Goal: Task Accomplishment & Management: Use online tool/utility

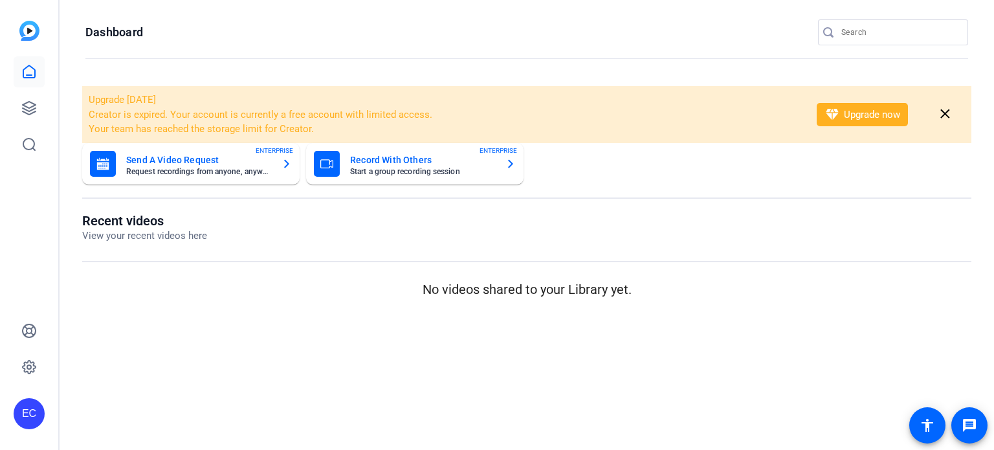
click at [865, 33] on input "Search" at bounding box center [899, 33] width 116 height 16
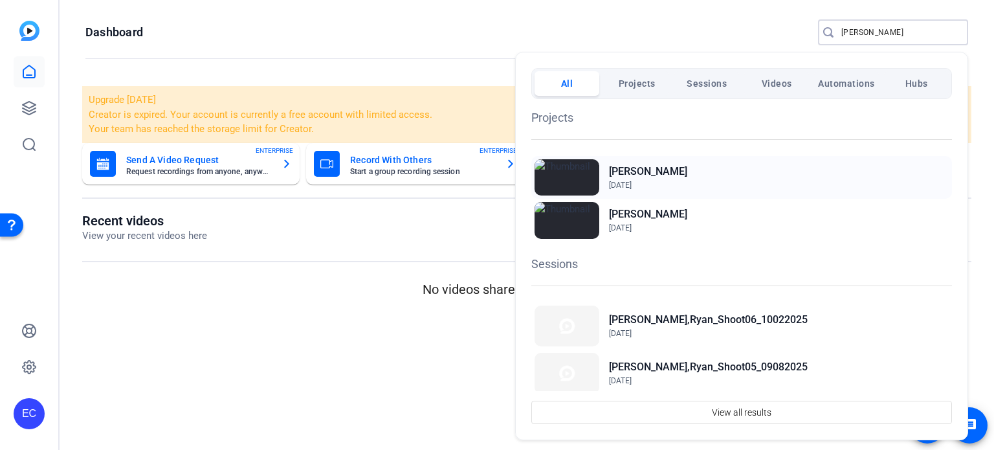
type input "ryan"
click at [662, 170] on h2 "Williams, Ryan" at bounding box center [648, 172] width 78 height 16
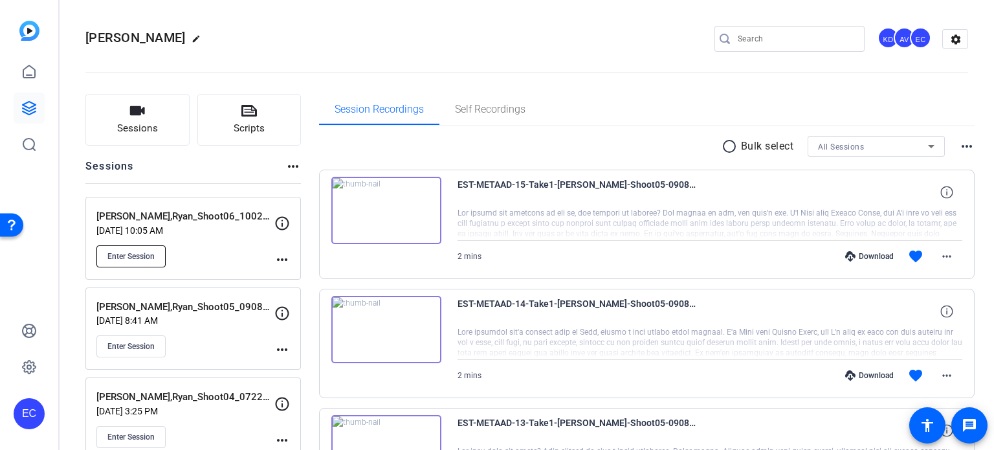
click at [147, 257] on span "Enter Session" at bounding box center [130, 256] width 47 height 10
click at [267, 128] on button "Scripts" at bounding box center [249, 120] width 104 height 52
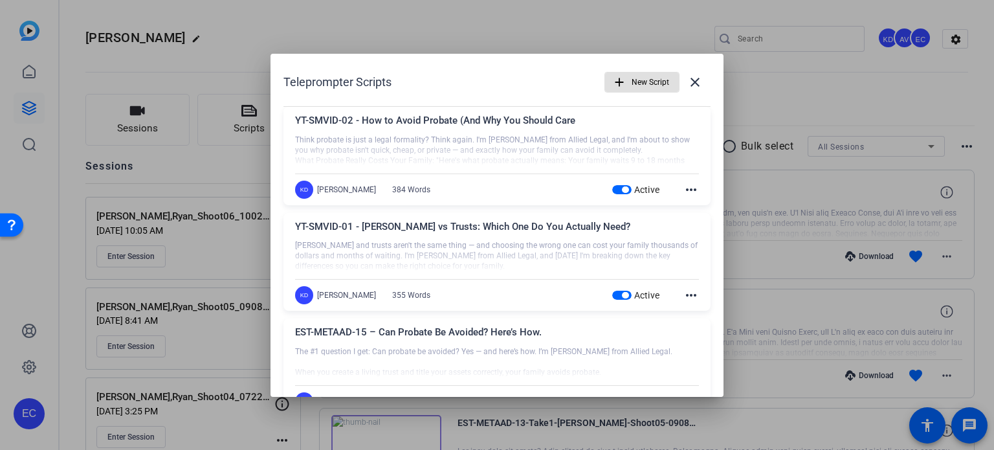
click at [766, 82] on div at bounding box center [497, 225] width 994 height 450
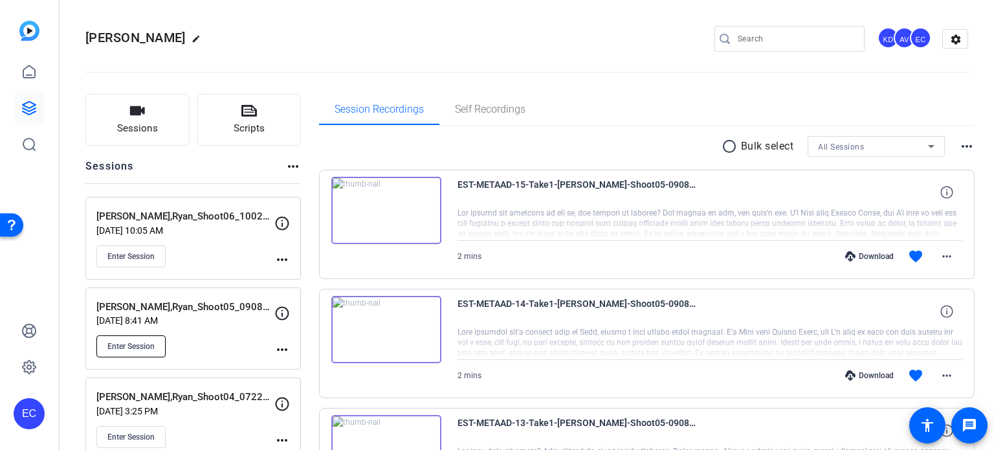
click at [128, 351] on button "Enter Session" at bounding box center [130, 346] width 69 height 22
click at [277, 258] on mat-icon "more_horiz" at bounding box center [282, 260] width 16 height 16
click at [292, 281] on span "Edit Session" at bounding box center [314, 278] width 59 height 16
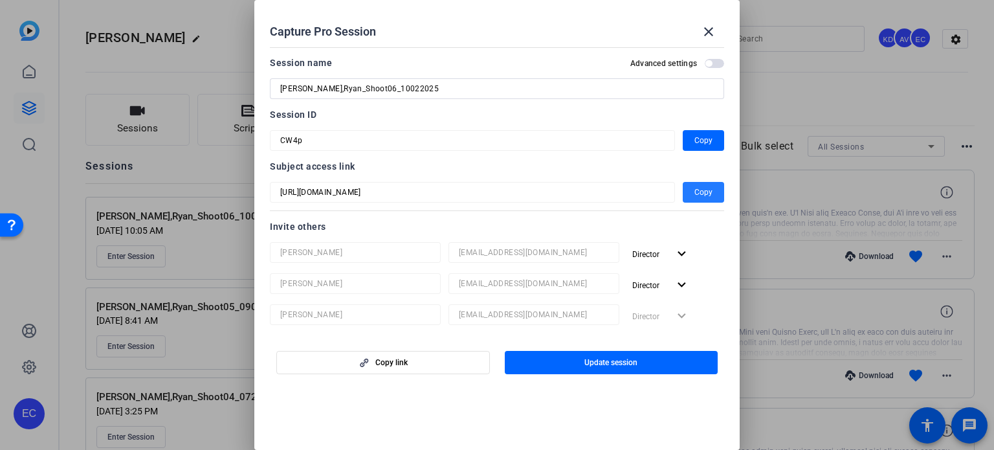
click at [694, 195] on span "Copy" at bounding box center [703, 192] width 18 height 16
click at [714, 38] on mat-icon "close" at bounding box center [709, 32] width 16 height 16
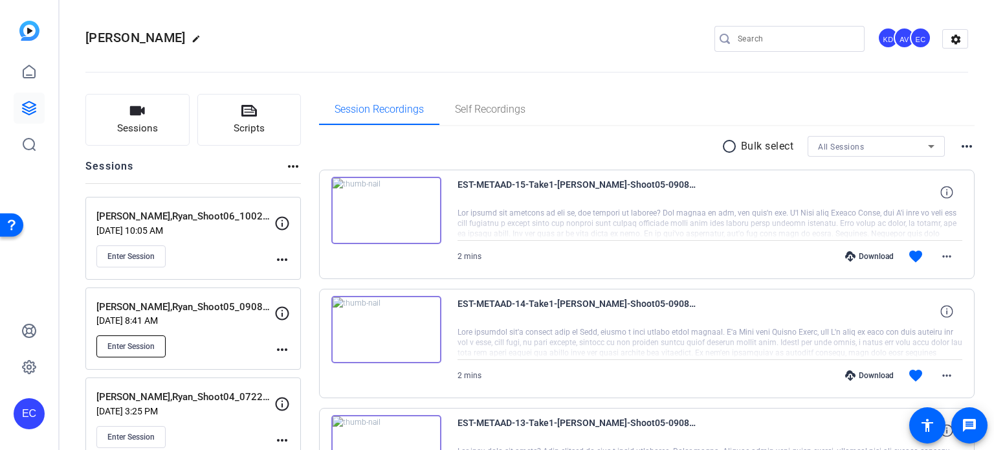
click at [106, 349] on button "Enter Session" at bounding box center [130, 346] width 69 height 22
click at [235, 121] on span "Scripts" at bounding box center [249, 128] width 31 height 15
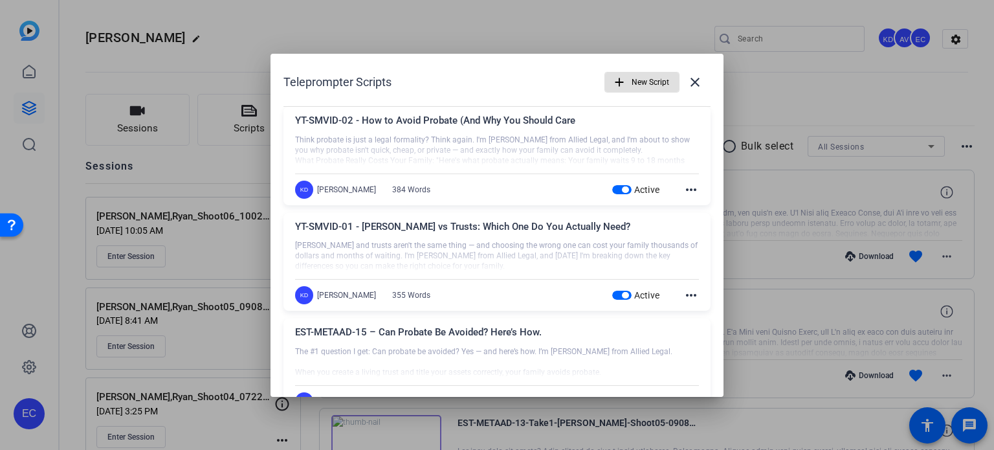
click at [683, 296] on mat-icon "more_horiz" at bounding box center [691, 295] width 16 height 16
click at [690, 312] on span "Edit" at bounding box center [713, 314] width 52 height 16
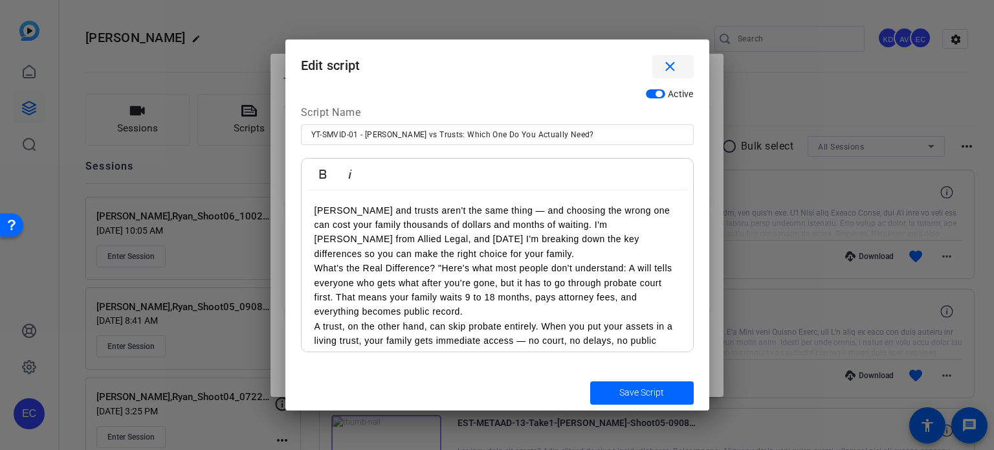
click at [677, 69] on mat-icon "close" at bounding box center [670, 67] width 16 height 16
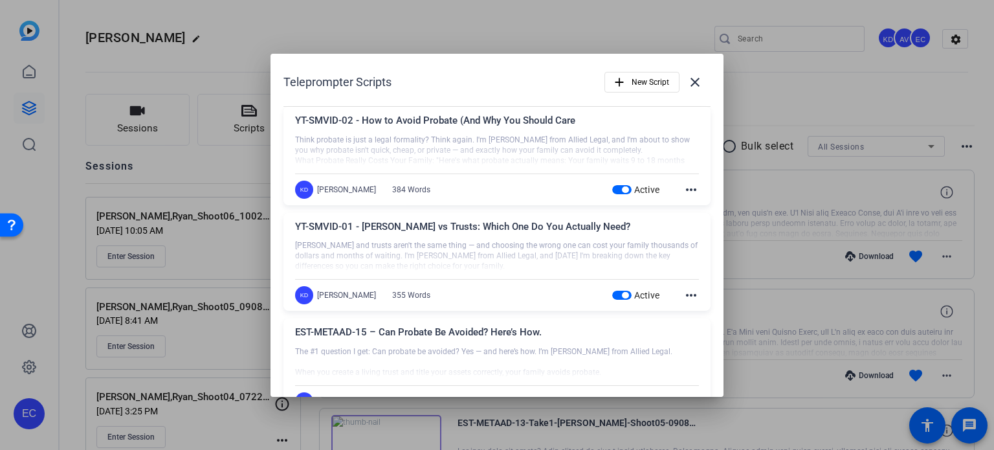
click at [688, 193] on mat-icon "more_horiz" at bounding box center [691, 190] width 16 height 16
click at [684, 204] on button "Edit" at bounding box center [713, 208] width 72 height 16
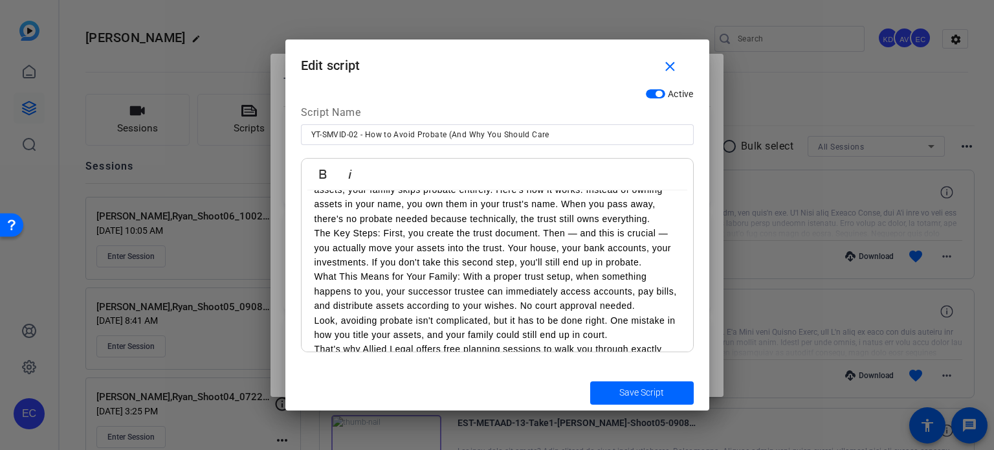
scroll to position [298, 0]
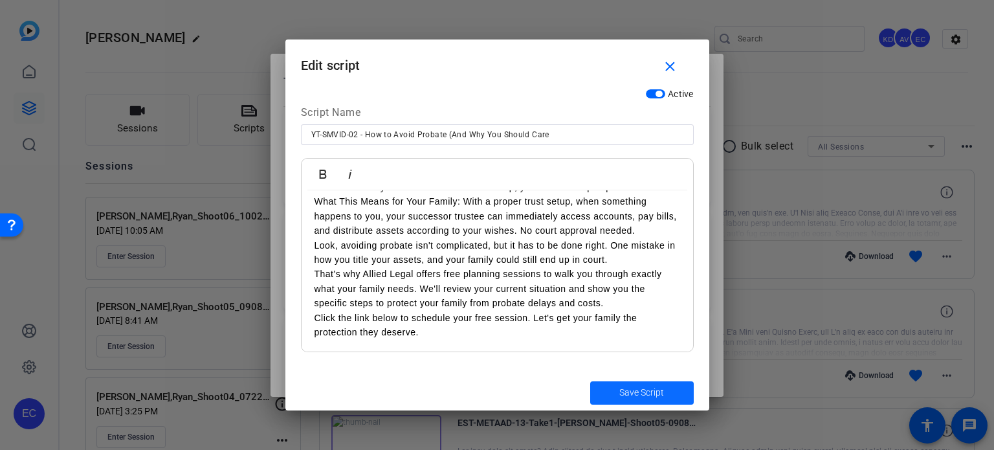
click at [624, 382] on span "submit" at bounding box center [642, 392] width 104 height 31
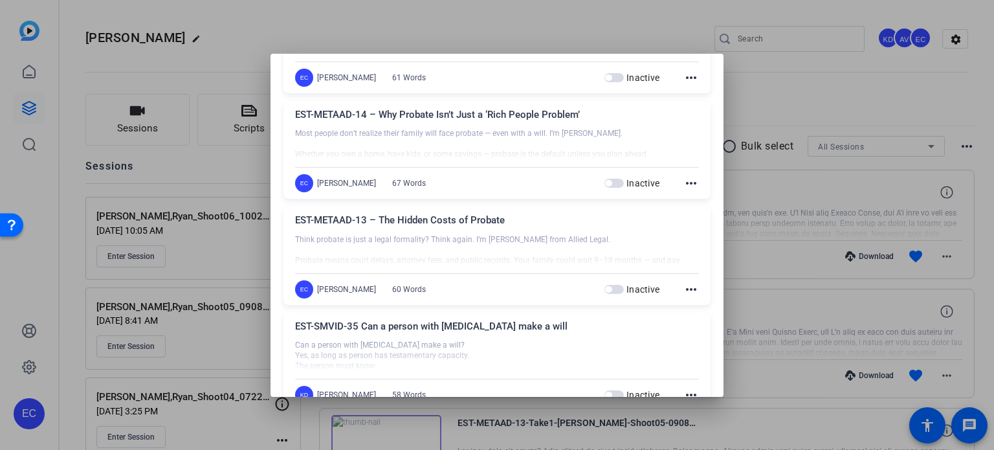
scroll to position [0, 0]
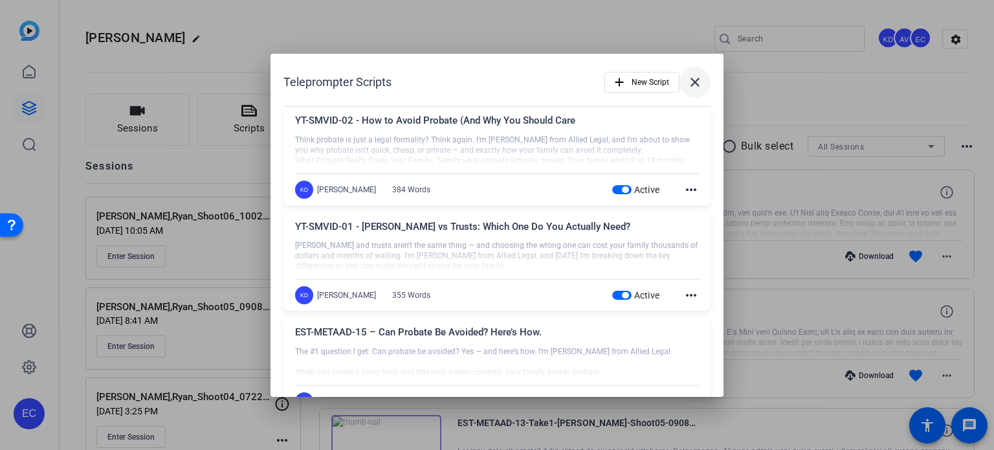
click at [694, 76] on mat-icon "close" at bounding box center [695, 82] width 16 height 16
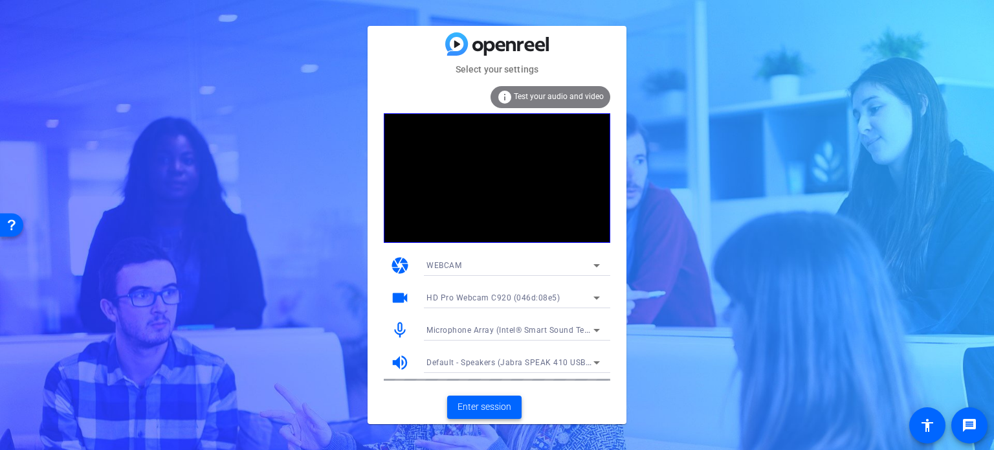
click at [479, 408] on span "Enter session" at bounding box center [484, 407] width 54 height 14
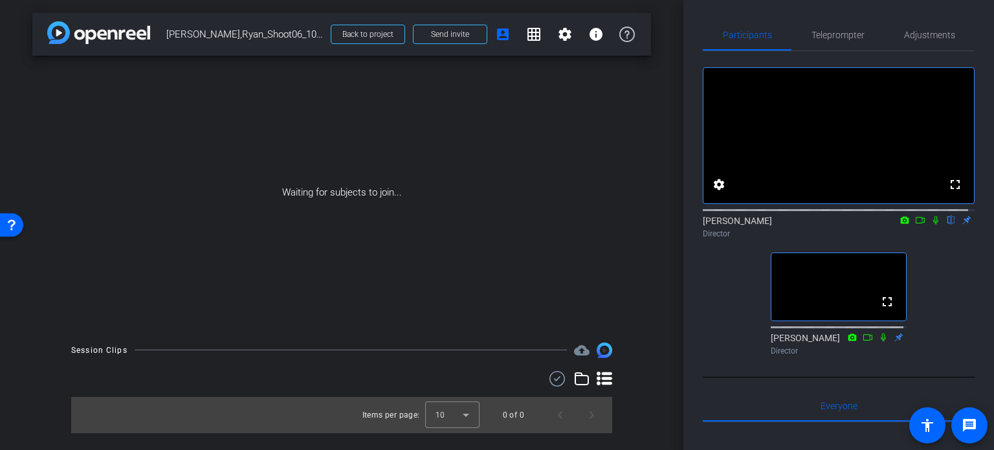
click at [661, 274] on div "arrow_back [PERSON_NAME],Ryan_Shoot06_10022025 Back to project Send invite acco…" at bounding box center [341, 225] width 683 height 450
click at [652, 297] on div "arrow_back Williams,Ryan_Shoot06_10022025 Back to project Send invite account_b…" at bounding box center [341, 225] width 683 height 450
click at [656, 314] on div "arrow_back Williams,Ryan_Shoot06_10022025 Back to project Send invite account_b…" at bounding box center [341, 225] width 683 height 450
click at [659, 369] on div "arrow_back Williams,Ryan_Shoot06_10022025 Back to project Send invite account_b…" at bounding box center [341, 225] width 683 height 450
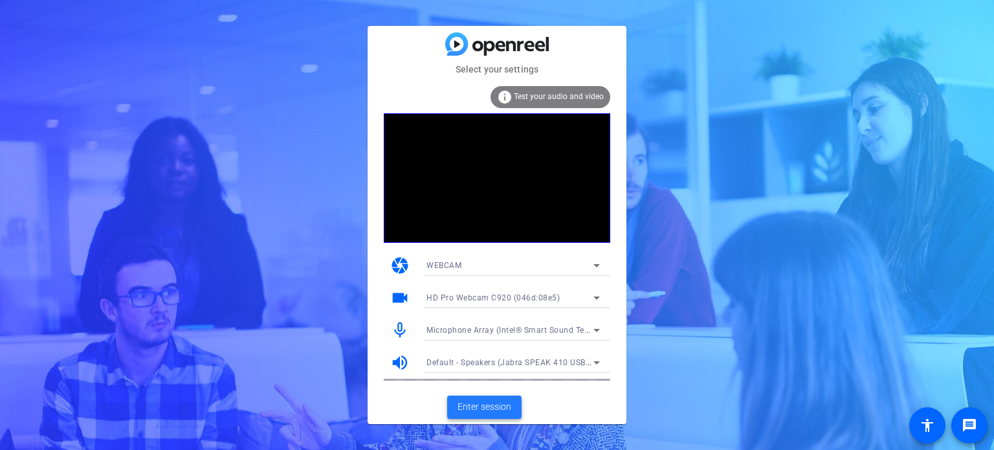
click at [479, 406] on span "Enter session" at bounding box center [484, 407] width 54 height 14
click at [474, 412] on span "Enter session" at bounding box center [484, 407] width 54 height 14
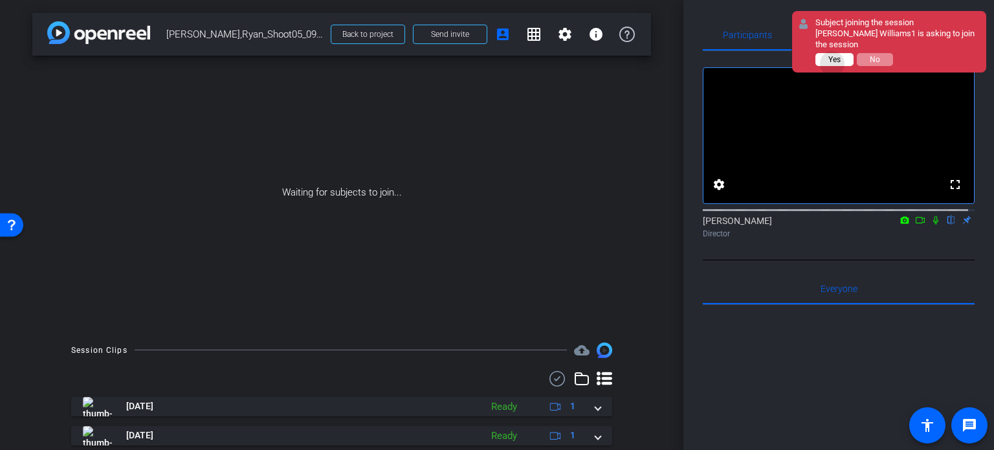
click at [835, 63] on span "Yes" at bounding box center [834, 59] width 12 height 9
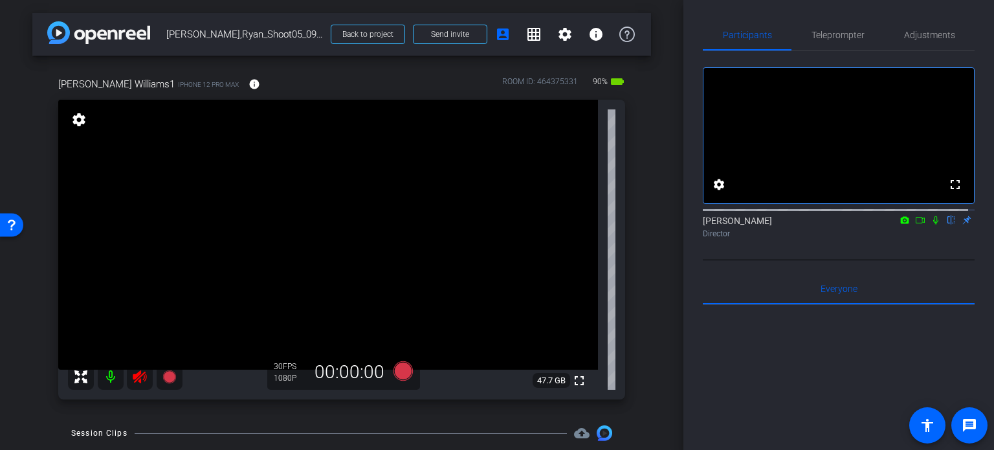
click at [143, 377] on icon at bounding box center [140, 377] width 16 height 16
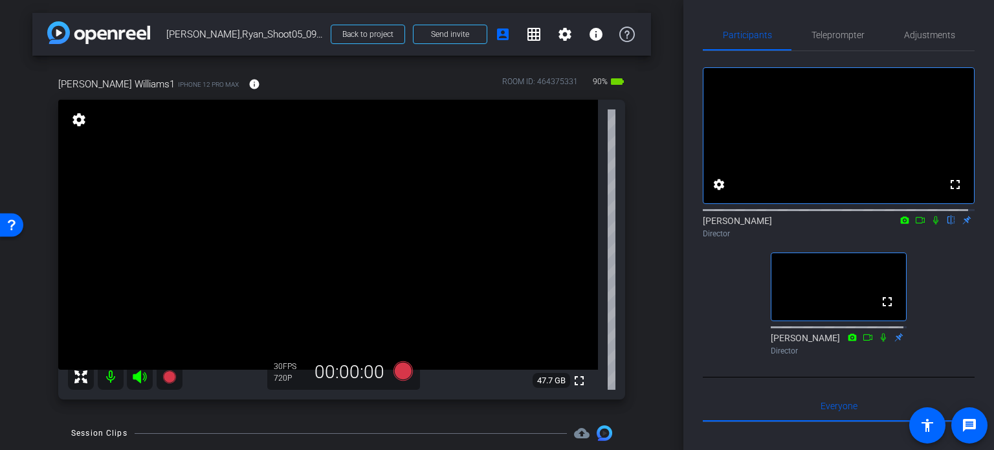
click at [705, 347] on div "fullscreen settings [PERSON_NAME] flip Director fullscreen [PERSON_NAME] Direct…" at bounding box center [839, 205] width 272 height 309
click at [646, 354] on div "arrow_back Williams,Ryan_Shoot05_09082025 Back to project Send invite account_b…" at bounding box center [341, 225] width 683 height 450
click at [939, 27] on span "Adjustments" at bounding box center [929, 34] width 51 height 31
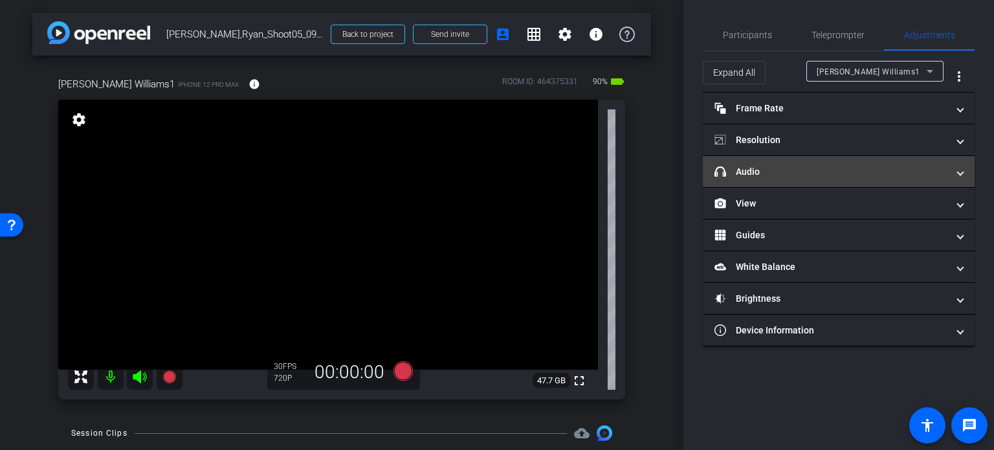
click at [781, 172] on mat-panel-title "headphone icon Audio" at bounding box center [830, 172] width 233 height 14
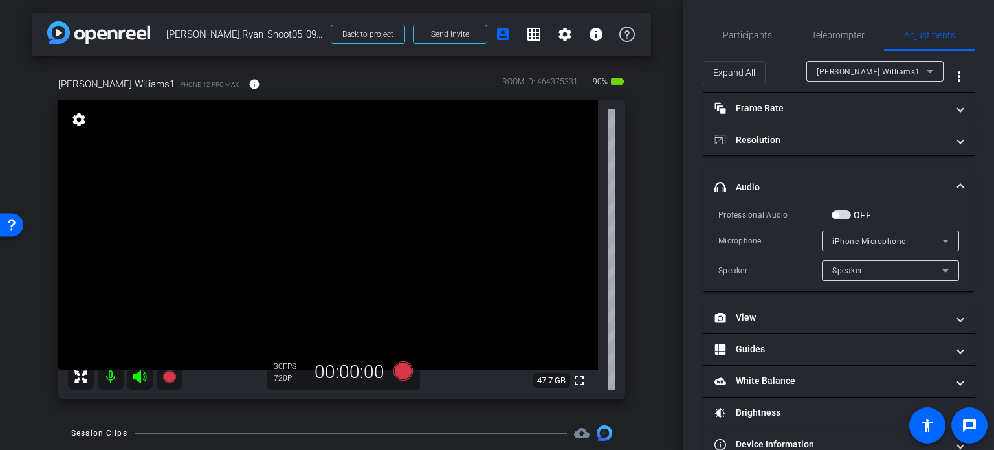
click at [845, 215] on span "button" at bounding box center [840, 214] width 19 height 9
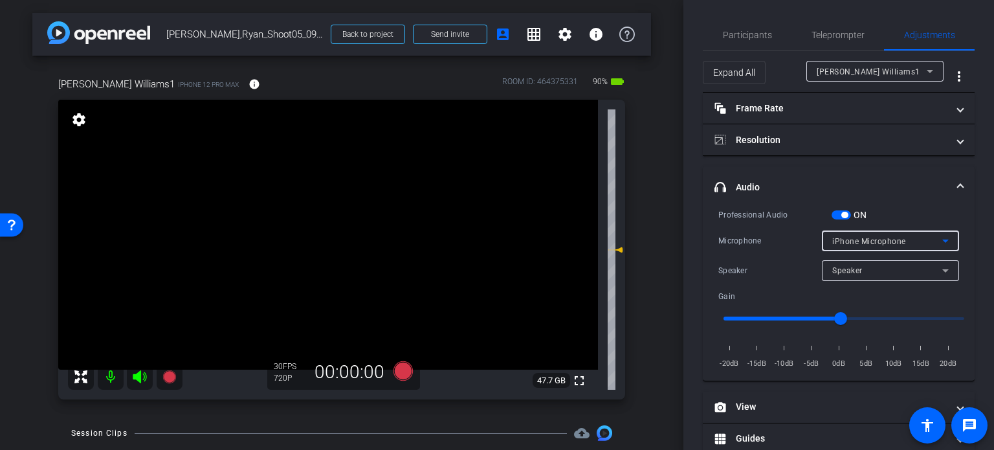
click at [871, 240] on span "iPhone Microphone" at bounding box center [869, 241] width 74 height 9
click at [797, 272] on div at bounding box center [497, 225] width 994 height 450
click at [847, 270] on span "Speaker" at bounding box center [847, 270] width 30 height 9
click at [866, 232] on div at bounding box center [497, 225] width 994 height 450
click at [869, 239] on span "iPhone Microphone" at bounding box center [869, 241] width 74 height 9
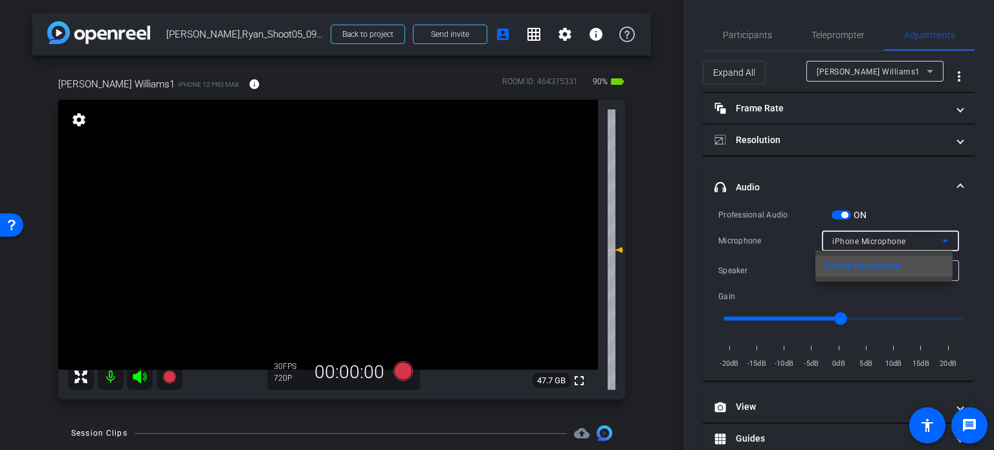
click at [914, 195] on div at bounding box center [497, 225] width 994 height 450
click at [915, 274] on div "Speaker" at bounding box center [887, 270] width 110 height 16
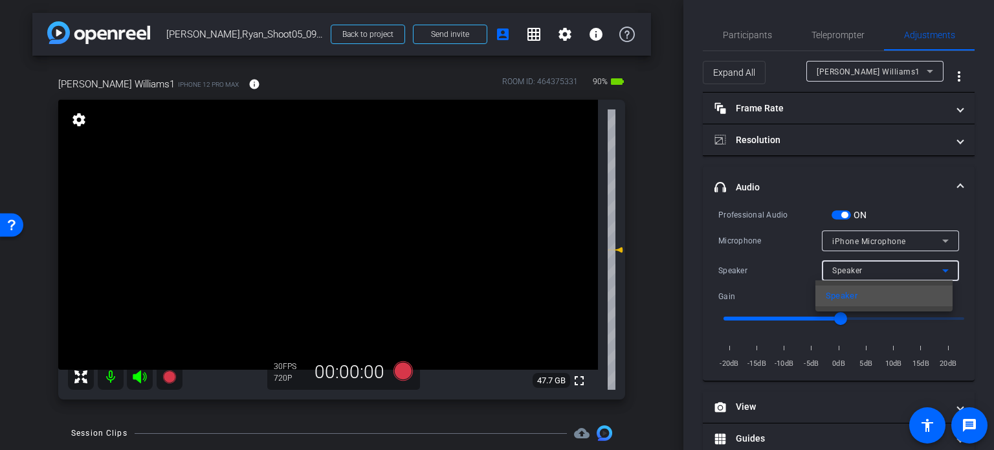
click at [915, 274] on div at bounding box center [497, 225] width 994 height 450
click at [844, 209] on div "ON" at bounding box center [849, 214] width 36 height 13
click at [844, 215] on span "button" at bounding box center [844, 215] width 6 height 6
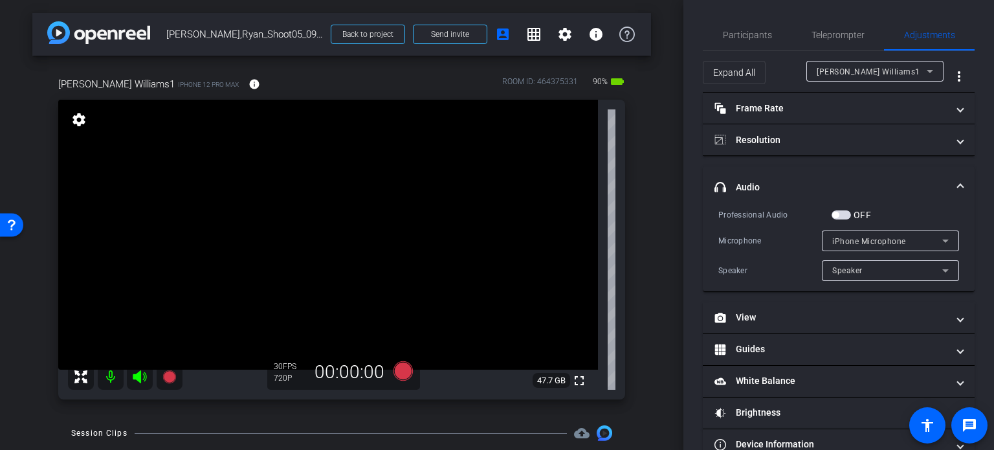
click at [641, 268] on div "Ryan Williams1 iPhone 12 Pro Max info ROOM ID: 464375331 90% battery_std fullsc…" at bounding box center [341, 234] width 618 height 356
click at [857, 274] on div "Speaker" at bounding box center [887, 270] width 110 height 16
click at [880, 243] on div at bounding box center [497, 225] width 994 height 450
click at [880, 243] on span "iPhone Microphone" at bounding box center [869, 241] width 74 height 9
click at [910, 199] on div at bounding box center [497, 225] width 994 height 450
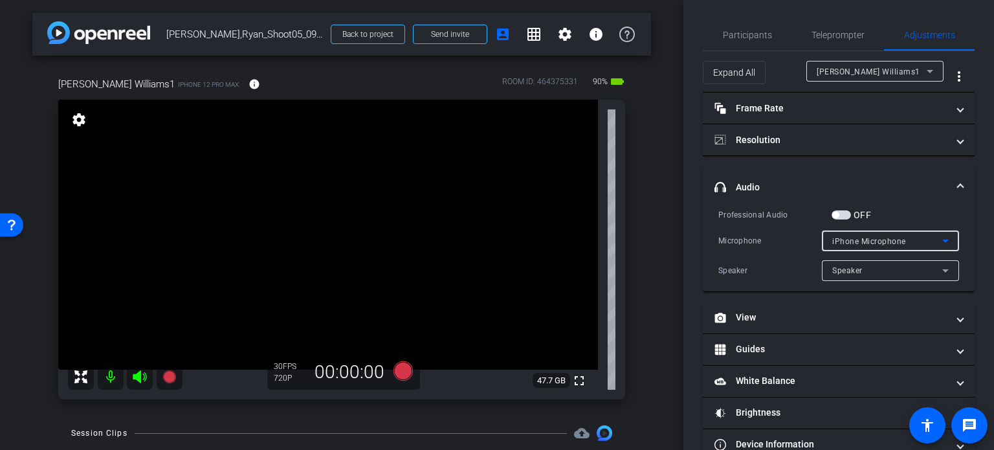
click at [890, 245] on span "iPhone Microphone" at bounding box center [869, 241] width 74 height 9
click at [976, 235] on div at bounding box center [497, 225] width 994 height 450
click at [907, 276] on div "Speaker" at bounding box center [887, 270] width 110 height 16
click at [890, 291] on mat-option "Speaker" at bounding box center [883, 295] width 137 height 21
click at [881, 246] on div "iPhone Microphone" at bounding box center [887, 241] width 110 height 16
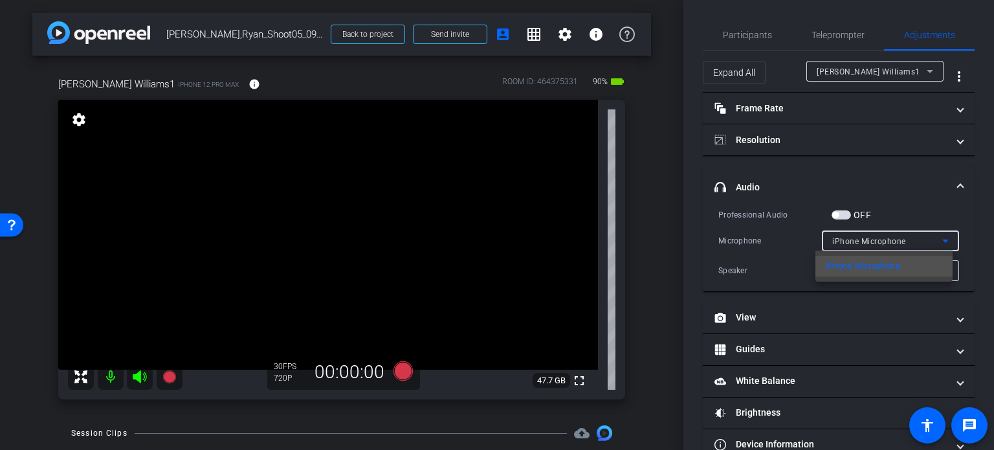
click at [935, 215] on div at bounding box center [497, 225] width 994 height 450
click at [838, 211] on span "button" at bounding box center [840, 214] width 19 height 9
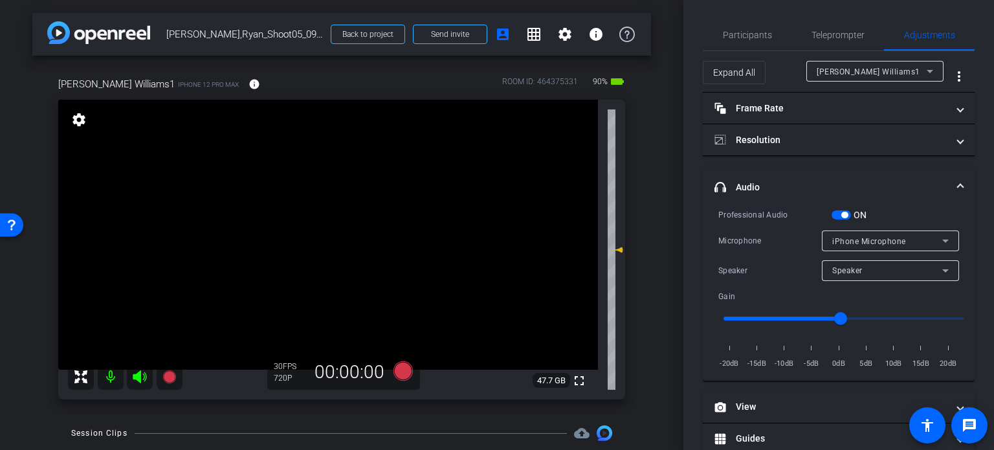
click at [844, 214] on span "button" at bounding box center [844, 215] width 6 height 6
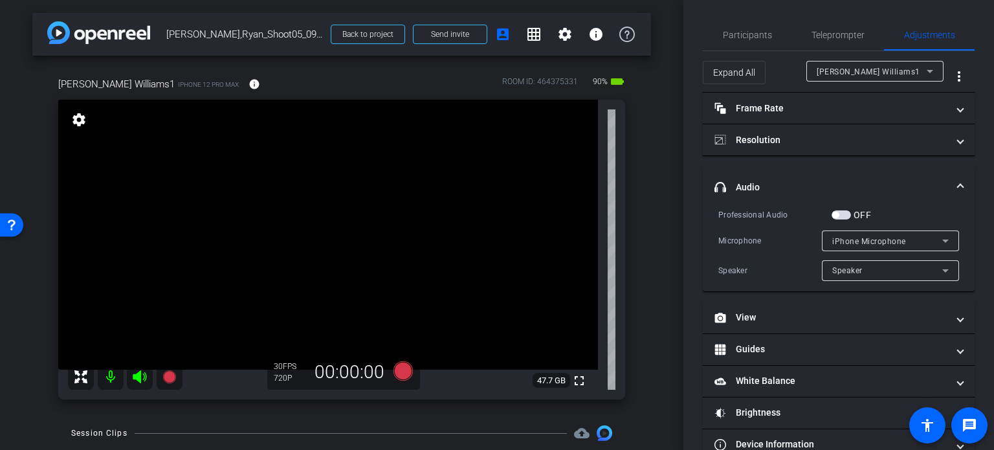
click at [841, 214] on span "button" at bounding box center [840, 214] width 19 height 9
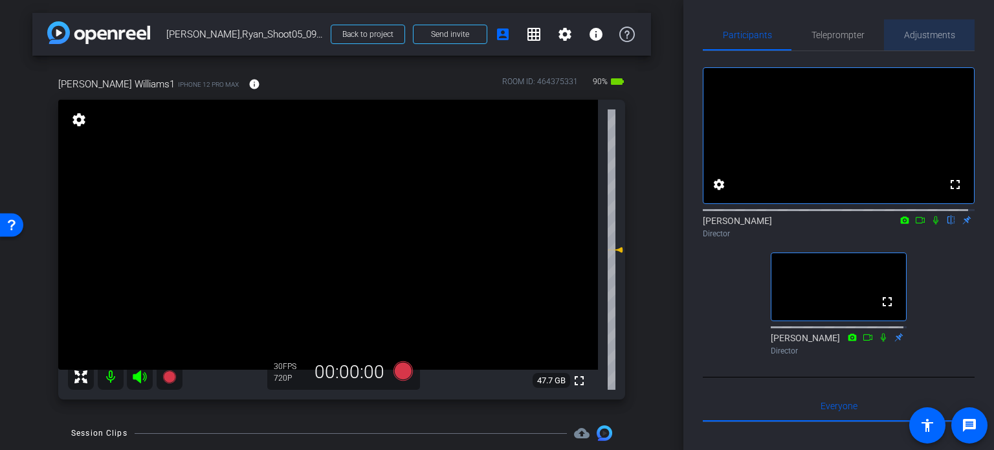
click at [937, 33] on span "Adjustments" at bounding box center [929, 34] width 51 height 9
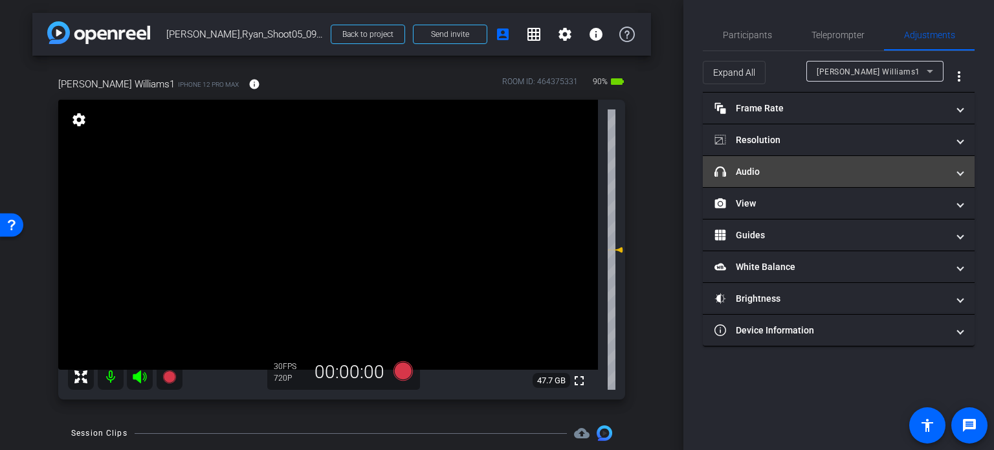
click at [774, 180] on mat-expansion-panel-header "headphone icon Audio" at bounding box center [839, 171] width 272 height 31
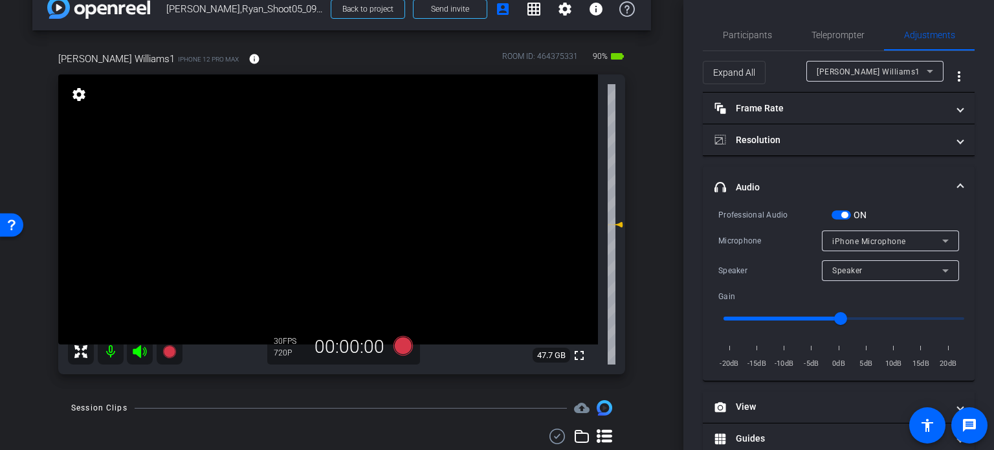
scroll to position [65, 0]
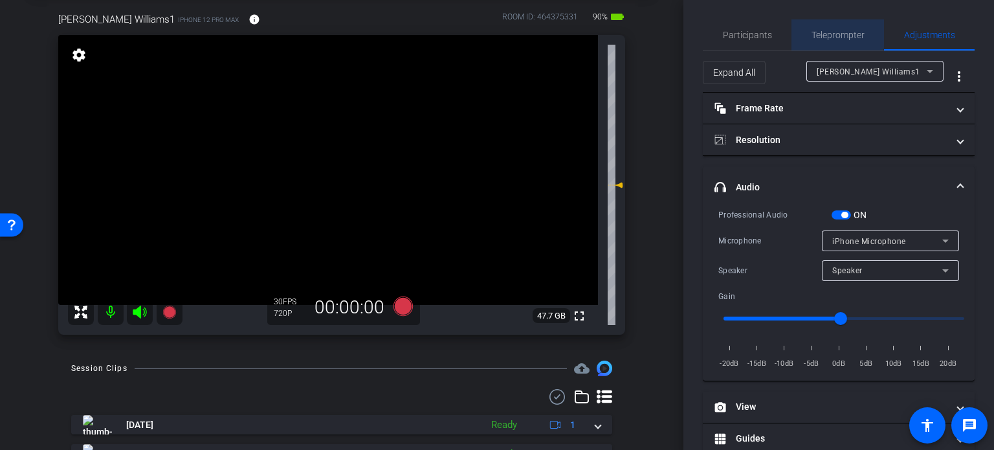
click at [834, 27] on span "Teleprompter" at bounding box center [837, 34] width 53 height 31
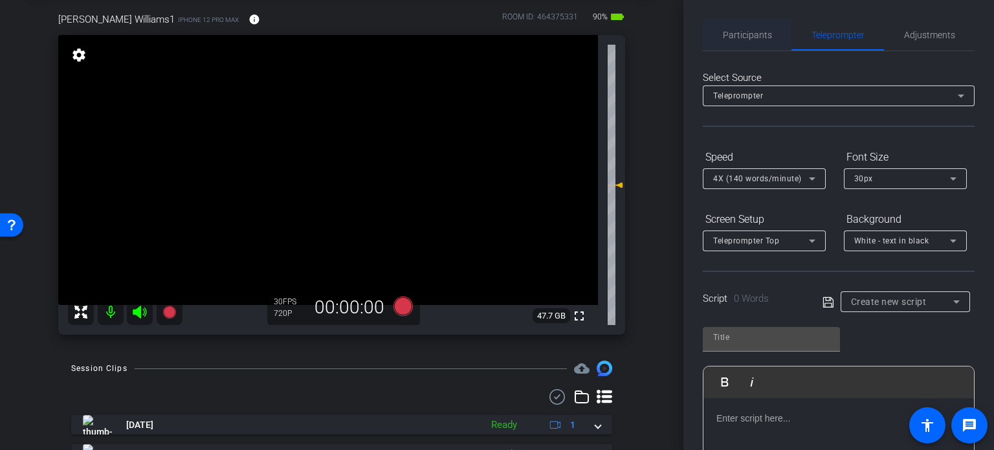
click at [743, 37] on span "Participants" at bounding box center [747, 34] width 49 height 9
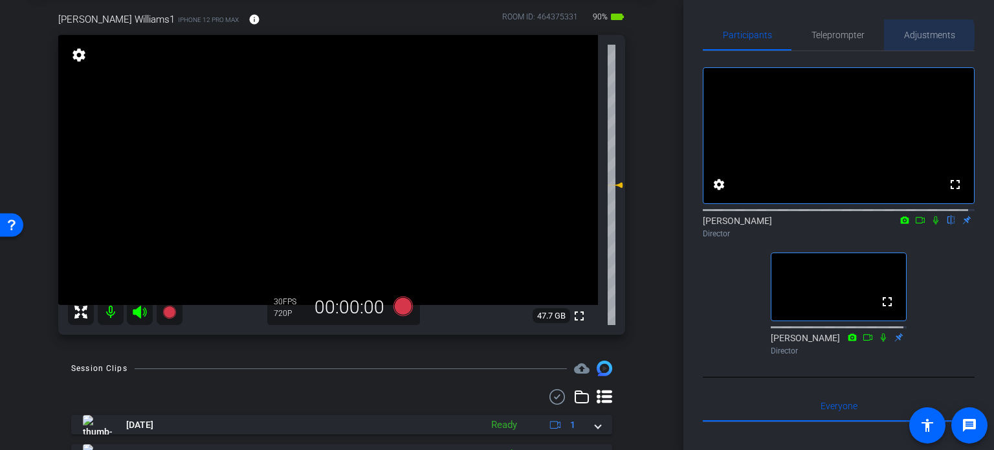
click at [920, 36] on span "Adjustments" at bounding box center [929, 34] width 51 height 9
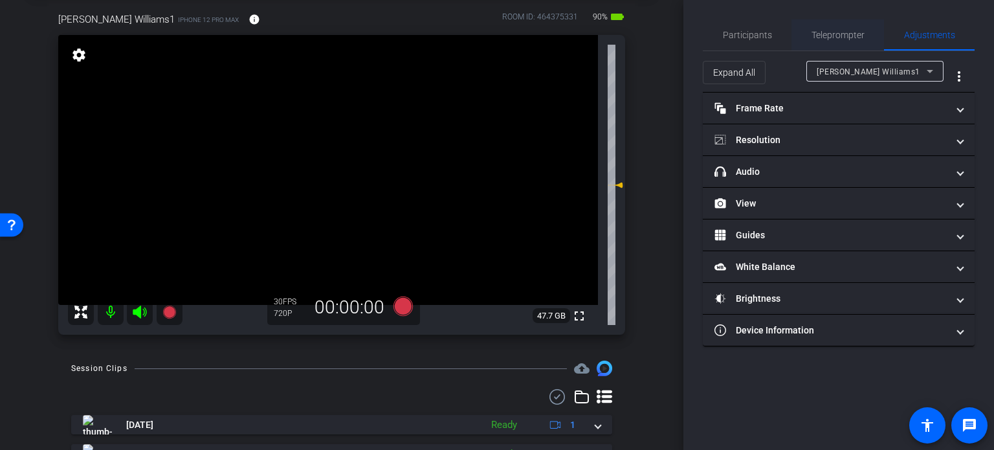
click at [831, 30] on span "Teleprompter" at bounding box center [837, 34] width 53 height 9
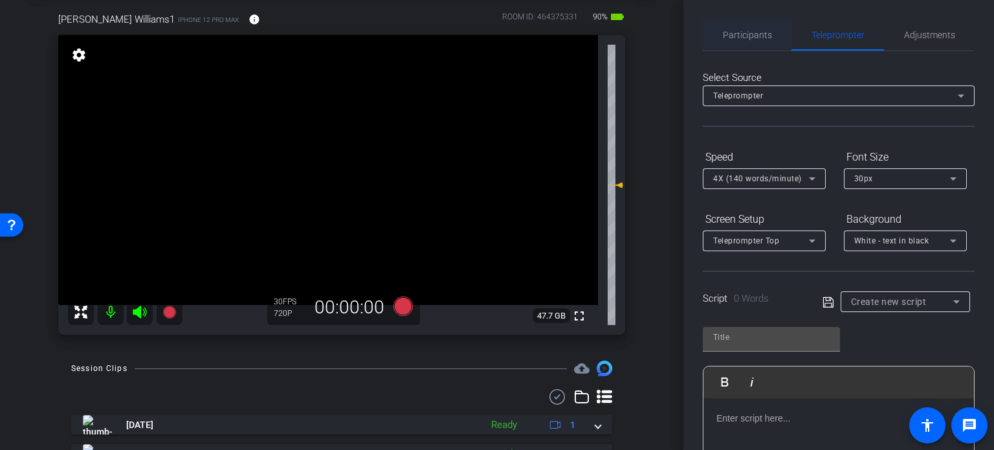
click at [725, 30] on span "Participants" at bounding box center [747, 34] width 49 height 9
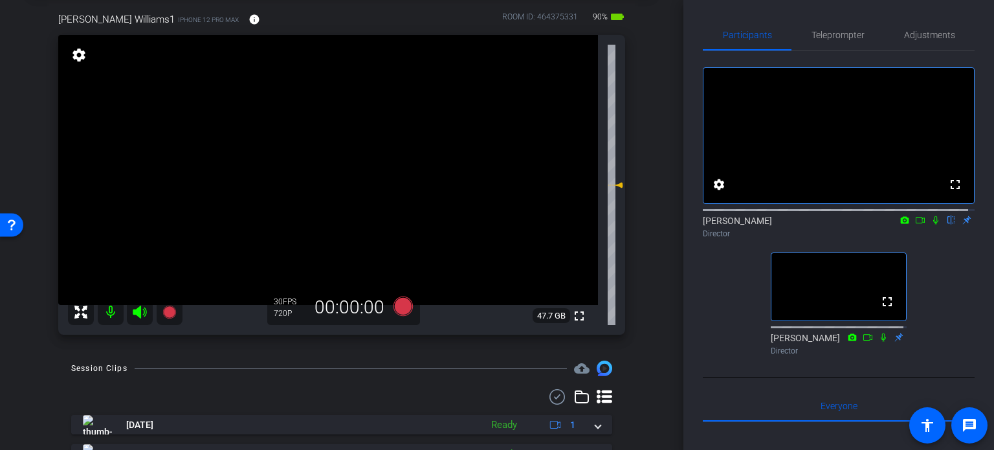
click at [931, 224] on icon at bounding box center [935, 219] width 10 height 9
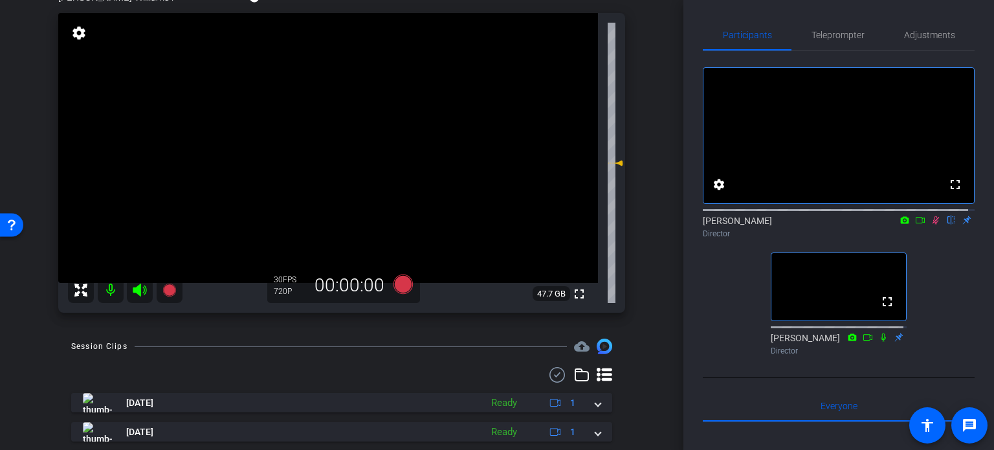
scroll to position [0, 0]
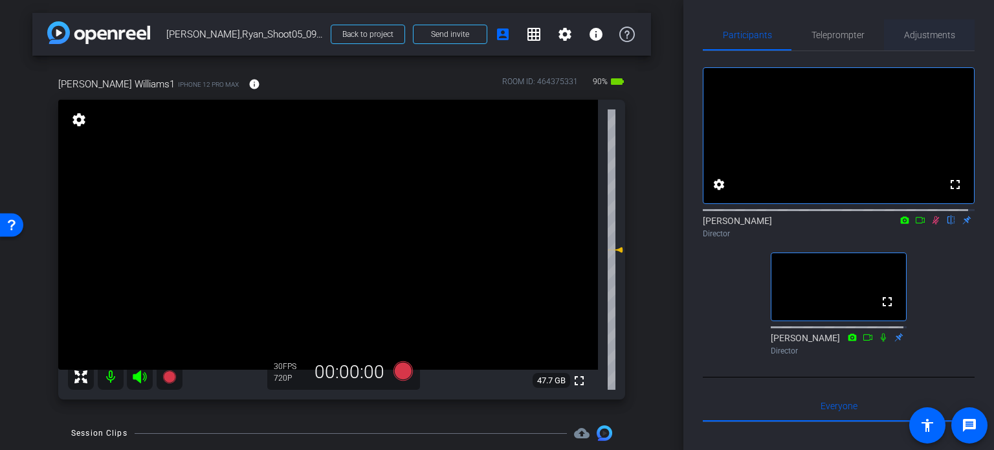
click at [939, 38] on span "Adjustments" at bounding box center [929, 34] width 51 height 9
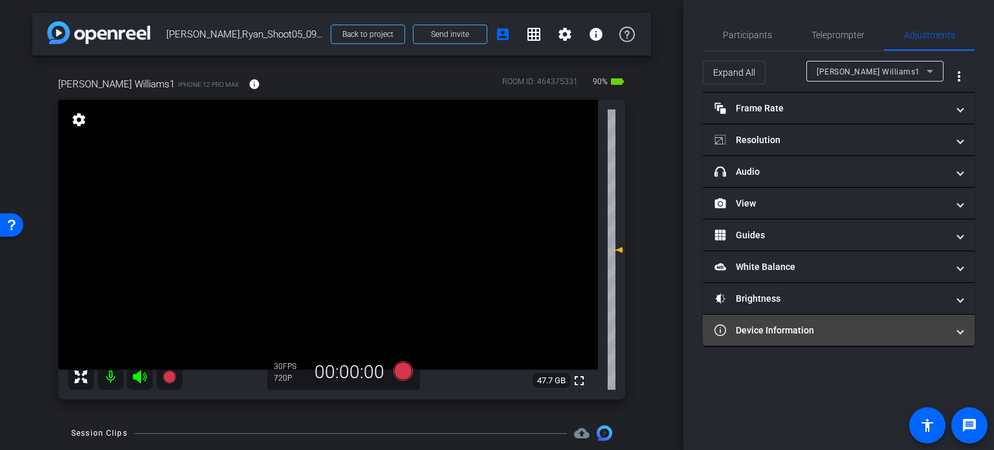
click at [784, 332] on mat-panel-title "Device Information" at bounding box center [830, 330] width 233 height 14
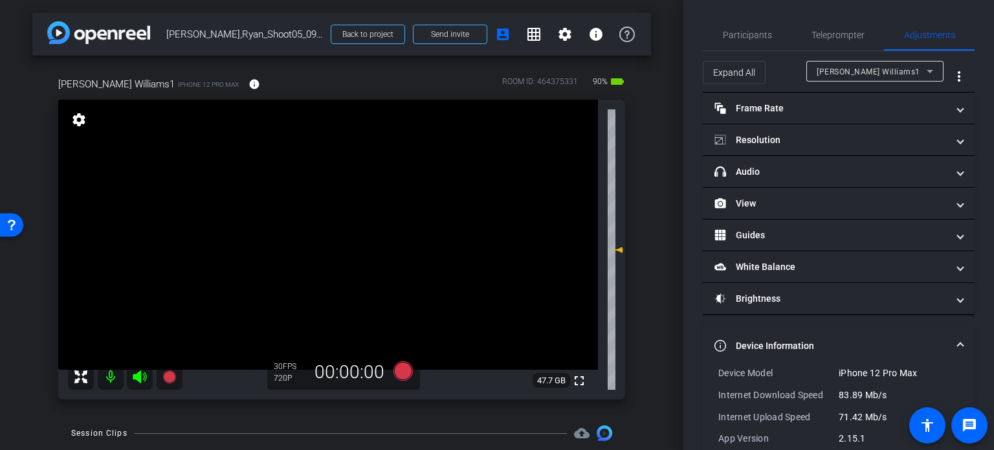
click at [805, 341] on mat-panel-title "Device Information" at bounding box center [830, 346] width 233 height 14
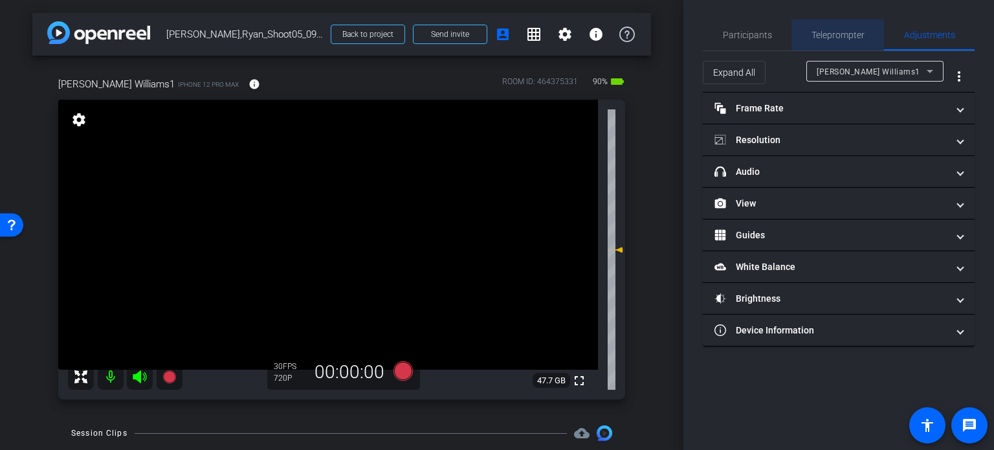
click at [836, 30] on span "Teleprompter" at bounding box center [837, 34] width 53 height 9
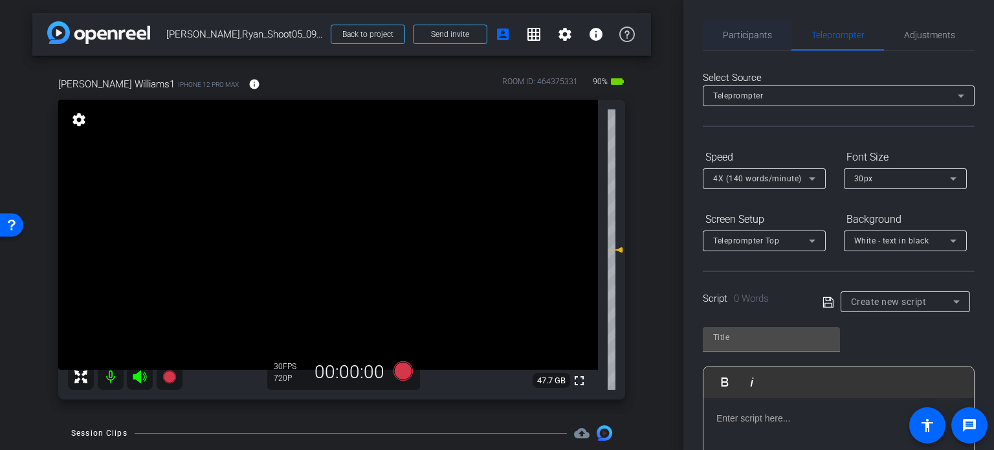
click at [746, 25] on span "Participants" at bounding box center [747, 34] width 49 height 31
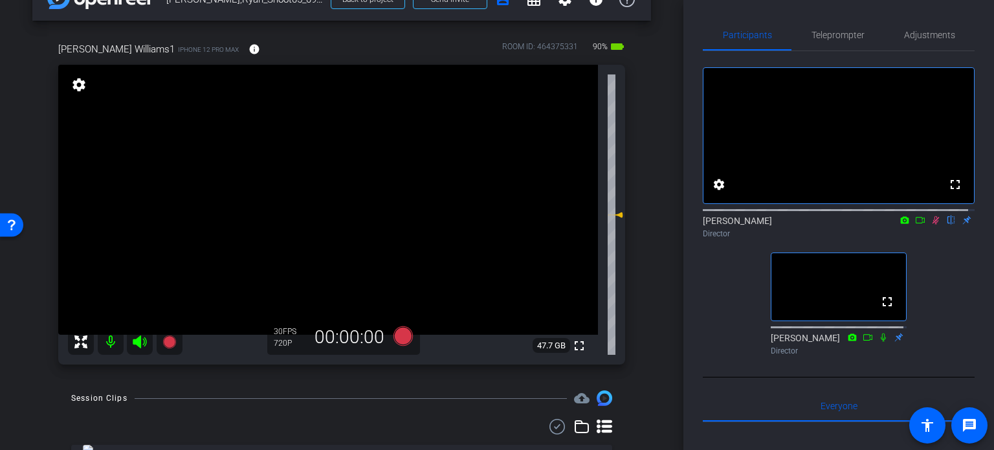
scroll to position [65, 0]
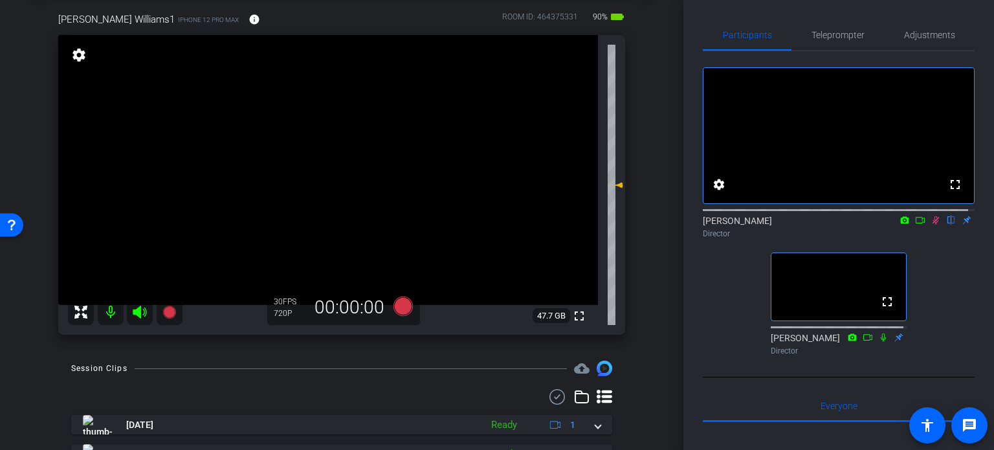
click at [934, 322] on div "fullscreen settings Erika Centeno flip Director fullscreen Abby Veloz Director" at bounding box center [839, 205] width 272 height 309
click at [640, 329] on div "Ryan Williams1 iPhone 12 Pro Max info ROOM ID: 464375331 90% battery_std fullsc…" at bounding box center [341, 169] width 618 height 356
click at [932, 224] on icon at bounding box center [935, 220] width 7 height 8
click at [933, 224] on icon at bounding box center [935, 220] width 5 height 8
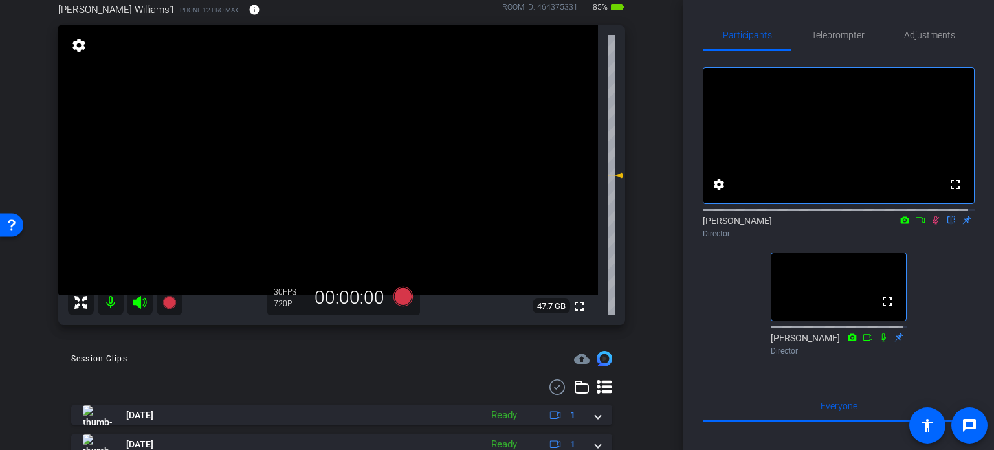
scroll to position [105, 0]
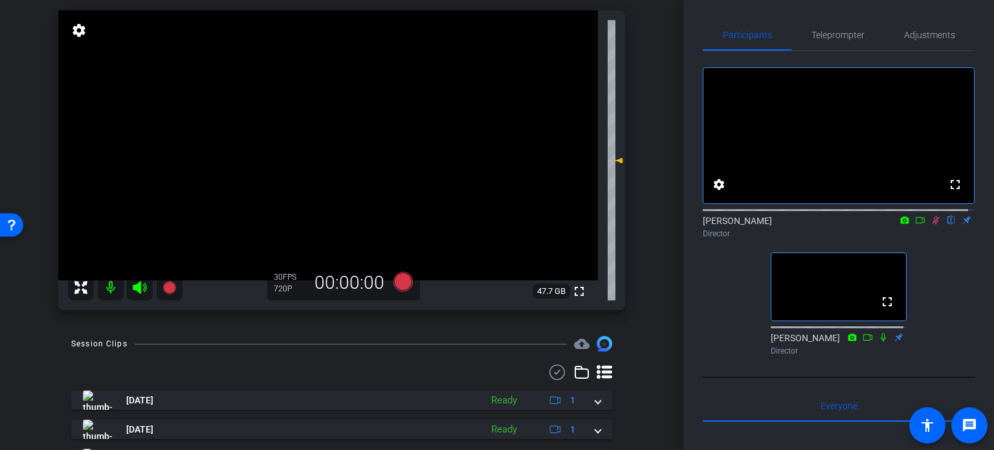
scroll to position [83, 0]
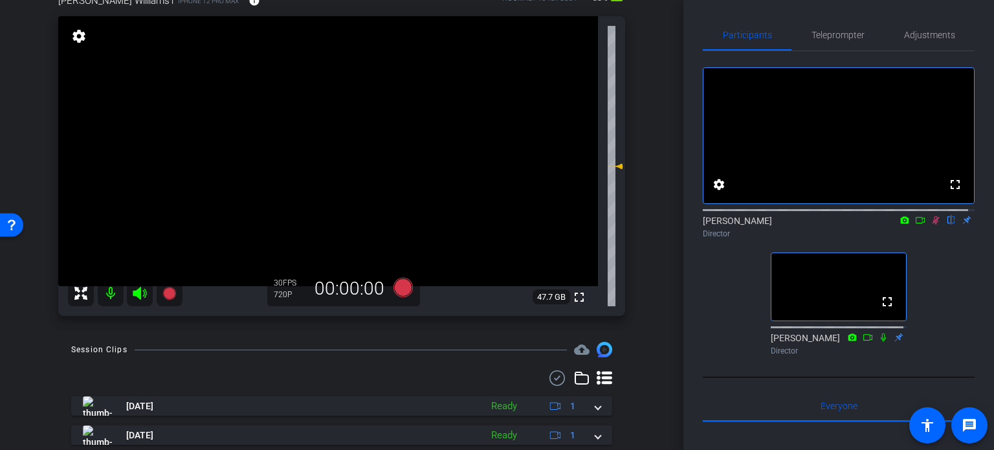
click at [931, 224] on icon at bounding box center [935, 219] width 10 height 9
click at [62, 333] on div "arrow_back Williams,Ryan_Shoot05_09082025 Back to project Send invite account_b…" at bounding box center [341, 142] width 683 height 450
click at [659, 165] on div "arrow_back Williams,Ryan_Shoot05_09082025 Back to project Send invite account_b…" at bounding box center [341, 142] width 683 height 450
click at [16, 322] on div "arrow_back Williams,Ryan_Shoot05_09082025 Back to project Send invite account_b…" at bounding box center [341, 142] width 683 height 450
click at [0, 279] on div "arrow_back Williams,Ryan_Shoot05_09082025 Back to project Send invite account_b…" at bounding box center [341, 142] width 683 height 450
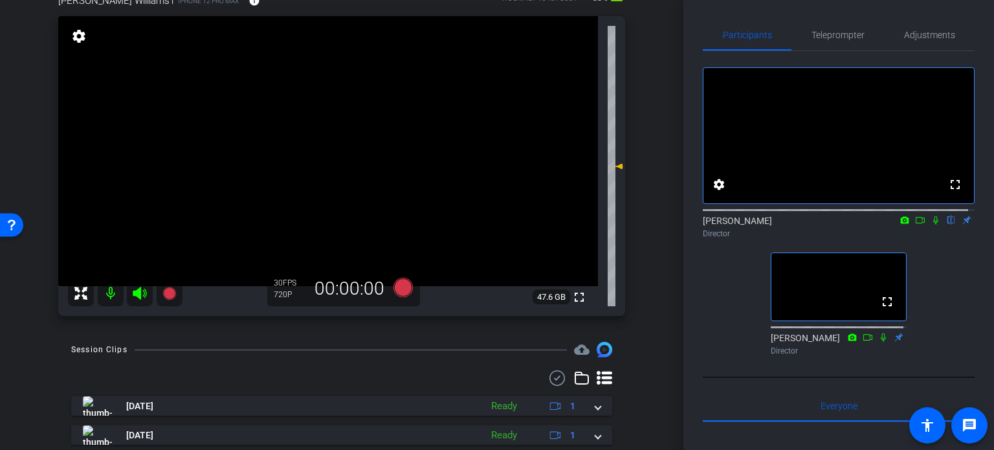
click at [9, 299] on div "arrow_back Williams,Ryan_Shoot05_09082025 Back to project Send invite account_b…" at bounding box center [341, 142] width 683 height 450
click at [655, 333] on div "arrow_back Williams,Ryan_Shoot05_09082025 Back to project Send invite account_b…" at bounding box center [341, 142] width 683 height 450
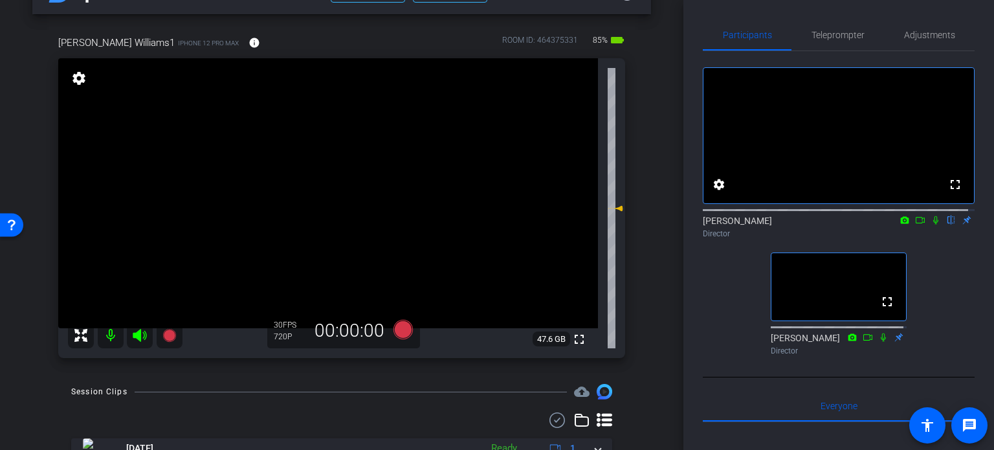
scroll to position [19, 0]
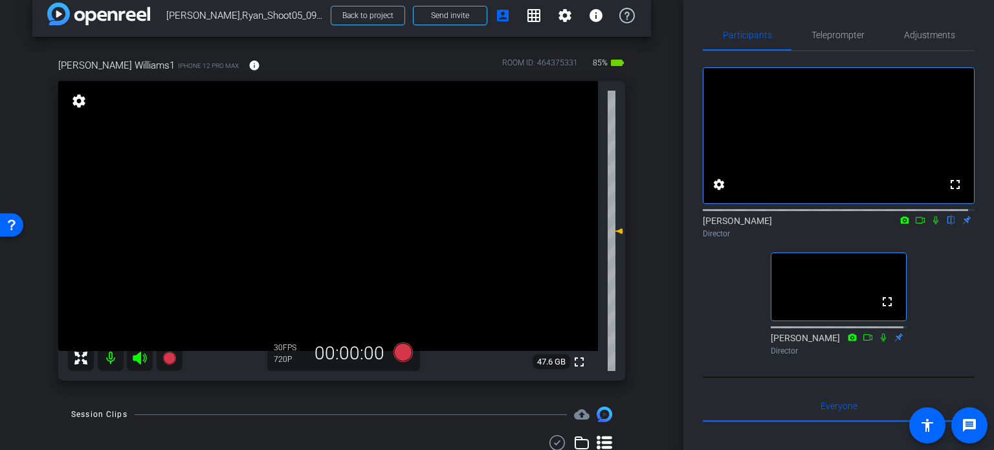
click at [950, 305] on div "fullscreen settings Erika Centeno flip Director fullscreen Abby Veloz Director" at bounding box center [839, 205] width 272 height 309
click at [648, 337] on div "arrow_back Williams,Ryan_Shoot05_09082025 Back to project Send invite account_b…" at bounding box center [341, 206] width 683 height 450
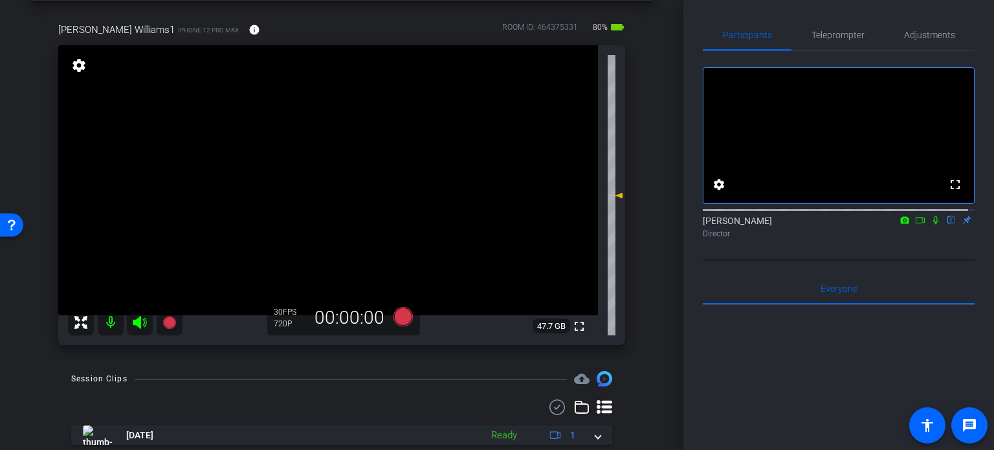
scroll to position [83, 0]
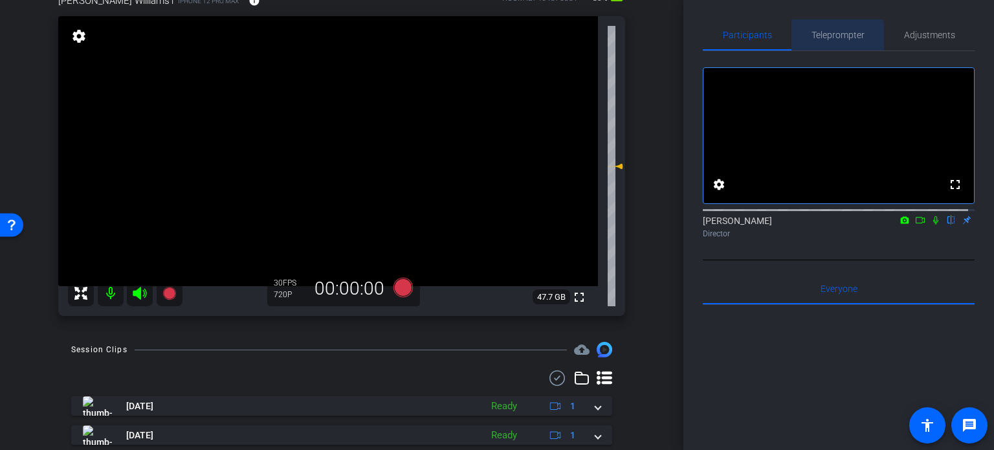
click at [831, 38] on span "Teleprompter" at bounding box center [837, 34] width 53 height 9
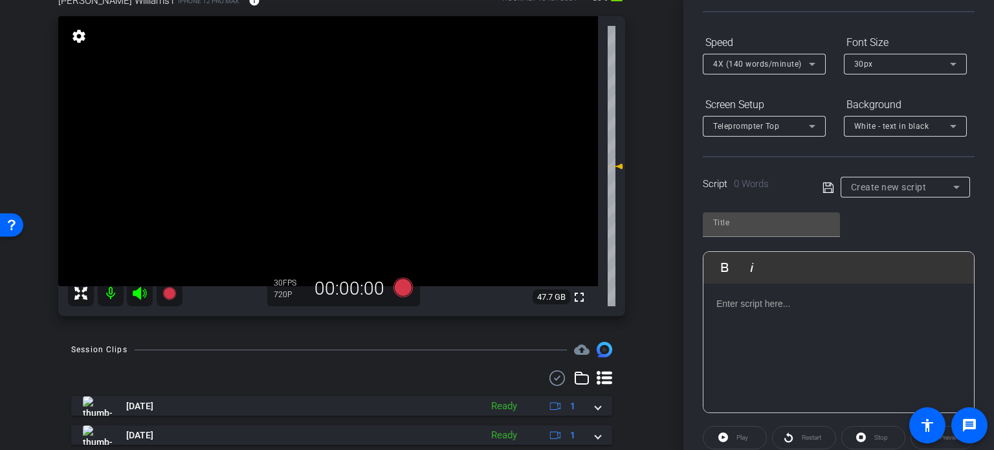
scroll to position [129, 0]
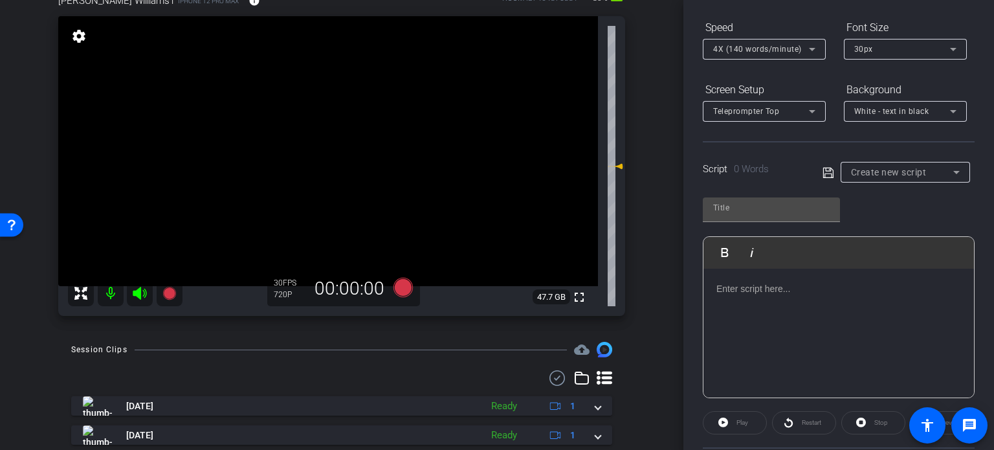
click at [908, 172] on span "Create new script" at bounding box center [889, 172] width 76 height 10
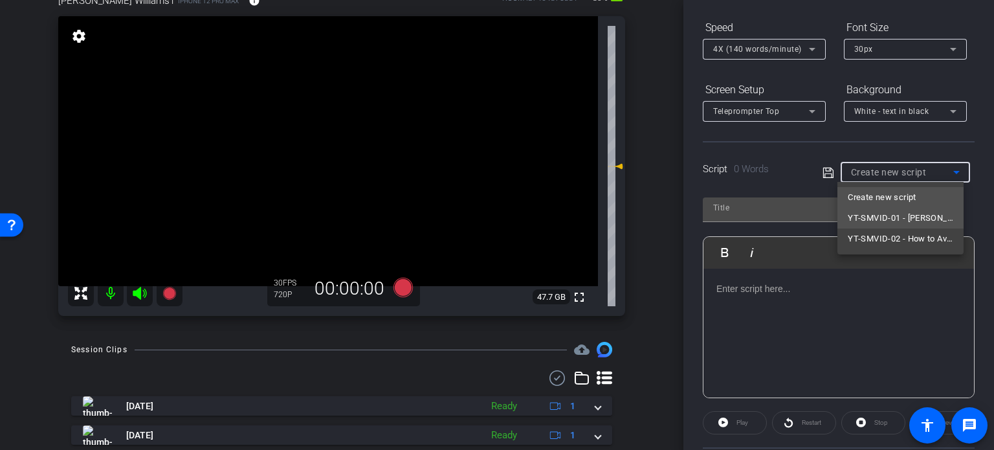
click at [908, 217] on span "YT-SMVID-01 - [PERSON_NAME] vs Trusts: Which One Do You Actually Need?" at bounding box center [899, 218] width 105 height 16
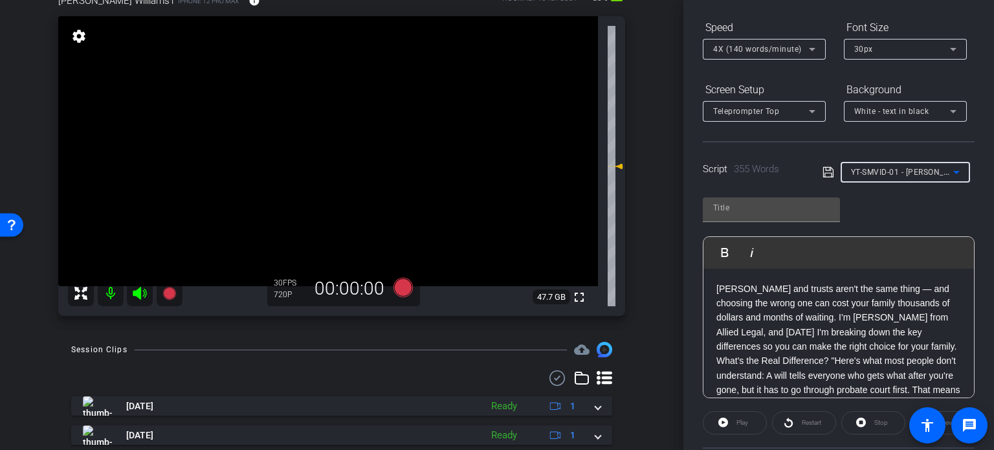
type input "YT-SMVID-01 - [PERSON_NAME] vs Trusts: Which One Do You Actually Need?"
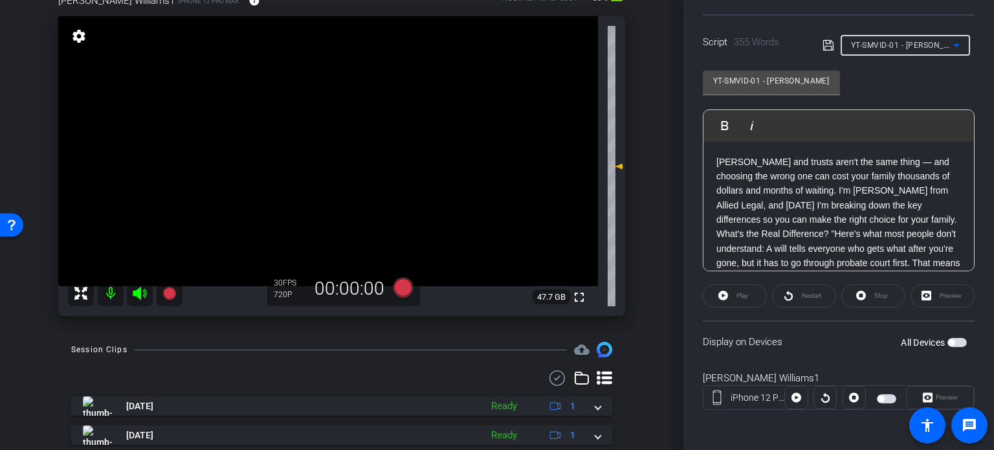
scroll to position [0, 0]
click at [792, 193] on p "Wills and trusts aren't the same thing — and choosing the wrong one can cost yo…" at bounding box center [838, 191] width 245 height 72
drag, startPoint x: 836, startPoint y: 341, endPoint x: 854, endPoint y: 217, distance: 124.8
click at [839, 334] on div "Display on Devices All Devices" at bounding box center [839, 341] width 272 height 42
click at [947, 338] on span "button" at bounding box center [956, 342] width 19 height 9
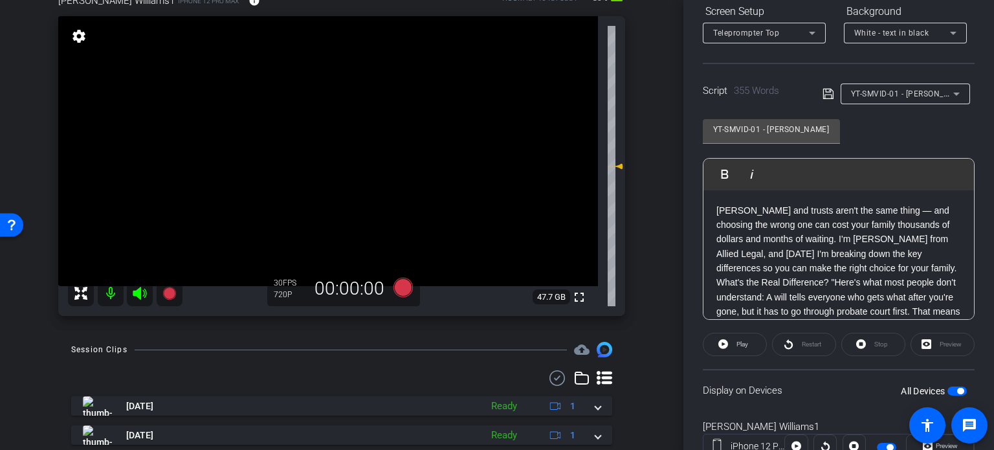
scroll to position [256, 0]
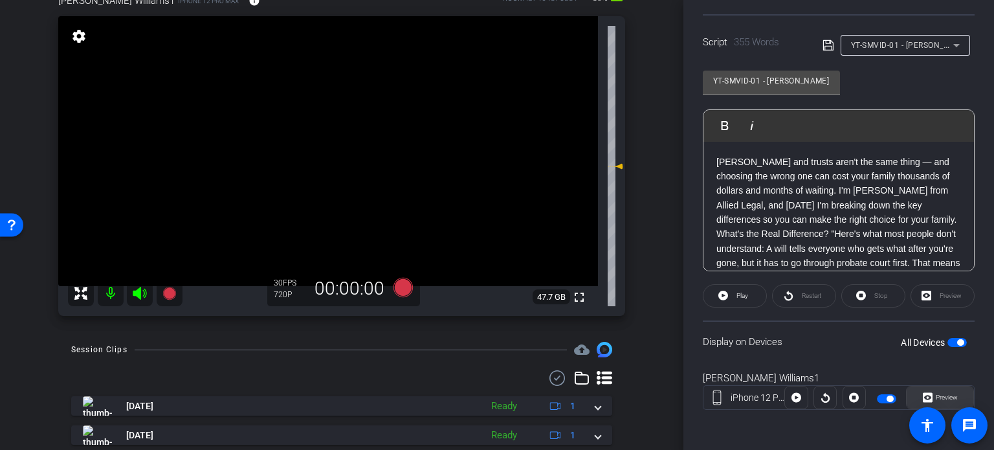
click at [952, 397] on span at bounding box center [939, 397] width 67 height 31
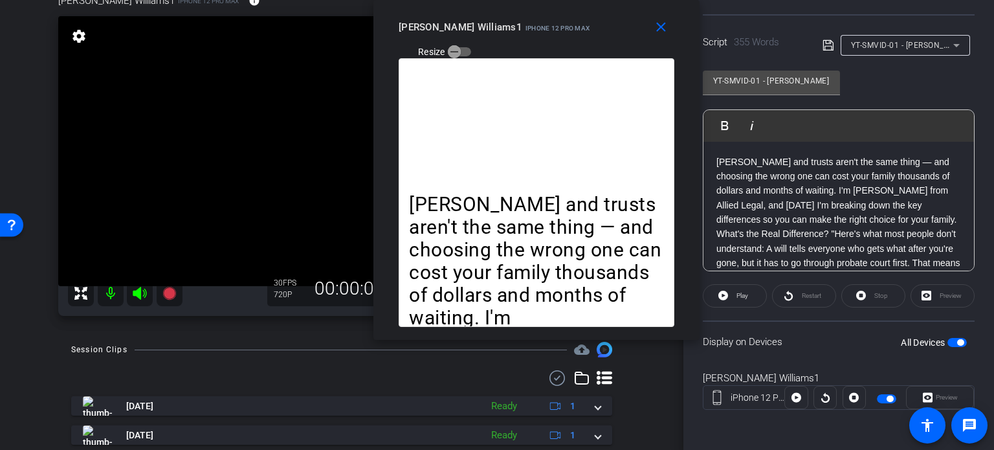
drag, startPoint x: 511, startPoint y: 89, endPoint x: 551, endPoint y: 34, distance: 67.7
click at [471, 41] on mat-slide-toggle "Resize" at bounding box center [435, 51] width 72 height 21
click at [669, 29] on span at bounding box center [662, 27] width 41 height 31
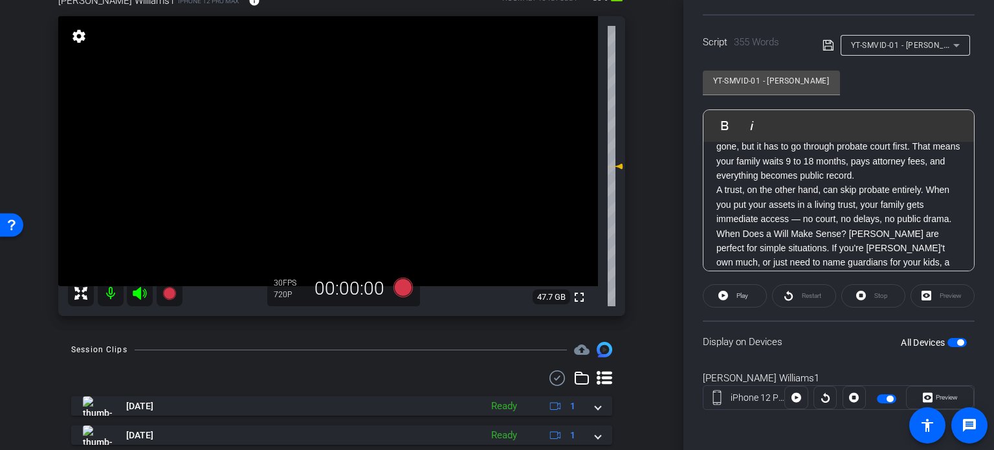
scroll to position [0, 0]
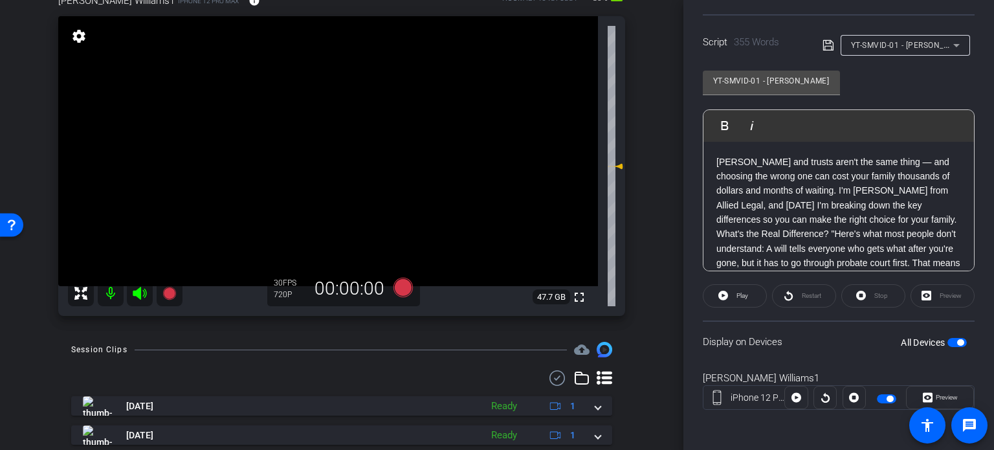
drag, startPoint x: 669, startPoint y: 191, endPoint x: 880, endPoint y: 113, distance: 225.2
click at [670, 191] on div "arrow_back Williams,Ryan_Shoot05_09082025 Back to project Send invite account_b…" at bounding box center [341, 142] width 683 height 450
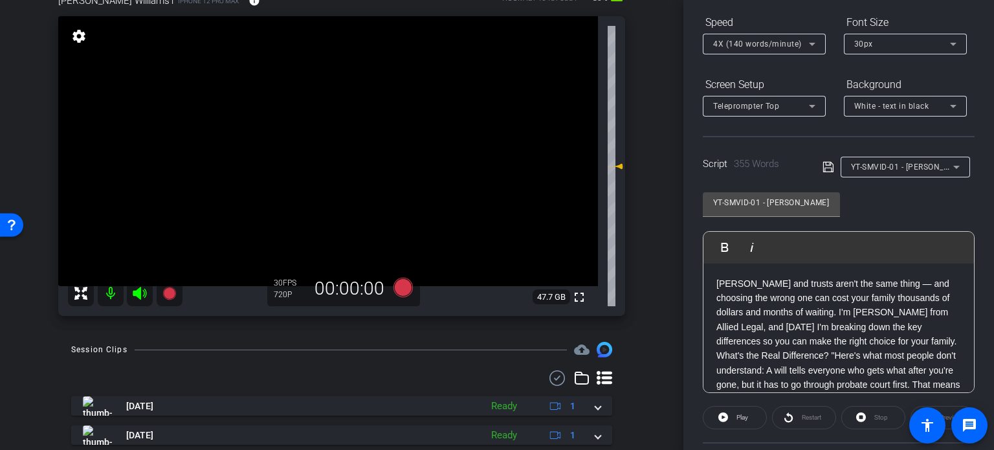
scroll to position [127, 0]
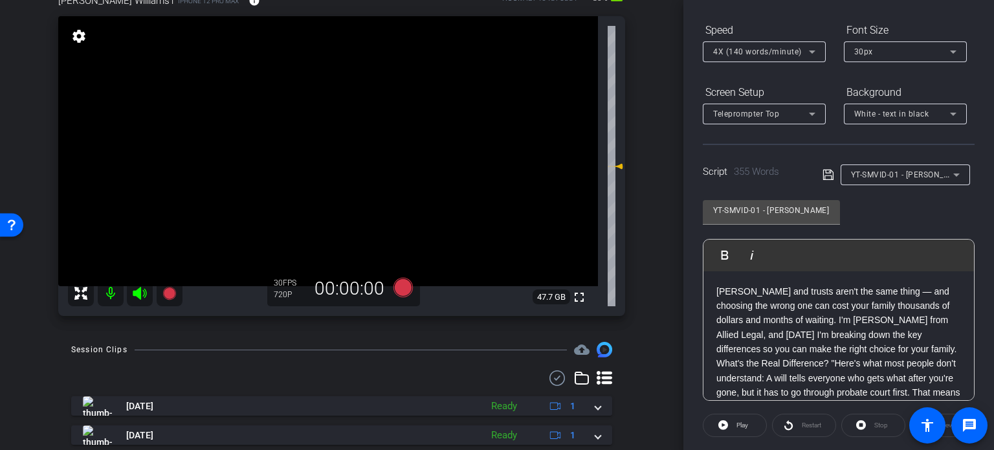
click at [776, 43] on div "4X (140 words/minute)" at bounding box center [761, 51] width 96 height 16
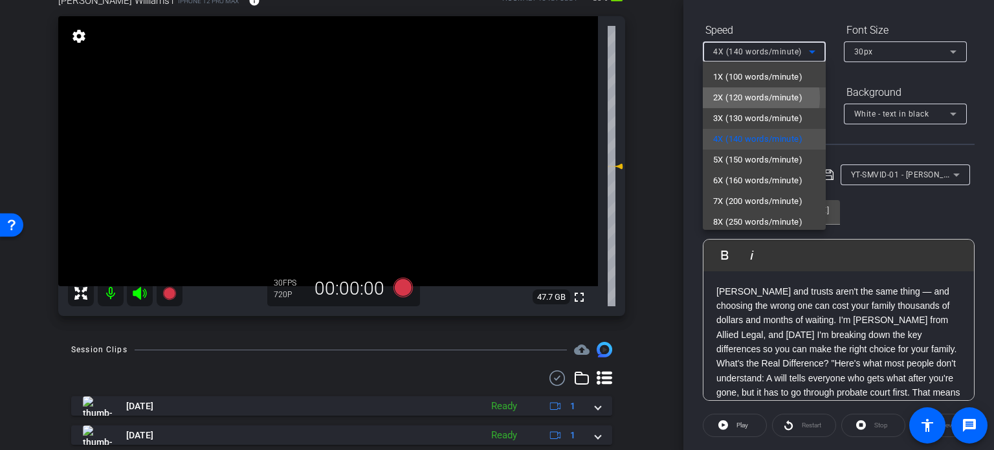
click at [756, 98] on span "2X (120 words/minute)" at bounding box center [757, 98] width 89 height 16
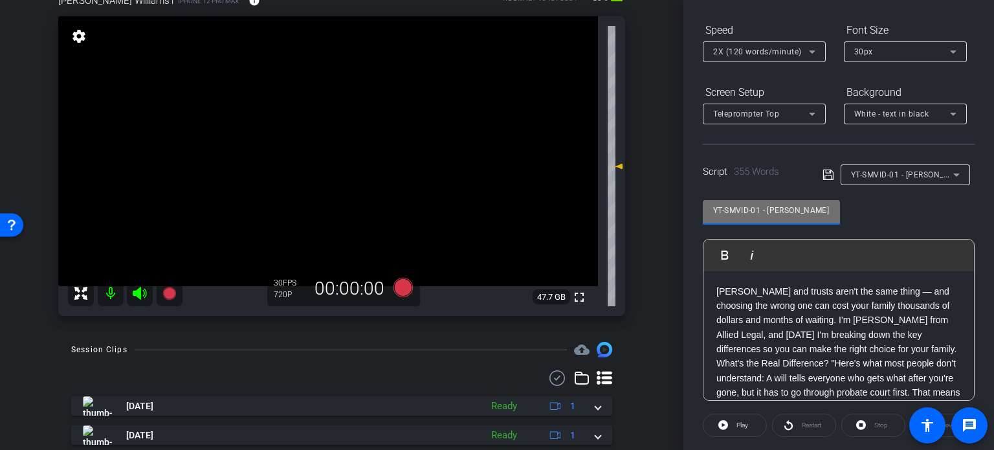
drag, startPoint x: 759, startPoint y: 212, endPoint x: 697, endPoint y: 192, distance: 65.1
click at [697, 192] on div "Participants Teleprompter Adjustments settings Erika Centeno flip Director Ever…" at bounding box center [838, 225] width 311 height 450
click at [626, 252] on div "Ryan Williams1 iPhone 12 Pro Max info ROOM ID: 464375331 80% battery_std fullsc…" at bounding box center [341, 150] width 618 height 356
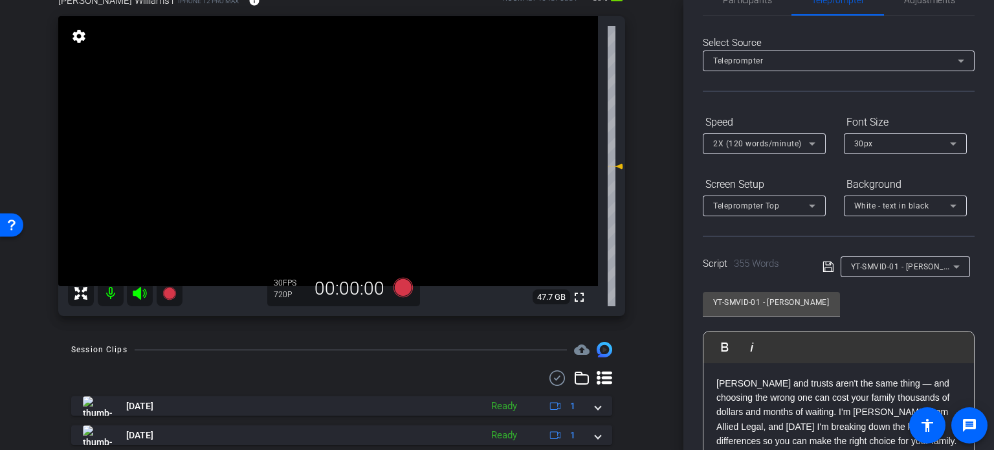
scroll to position [65, 0]
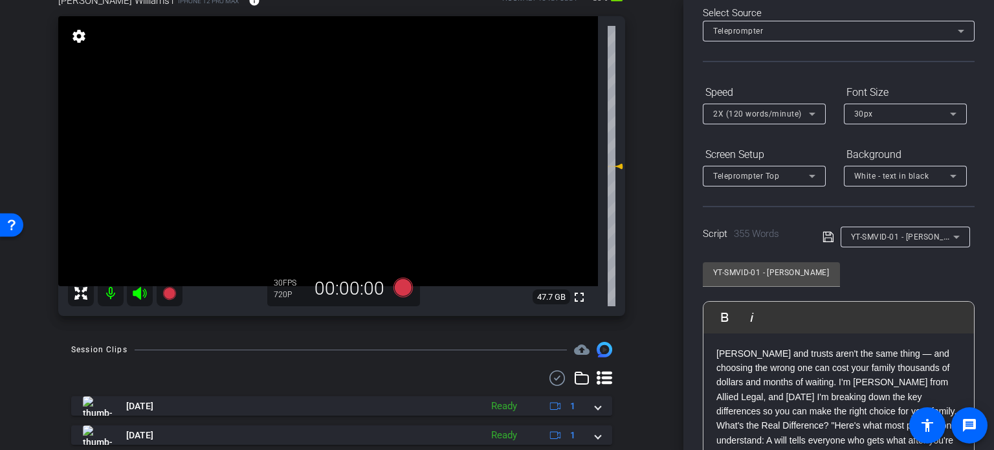
click at [902, 269] on div "YT-SMVID-01 - Wills vs Trusts: Which One Do You Actually Need? Play Play from t…" at bounding box center [839, 357] width 272 height 210
click at [400, 292] on icon at bounding box center [402, 287] width 19 height 19
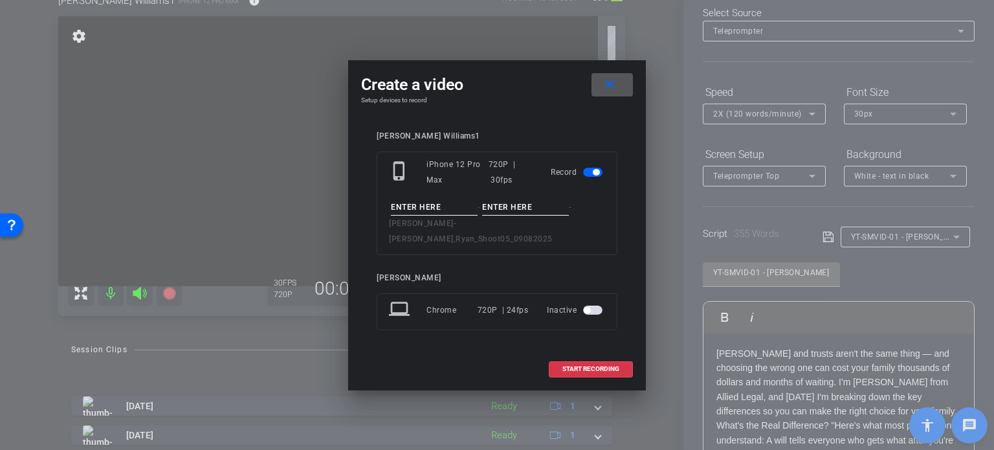
click at [424, 215] on input at bounding box center [434, 207] width 87 height 16
type input "test"
click at [523, 214] on input at bounding box center [525, 207] width 87 height 16
type input "audio1"
click at [551, 365] on span at bounding box center [590, 368] width 83 height 31
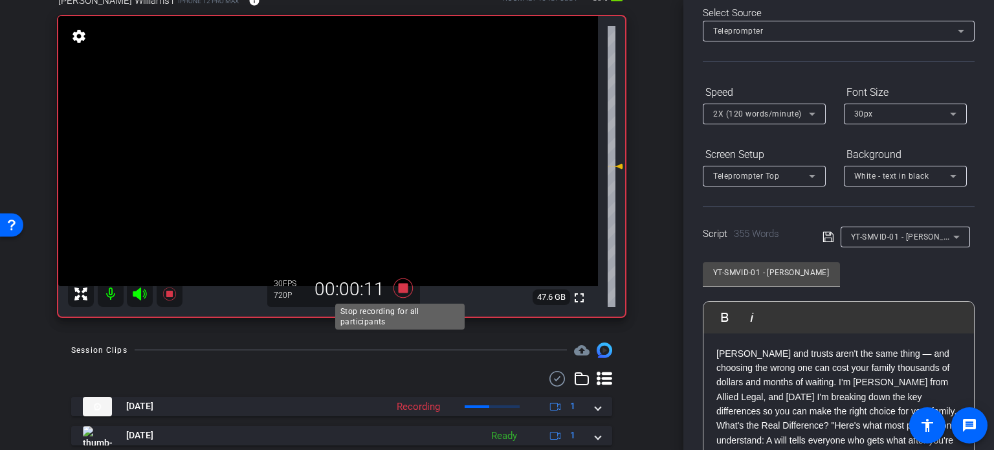
click at [402, 291] on icon at bounding box center [402, 287] width 19 height 19
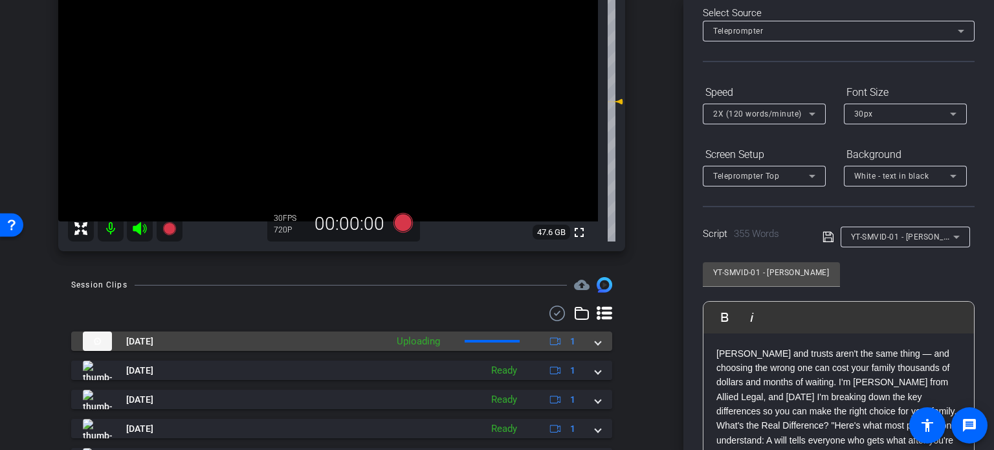
click at [595, 346] on span at bounding box center [597, 341] width 5 height 14
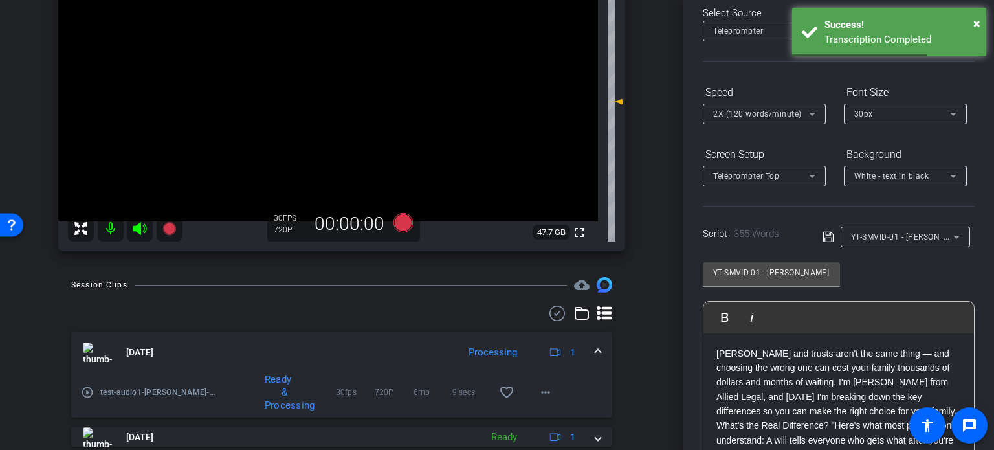
click at [89, 386] on mat-icon "play_circle_outline" at bounding box center [87, 392] width 13 height 13
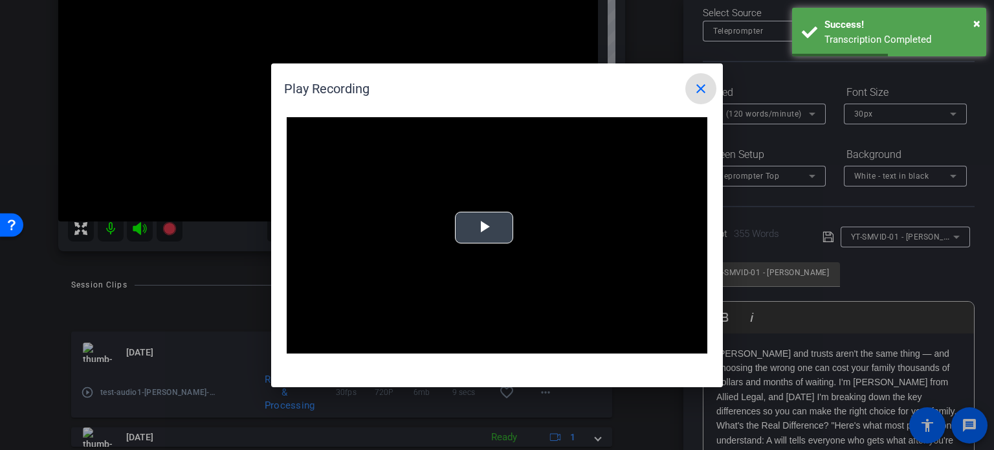
click at [484, 227] on span "Video Player" at bounding box center [484, 227] width 0 height 0
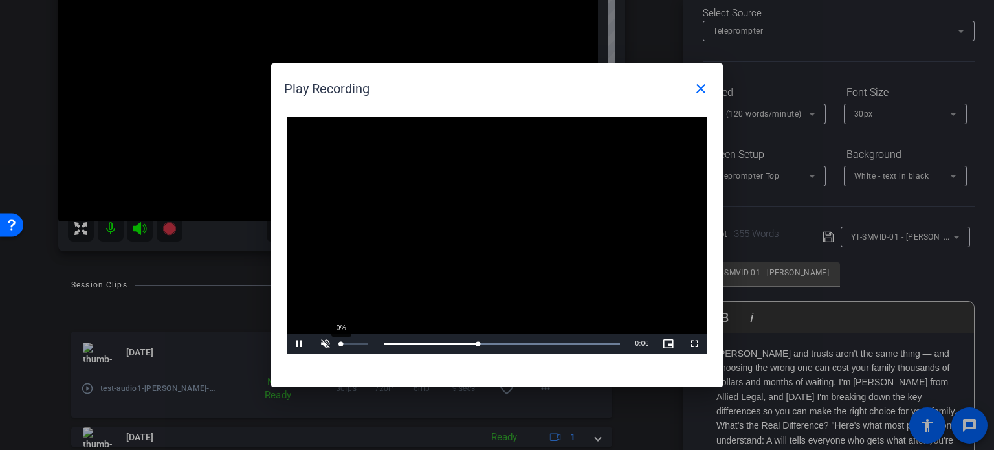
drag, startPoint x: 351, startPoint y: 345, endPoint x: 338, endPoint y: 345, distance: 12.9
click at [338, 345] on div "0%" at bounding box center [354, 343] width 32 height 19
click at [693, 93] on mat-icon "close" at bounding box center [701, 89] width 16 height 16
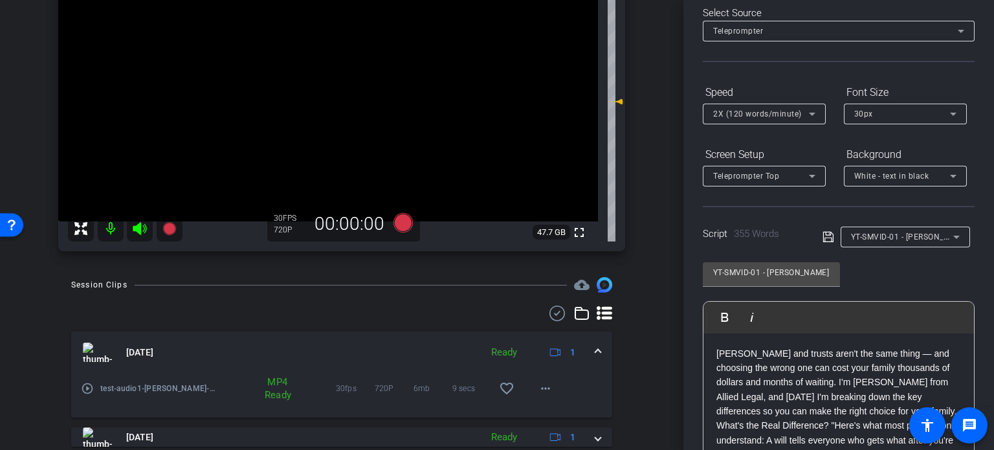
click at [595, 346] on span at bounding box center [597, 352] width 5 height 14
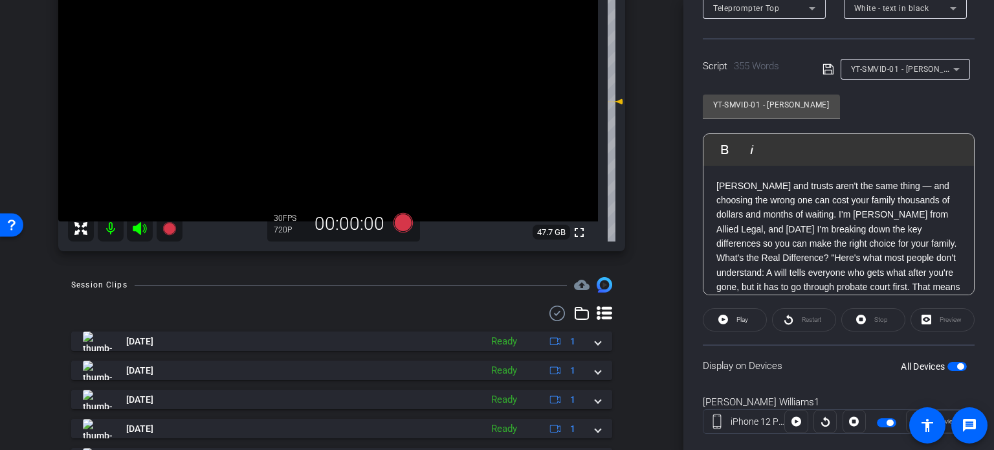
scroll to position [256, 0]
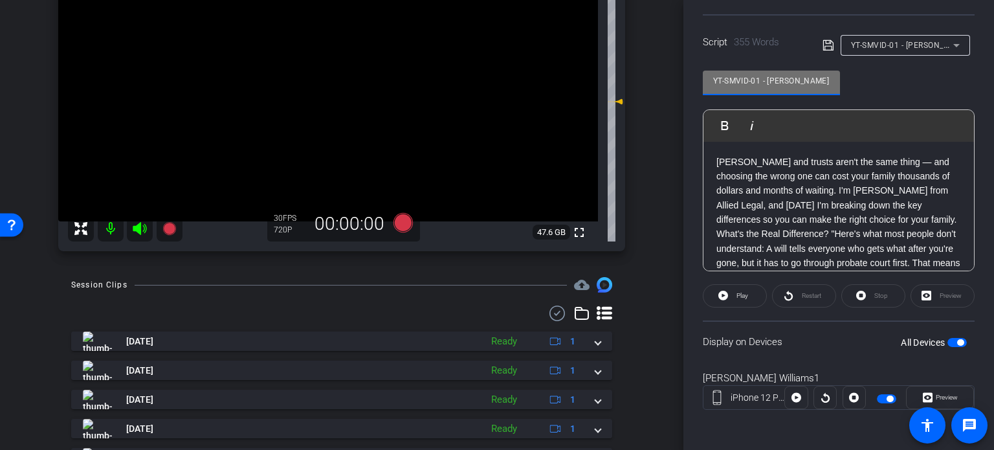
drag, startPoint x: 761, startPoint y: 80, endPoint x: 624, endPoint y: 58, distance: 138.9
click at [624, 58] on div "arrow_back Williams,Ryan_Shoot05_09082025 Back to project Send invite account_b…" at bounding box center [497, 225] width 994 height 450
click at [653, 212] on div "arrow_back Williams,Ryan_Shoot05_09082025 Back to project Send invite account_b…" at bounding box center [341, 77] width 683 height 450
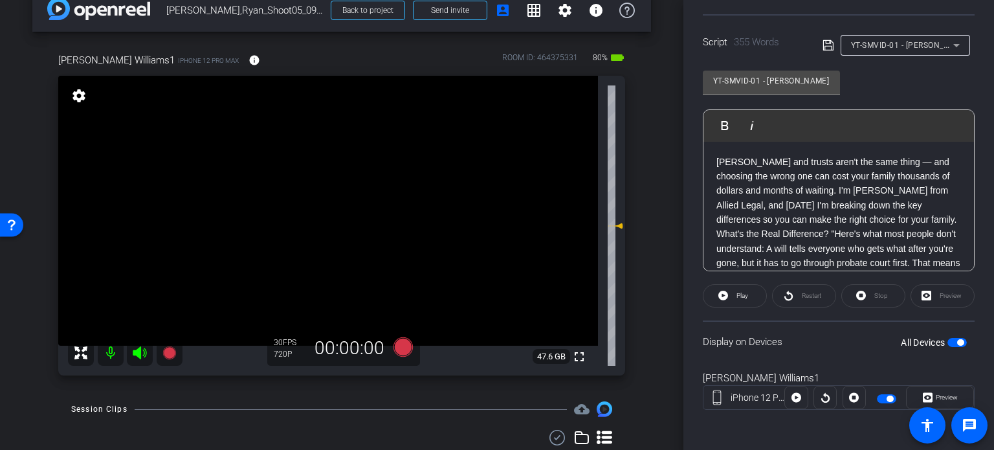
scroll to position [19, 0]
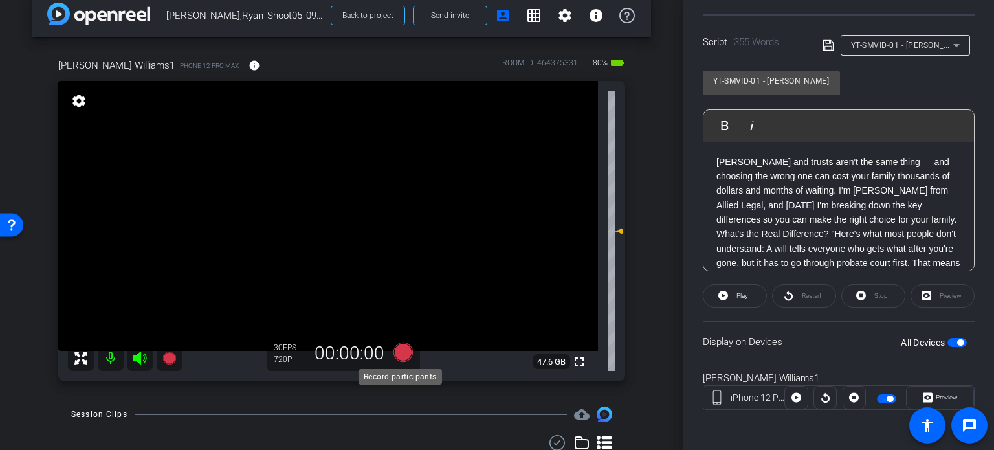
click at [404, 354] on icon at bounding box center [402, 351] width 19 height 19
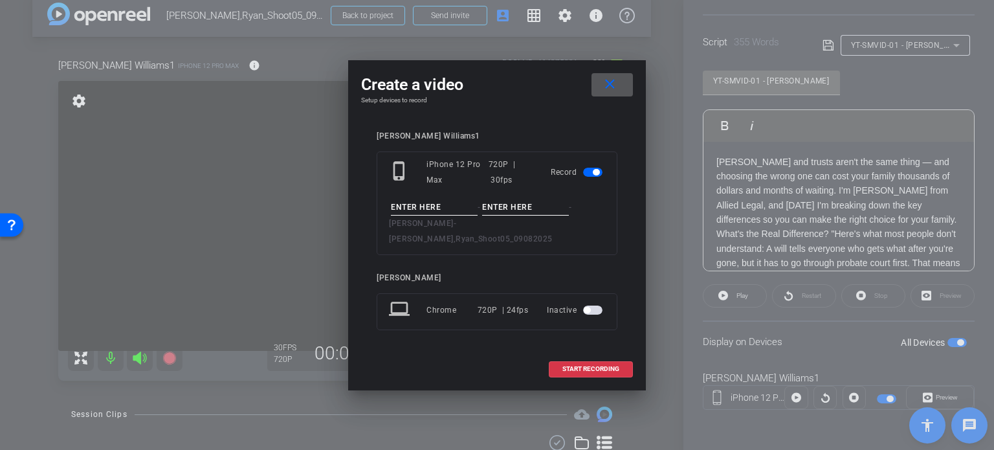
click at [419, 215] on input at bounding box center [434, 207] width 87 height 16
paste input "YT-SMVID-01"
type input "YT-SMVID-01"
click at [508, 215] on input at bounding box center [525, 207] width 87 height 16
click at [611, 93] on mat-icon "close" at bounding box center [610, 84] width 16 height 16
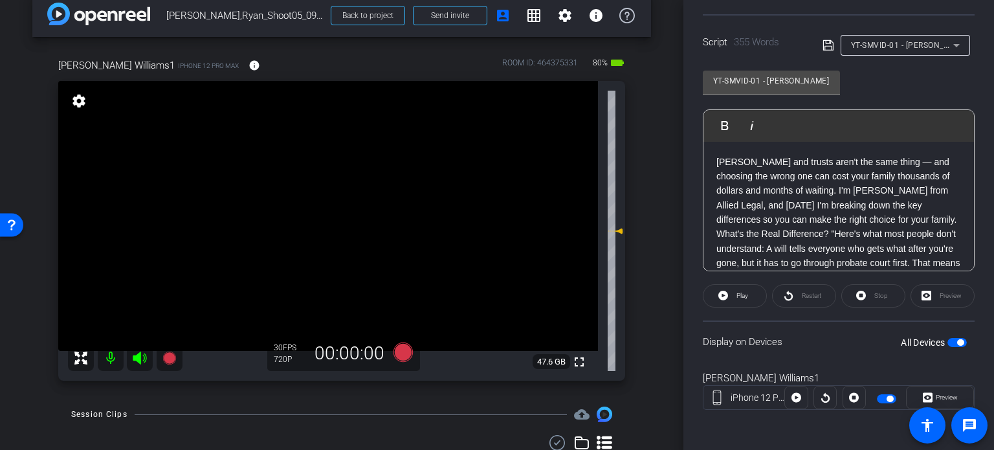
click at [880, 300] on div "Stop" at bounding box center [873, 295] width 64 height 23
drag, startPoint x: 761, startPoint y: 82, endPoint x: 641, endPoint y: 60, distance: 121.7
click at [643, 60] on div "arrow_back Williams,Ryan_Shoot05_09082025 Back to project Send invite account_b…" at bounding box center [497, 225] width 994 height 450
click at [632, 286] on div "Ryan Williams1 iPhone 12 Pro Max info ROOM ID: 464375331 80% battery_std fullsc…" at bounding box center [341, 215] width 618 height 356
click at [395, 351] on icon at bounding box center [402, 351] width 19 height 19
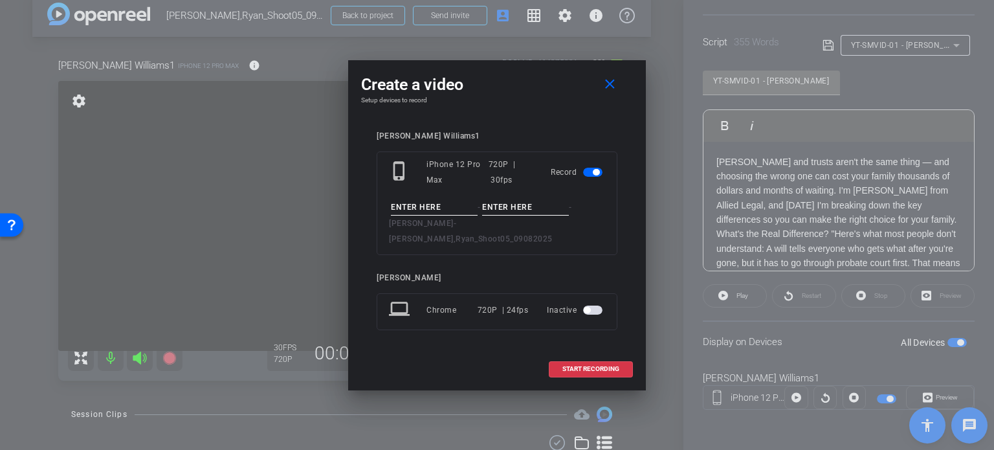
click at [419, 215] on input at bounding box center [434, 207] width 87 height 16
paste input "YT-SMVID-01"
type input "YT-SMVID-01"
click at [552, 211] on input at bounding box center [525, 207] width 87 height 16
type input "Take1"
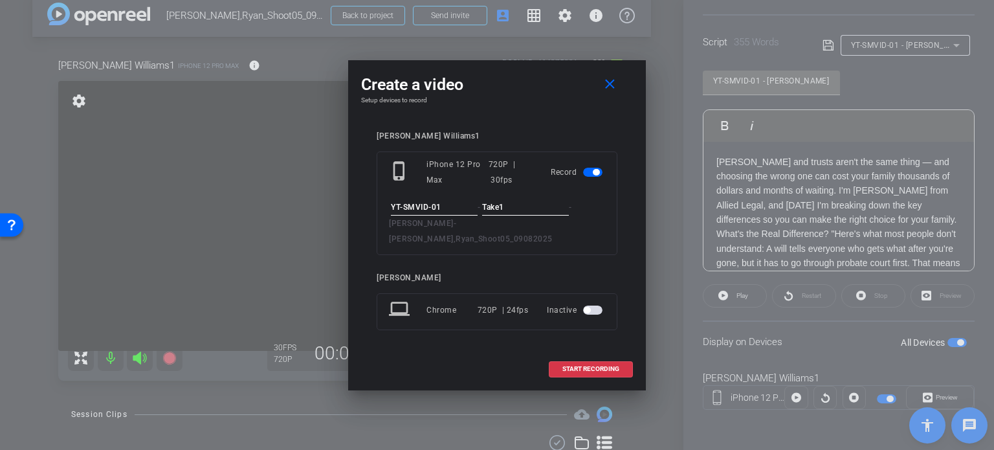
click at [448, 260] on div "Ryan Williams1 phone_iphone iPhone 12 Pro Max 720P | 30fps Record YT-SMVID-01 -…" at bounding box center [497, 239] width 241 height 217
click at [616, 219] on div "phone_iphone iPhone 12 Pro Max 720P | 30fps Record YT-SMVID-01 - Take1 - Willia…" at bounding box center [497, 203] width 241 height 104
click at [624, 219] on div "Ryan Williams1 phone_iphone iPhone 12 Pro Max 720P | 30fps Record YT-SMVID-01 -…" at bounding box center [497, 239] width 272 height 243
click at [626, 229] on div "Ryan Williams1 phone_iphone iPhone 12 Pro Max 720P | 30fps Record YT-SMVID-01 -…" at bounding box center [497, 239] width 272 height 243
click at [569, 366] on span "START RECORDING" at bounding box center [590, 369] width 57 height 6
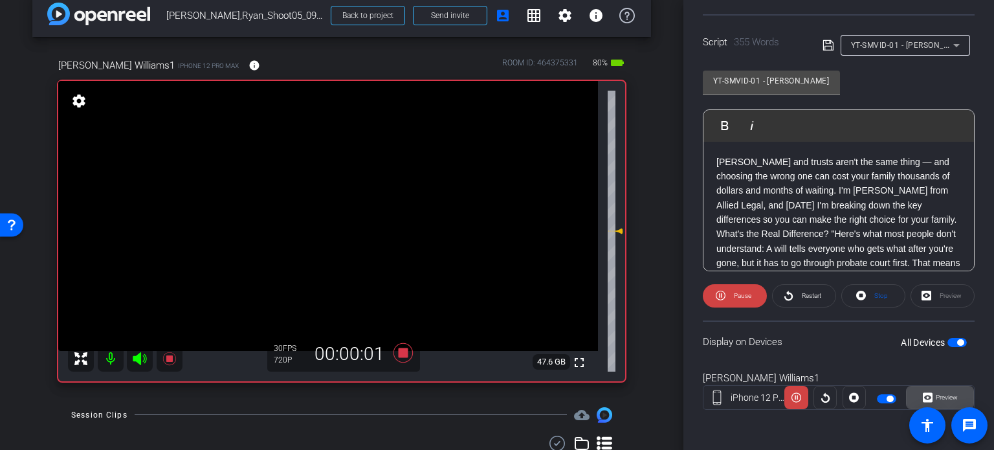
click at [945, 391] on span "Preview" at bounding box center [944, 397] width 25 height 18
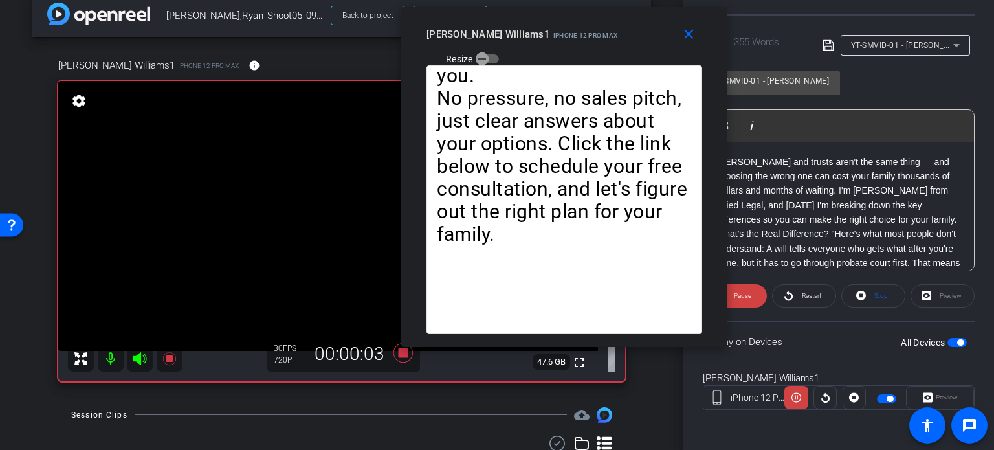
drag, startPoint x: 500, startPoint y: 102, endPoint x: 567, endPoint y: 53, distance: 83.0
click at [567, 53] on div "close Ryan Williams1 iPhone 12 Pro Max Resize" at bounding box center [564, 36] width 326 height 58
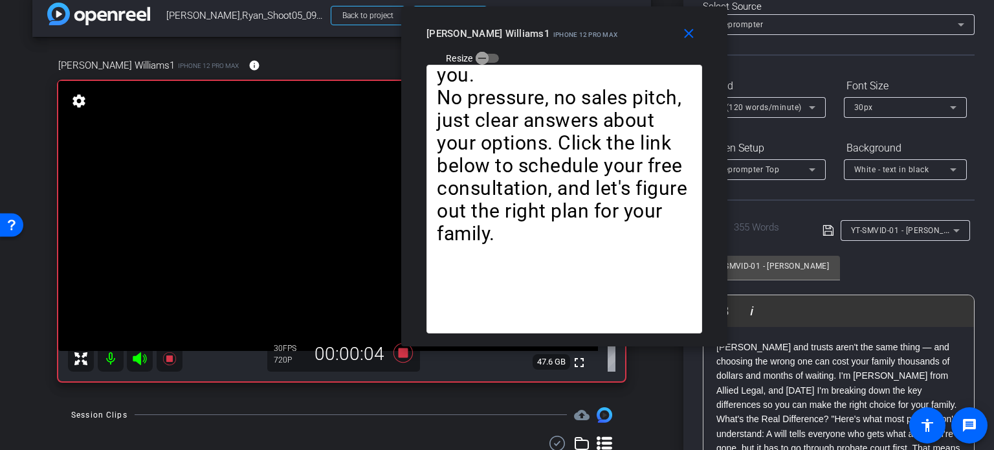
scroll to position [62, 0]
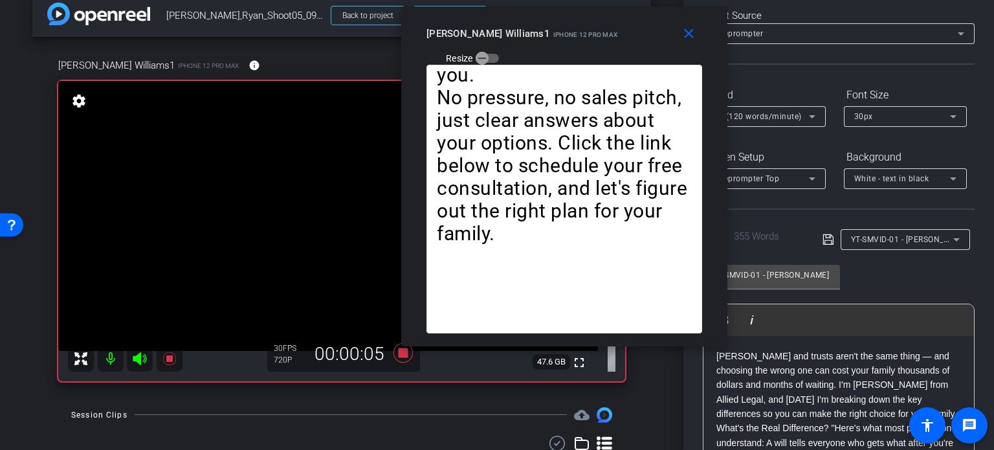
click at [763, 114] on span "2X (120 words/minute)" at bounding box center [757, 116] width 89 height 9
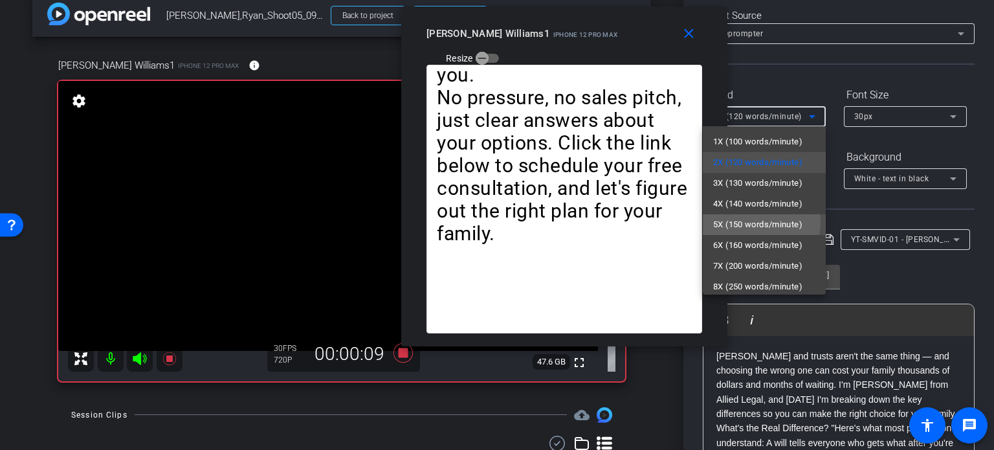
click at [756, 221] on span "5X (150 words/minute)" at bounding box center [757, 225] width 89 height 16
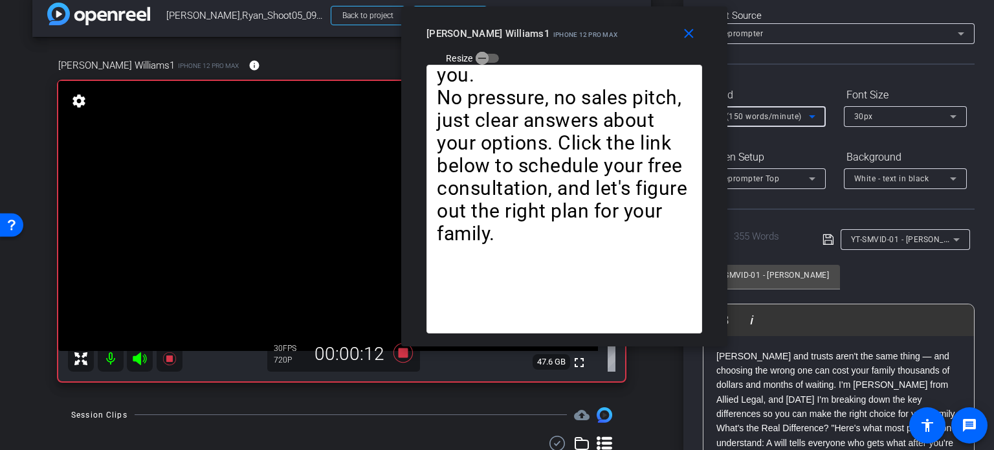
click at [756, 116] on span "5X (150 words/minute)" at bounding box center [757, 116] width 89 height 9
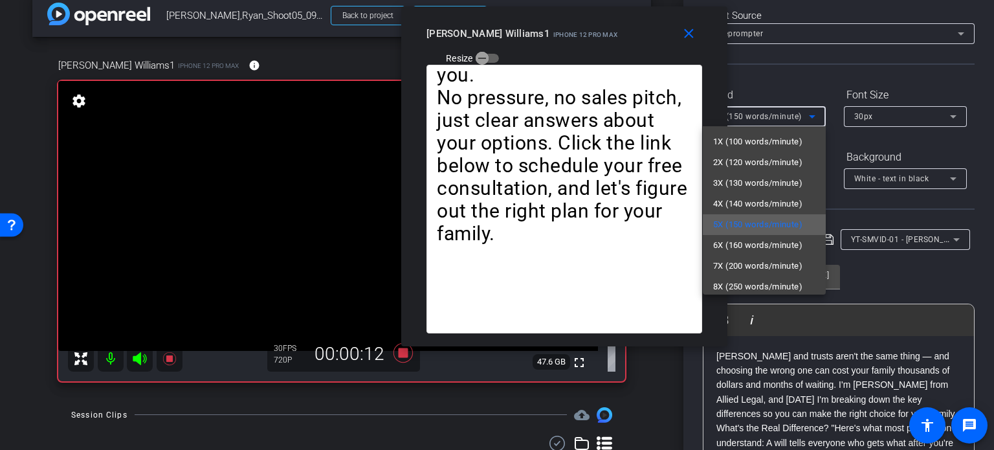
scroll to position [28, 0]
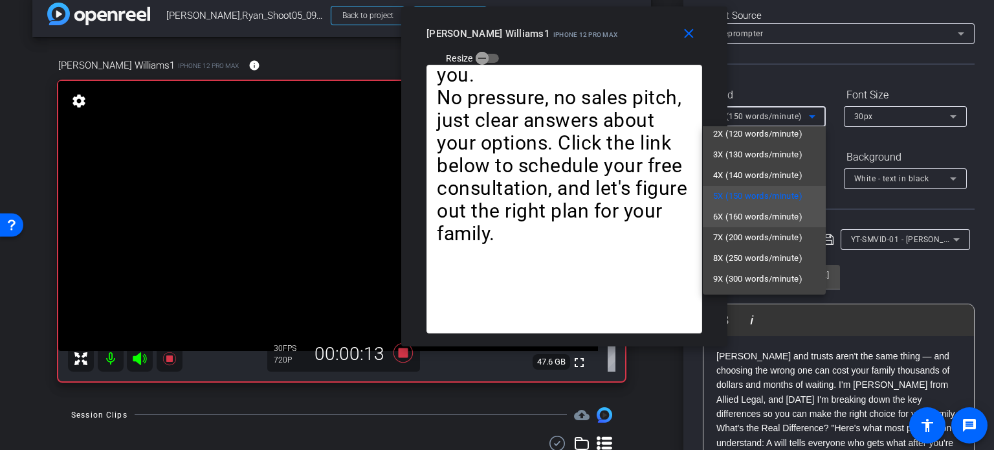
click at [756, 215] on span "6X (160 words/minute)" at bounding box center [757, 217] width 89 height 16
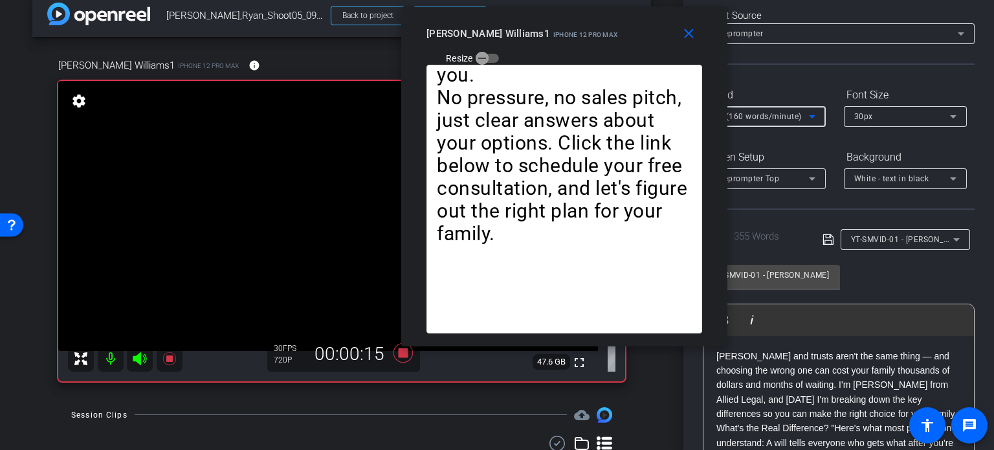
click at [769, 116] on span "6X (160 words/minute)" at bounding box center [757, 116] width 89 height 9
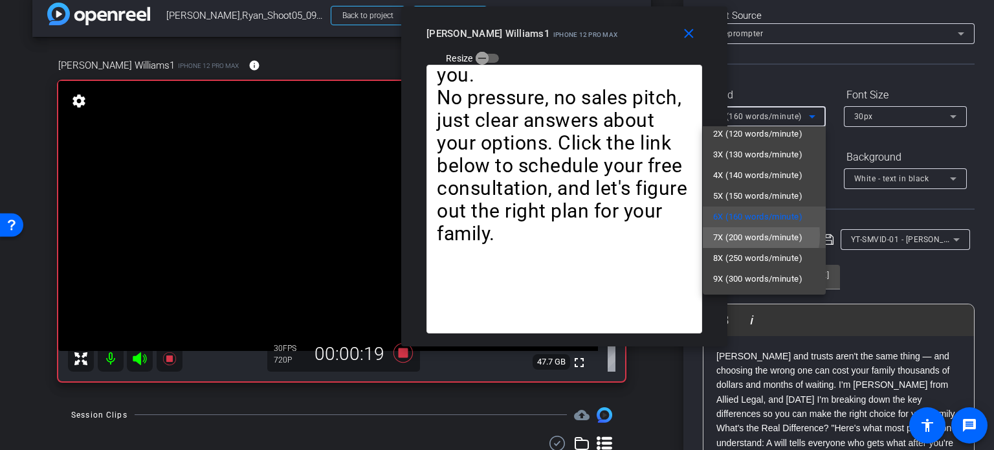
click at [739, 235] on span "7X (200 words/minute)" at bounding box center [757, 238] width 89 height 16
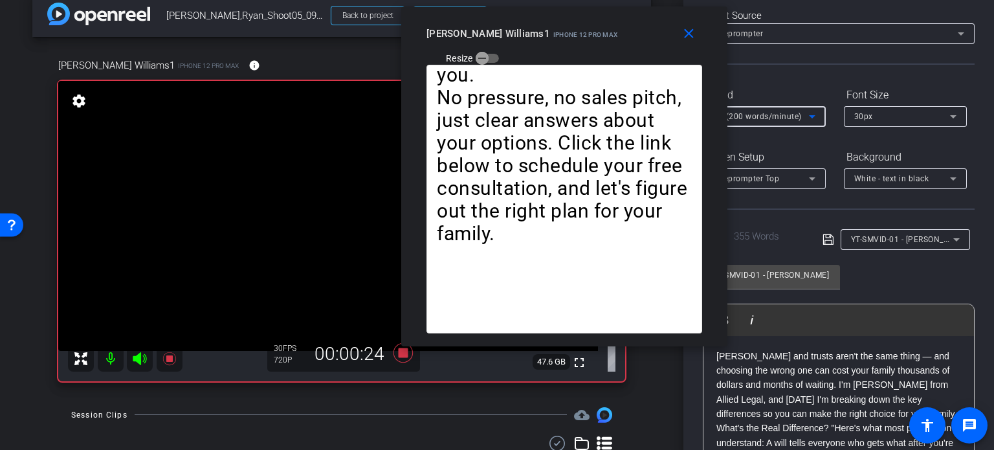
click at [769, 115] on span "7X (200 words/minute)" at bounding box center [757, 116] width 89 height 9
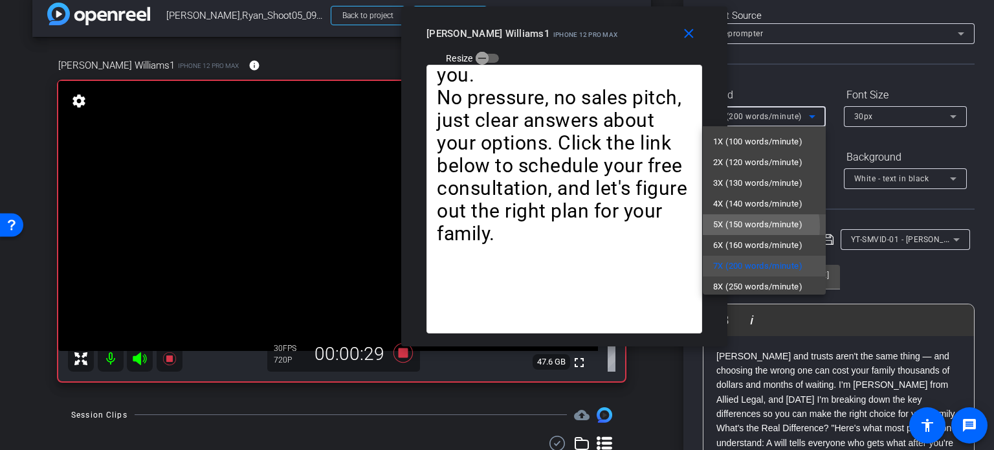
click at [743, 226] on span "5X (150 words/minute)" at bounding box center [757, 225] width 89 height 16
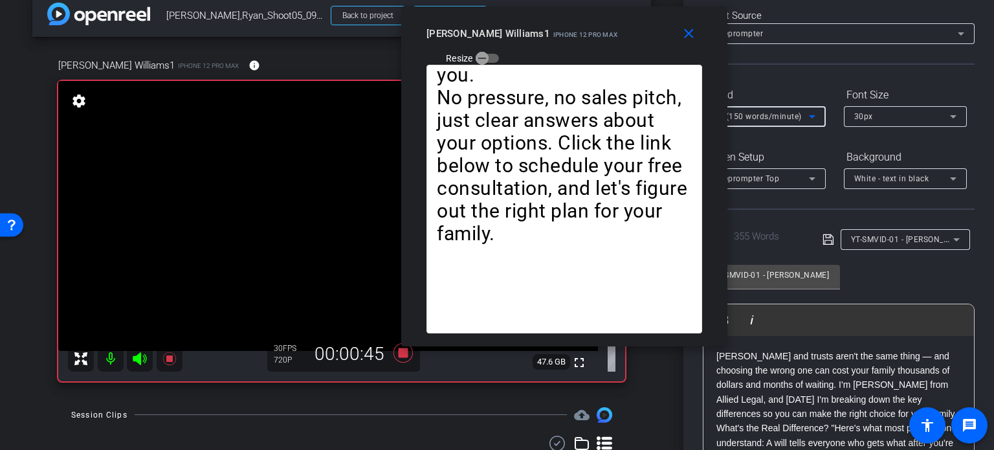
click at [785, 120] on span "5X (150 words/minute)" at bounding box center [757, 116] width 89 height 9
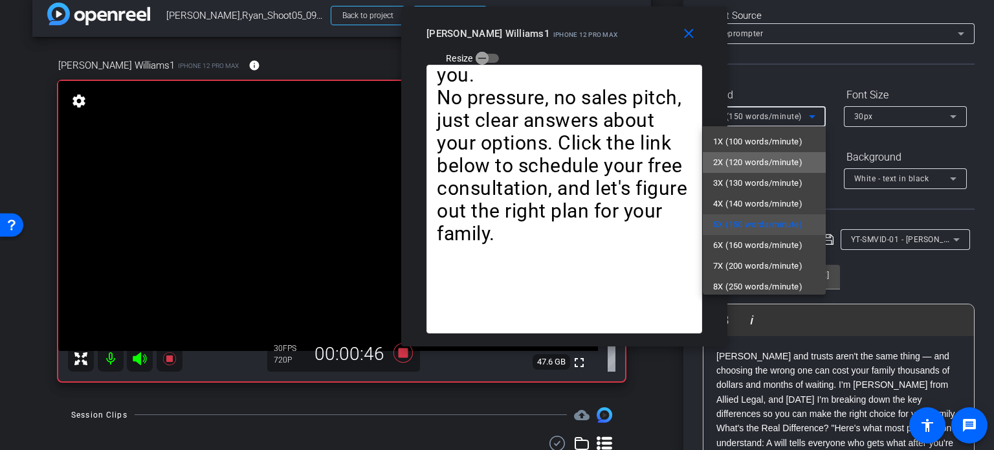
click at [769, 152] on mat-option "2X (120 words/minute)" at bounding box center [764, 162] width 123 height 21
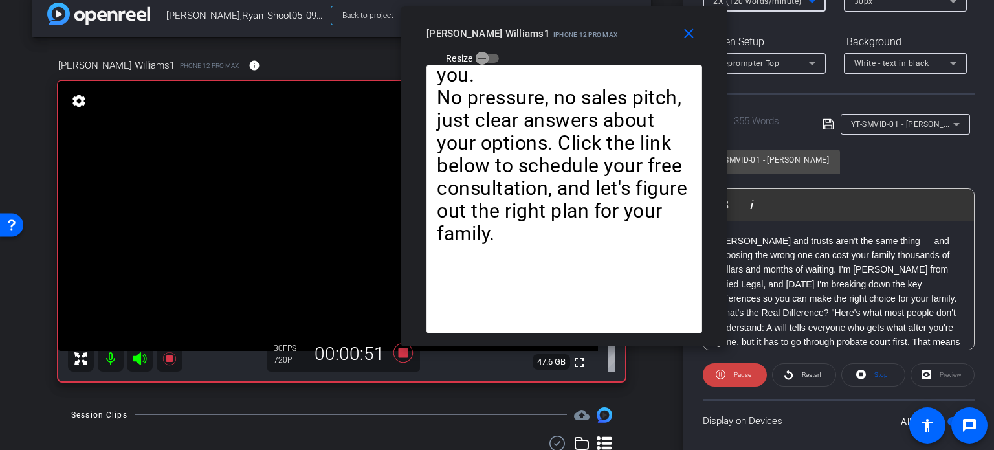
scroll to position [191, 0]
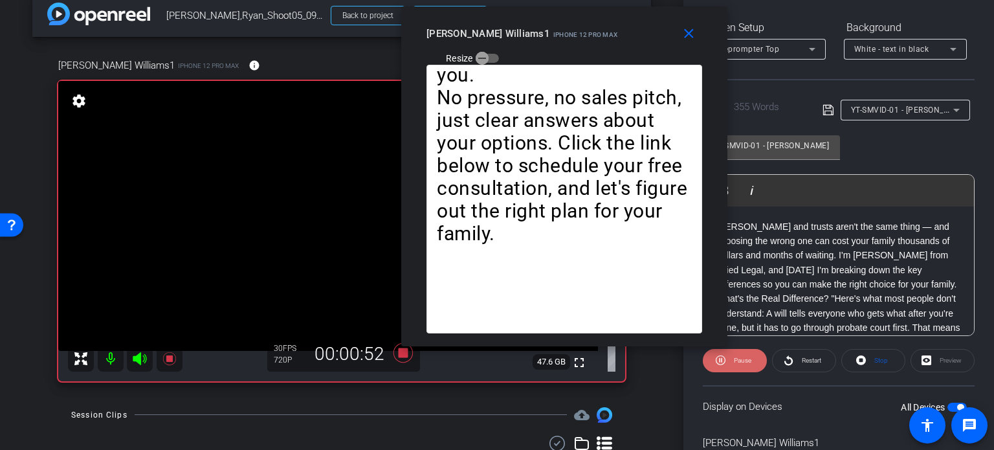
click at [737, 353] on span "Pause" at bounding box center [740, 360] width 21 height 18
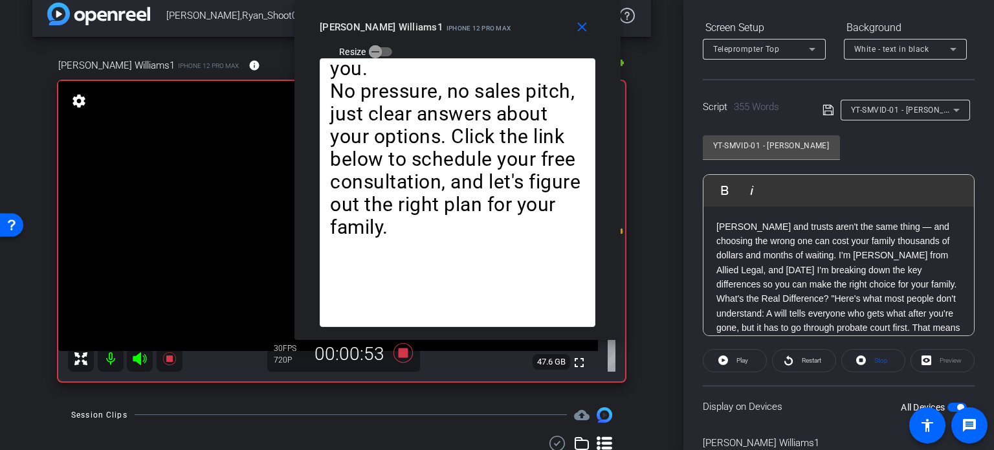
drag, startPoint x: 656, startPoint y: 58, endPoint x: 549, endPoint y: 27, distance: 111.2
click at [549, 27] on div "close Ryan Williams1 iPhone 12 Pro Max Resize" at bounding box center [457, 29] width 326 height 58
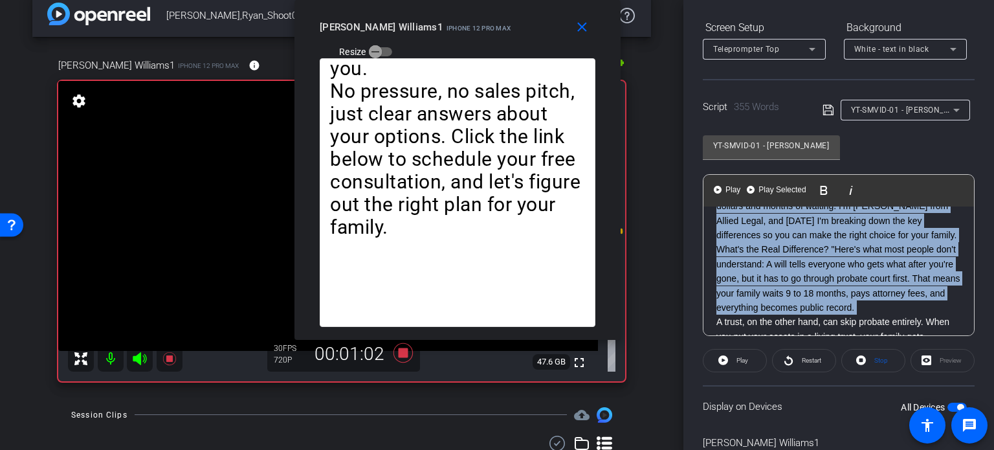
scroll to position [0, 0]
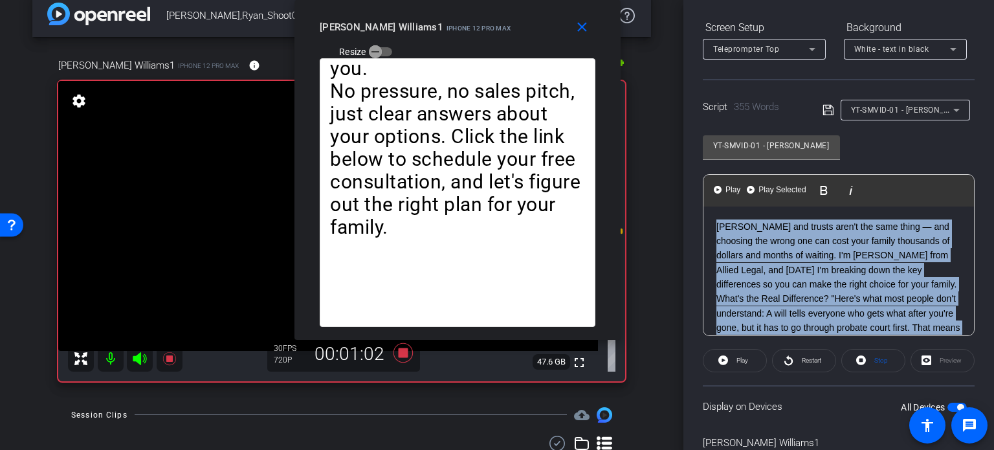
drag, startPoint x: 712, startPoint y: 243, endPoint x: 686, endPoint y: 185, distance: 63.4
click at [686, 185] on div "Participants Teleprompter Adjustments settings Erika Centeno flip Director Ever…" at bounding box center [838, 225] width 311 height 450
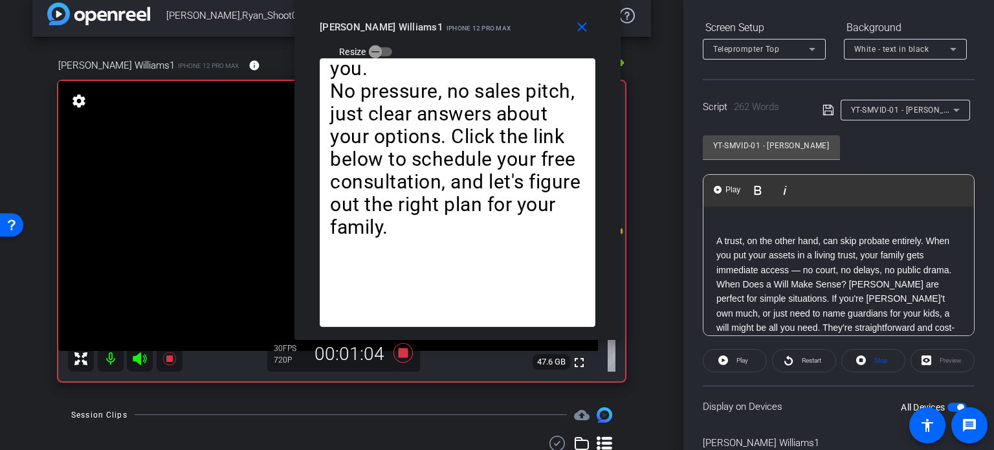
scroll to position [256, 0]
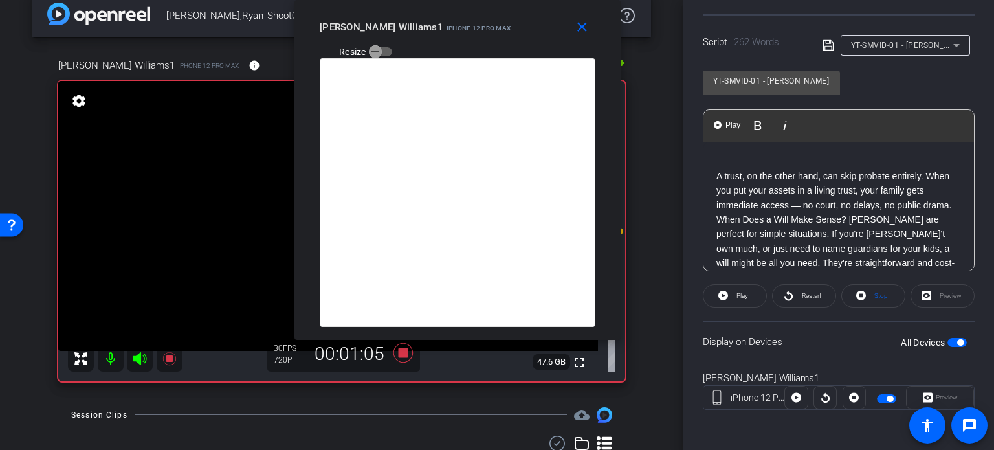
click at [950, 345] on span "button" at bounding box center [956, 342] width 19 height 9
drag, startPoint x: 580, startPoint y: 17, endPoint x: 756, endPoint y: 160, distance: 226.3
click at [580, 17] on span at bounding box center [583, 27] width 41 height 31
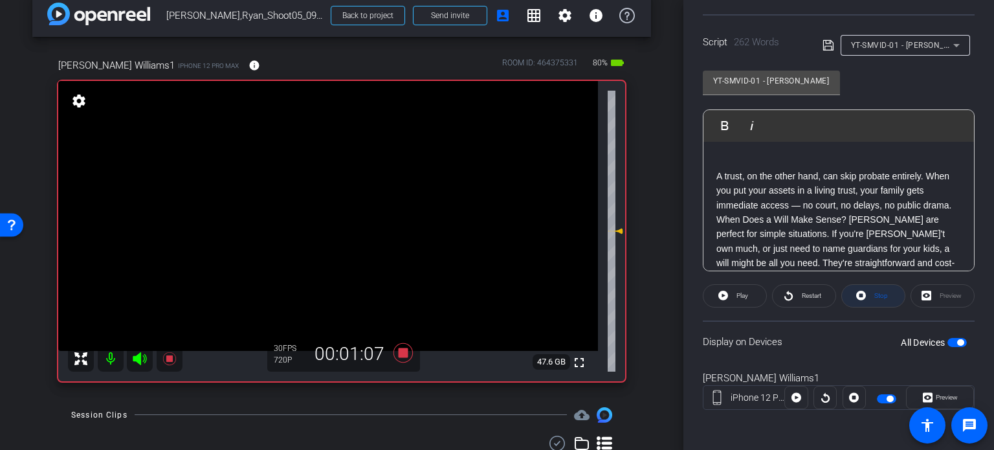
click at [879, 297] on span "Stop" at bounding box center [881, 295] width 14 height 7
click at [719, 294] on icon at bounding box center [723, 295] width 10 height 10
click at [956, 394] on span at bounding box center [939, 397] width 67 height 31
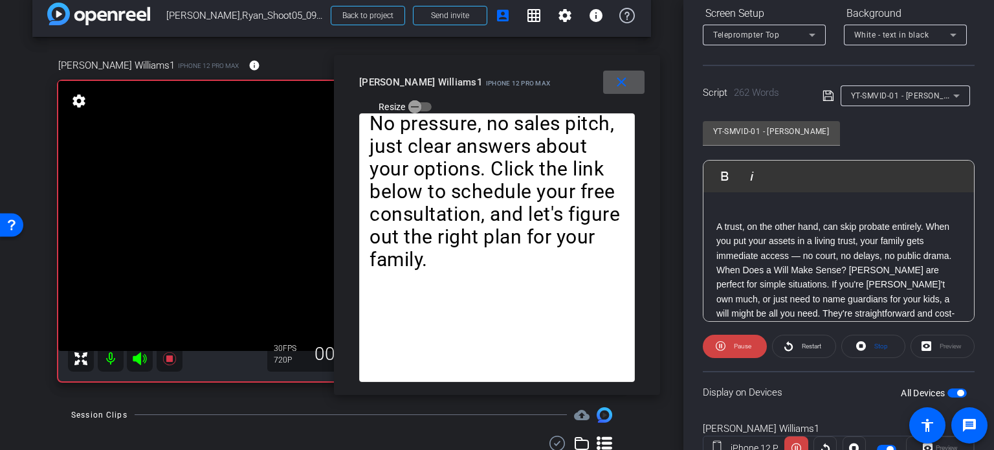
scroll to position [62, 0]
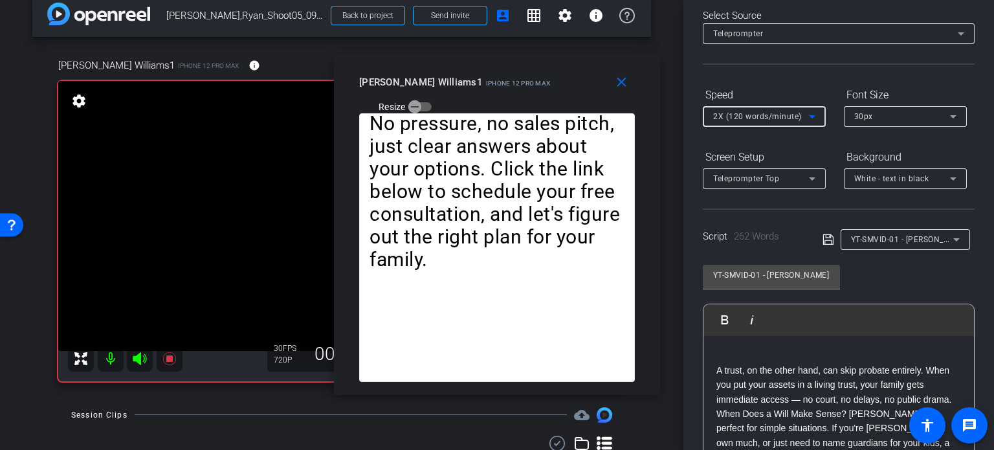
click at [753, 109] on div "2X (120 words/minute)" at bounding box center [761, 116] width 96 height 16
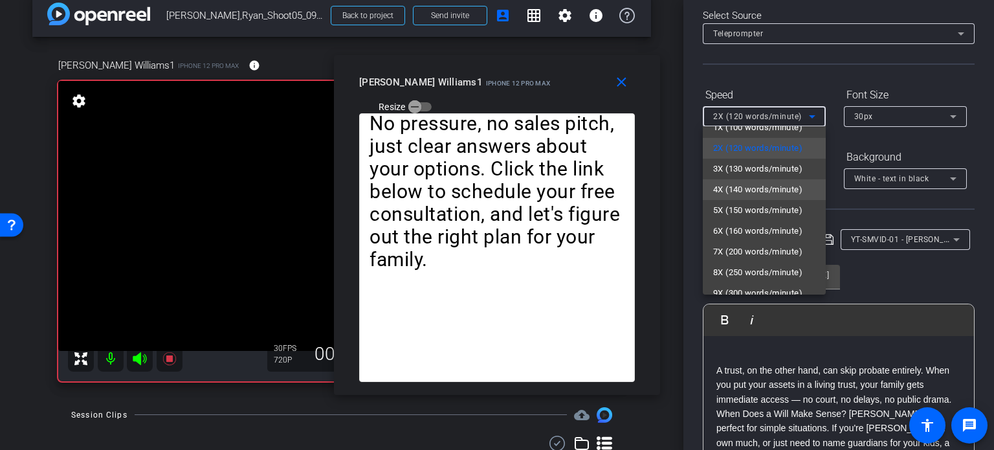
scroll to position [28, 0]
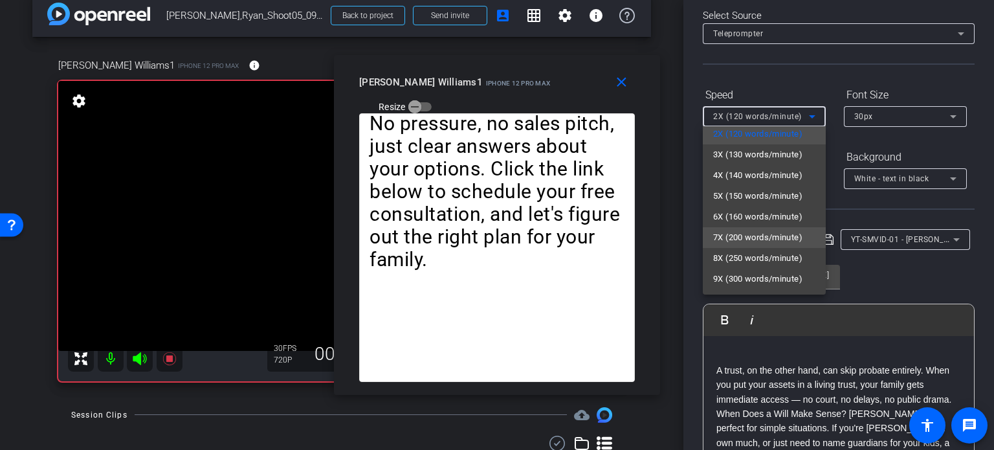
click at [732, 235] on span "7X (200 words/minute)" at bounding box center [757, 238] width 89 height 16
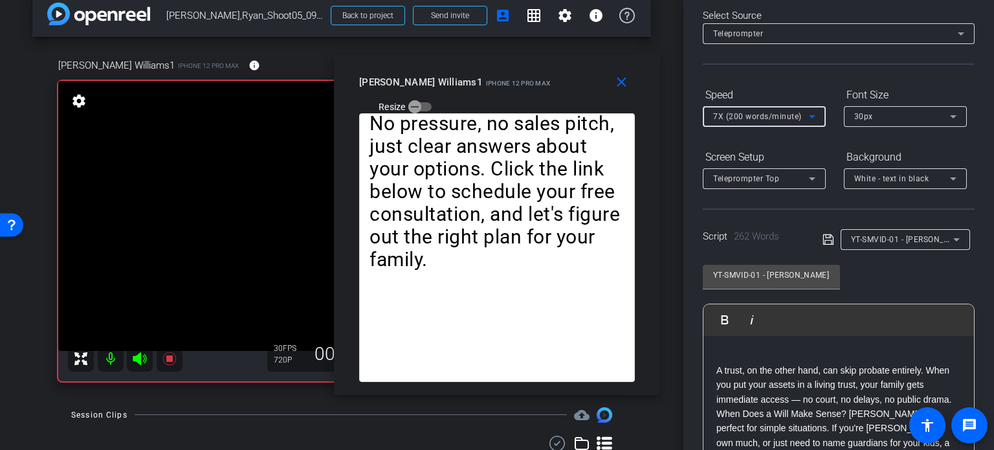
click at [770, 112] on span "7X (200 words/minute)" at bounding box center [757, 116] width 89 height 9
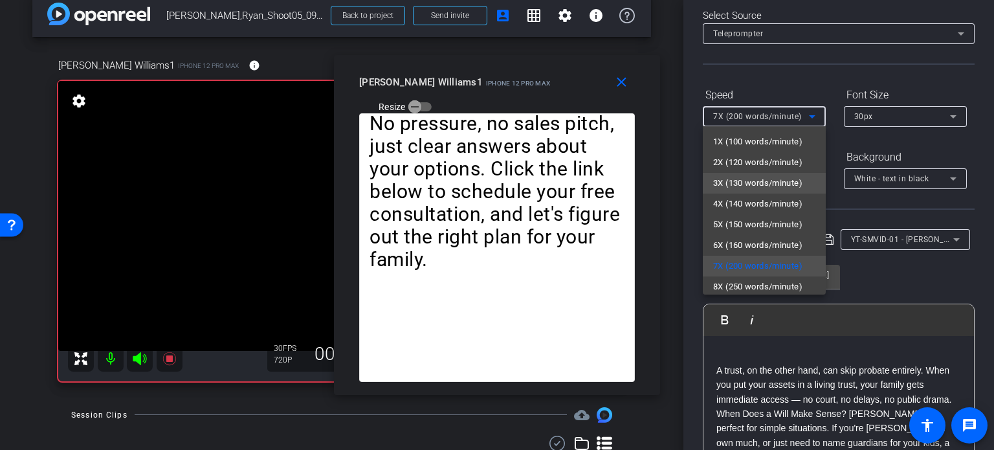
click at [766, 185] on span "3X (130 words/minute)" at bounding box center [757, 183] width 89 height 16
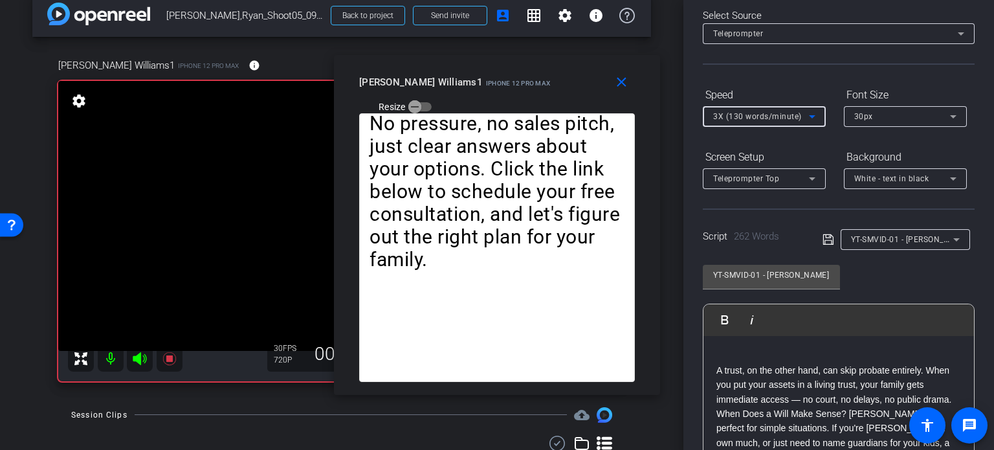
click at [758, 113] on span "3X (130 words/minute)" at bounding box center [757, 116] width 89 height 9
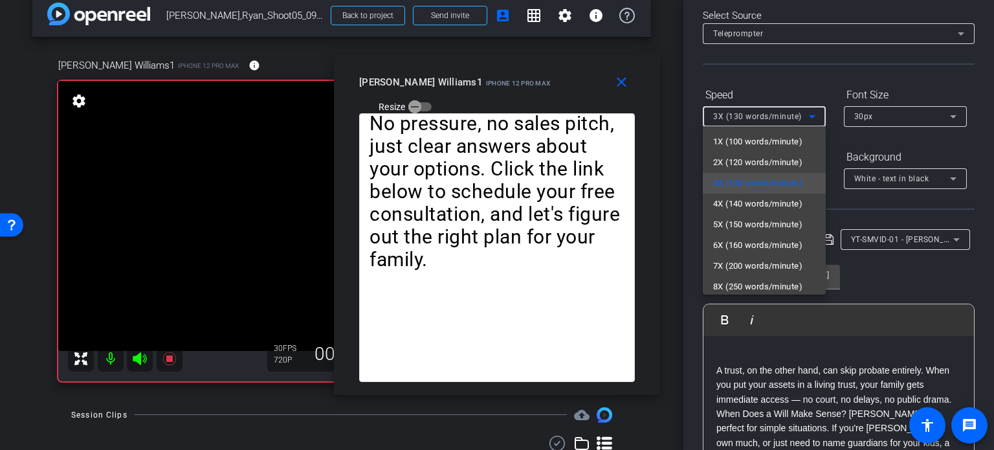
click at [507, 85] on div at bounding box center [497, 225] width 994 height 450
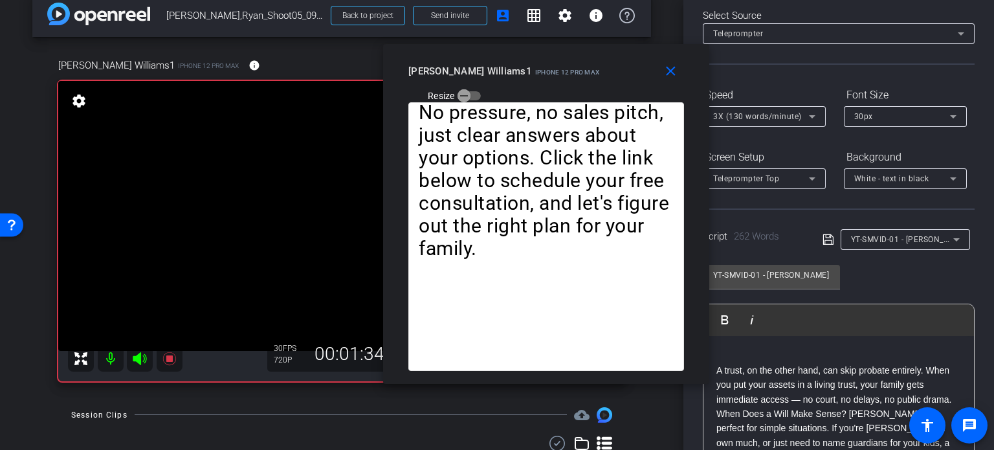
drag, startPoint x: 505, startPoint y: 89, endPoint x: 554, endPoint y: 78, distance: 50.4
click at [554, 78] on div "Ryan Williams1 iPhone 12 Pro Max Resize" at bounding box center [550, 83] width 285 height 46
click at [763, 108] on div "3X (130 words/minute)" at bounding box center [761, 116] width 96 height 16
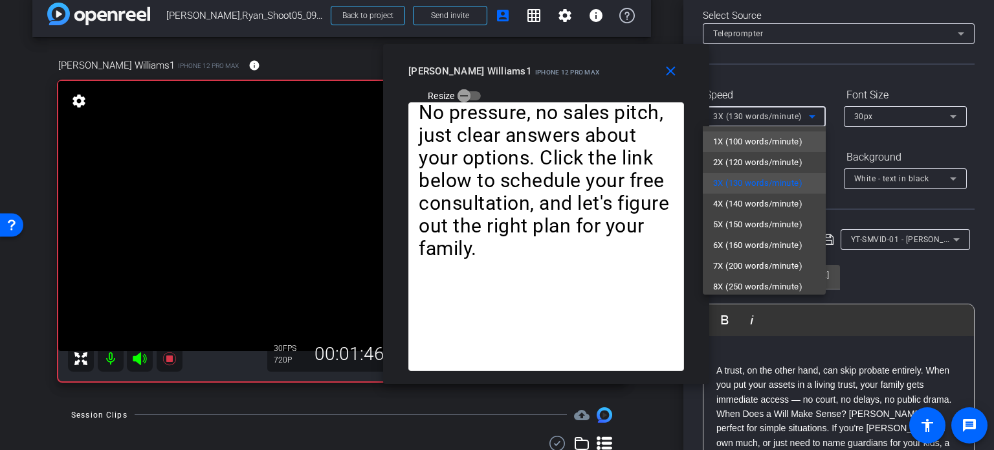
click at [756, 141] on span "1X (100 words/minute)" at bounding box center [757, 142] width 89 height 16
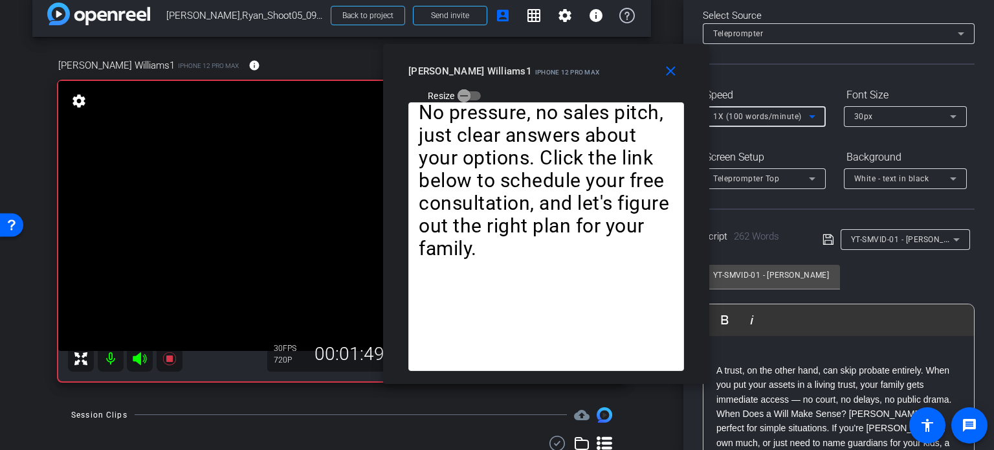
click at [737, 112] on span "1X (100 words/minute)" at bounding box center [757, 116] width 89 height 9
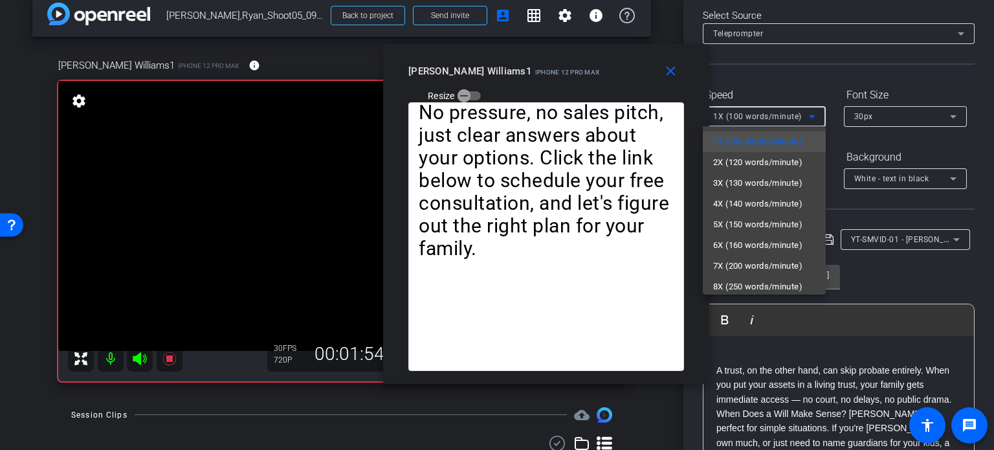
click at [562, 79] on div at bounding box center [497, 225] width 994 height 450
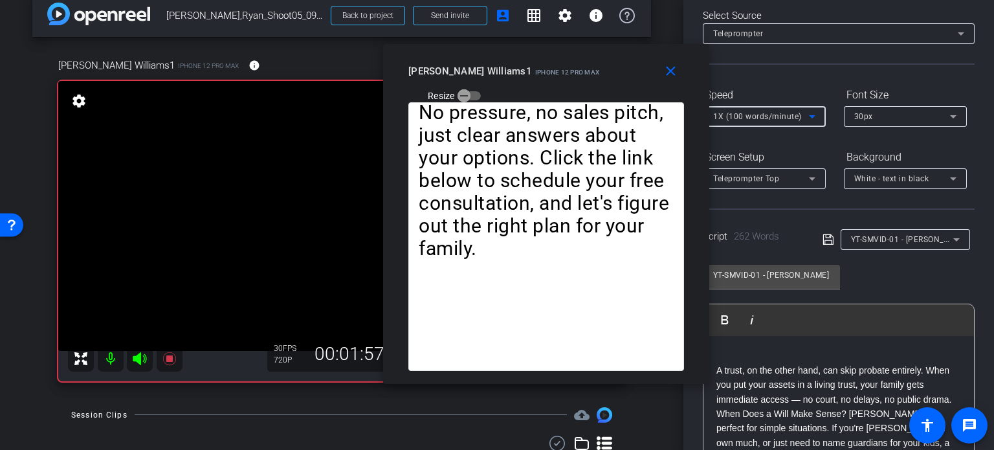
click at [745, 118] on span "1X (100 words/minute)" at bounding box center [757, 116] width 89 height 9
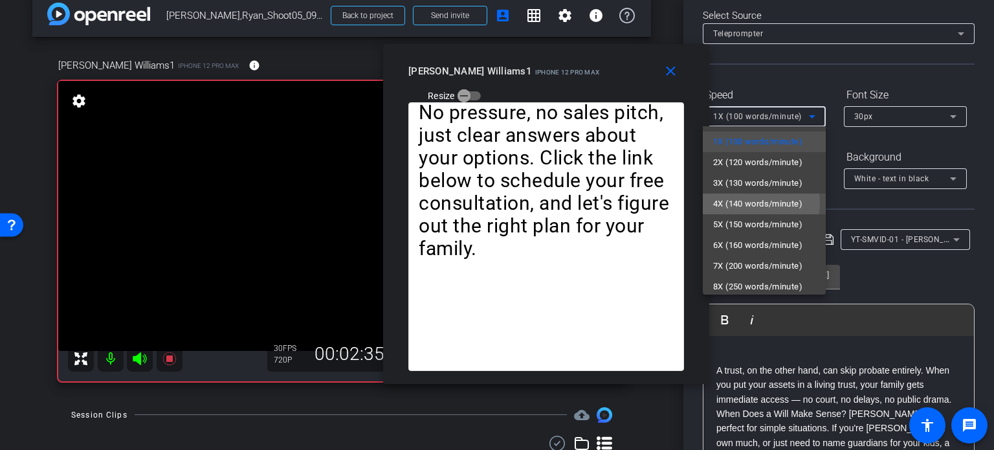
click at [758, 202] on span "4X (140 words/minute)" at bounding box center [757, 204] width 89 height 16
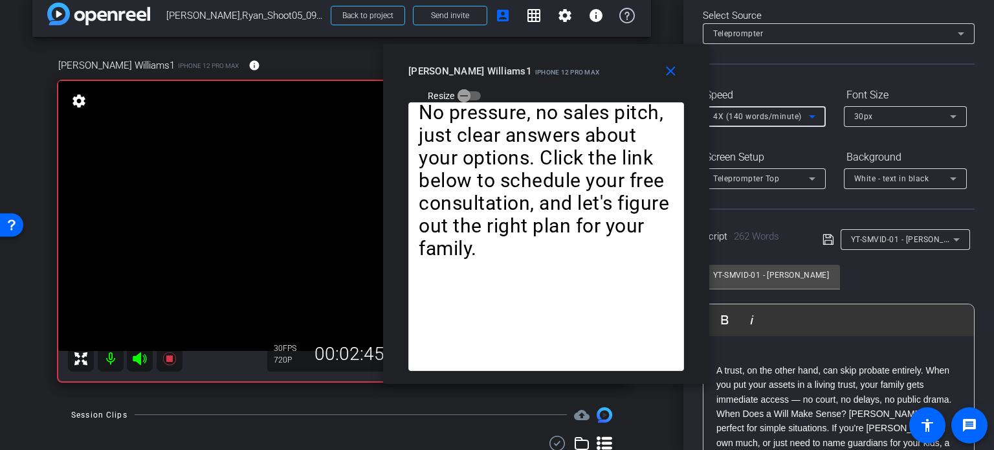
click at [743, 118] on span "4X (140 words/minute)" at bounding box center [757, 116] width 89 height 9
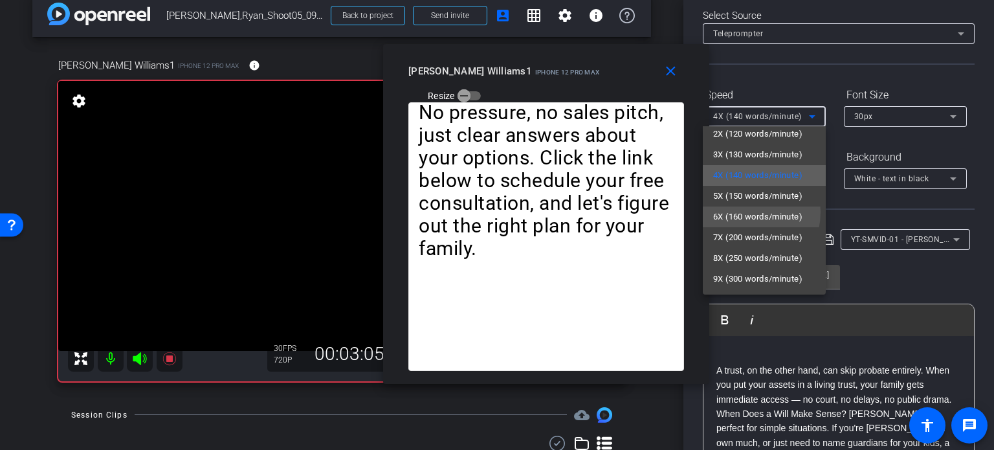
click at [737, 212] on span "6X (160 words/minute)" at bounding box center [757, 217] width 89 height 16
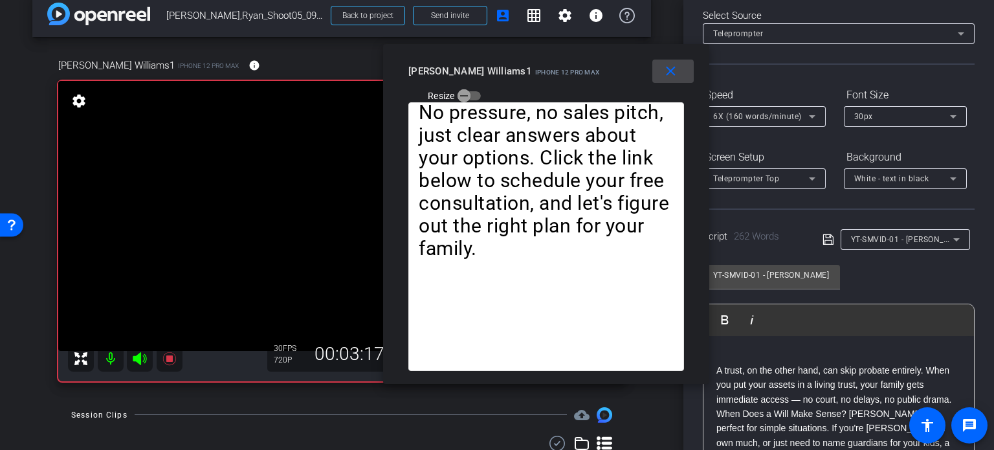
click at [672, 73] on mat-icon "close" at bounding box center [670, 71] width 16 height 16
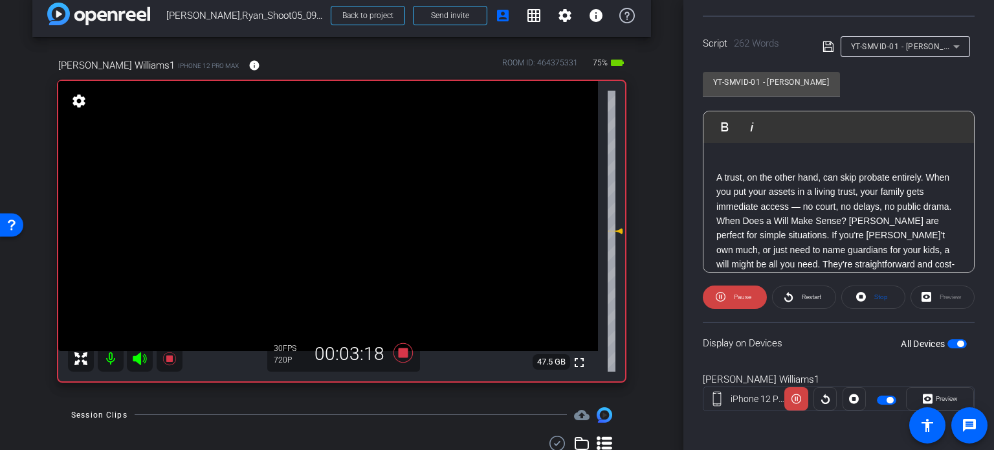
scroll to position [256, 0]
click at [884, 290] on span at bounding box center [873, 295] width 63 height 31
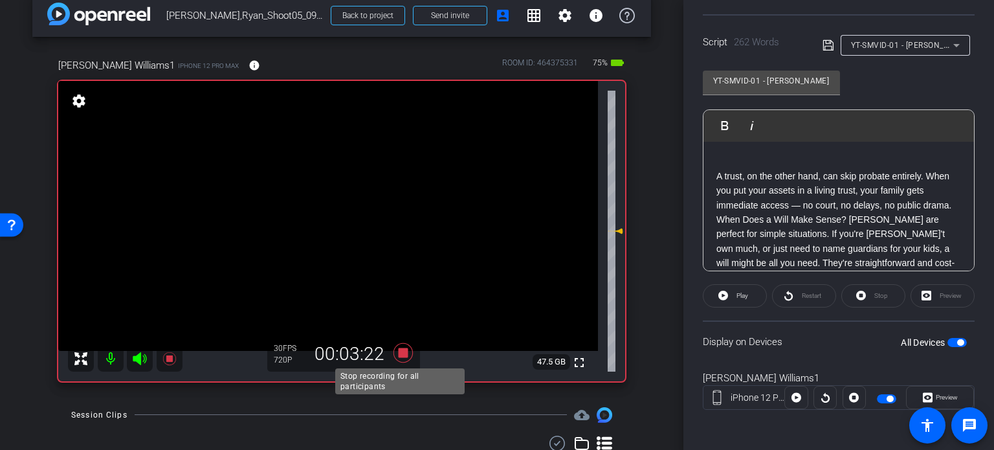
click at [391, 346] on icon at bounding box center [403, 352] width 31 height 23
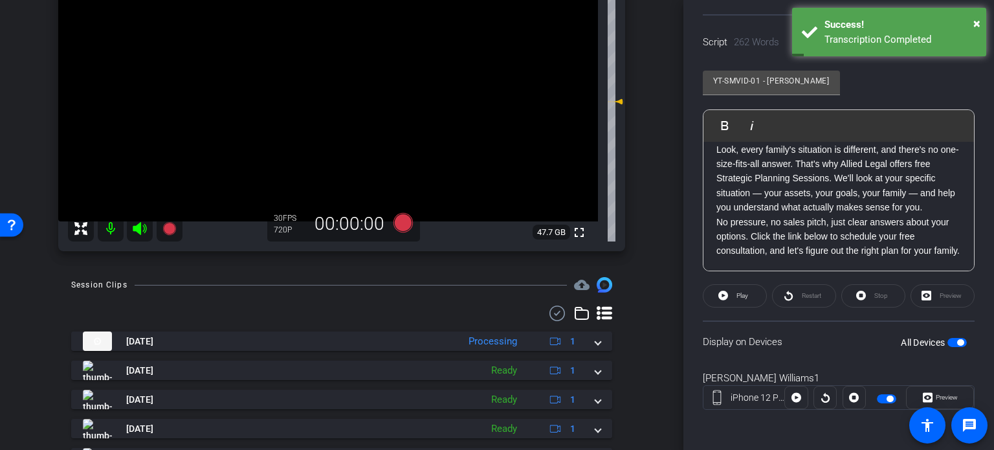
scroll to position [191, 0]
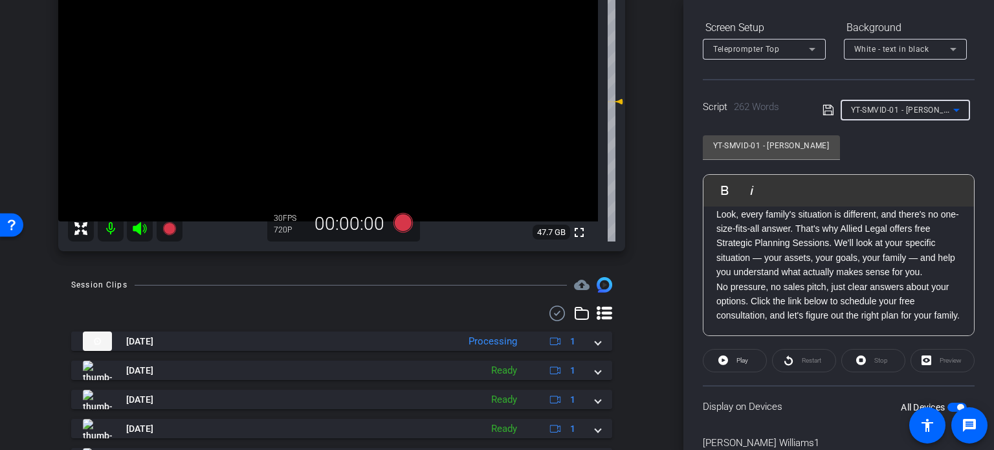
click at [908, 115] on div "YT-SMVID-01 - [PERSON_NAME] vs Trusts: Which One Do You Actually Need?" at bounding box center [902, 110] width 102 height 16
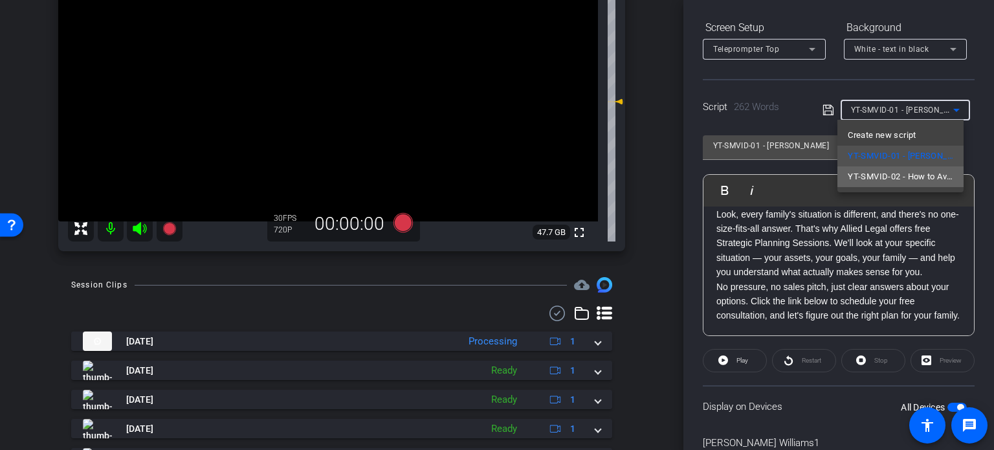
click at [884, 179] on span "YT-SMVID-02 - How to Avoid Probate (And Why You Should Care" at bounding box center [899, 177] width 105 height 16
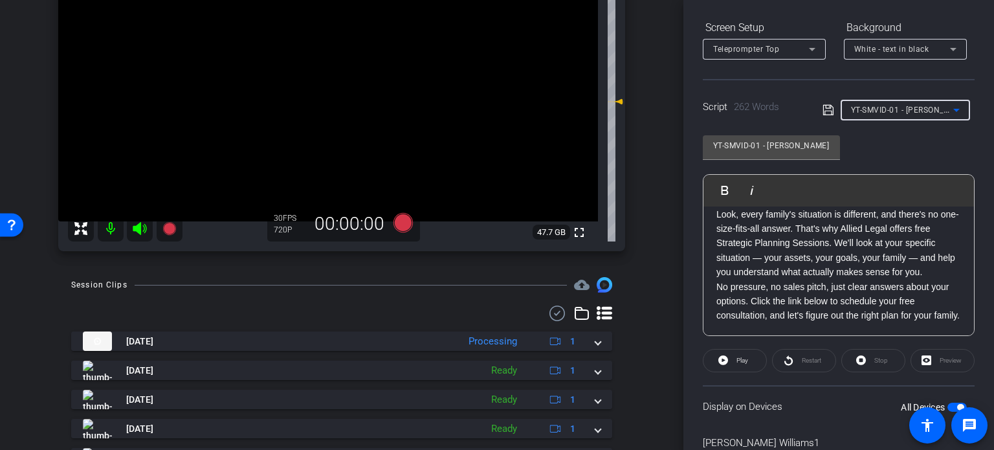
type input "YT-SMVID-02 - How to Avoid Probate (And Why You Should Care"
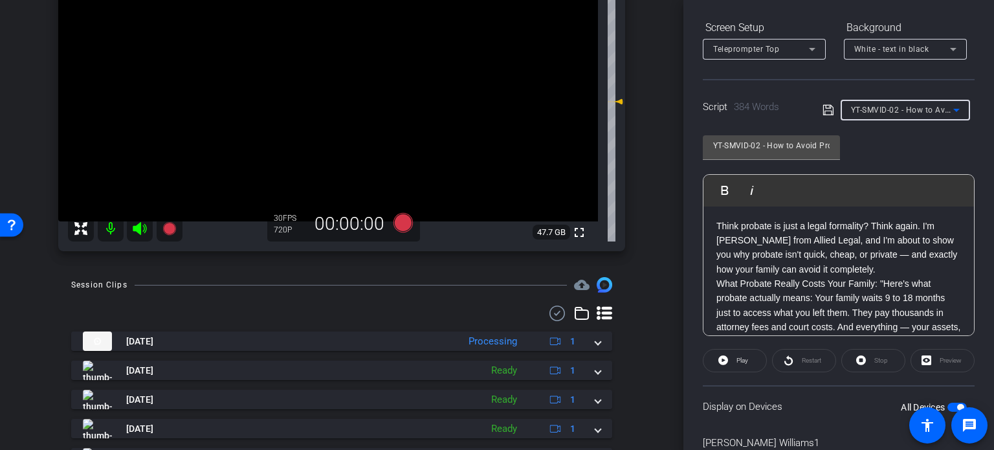
scroll to position [0, 0]
click at [911, 269] on p "Think probate is just a legal formality? Think again. I'm Ryan Williams from Al…" at bounding box center [838, 248] width 245 height 58
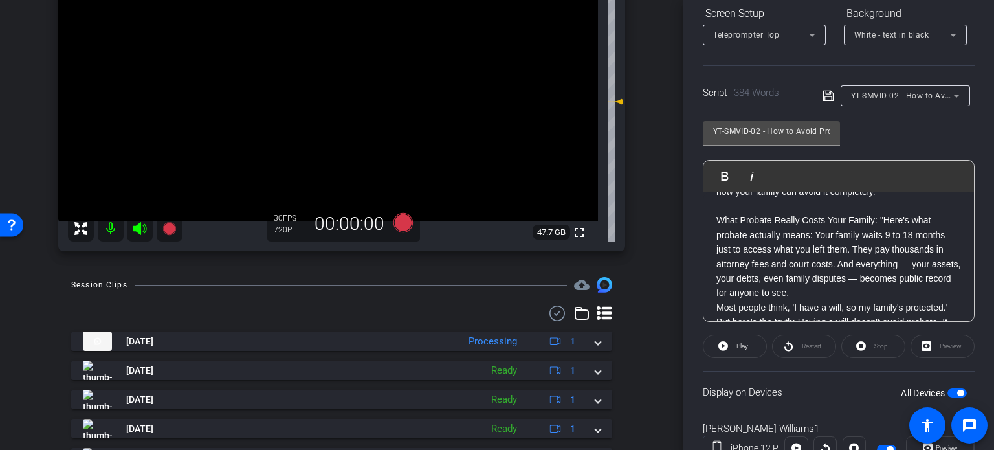
scroll to position [65, 0]
click at [854, 294] on p "What Probate Really Costs Your Family: "Here's what probate actually means: You…" at bounding box center [838, 255] width 245 height 87
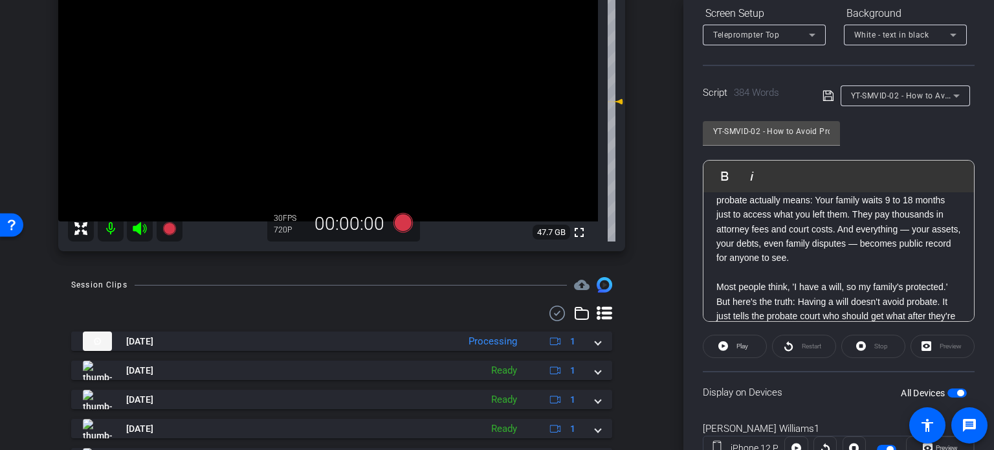
scroll to position [129, 0]
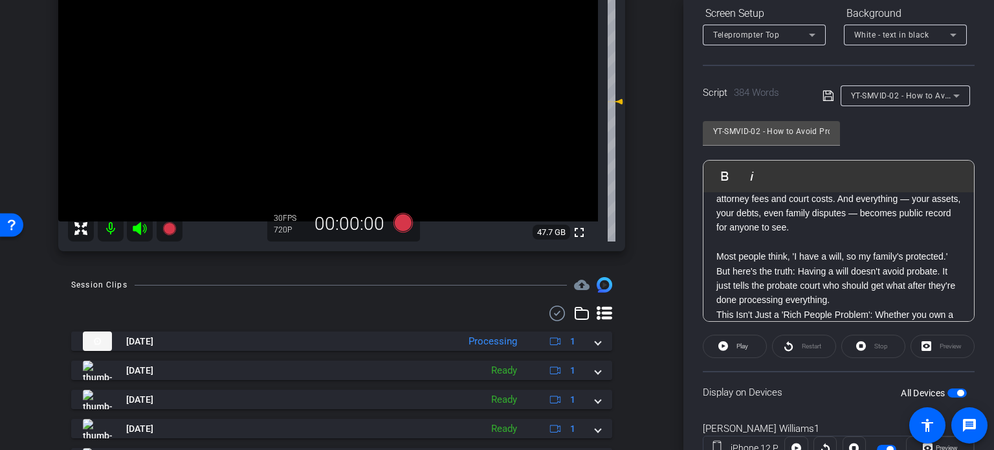
click at [885, 301] on p "Most people think, 'I have a will, so my family's protected.' But here's the tr…" at bounding box center [838, 278] width 245 height 58
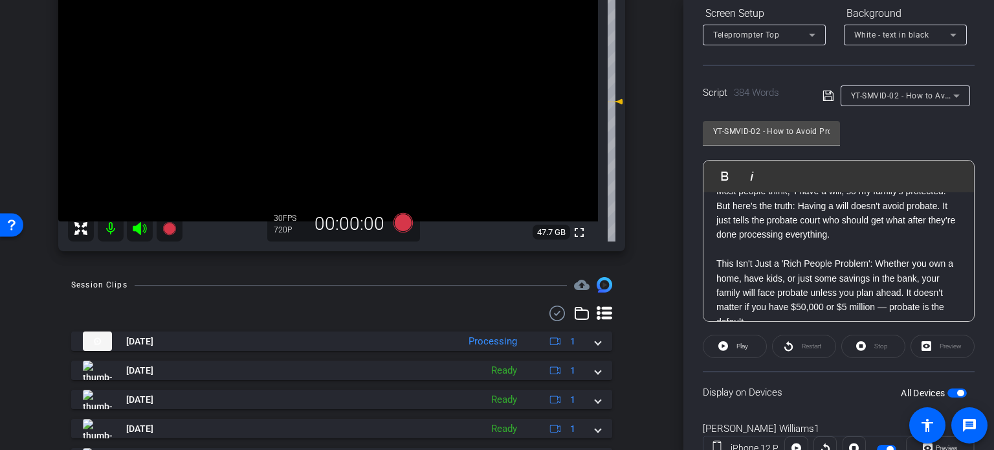
scroll to position [259, 0]
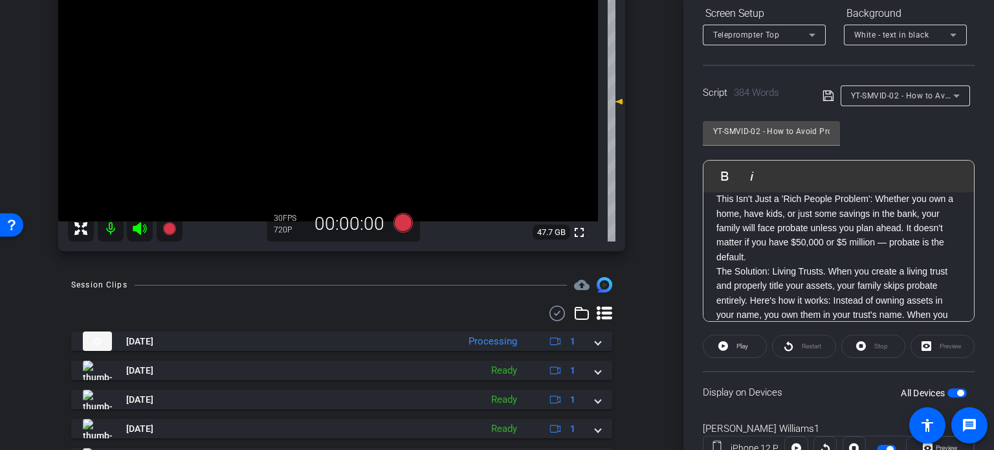
click at [808, 253] on p "This Isn't Just a 'Rich People Problem': Whether you own a home, have kids, or …" at bounding box center [838, 227] width 245 height 72
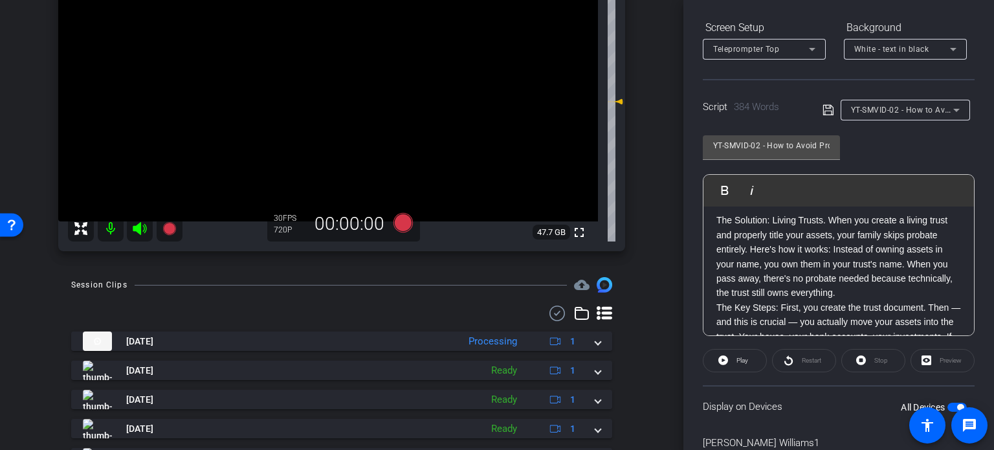
scroll to position [404, 0]
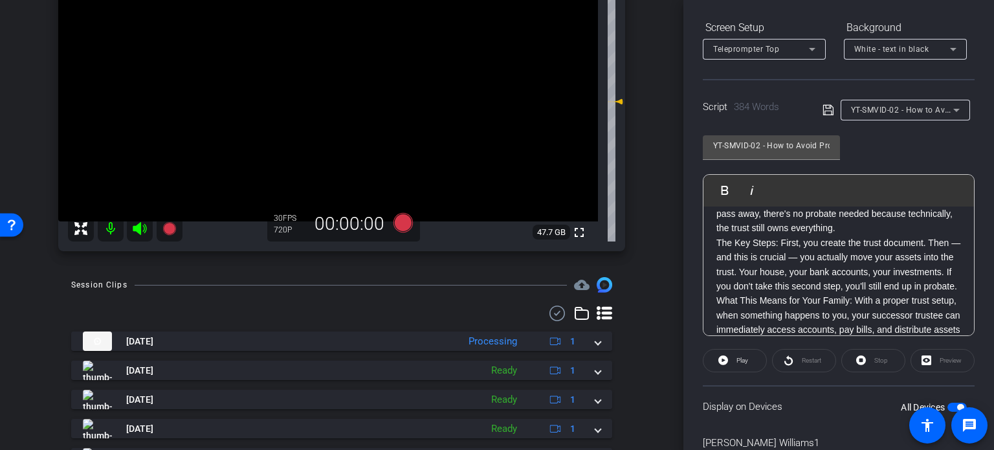
click at [901, 225] on p "The Solution: Living Trusts. When you create a living trust and properly title …" at bounding box center [838, 191] width 245 height 87
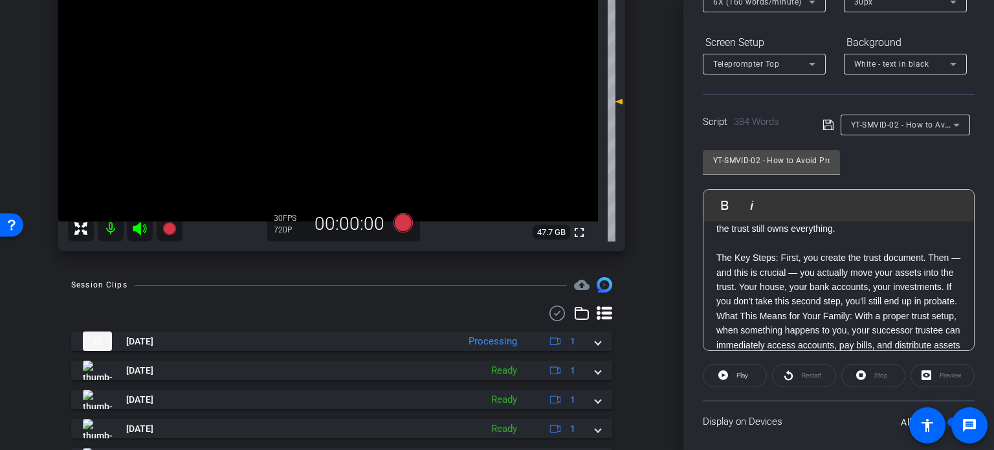
scroll to position [483, 0]
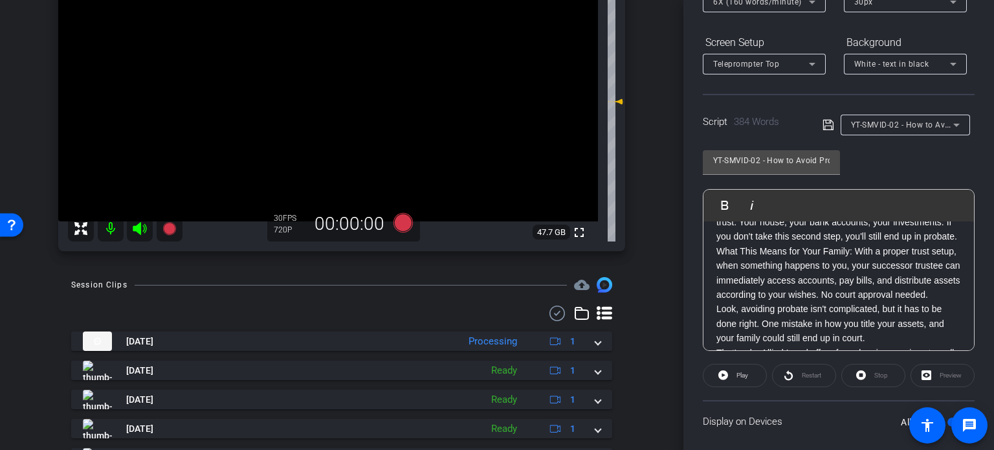
click at [820, 244] on p "The Key Steps: First, you create the trust document. Then — and this is crucial…" at bounding box center [838, 215] width 245 height 58
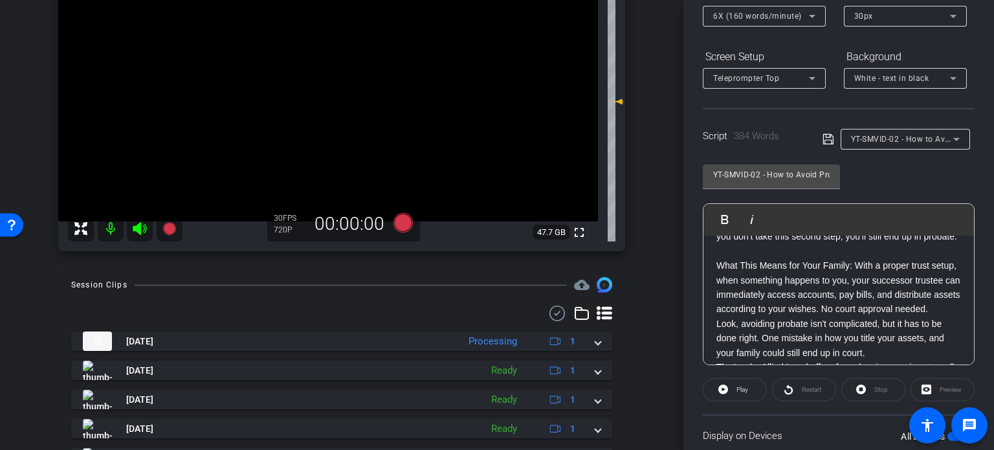
scroll to position [562, 0]
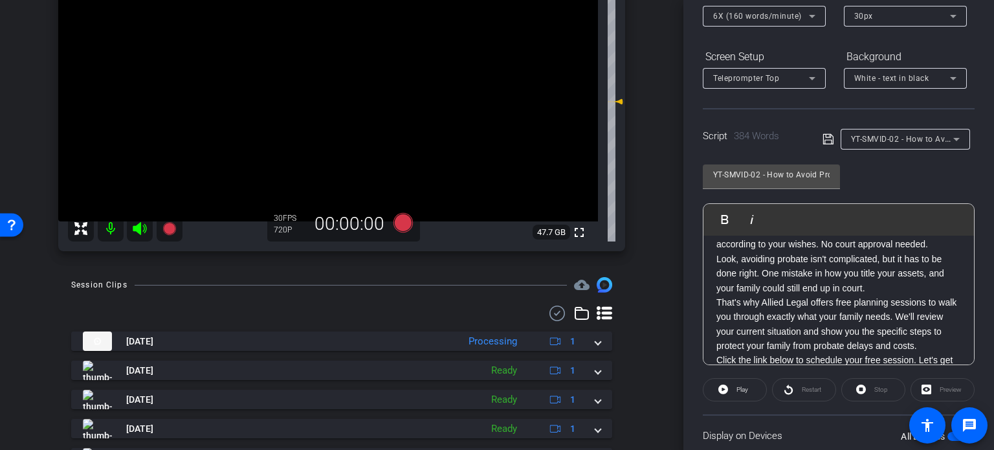
click at [825, 252] on p "What This Means for Your Family: With a proper trust setup, when something happ…" at bounding box center [838, 222] width 245 height 58
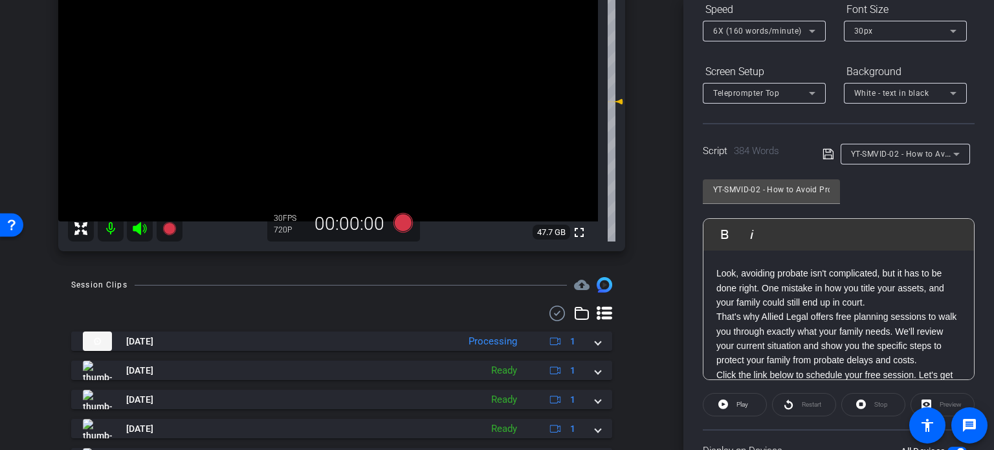
click at [898, 309] on p "Look, avoiding probate isn't complicated, but it has to be done right. One mist…" at bounding box center [838, 287] width 245 height 43
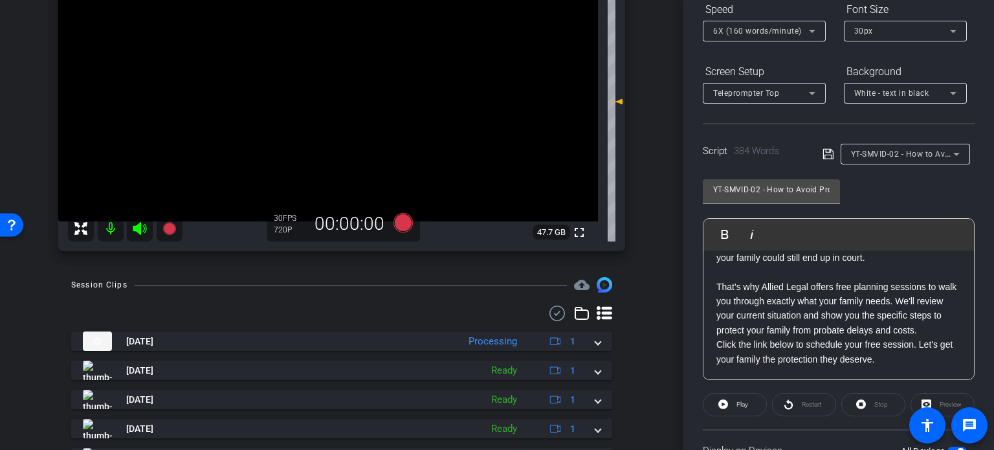
scroll to position [664, 0]
click at [755, 326] on p "That's why Allied Legal offers free planning sessions to walk you through exact…" at bounding box center [838, 308] width 245 height 58
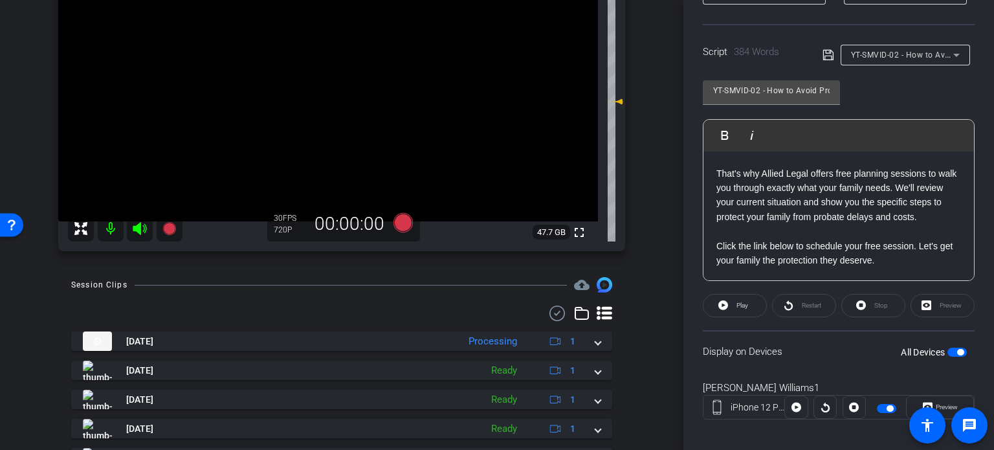
scroll to position [256, 0]
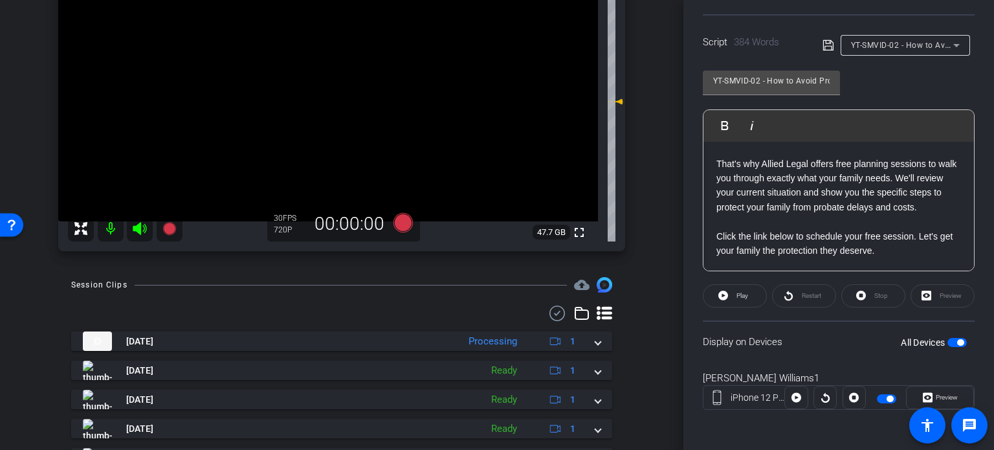
click at [957, 339] on span "button" at bounding box center [960, 342] width 6 height 6
click at [952, 340] on span "button" at bounding box center [956, 342] width 19 height 9
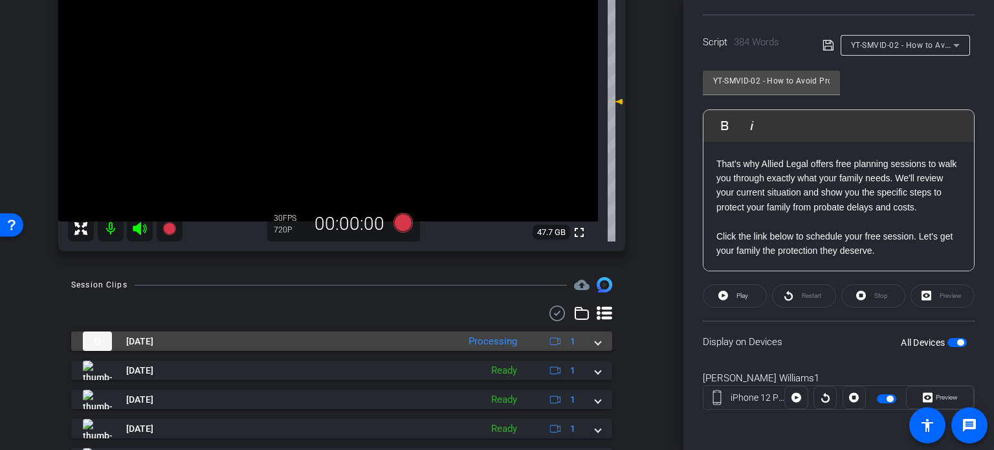
click at [587, 346] on div "Oct 2, 2025 Processing 1" at bounding box center [339, 340] width 512 height 19
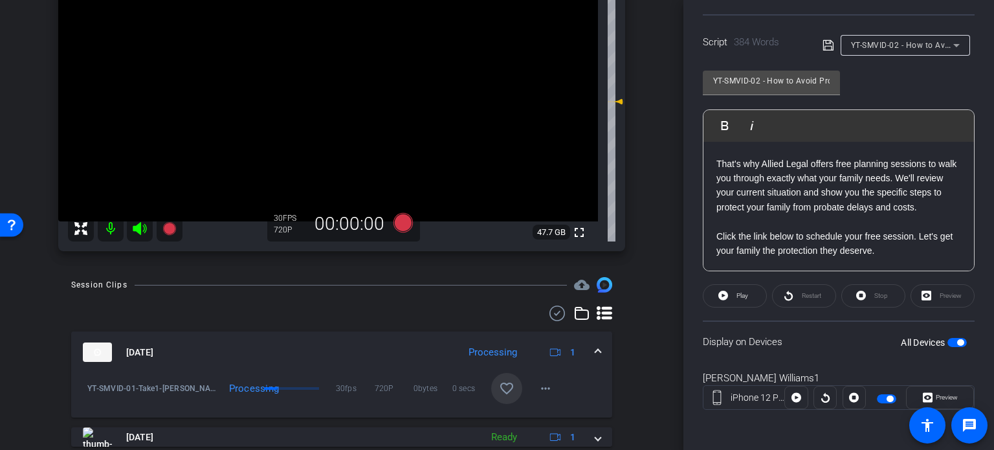
click at [499, 384] on mat-icon "favorite_border" at bounding box center [507, 388] width 16 height 16
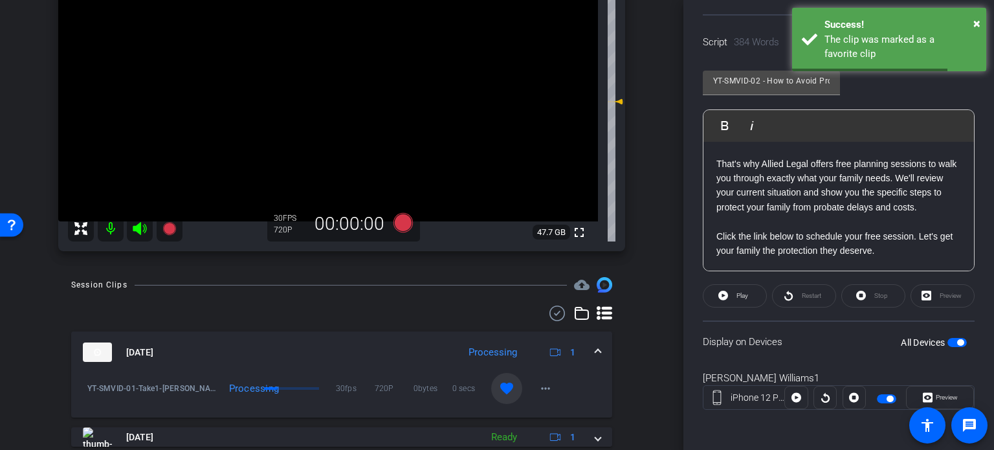
click at [597, 352] on mat-expansion-panel-header "Oct 2, 2025 Processing 1" at bounding box center [341, 351] width 541 height 41
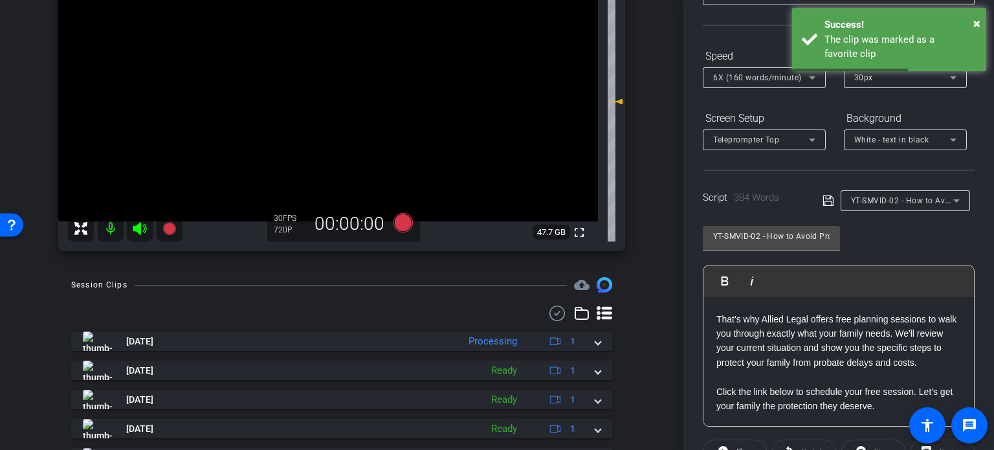
scroll to position [62, 0]
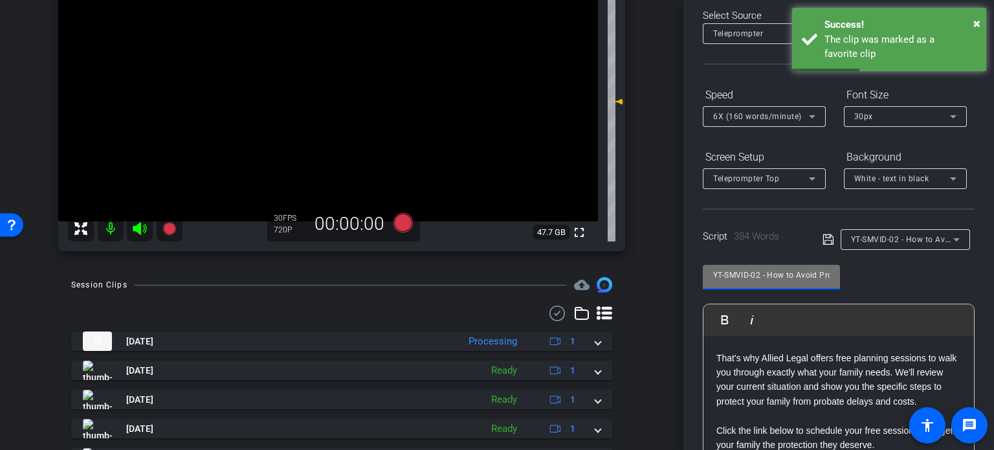
drag, startPoint x: 763, startPoint y: 278, endPoint x: 675, endPoint y: 262, distance: 90.0
click at [675, 262] on div "arrow_back Williams,Ryan_Shoot05_09082025 Back to project Send invite account_b…" at bounding box center [497, 225] width 994 height 450
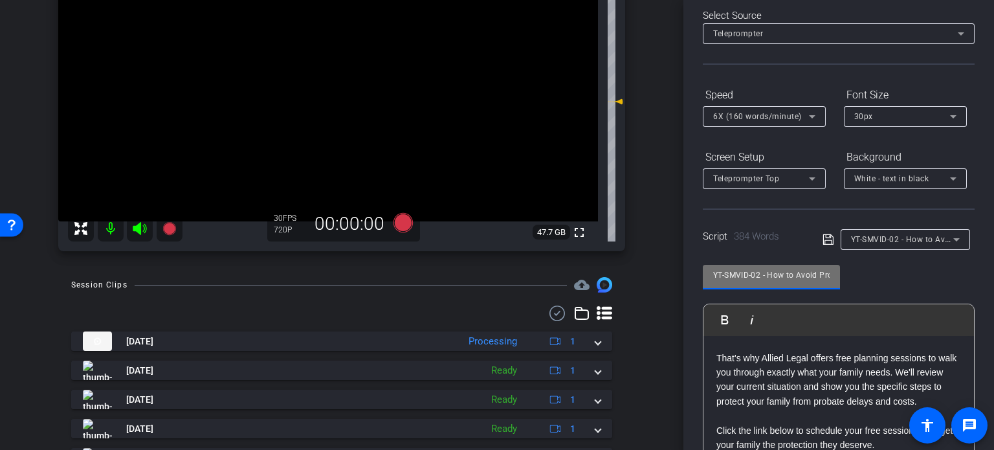
click at [657, 316] on div "arrow_back Williams,Ryan_Shoot05_09082025 Back to project Send invite account_b…" at bounding box center [341, 225] width 683 height 450
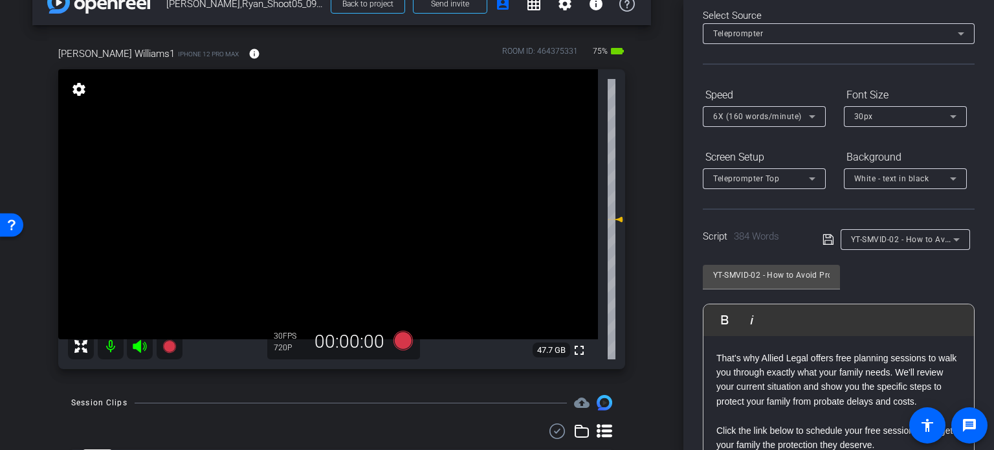
scroll to position [19, 0]
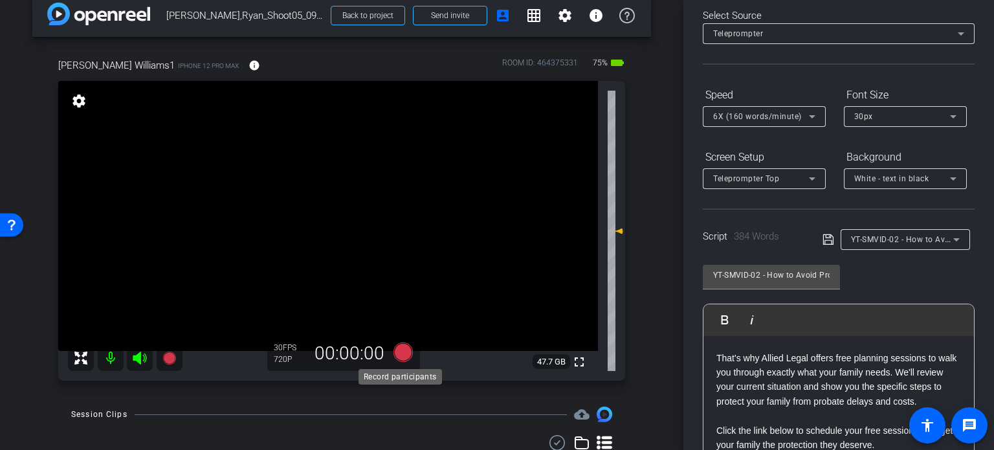
click at [397, 357] on icon at bounding box center [402, 351] width 19 height 19
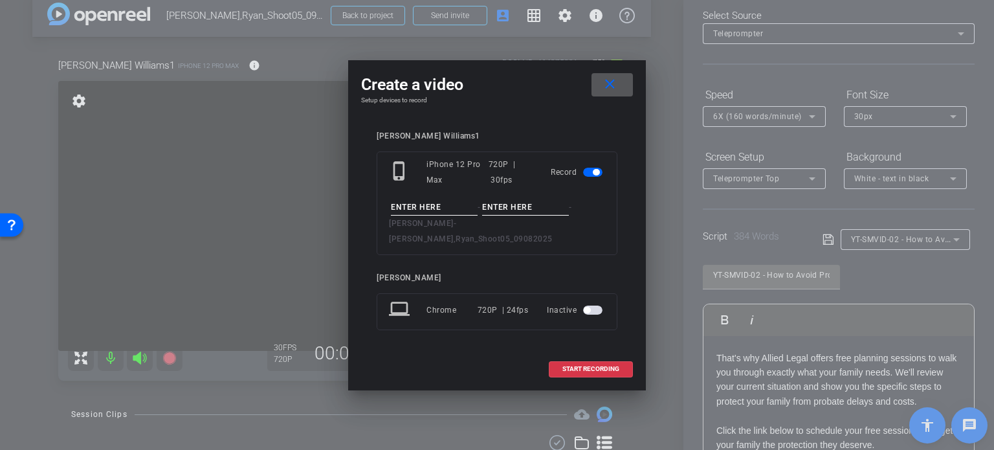
click at [426, 215] on input at bounding box center [434, 207] width 87 height 16
paste input "YT-SMVID-02"
type input "YT-SMVID-02"
click at [503, 215] on input at bounding box center [525, 207] width 87 height 16
type input "Take1"
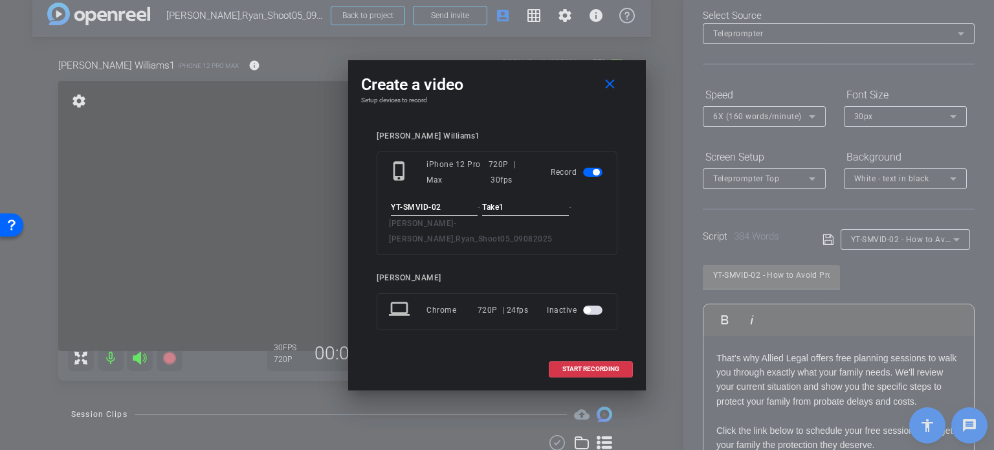
click at [466, 250] on div "Ryan Williams1 phone_iphone iPhone 12 Pro Max 720P | 30fps Record YT-SMVID-02 -…" at bounding box center [497, 239] width 241 height 217
drag, startPoint x: 618, startPoint y: 87, endPoint x: 551, endPoint y: 131, distance: 79.8
click at [551, 131] on div "Create a video close Setup devices to record Ryan Williams1 phone_iphone iPhone…" at bounding box center [497, 225] width 298 height 330
click at [550, 129] on div "Ryan Williams1 phone_iphone iPhone 12 Pro Max 720P | 30fps Record YT-SMVID-02 -…" at bounding box center [497, 239] width 272 height 243
click at [512, 331] on div "Ryan Williams1 phone_iphone iPhone 12 Pro Max 720P | 30fps Record YT-SMVID-02 -…" at bounding box center [497, 239] width 241 height 217
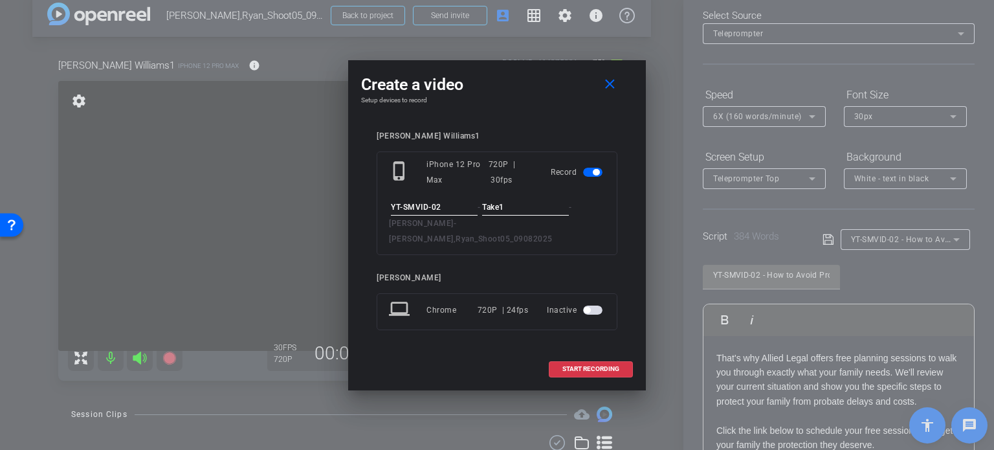
click at [593, 340] on div "Ryan Williams1 phone_iphone iPhone 12 Pro Max 720P | 30fps Record YT-SMVID-02 -…" at bounding box center [497, 239] width 272 height 243
click at [585, 366] on span "START RECORDING" at bounding box center [590, 369] width 57 height 6
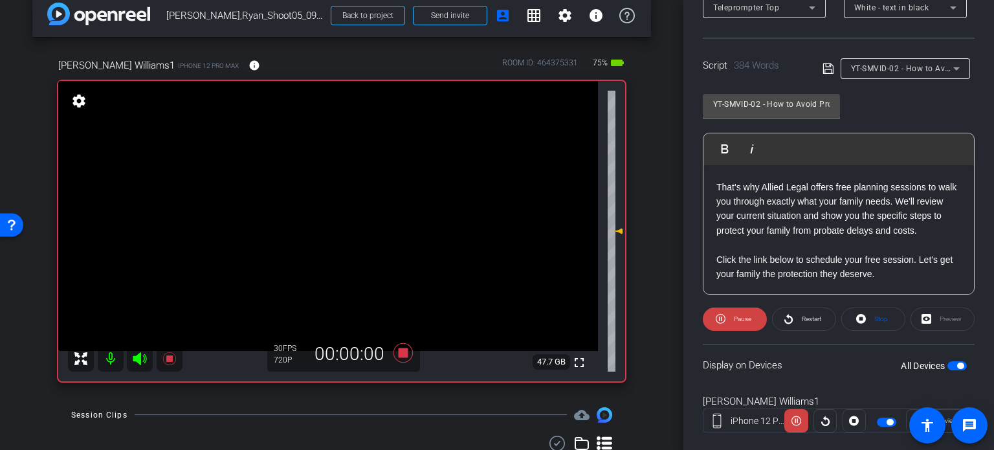
scroll to position [256, 0]
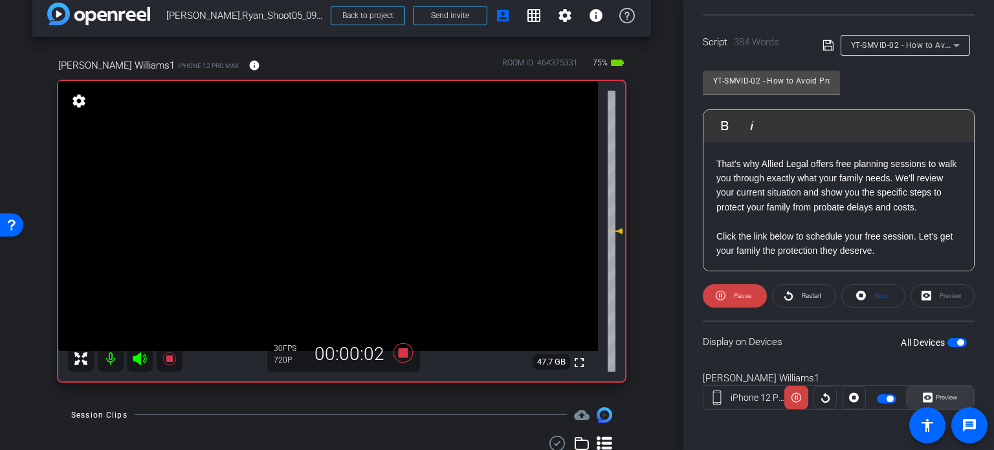
click at [936, 400] on span "Preview" at bounding box center [944, 397] width 25 height 18
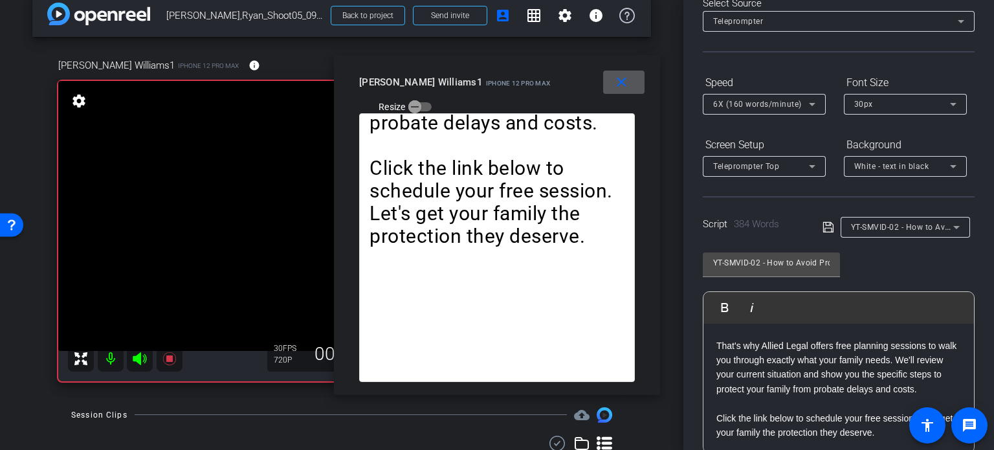
scroll to position [62, 0]
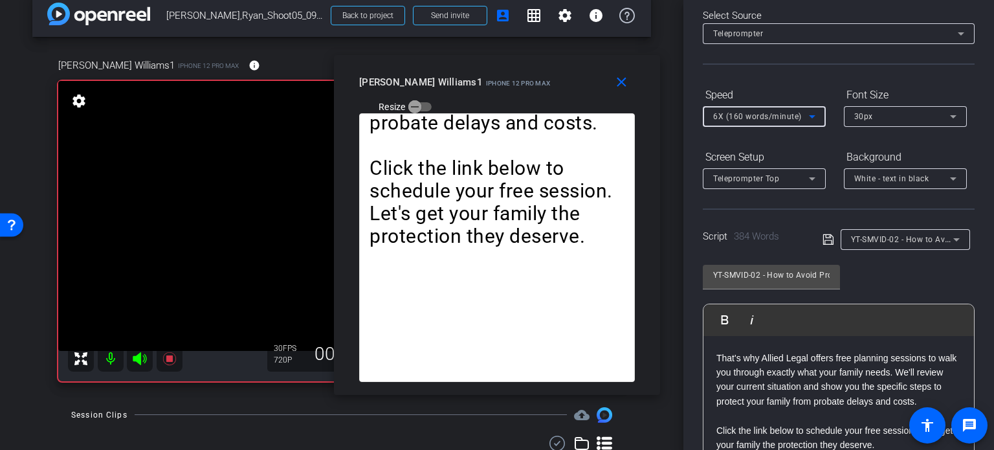
click at [753, 112] on span "6X (160 words/minute)" at bounding box center [757, 116] width 89 height 9
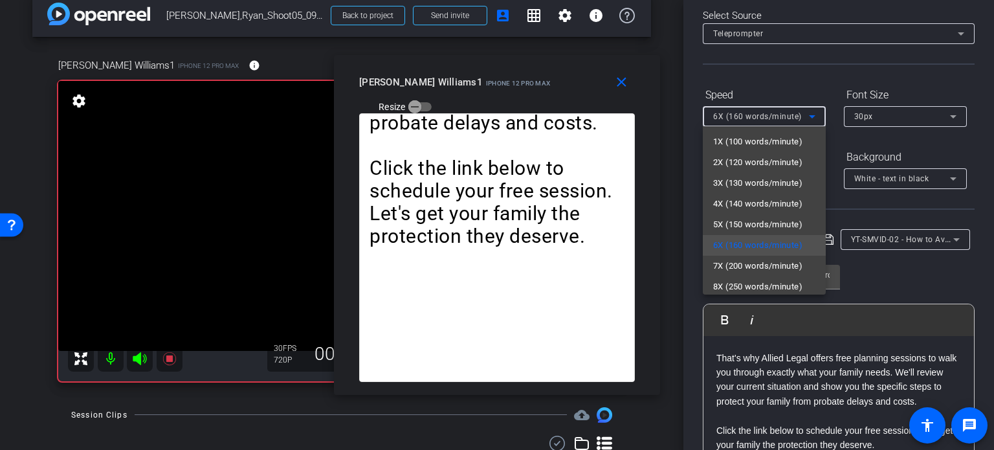
click at [516, 85] on div at bounding box center [497, 225] width 994 height 450
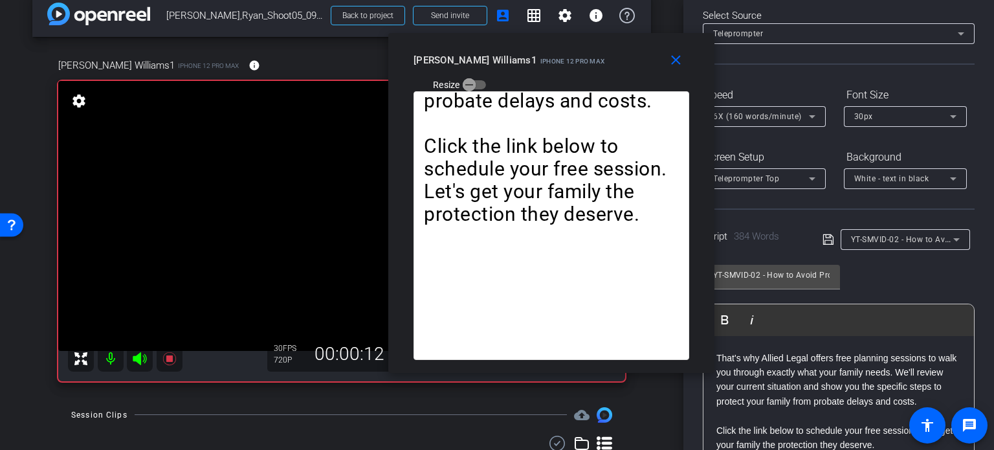
drag, startPoint x: 515, startPoint y: 85, endPoint x: 569, endPoint y: 63, distance: 58.6
click at [486, 74] on mat-slide-toggle "Resize" at bounding box center [449, 84] width 72 height 21
click at [767, 115] on span "6X (160 words/minute)" at bounding box center [757, 116] width 89 height 9
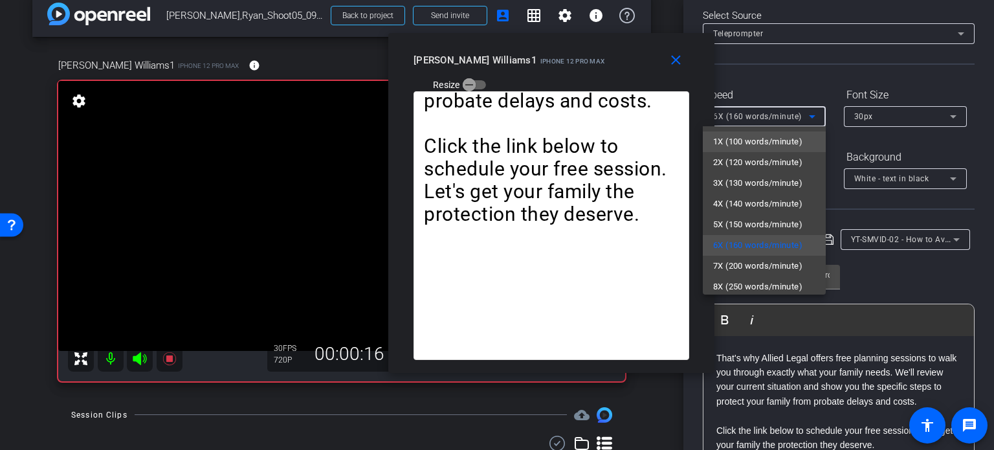
click at [740, 143] on span "1X (100 words/minute)" at bounding box center [757, 142] width 89 height 16
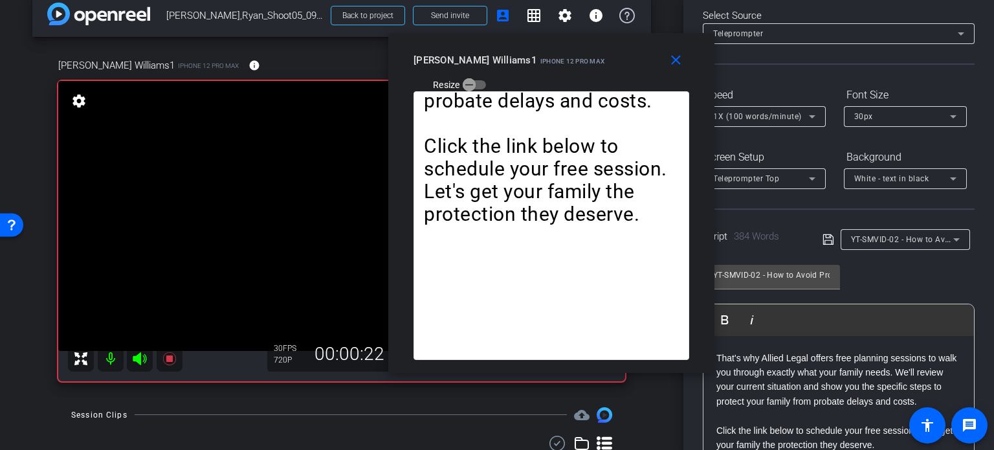
click at [560, 69] on div "Ryan Williams1 iPhone 12 Pro Max Resize" at bounding box center [555, 72] width 285 height 46
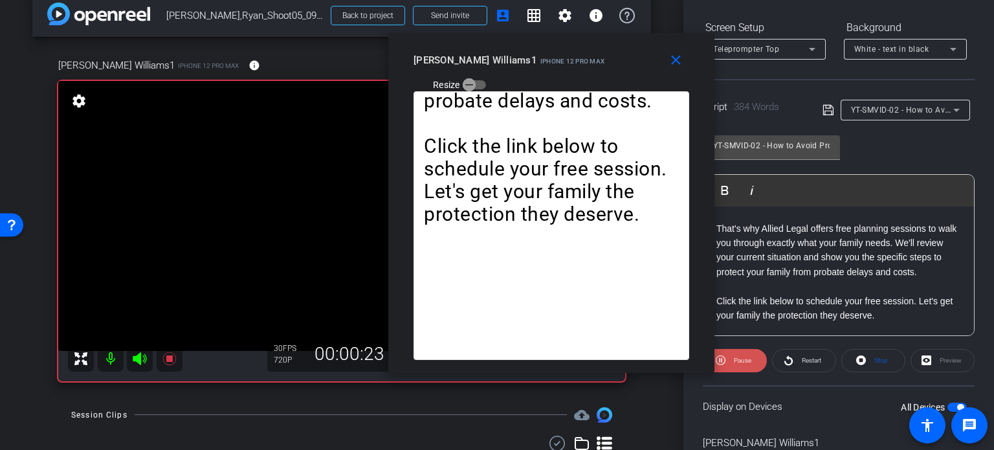
click at [752, 354] on span at bounding box center [735, 360] width 64 height 31
click at [752, 354] on span at bounding box center [734, 360] width 63 height 31
click at [752, 354] on span at bounding box center [735, 360] width 64 height 31
click at [752, 354] on span at bounding box center [734, 360] width 63 height 31
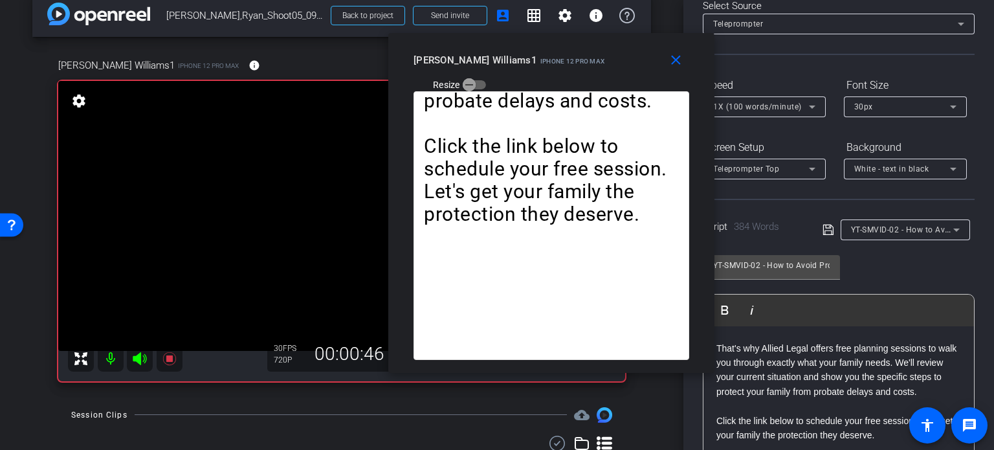
scroll to position [62, 0]
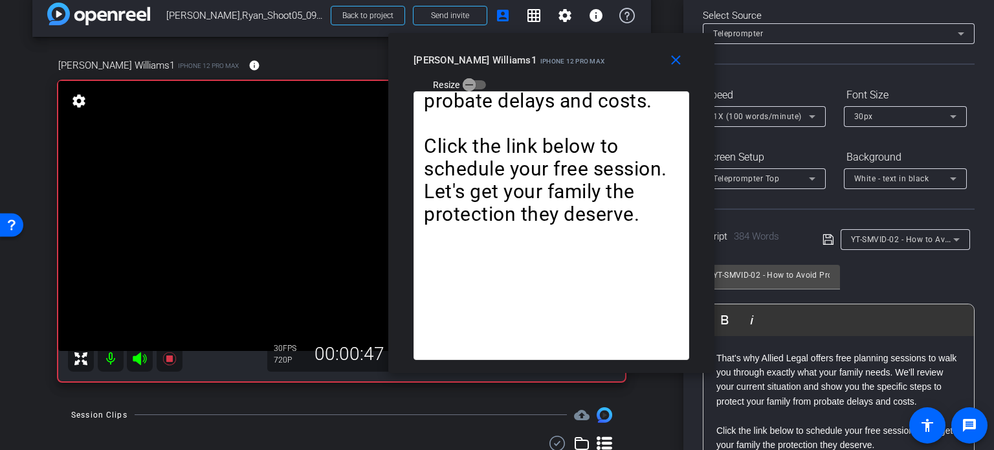
click at [772, 113] on span "1X (100 words/minute)" at bounding box center [757, 116] width 89 height 9
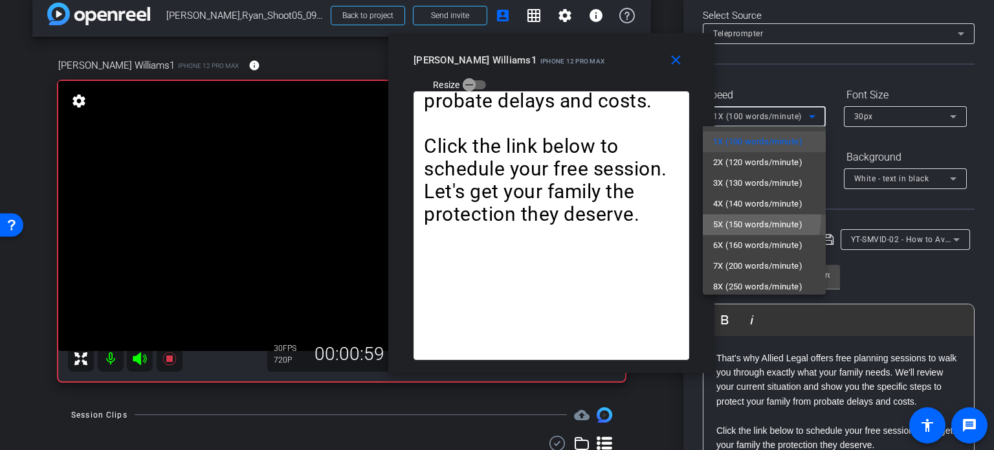
click at [751, 217] on span "5X (150 words/minute)" at bounding box center [757, 225] width 89 height 16
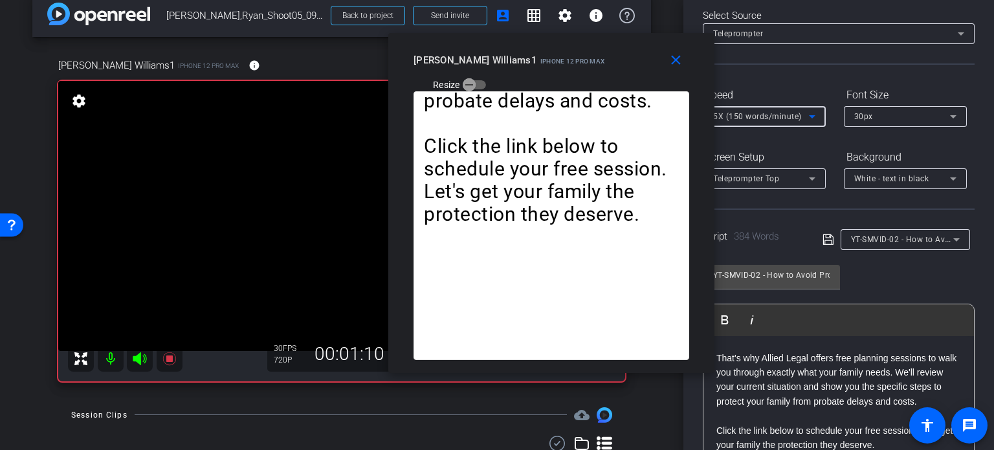
click at [773, 112] on span "5X (150 words/minute)" at bounding box center [757, 116] width 89 height 9
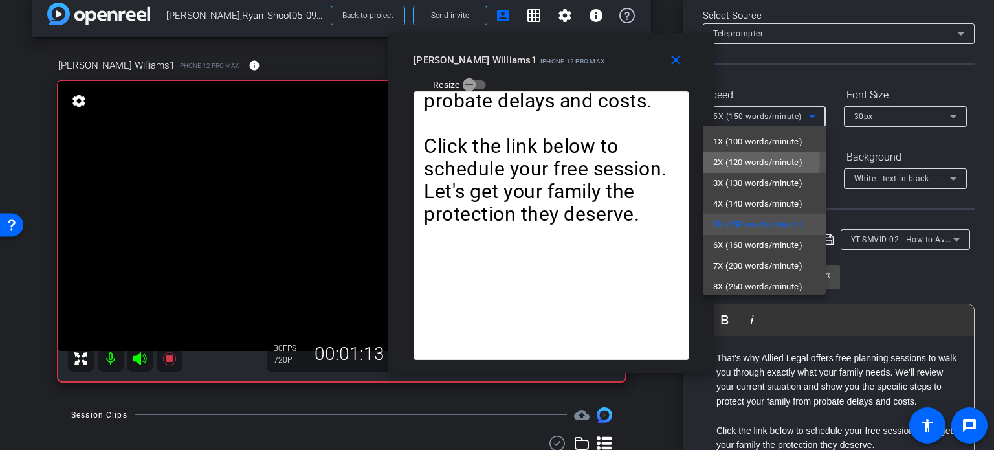
click at [754, 161] on span "2X (120 words/minute)" at bounding box center [757, 163] width 89 height 16
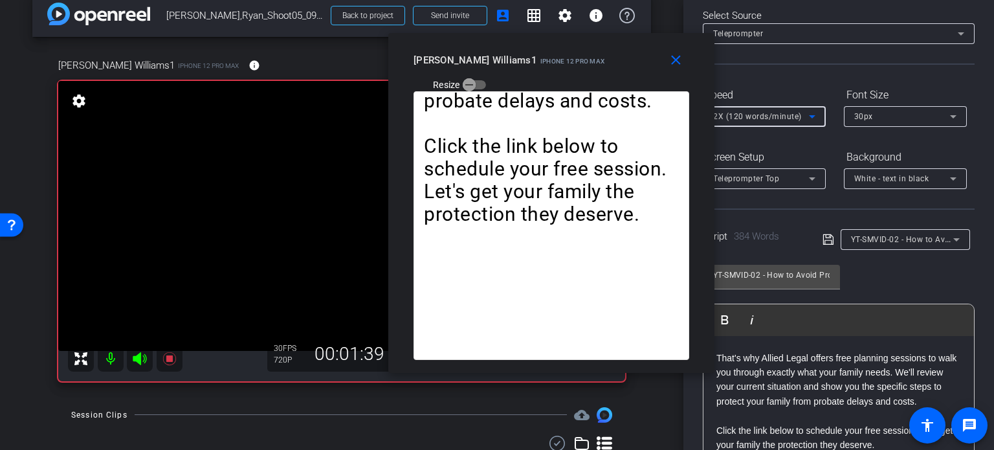
click at [776, 118] on span "2X (120 words/minute)" at bounding box center [757, 116] width 89 height 9
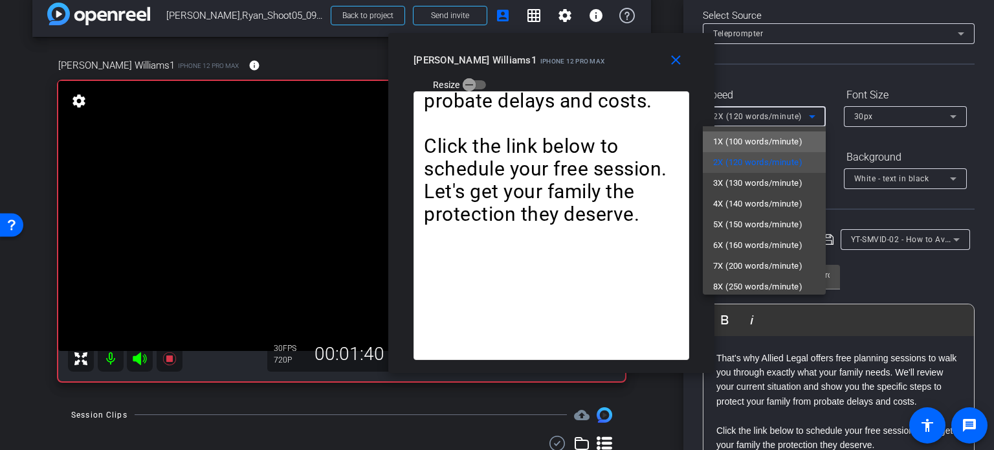
click at [764, 137] on span "1X (100 words/minute)" at bounding box center [757, 142] width 89 height 16
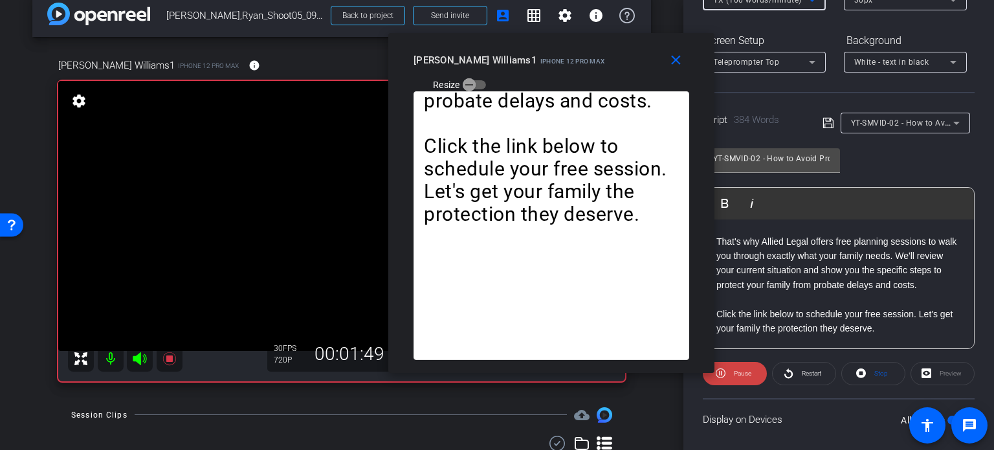
scroll to position [191, 0]
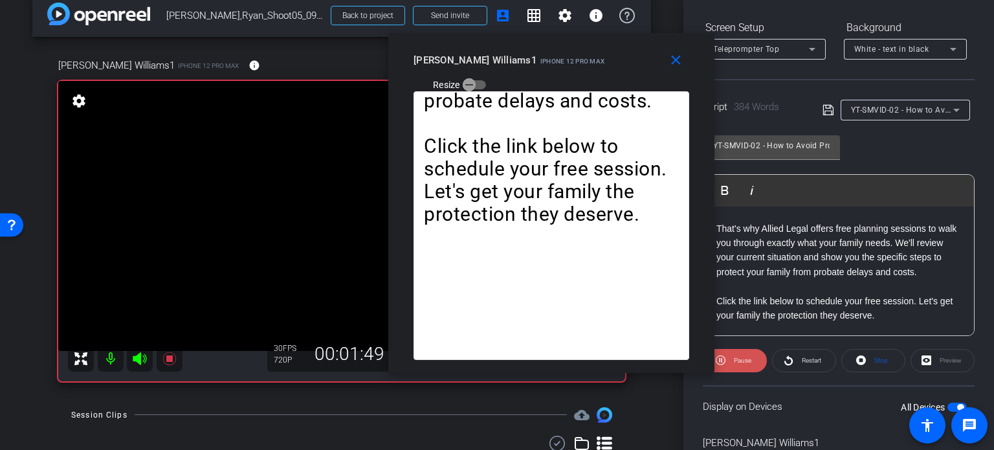
click at [730, 361] on span "Pause" at bounding box center [740, 360] width 21 height 18
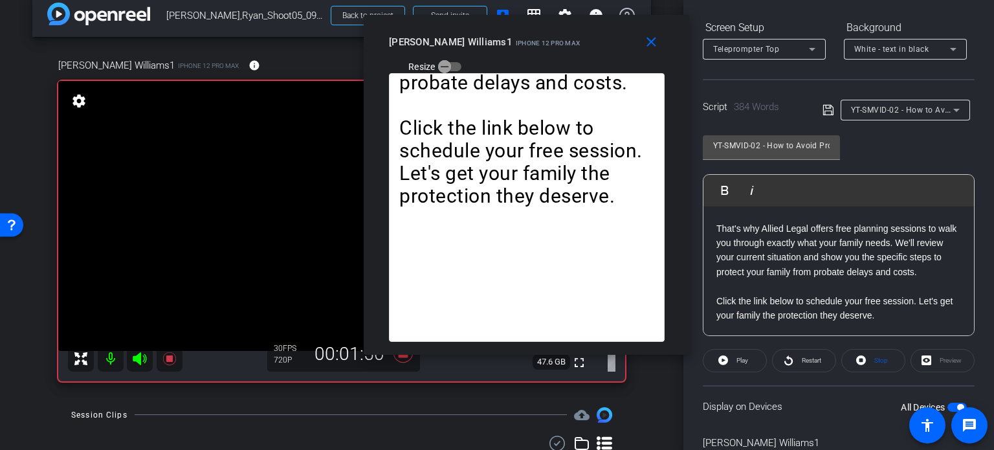
drag, startPoint x: 651, startPoint y: 82, endPoint x: 628, endPoint y: 65, distance: 28.7
click at [628, 65] on div "close Ryan Williams1 iPhone 12 Pro Max Resize" at bounding box center [527, 44] width 326 height 58
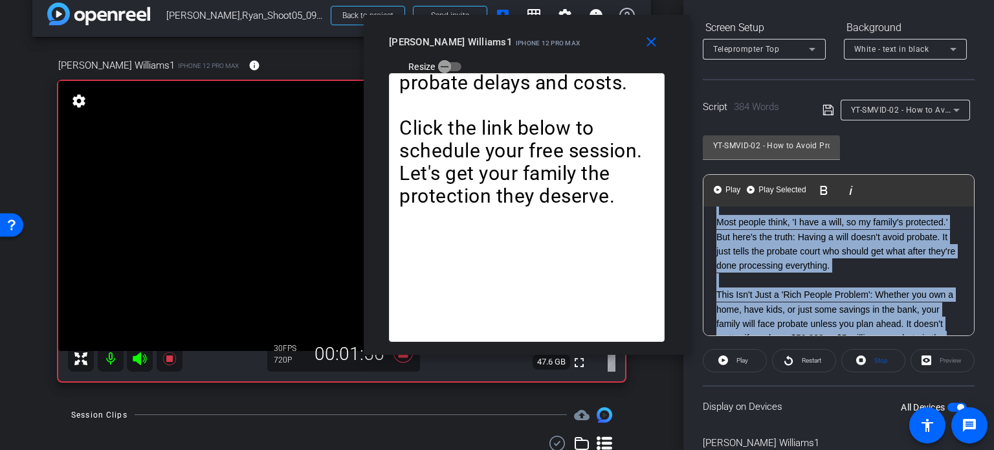
scroll to position [0, 0]
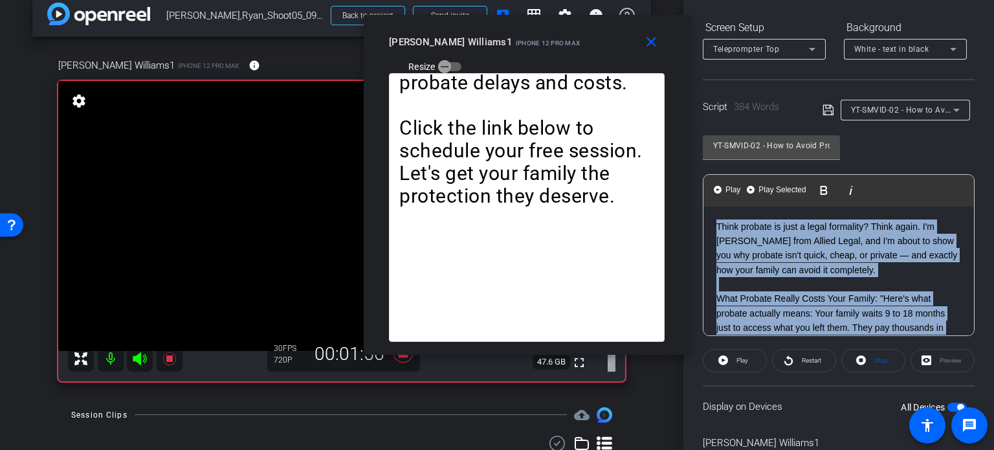
drag, startPoint x: 718, startPoint y: 269, endPoint x: 705, endPoint y: 177, distance: 93.4
click at [705, 177] on div "Play Play from this location Play Selected Play and display the selected text o…" at bounding box center [839, 255] width 272 height 162
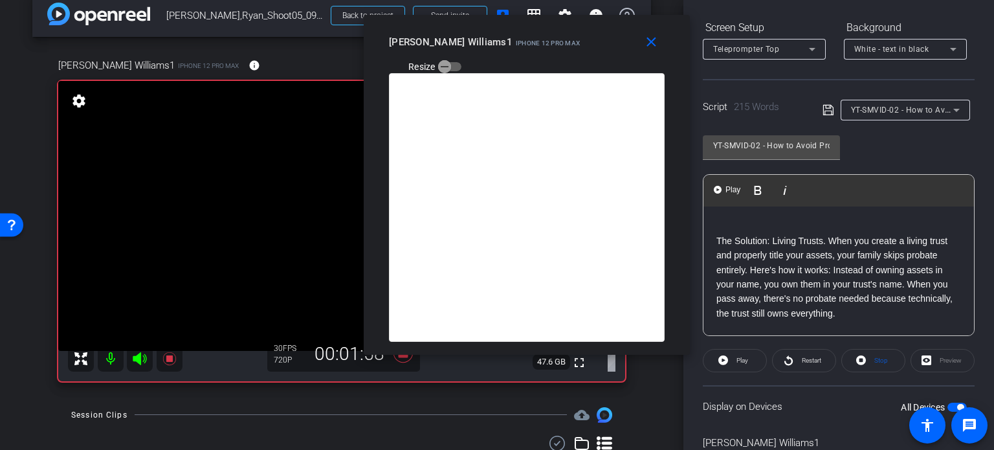
click at [708, 237] on div "The Solution: Living Trusts. When you create a living trust and properly title …" at bounding box center [838, 429] width 270 height 446
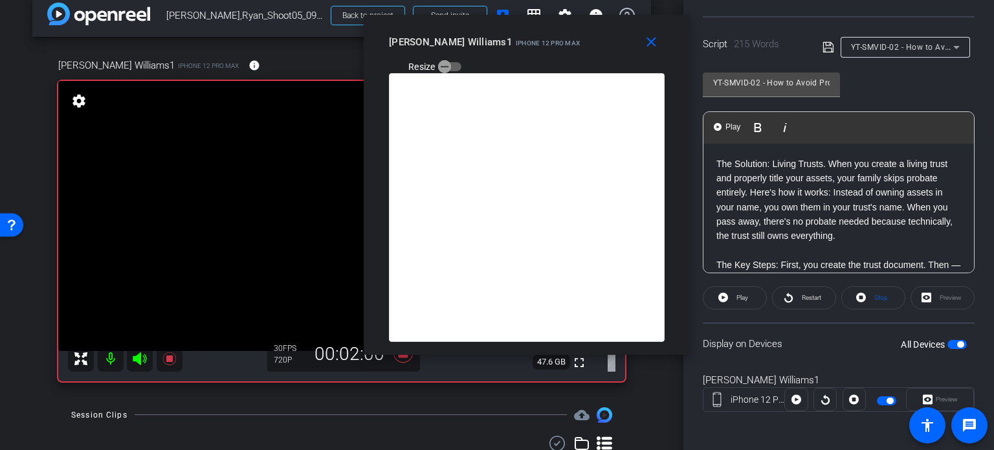
scroll to position [256, 0]
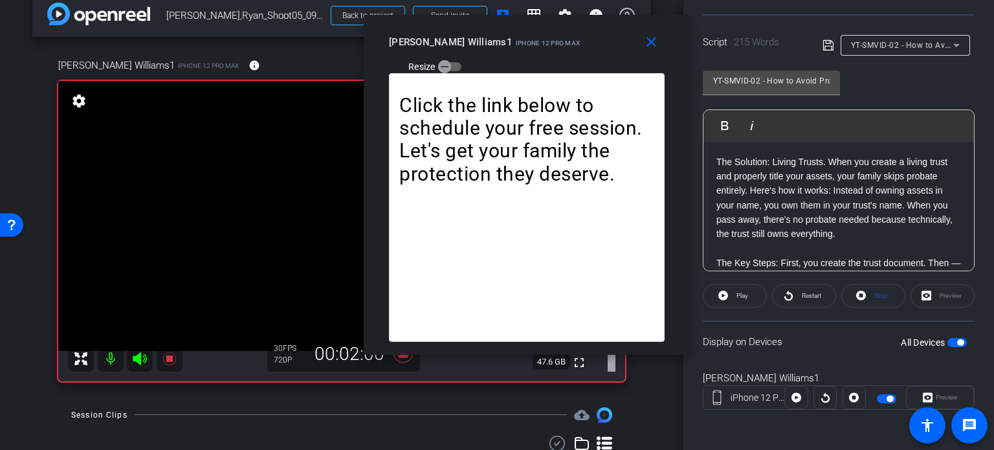
click at [947, 338] on span "button" at bounding box center [956, 342] width 19 height 9
click at [948, 343] on span "button" at bounding box center [956, 342] width 19 height 9
click at [864, 292] on span at bounding box center [873, 295] width 63 height 31
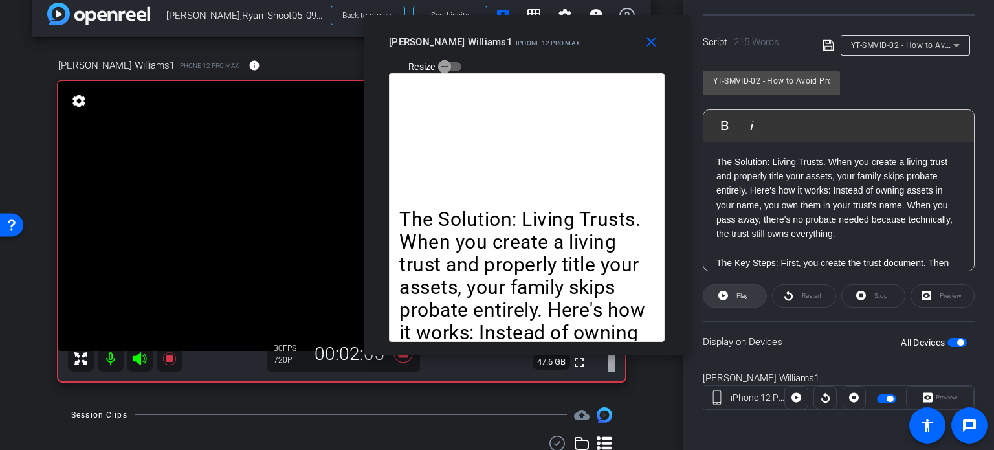
click at [753, 294] on span at bounding box center [734, 295] width 63 height 31
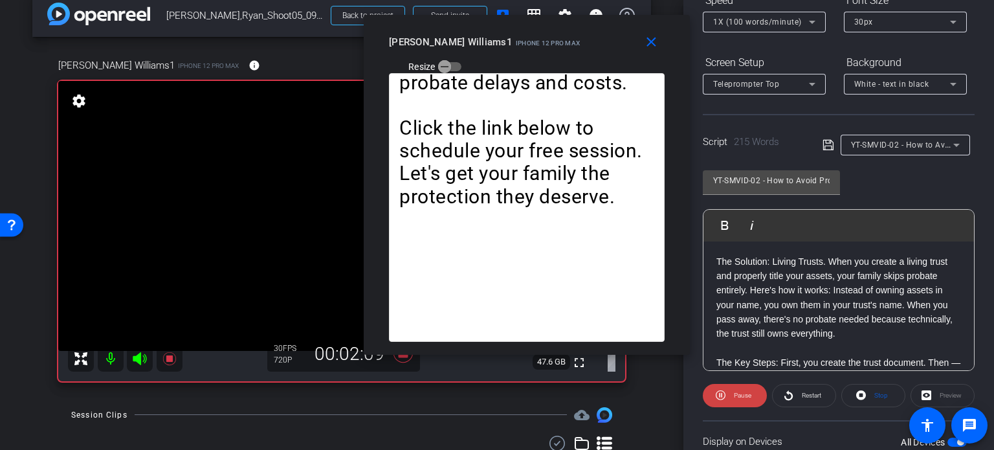
scroll to position [127, 0]
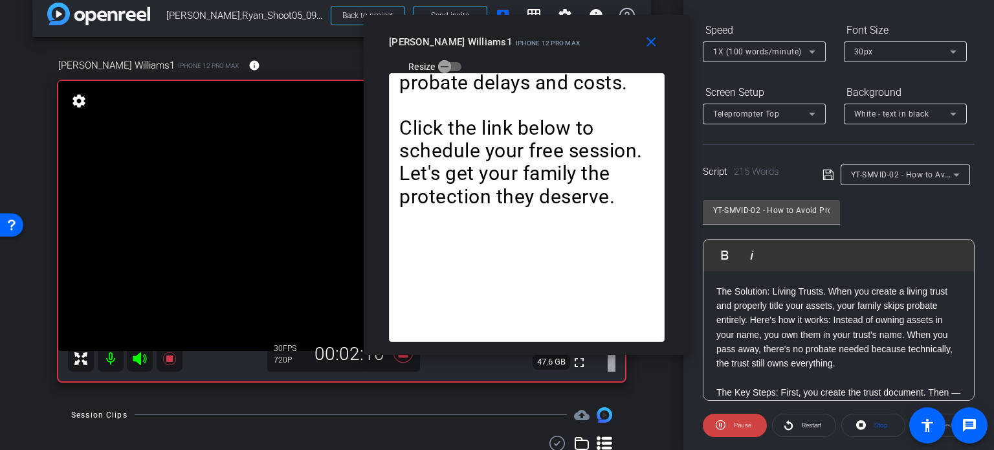
click at [756, 47] on span "1X (100 words/minute)" at bounding box center [757, 51] width 89 height 9
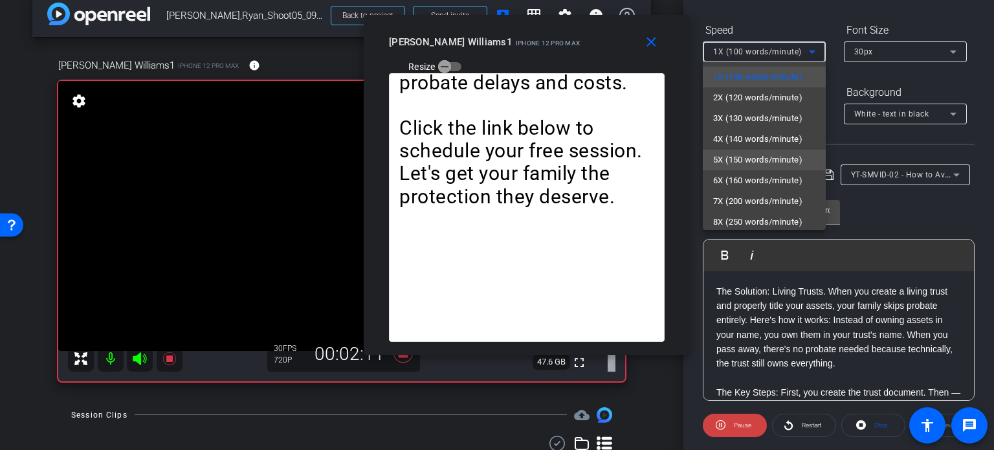
click at [752, 160] on span "5X (150 words/minute)" at bounding box center [757, 160] width 89 height 16
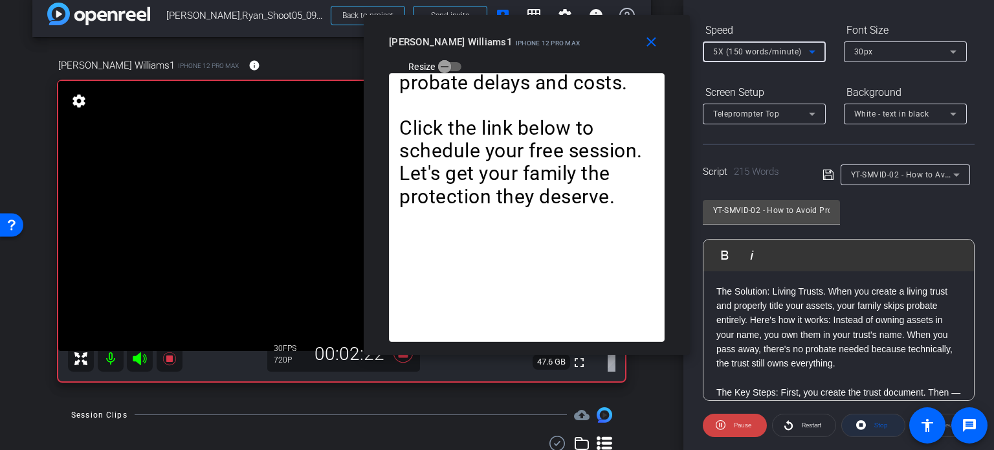
click at [871, 426] on span "Stop" at bounding box center [879, 425] width 17 height 18
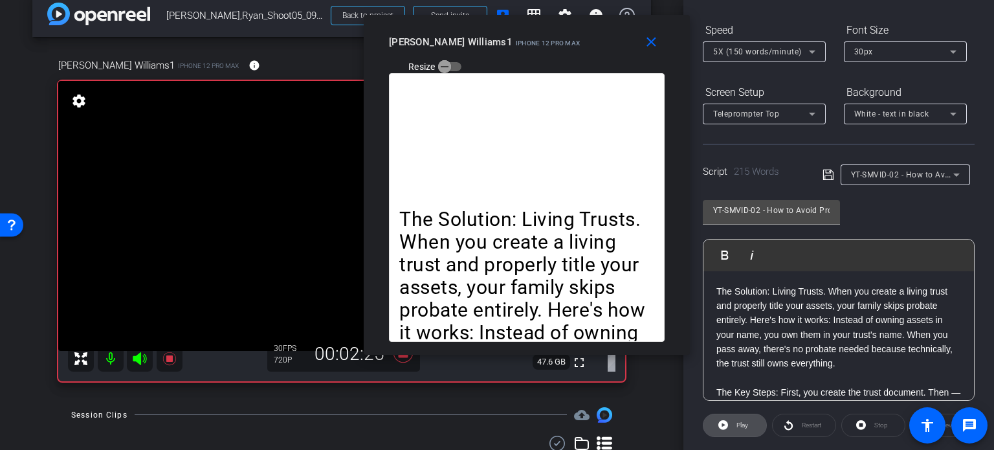
click at [745, 421] on span "Play" at bounding box center [742, 424] width 12 height 7
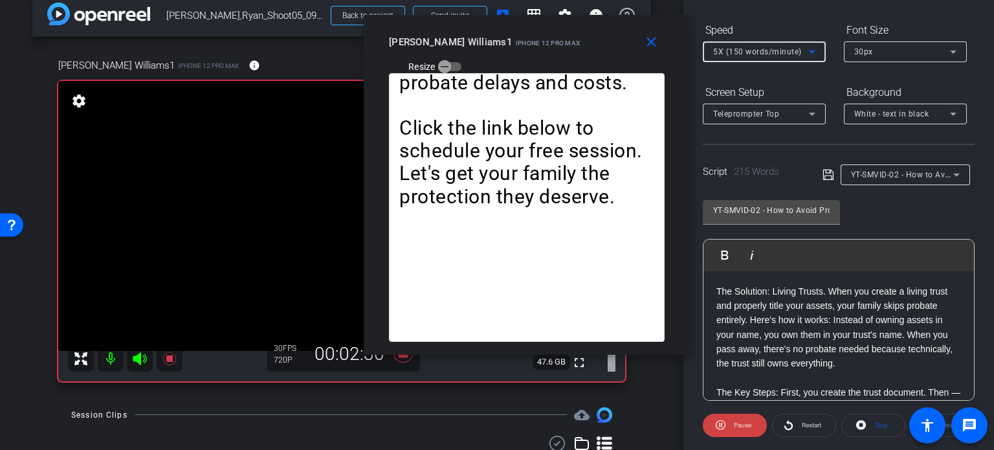
click at [755, 52] on span "5X (150 words/minute)" at bounding box center [757, 51] width 89 height 9
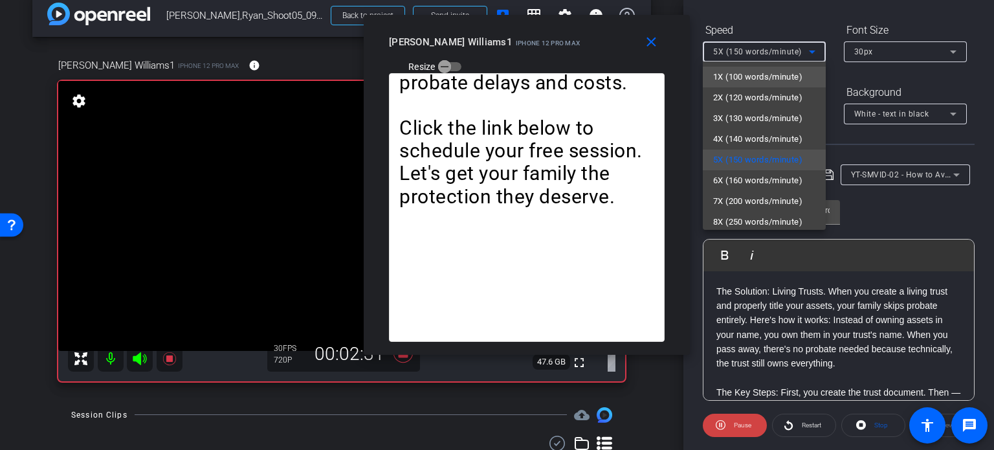
click at [756, 74] on span "1X (100 words/minute)" at bounding box center [757, 77] width 89 height 16
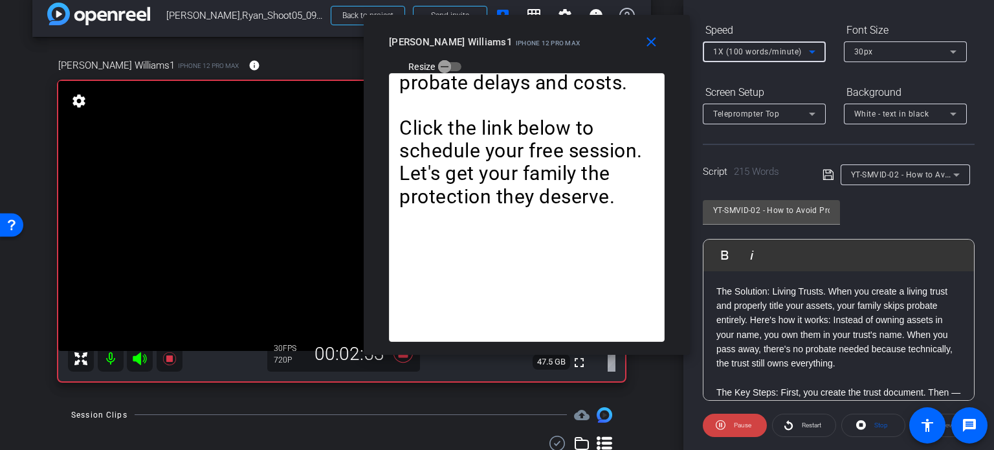
click at [759, 51] on span "1X (100 words/minute)" at bounding box center [757, 51] width 89 height 9
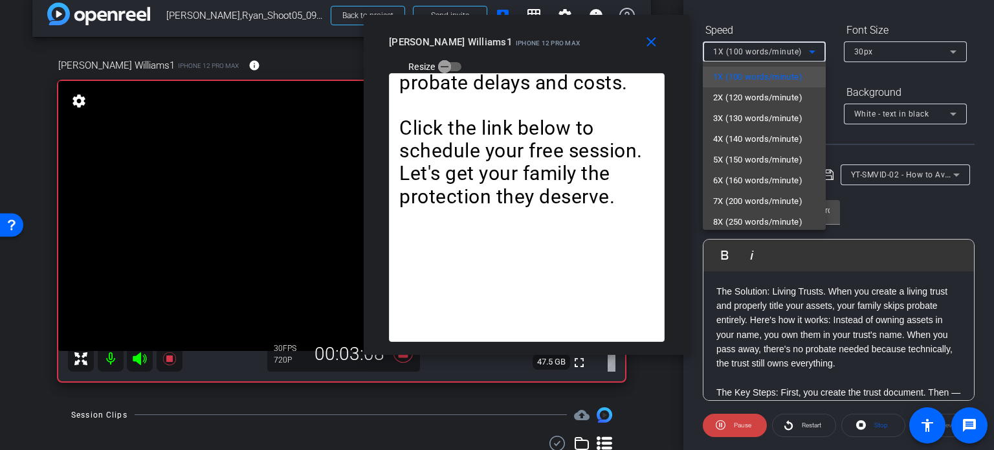
click at [739, 422] on div at bounding box center [497, 225] width 994 height 450
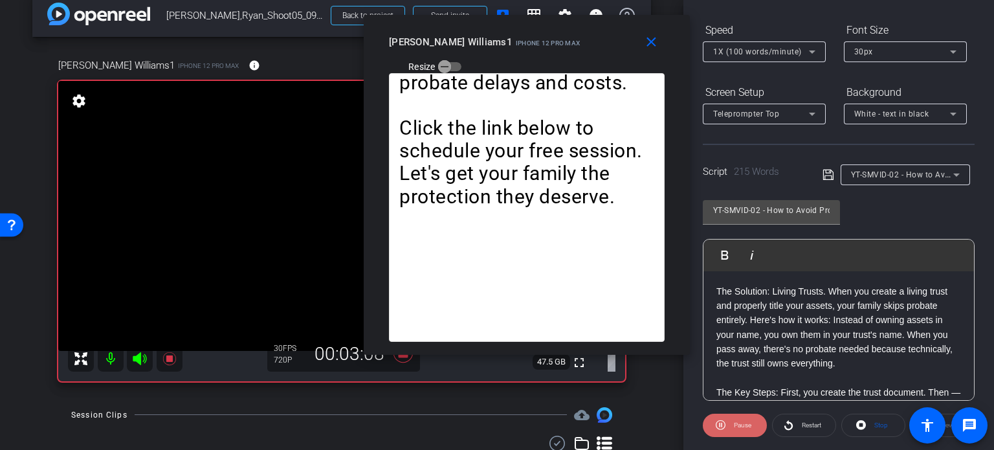
click at [739, 421] on span "Pause" at bounding box center [742, 424] width 17 height 7
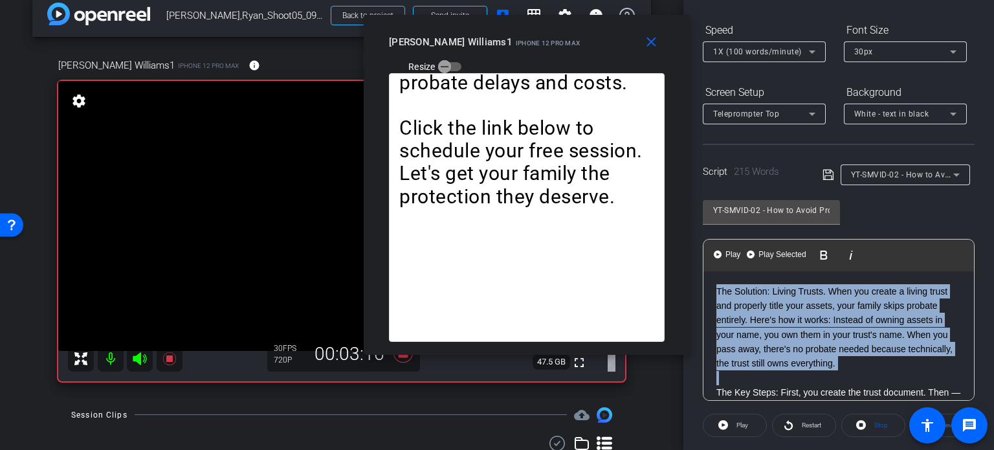
drag, startPoint x: 712, startPoint y: 391, endPoint x: 699, endPoint y: 276, distance: 115.3
click at [699, 276] on div "Participants Teleprompter Adjustments settings Erika Centeno flip Director Ever…" at bounding box center [838, 225] width 311 height 450
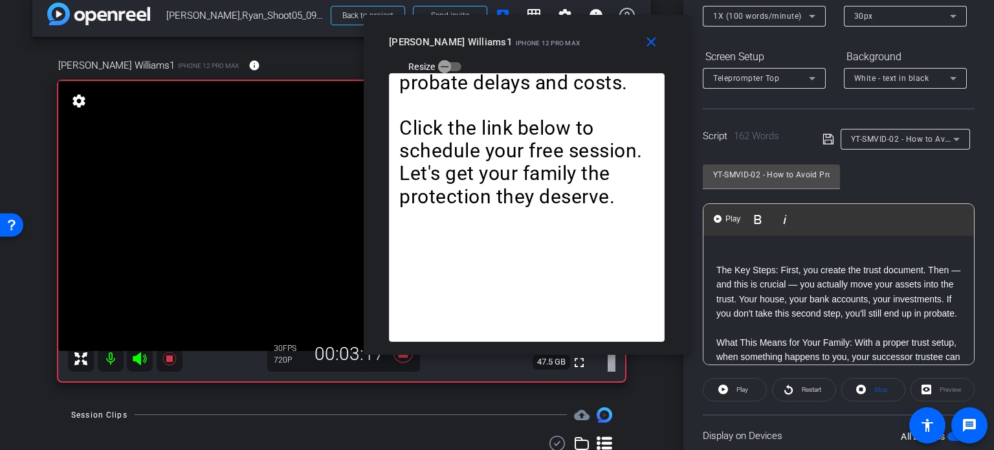
scroll to position [191, 0]
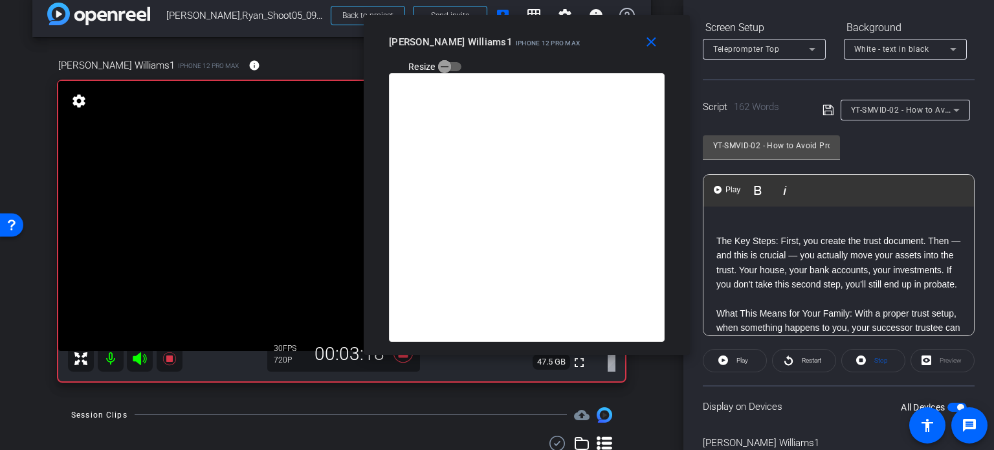
click at [947, 404] on span "button" at bounding box center [956, 406] width 19 height 9
click at [948, 404] on span "button" at bounding box center [951, 407] width 6 height 6
click at [871, 359] on span "Stop" at bounding box center [879, 360] width 17 height 18
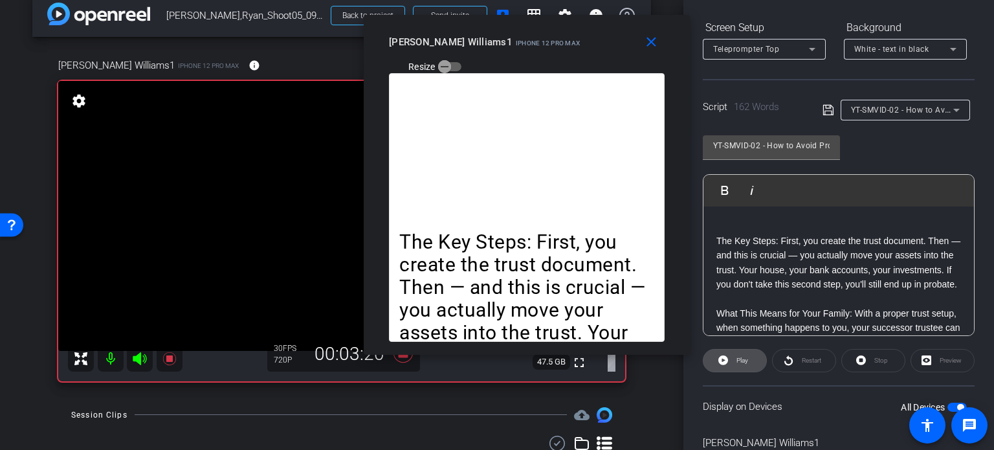
click at [747, 356] on span "Play" at bounding box center [742, 359] width 12 height 7
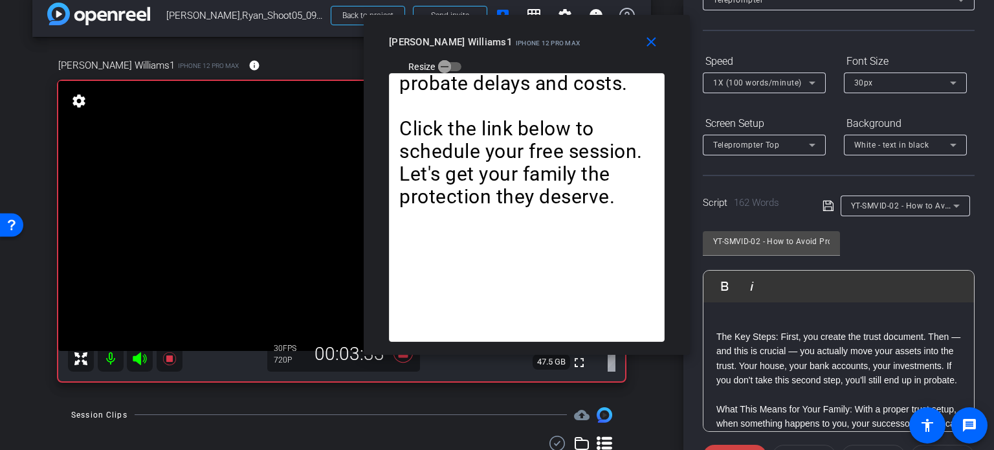
scroll to position [127, 0]
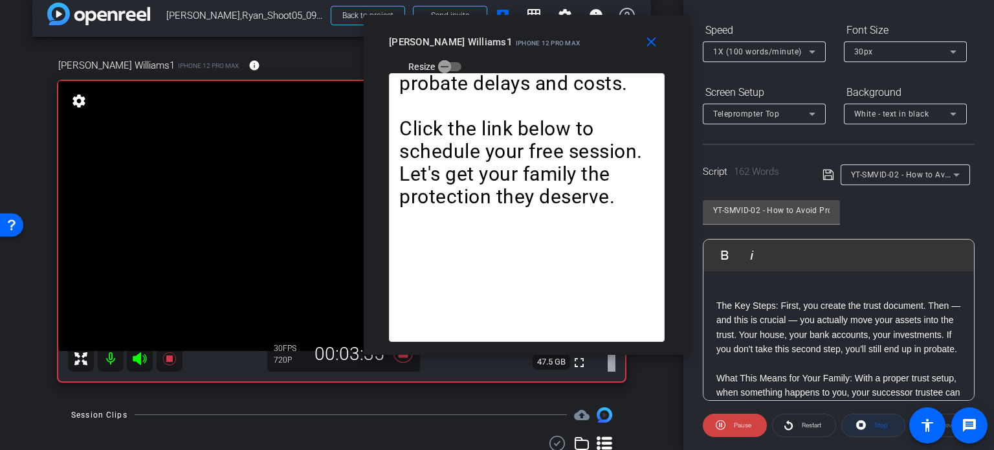
click at [858, 426] on icon at bounding box center [861, 425] width 10 height 10
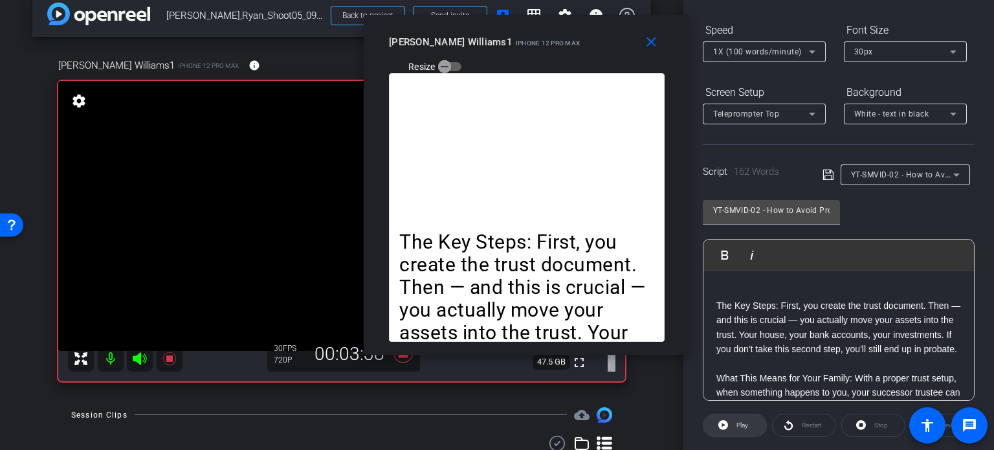
click at [734, 429] on span "Play" at bounding box center [740, 425] width 15 height 18
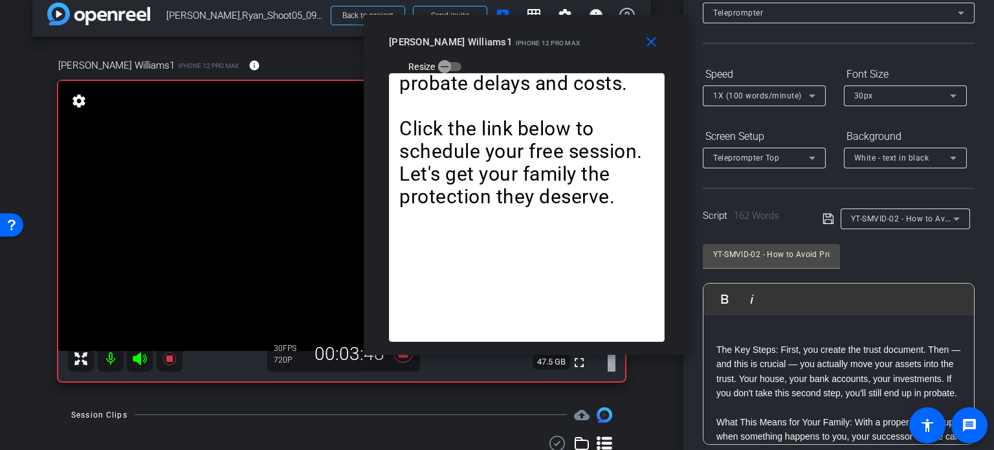
scroll to position [62, 0]
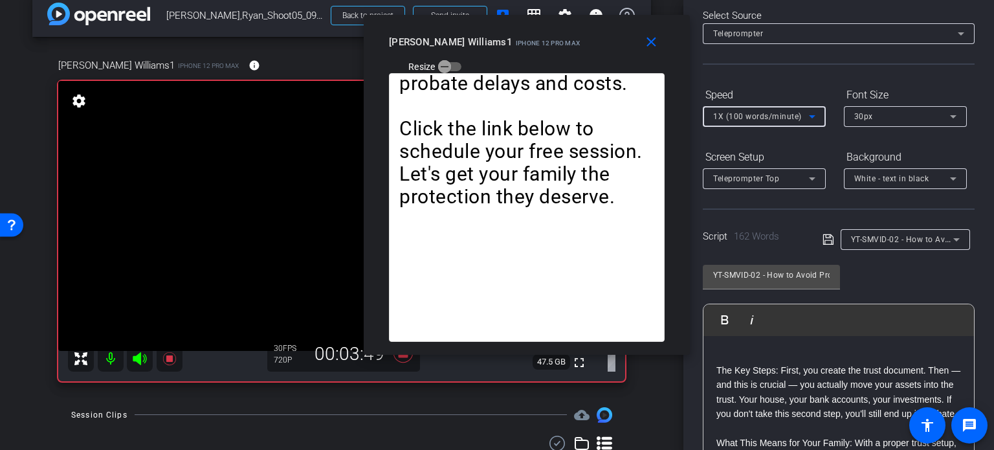
click at [750, 117] on span "1X (100 words/minute)" at bounding box center [757, 116] width 89 height 9
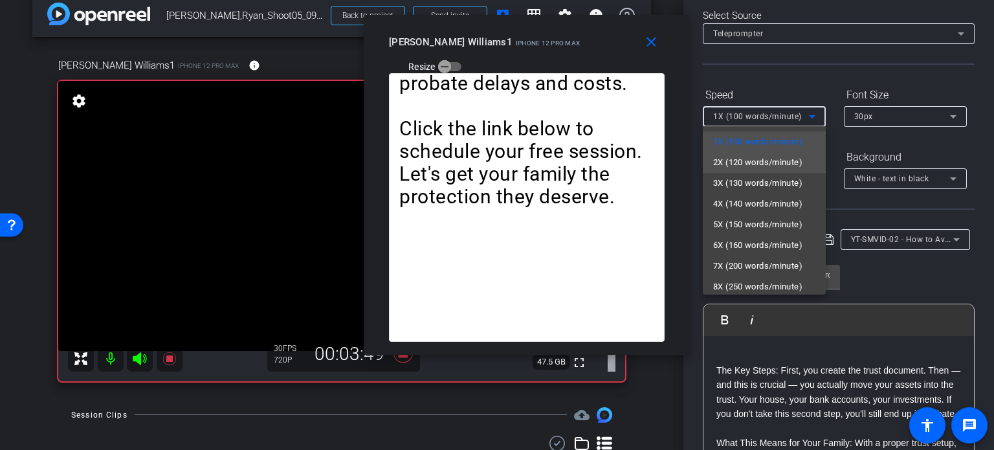
scroll to position [28, 0]
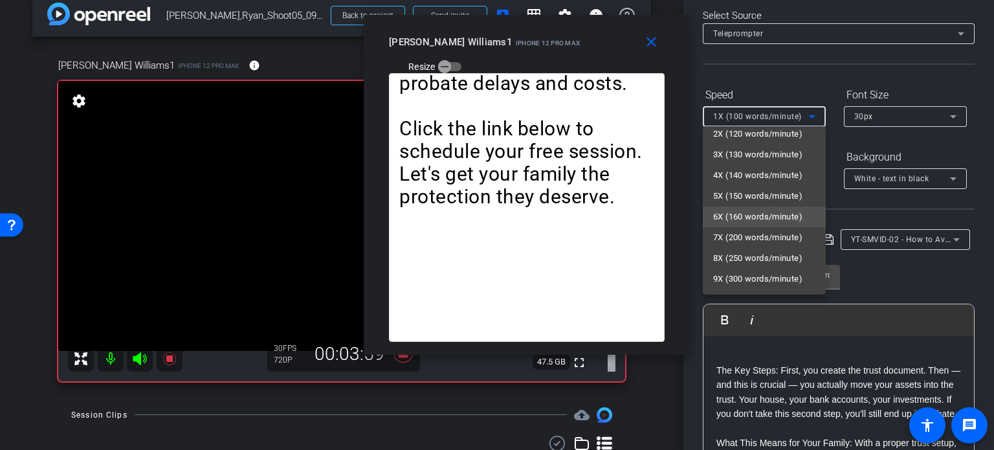
click at [747, 219] on span "6X (160 words/minute)" at bounding box center [757, 217] width 89 height 16
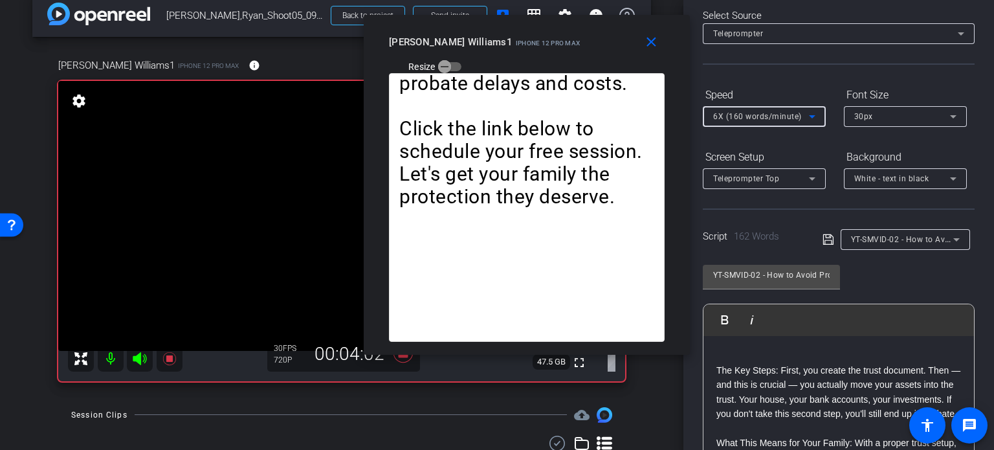
click at [754, 118] on span "6X (160 words/minute)" at bounding box center [757, 116] width 89 height 9
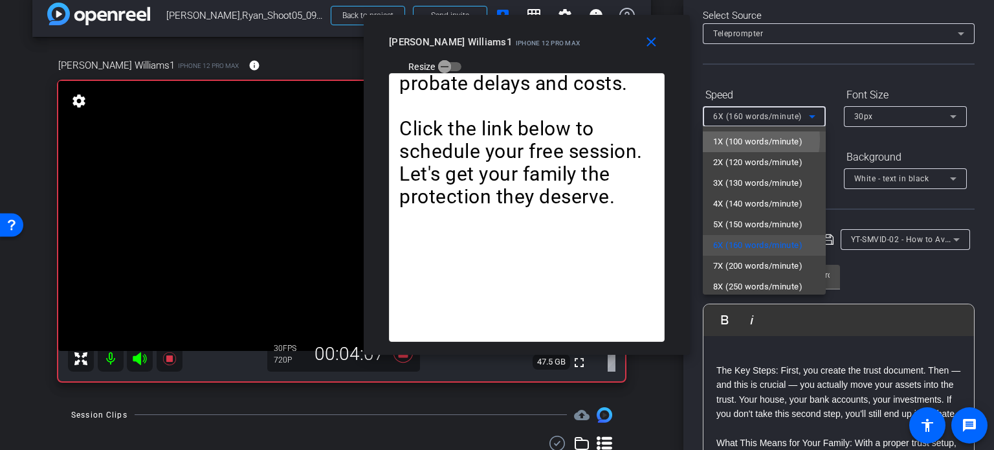
click at [742, 139] on span "1X (100 words/minute)" at bounding box center [757, 142] width 89 height 16
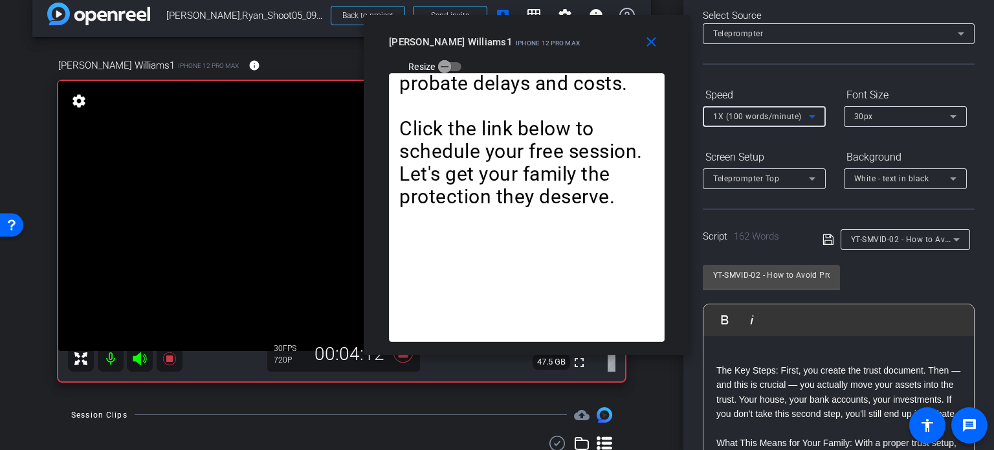
click at [731, 121] on span "1X (100 words/minute)" at bounding box center [757, 116] width 89 height 9
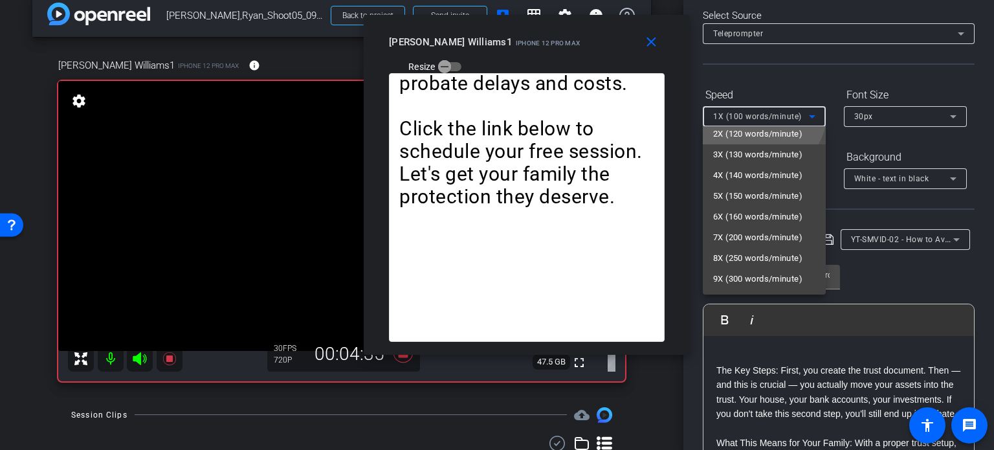
click at [750, 137] on span "2X (120 words/minute)" at bounding box center [757, 134] width 89 height 16
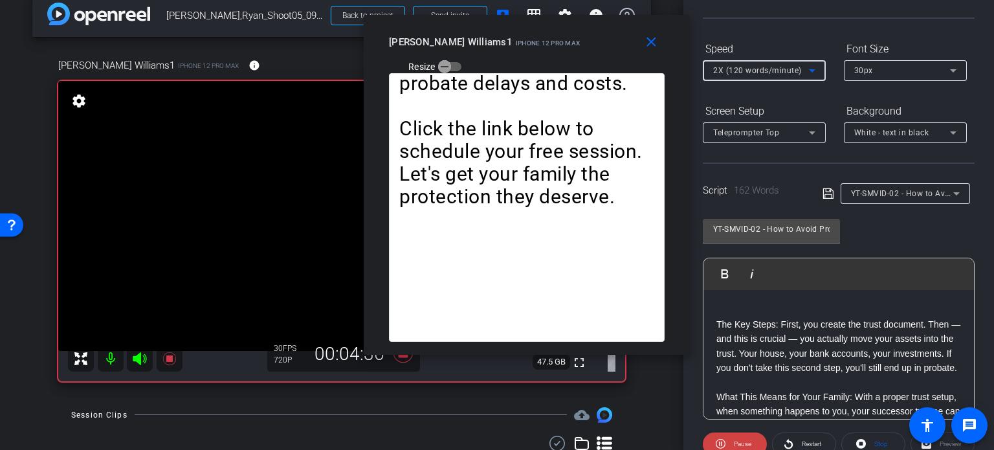
scroll to position [191, 0]
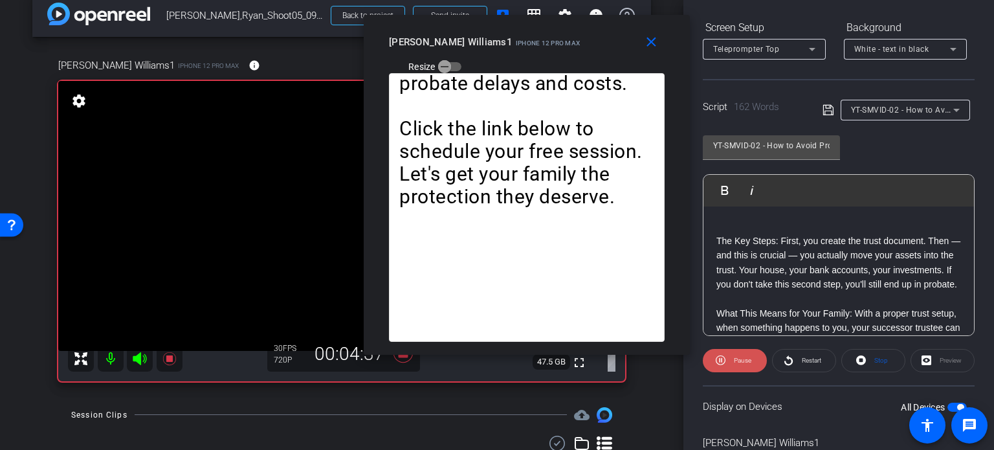
click at [721, 359] on icon at bounding box center [720, 360] width 10 height 16
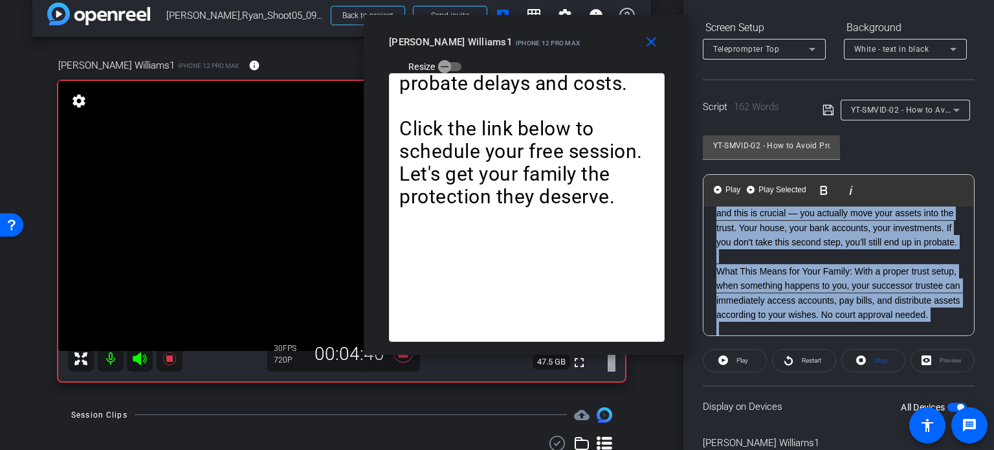
scroll to position [0, 0]
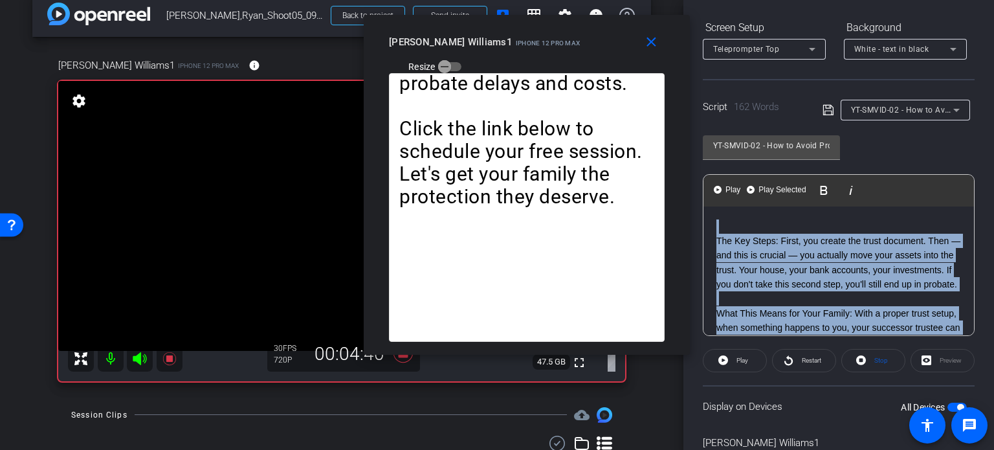
drag, startPoint x: 718, startPoint y: 272, endPoint x: 703, endPoint y: 180, distance: 93.1
click at [703, 180] on div "Play Play from this location Play Selected Play and display the selected text o…" at bounding box center [839, 255] width 272 height 162
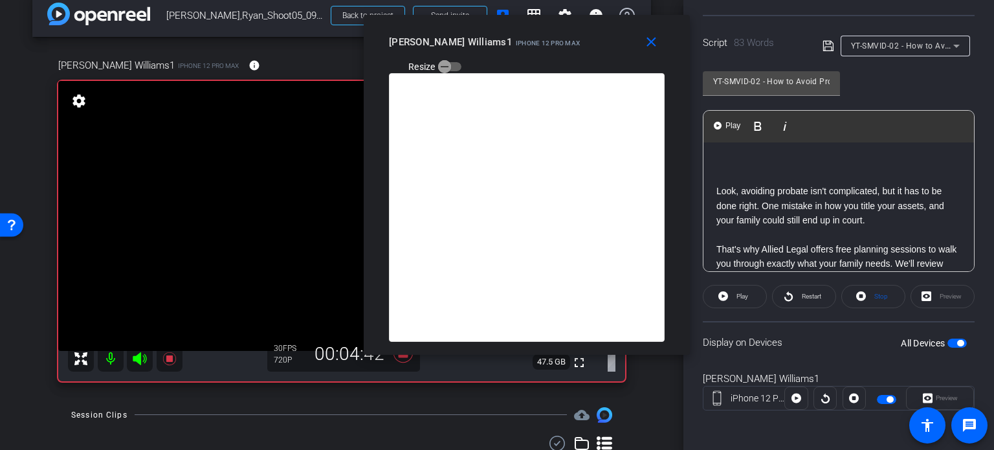
scroll to position [256, 0]
click at [950, 338] on span "button" at bounding box center [956, 342] width 19 height 9
click at [947, 338] on button "All Devices" at bounding box center [956, 342] width 19 height 9
click at [871, 287] on span "Stop" at bounding box center [879, 296] width 17 height 18
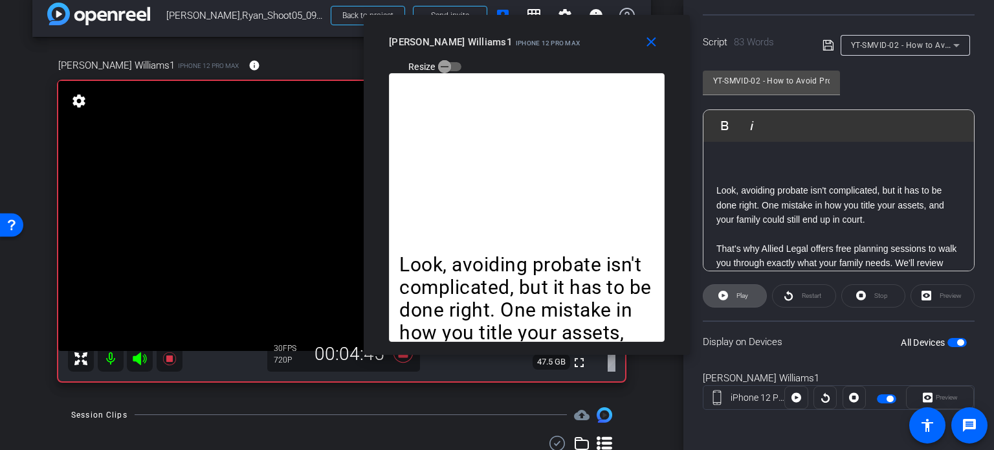
click at [734, 289] on span "Play" at bounding box center [740, 296] width 15 height 18
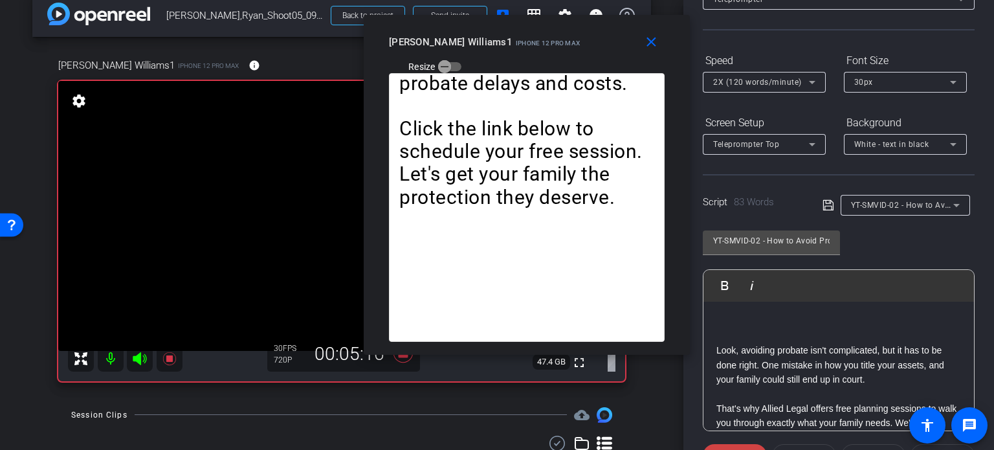
scroll to position [62, 0]
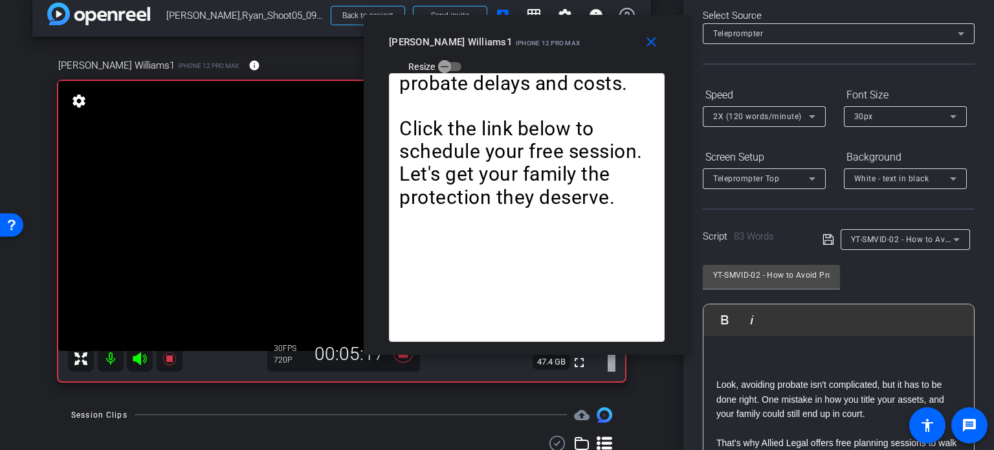
click at [747, 115] on span "2X (120 words/minute)" at bounding box center [757, 116] width 89 height 9
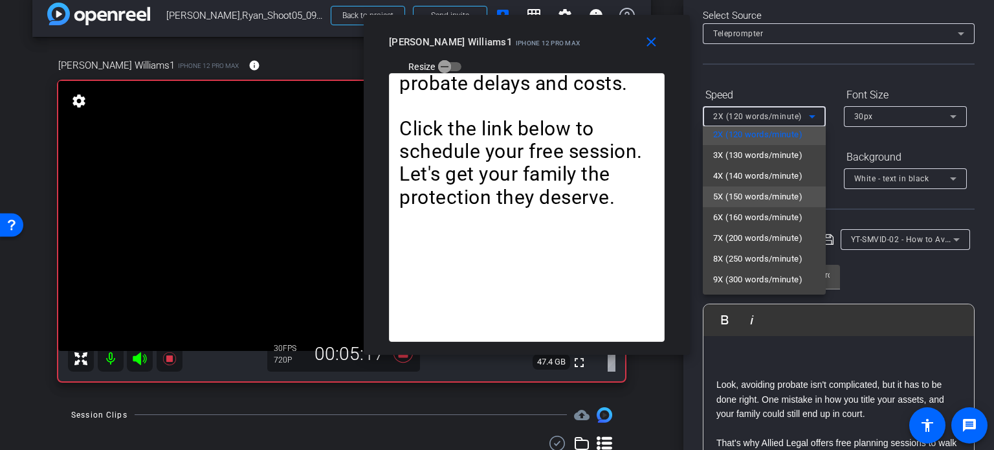
scroll to position [28, 0]
click at [739, 215] on span "6X (160 words/minute)" at bounding box center [757, 217] width 89 height 16
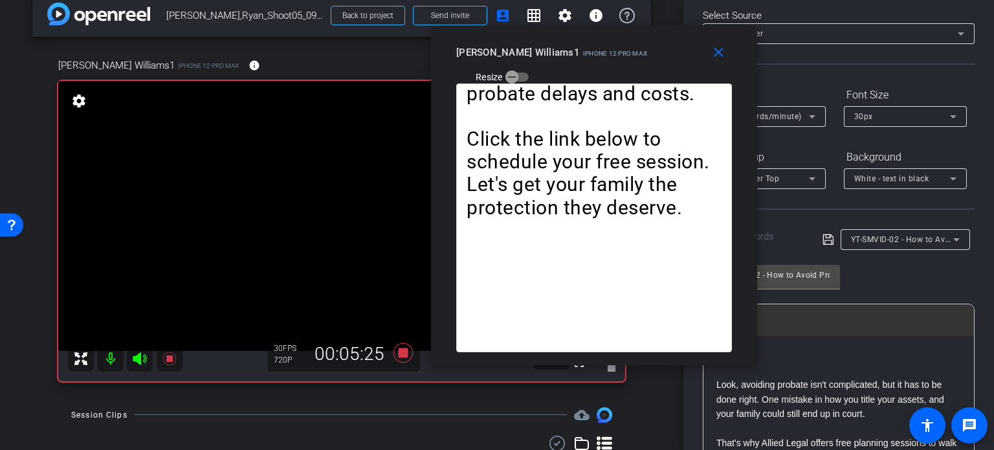
drag, startPoint x: 484, startPoint y: 61, endPoint x: 551, endPoint y: 72, distance: 68.1
click at [551, 72] on div "close Ryan Williams1 iPhone 12 Pro Max Resize" at bounding box center [594, 54] width 326 height 58
click at [727, 49] on span at bounding box center [720, 52] width 41 height 31
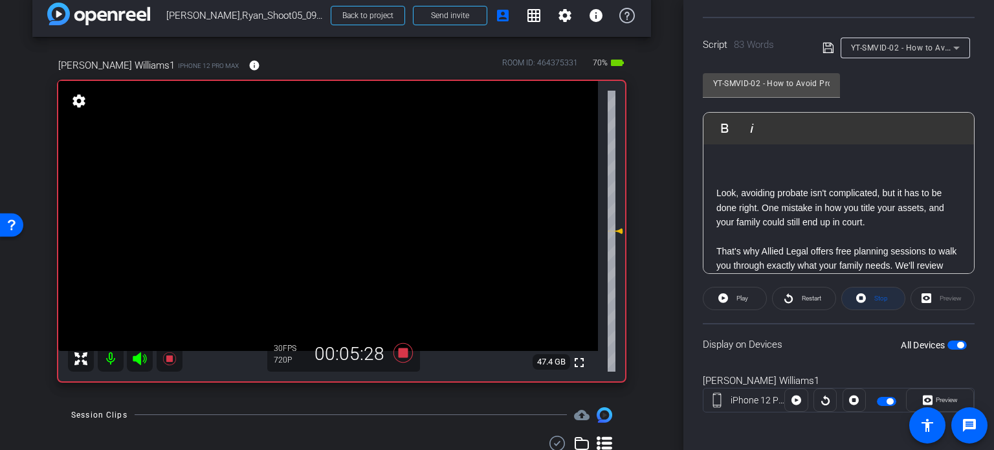
scroll to position [256, 0]
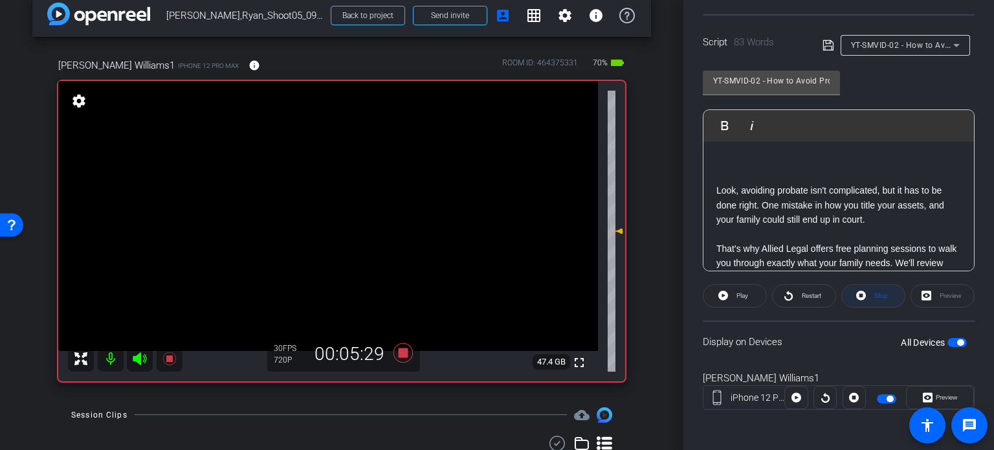
click at [878, 295] on span "Stop" at bounding box center [881, 295] width 14 height 7
click at [404, 351] on icon at bounding box center [402, 352] width 19 height 19
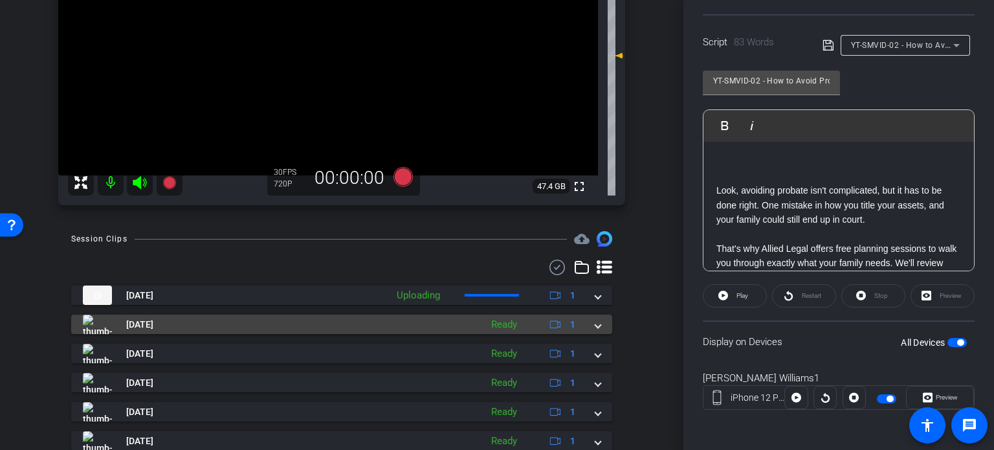
scroll to position [213, 0]
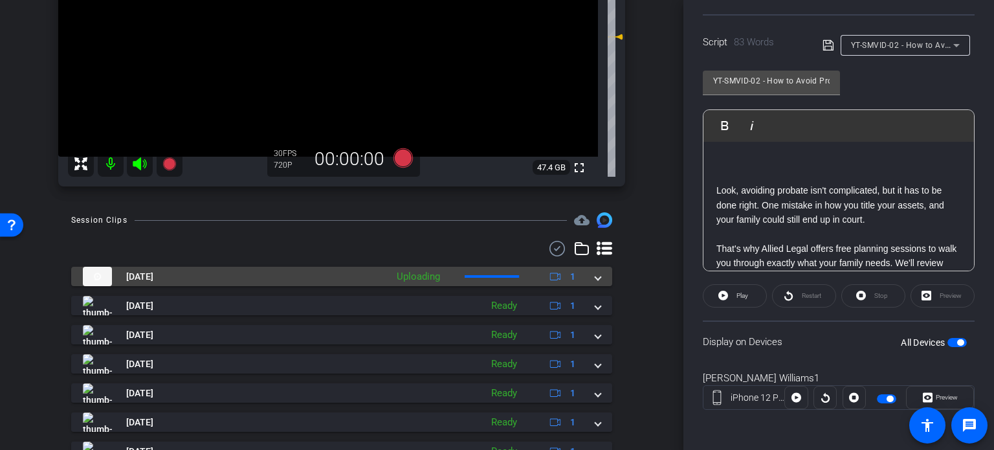
click at [600, 279] on mat-expansion-panel-header "Oct 2, 2025 Uploading 1" at bounding box center [341, 276] width 541 height 19
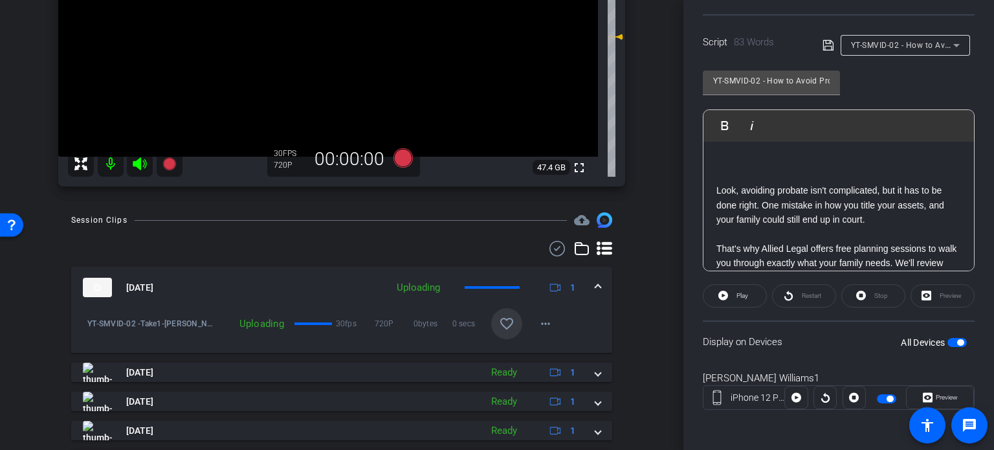
click at [502, 329] on mat-icon "favorite_border" at bounding box center [507, 324] width 16 height 16
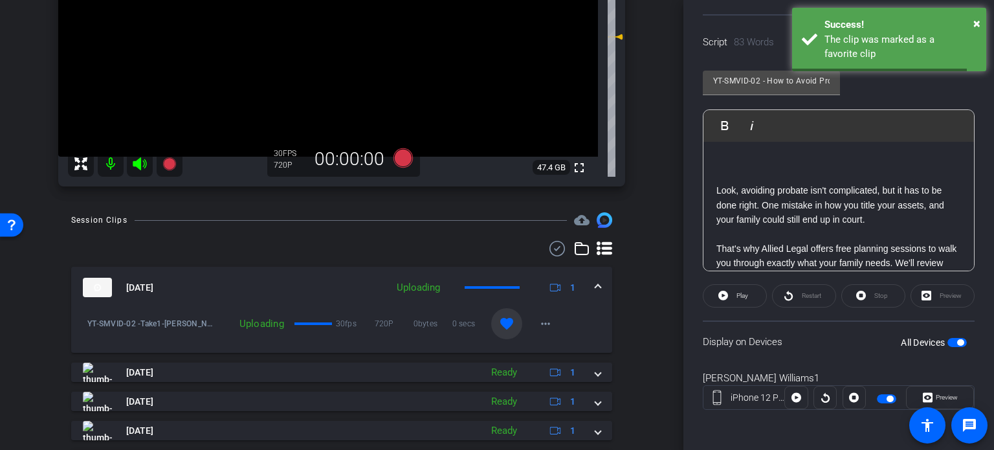
drag, startPoint x: 593, startPoint y: 287, endPoint x: 631, endPoint y: 273, distance: 40.7
click at [595, 287] on span at bounding box center [597, 288] width 5 height 14
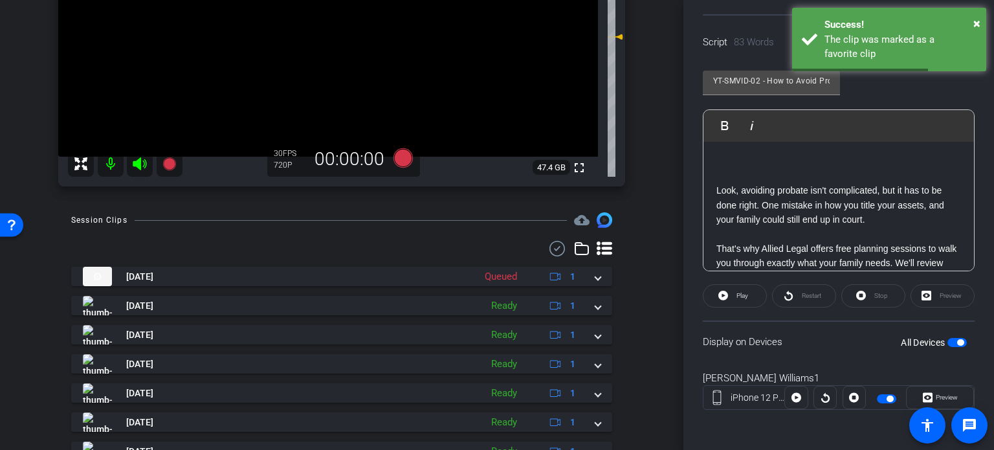
scroll to position [99, 0]
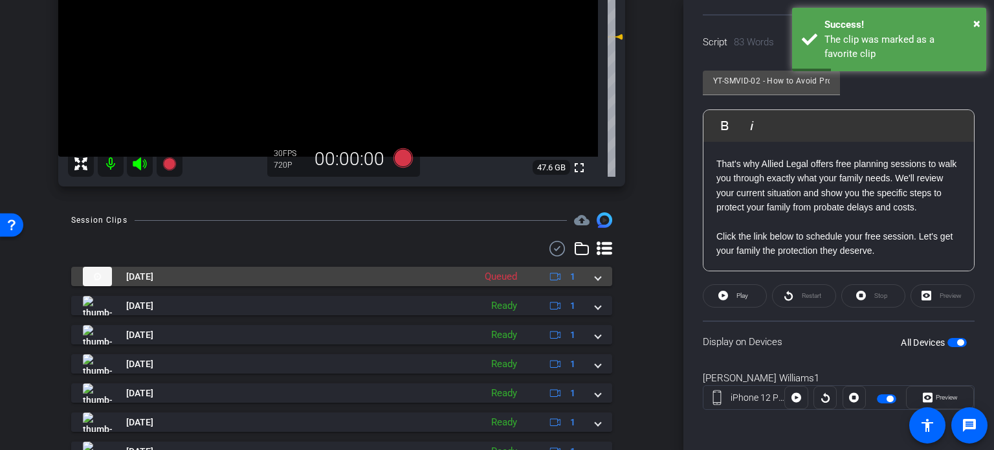
click at [600, 277] on mat-expansion-panel-header "Oct 2, 2025 Queued 1" at bounding box center [341, 276] width 541 height 19
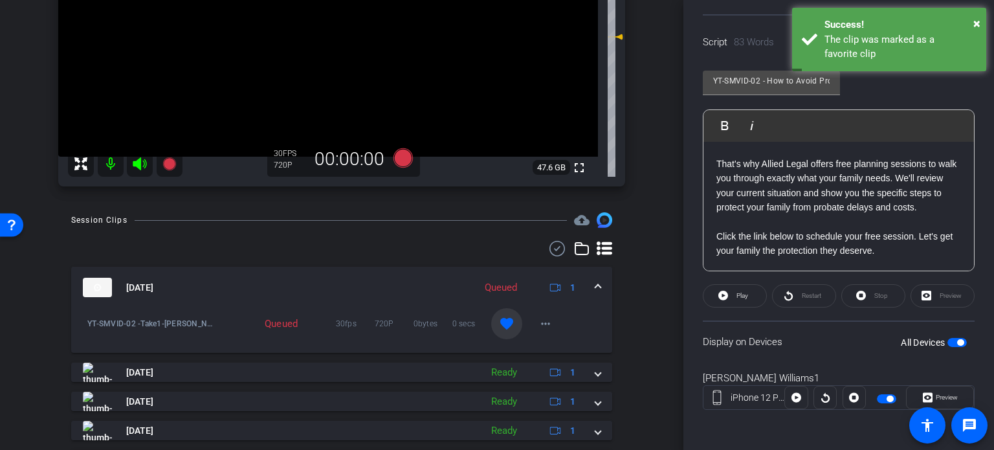
click at [597, 281] on mat-expansion-panel-header "Oct 2, 2025 Queued 1" at bounding box center [341, 287] width 541 height 41
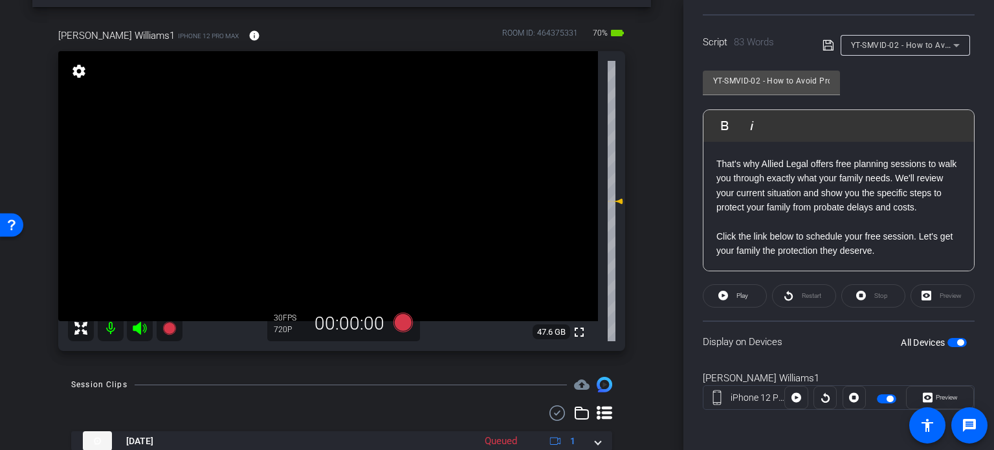
scroll to position [19, 0]
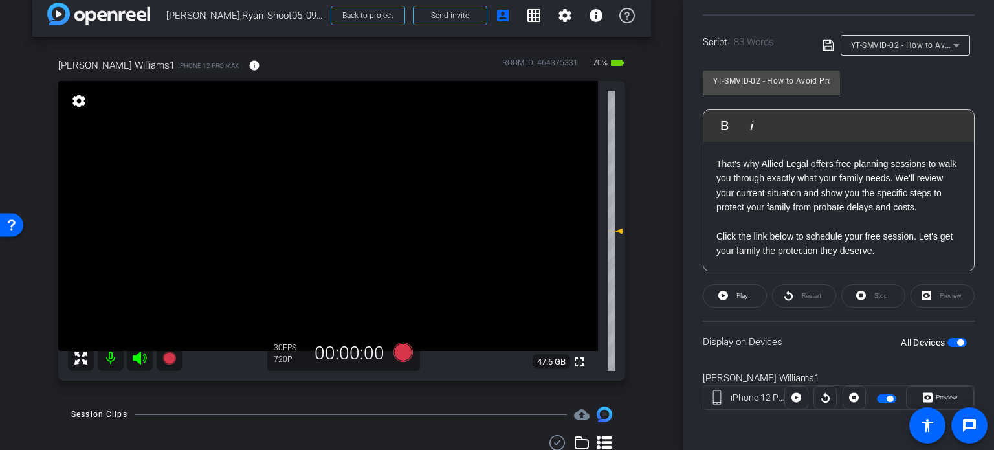
click at [630, 252] on div "Ryan Williams1 iPhone 12 Pro Max info ROOM ID: 464375331 70% battery_std fullsc…" at bounding box center [341, 215] width 618 height 356
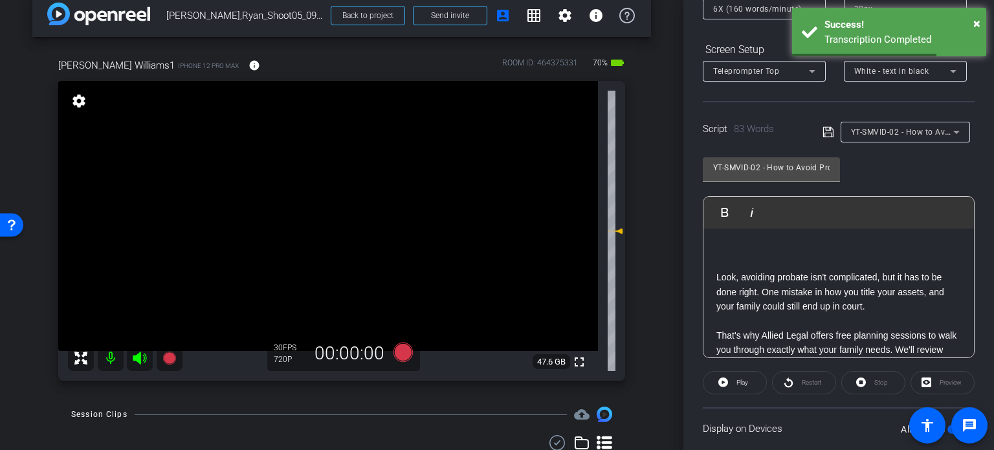
scroll to position [0, 0]
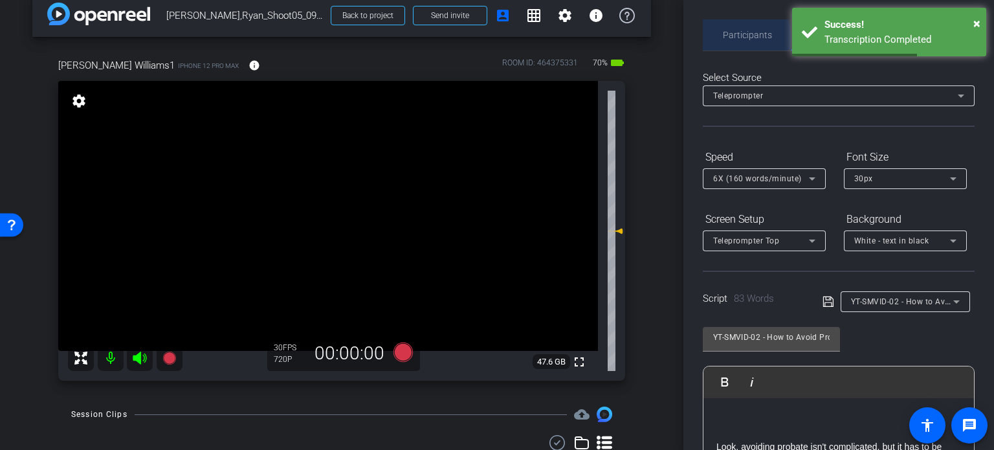
click at [725, 38] on span "Participants" at bounding box center [747, 34] width 49 height 9
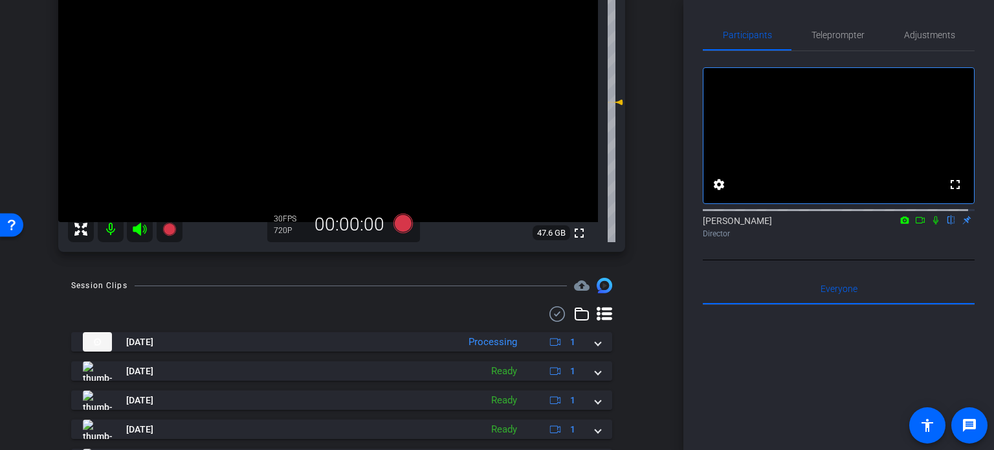
scroll to position [148, 0]
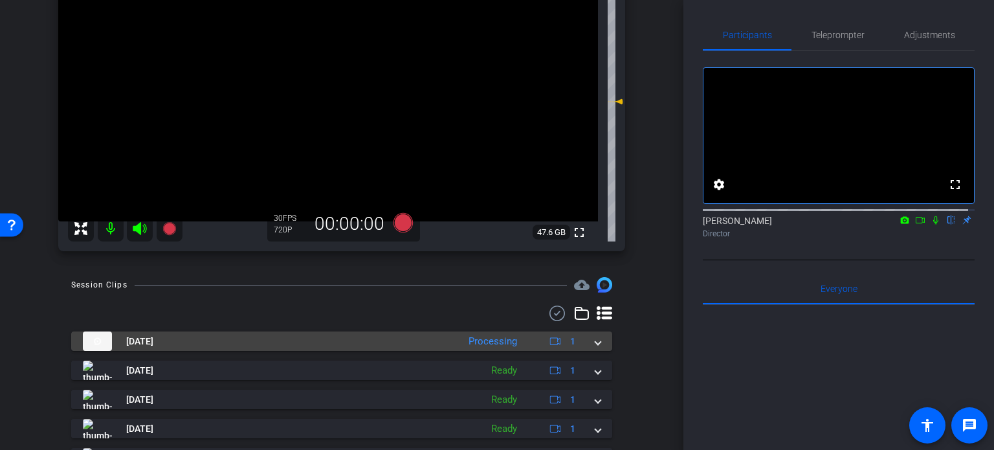
click at [595, 342] on span at bounding box center [597, 341] width 5 height 14
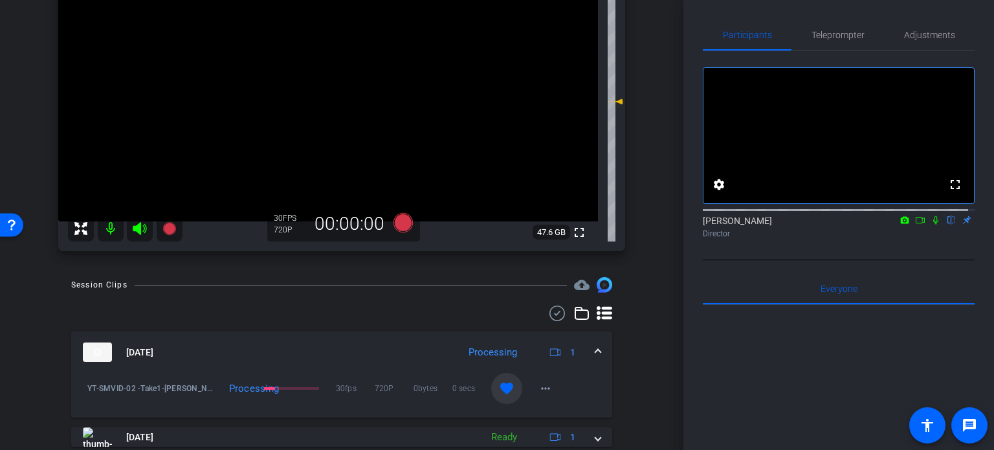
click at [595, 356] on span at bounding box center [597, 352] width 5 height 14
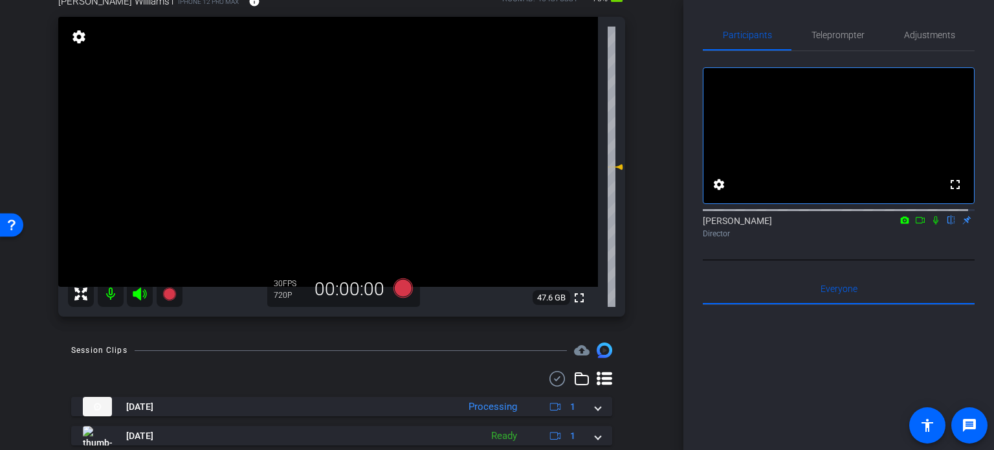
scroll to position [19, 0]
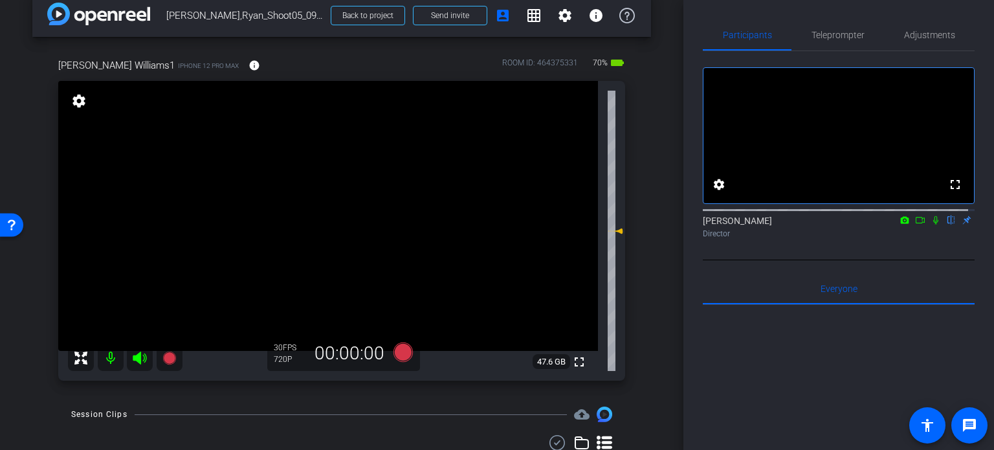
click at [7, 358] on div "arrow_back Williams,Ryan_Shoot05_09082025 Back to project Send invite account_b…" at bounding box center [341, 206] width 683 height 450
click at [650, 287] on div "arrow_back Williams,Ryan_Shoot05_09082025 Back to project Send invite account_b…" at bounding box center [341, 206] width 683 height 450
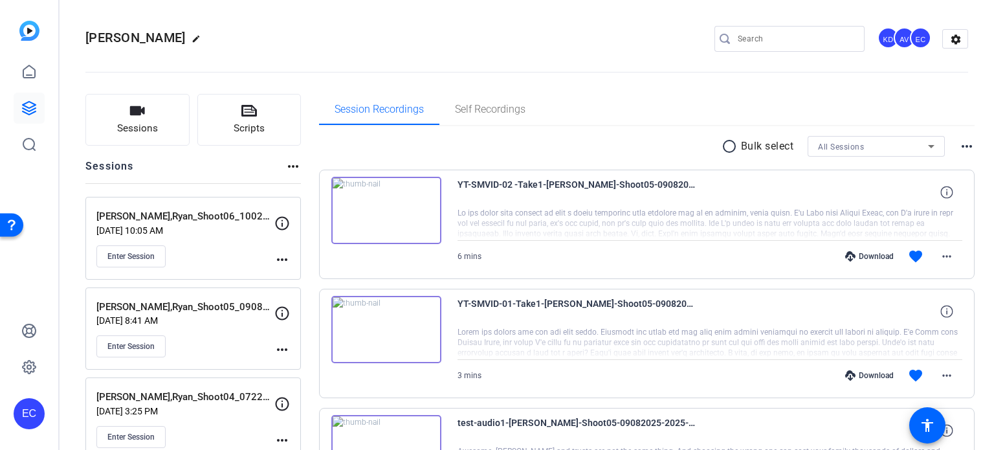
click at [869, 373] on div "Download" at bounding box center [868, 375] width 61 height 10
click at [875, 258] on div "Download" at bounding box center [868, 256] width 61 height 10
click at [277, 110] on button "Scripts" at bounding box center [249, 120] width 104 height 52
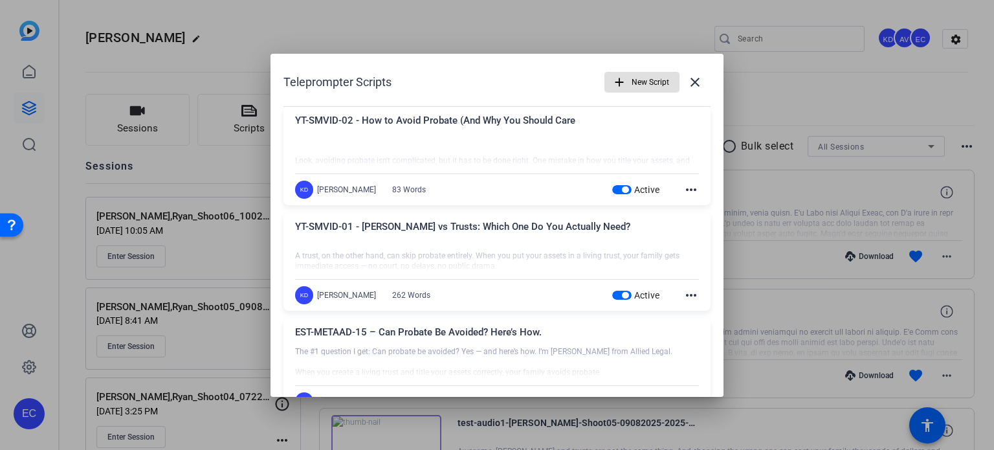
click at [613, 292] on span "button" at bounding box center [621, 294] width 19 height 9
click at [613, 188] on span "button" at bounding box center [621, 189] width 19 height 9
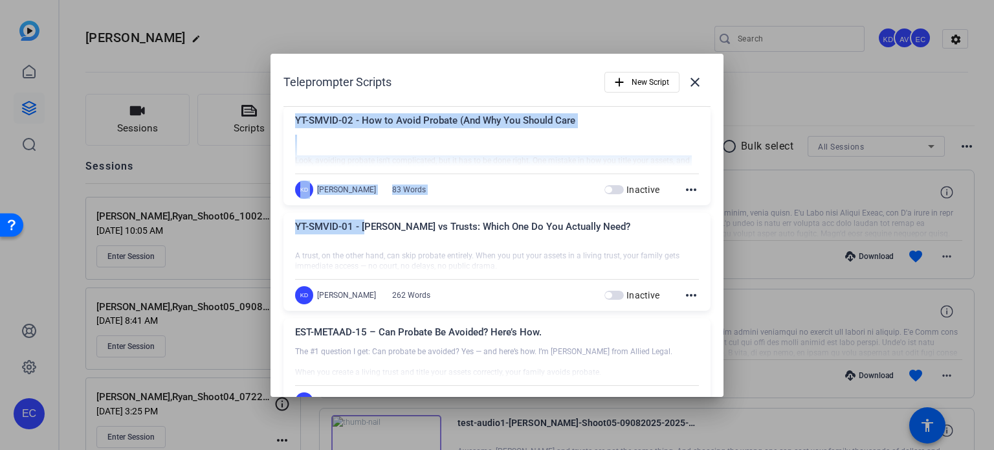
drag, startPoint x: 582, startPoint y: 226, endPoint x: 369, endPoint y: 223, distance: 213.5
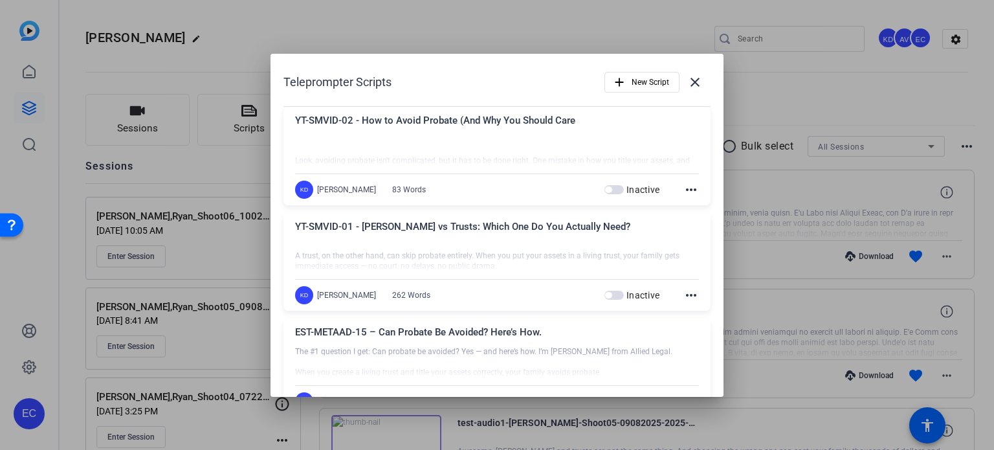
click at [541, 242] on div at bounding box center [497, 256] width 404 height 32
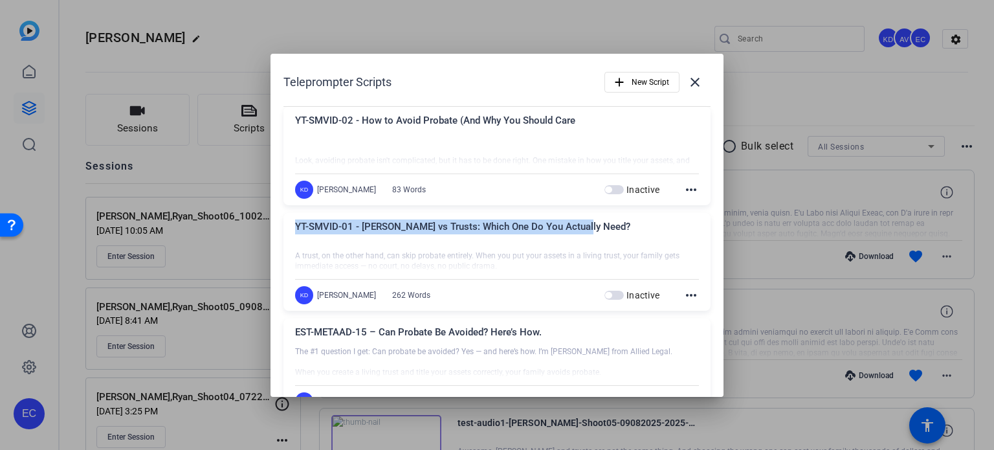
drag, startPoint x: 577, startPoint y: 226, endPoint x: 294, endPoint y: 218, distance: 283.5
click at [294, 218] on div "YT-SMVID-01 - [PERSON_NAME] vs Trusts: Which One Do You Actually Need? A trust,…" at bounding box center [496, 262] width 427 height 98
copy div "YT-SMVID-01 - [PERSON_NAME] vs Trusts: Which One Do You Actually Need?"
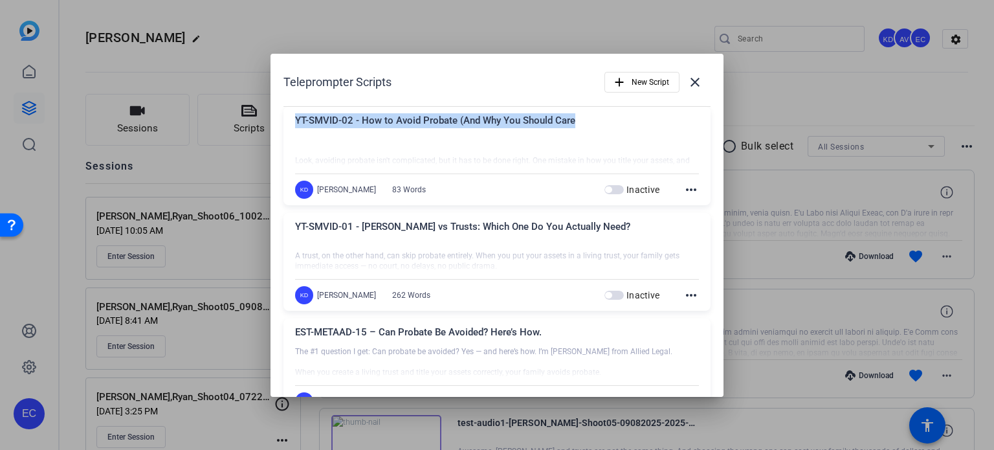
drag, startPoint x: 574, startPoint y: 117, endPoint x: 281, endPoint y: 116, distance: 293.1
copy div "YT-SMVID-02 - How to Avoid Probate (And Why You Should Care"
click at [688, 82] on mat-icon "close" at bounding box center [695, 82] width 16 height 16
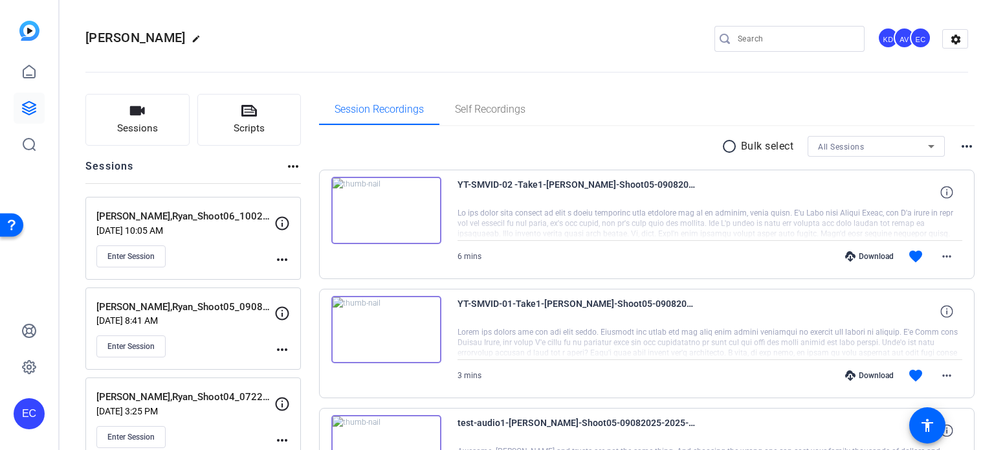
click at [282, 265] on mat-icon "more_horiz" at bounding box center [282, 260] width 16 height 16
click at [307, 281] on span "Edit Session" at bounding box center [314, 278] width 59 height 16
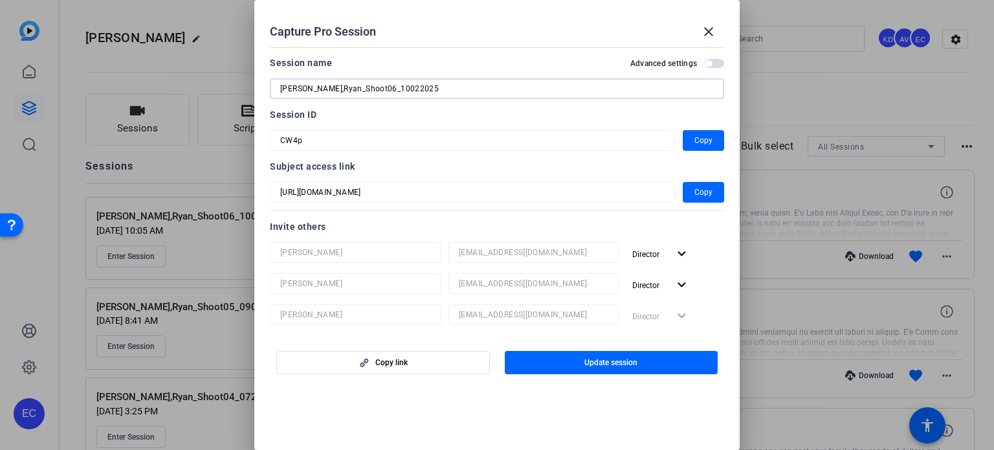
drag, startPoint x: 190, startPoint y: 10, endPoint x: 0, endPoint y: -49, distance: 198.5
click at [0, 0] on html "Accessibility Screen-Reader Guide, Feedback, and Issue Reporting | New window […" at bounding box center [497, 225] width 994 height 450
click at [714, 33] on mat-icon "close" at bounding box center [709, 32] width 16 height 16
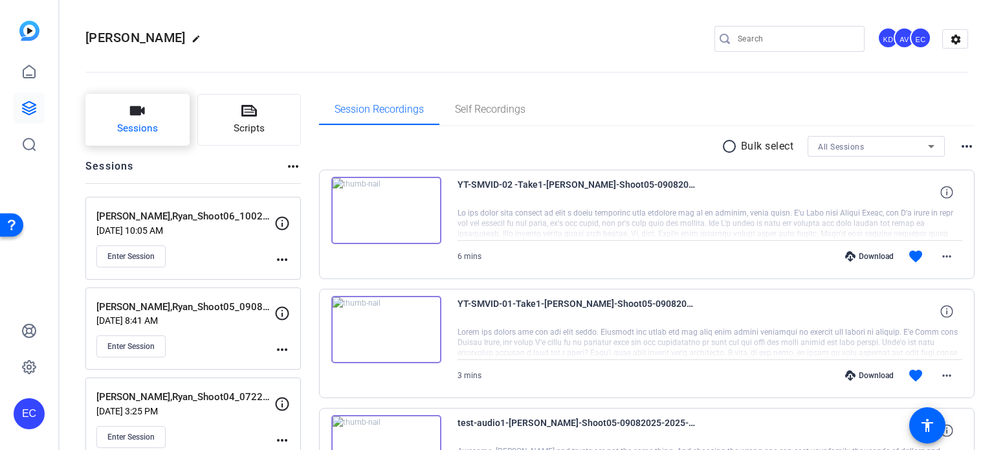
click at [142, 120] on button "Sessions" at bounding box center [137, 120] width 104 height 52
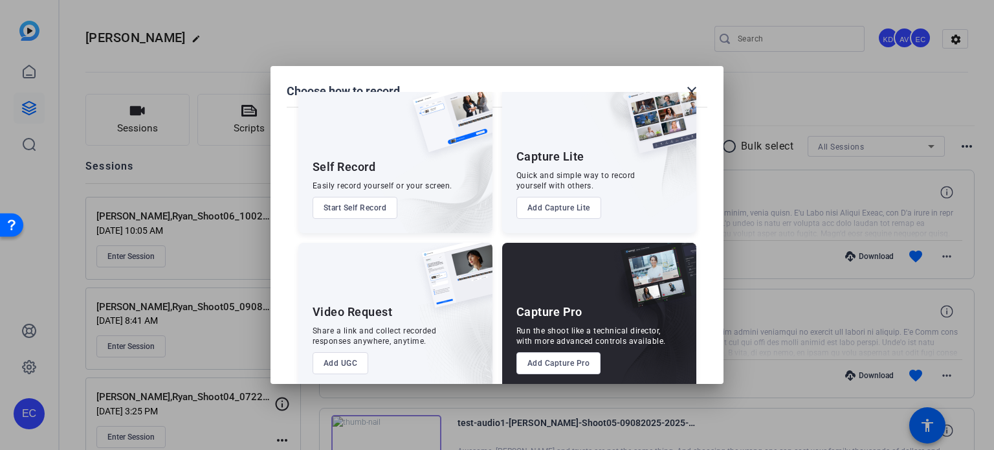
scroll to position [47, 0]
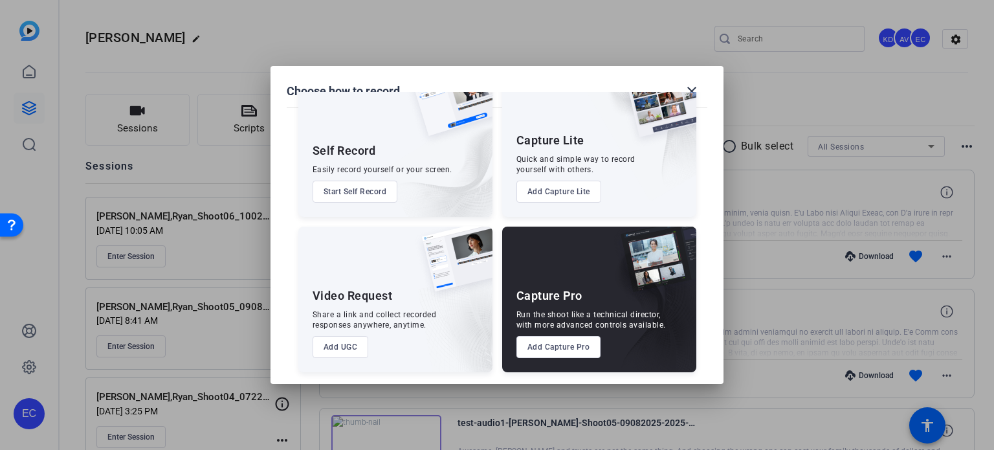
click at [571, 353] on button "Add Capture Pro" at bounding box center [558, 347] width 85 height 22
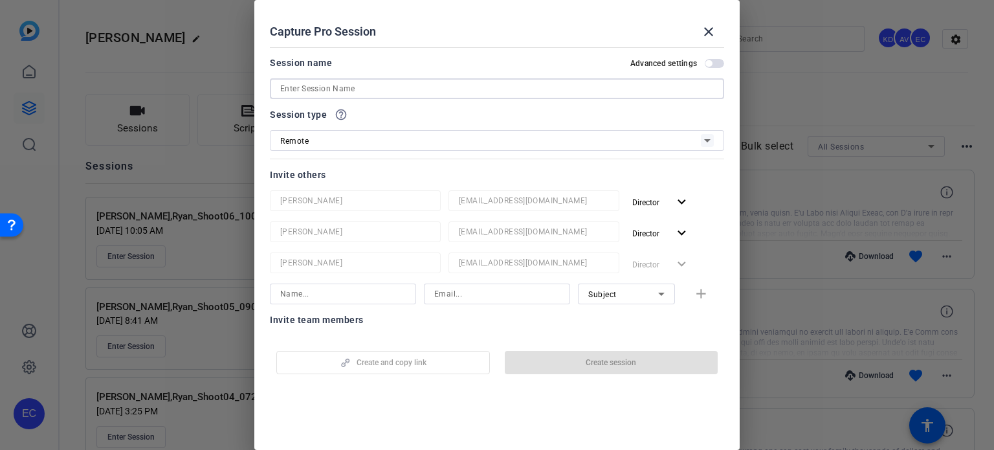
click at [375, 94] on input at bounding box center [496, 89] width 433 height 16
paste input "[PERSON_NAME],Ryan_Shoot06_10022025"
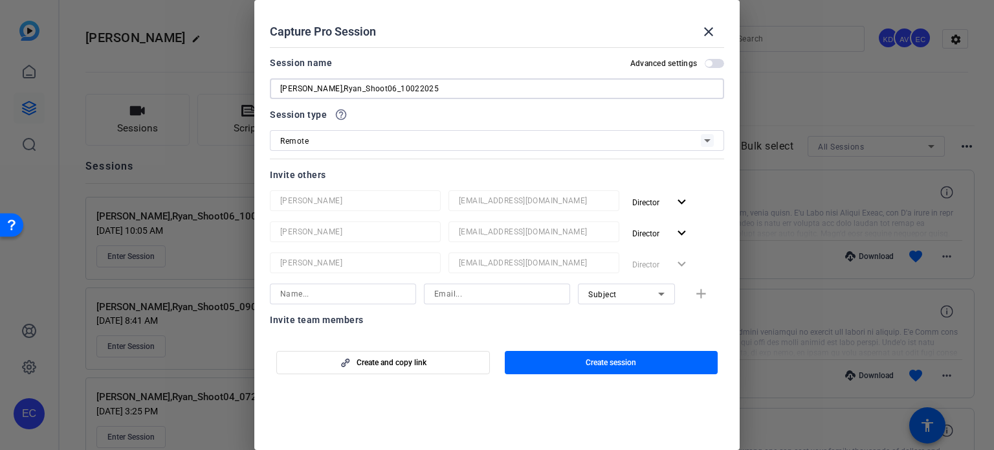
click at [365, 87] on input "[PERSON_NAME],Ryan_Shoot06_10022025" at bounding box center [496, 89] width 433 height 16
click at [379, 93] on input "[PERSON_NAME],Ryan_Shoot07_10022025" at bounding box center [496, 89] width 433 height 16
click at [387, 88] on input "[PERSON_NAME],Ryan_Shoot07_11022025" at bounding box center [496, 89] width 433 height 16
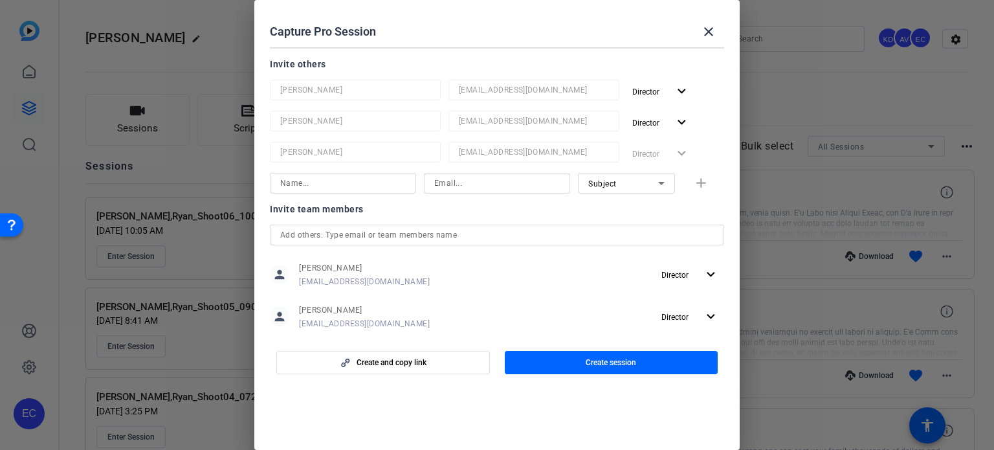
scroll to position [0, 0]
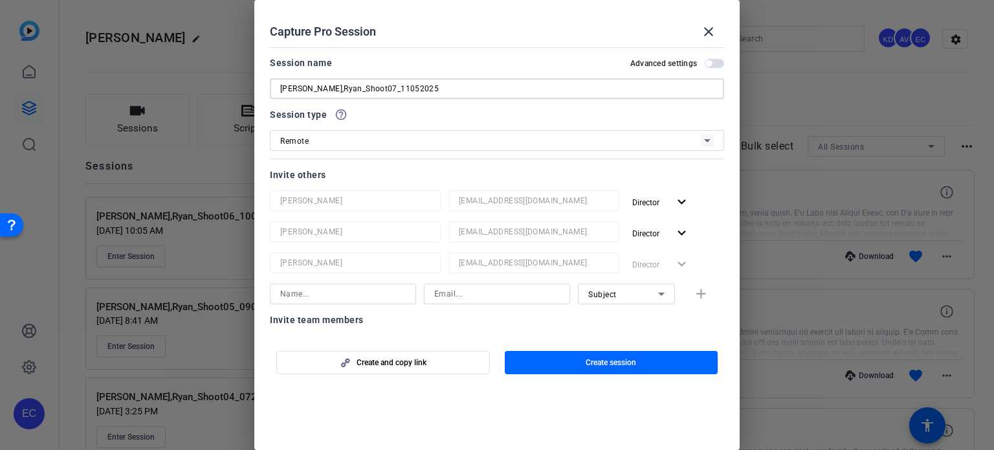
type input "[PERSON_NAME],Ryan_Shoot07_11052025"
click at [410, 115] on div "Session type help_outline" at bounding box center [497, 115] width 454 height 16
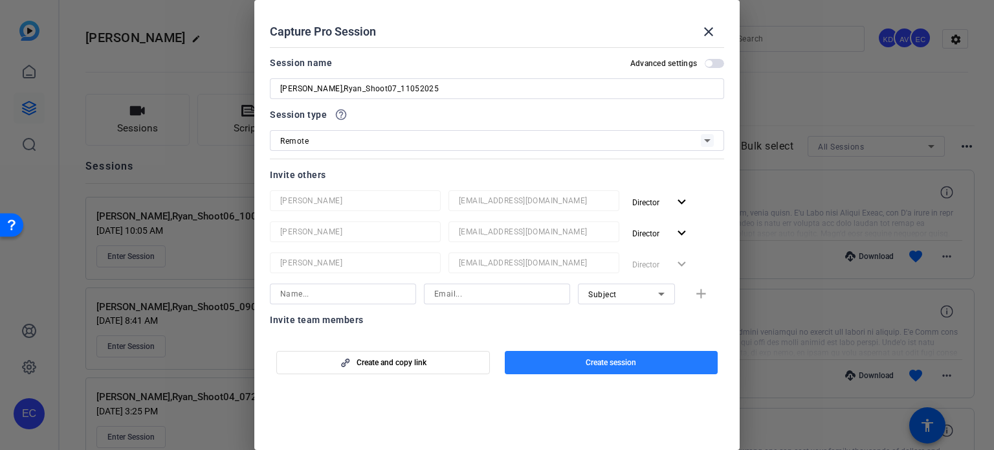
click at [613, 361] on span "Create session" at bounding box center [610, 362] width 50 height 10
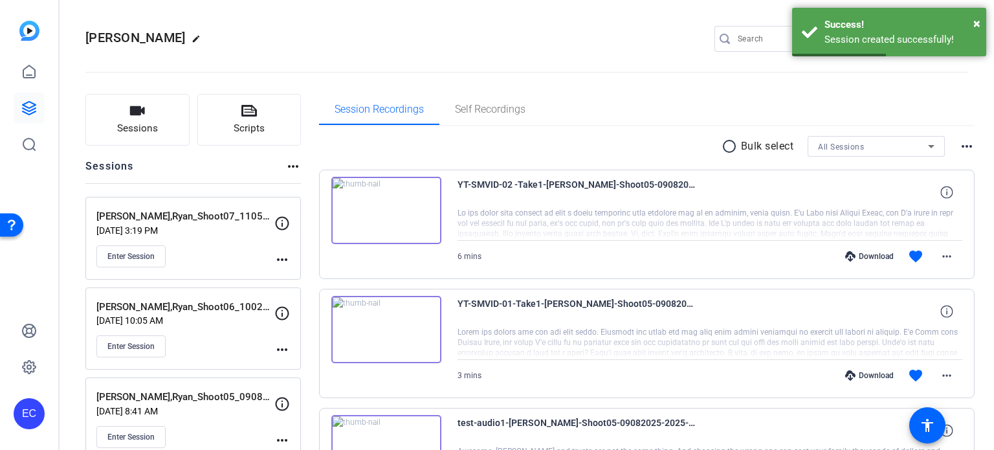
click at [283, 261] on mat-icon "more_horiz" at bounding box center [282, 260] width 16 height 16
click at [292, 274] on span "Edit Session" at bounding box center [314, 278] width 59 height 16
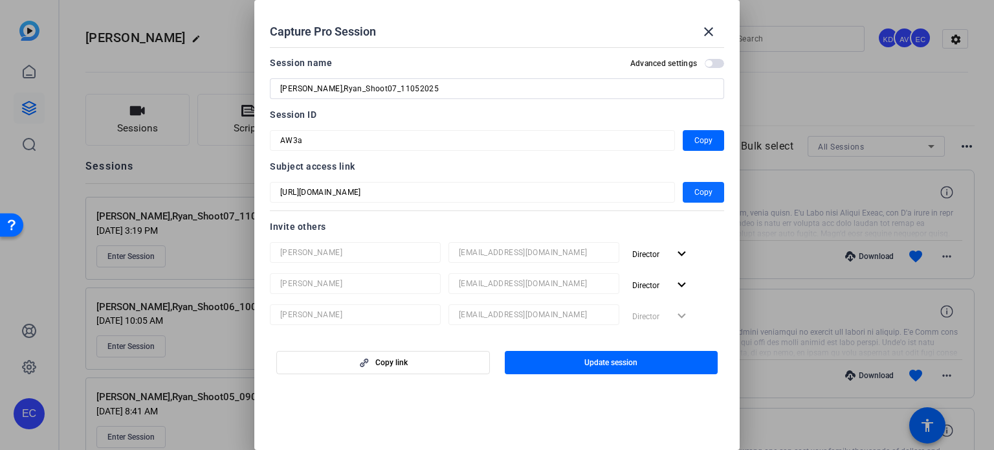
click at [699, 188] on span "Copy" at bounding box center [703, 192] width 18 height 16
click at [705, 25] on mat-icon "close" at bounding box center [709, 32] width 16 height 16
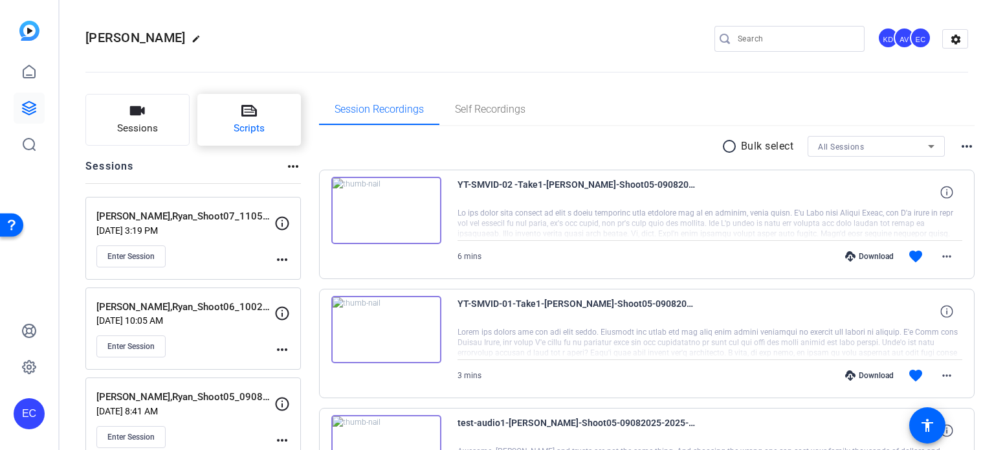
click at [257, 117] on button "Scripts" at bounding box center [249, 120] width 104 height 52
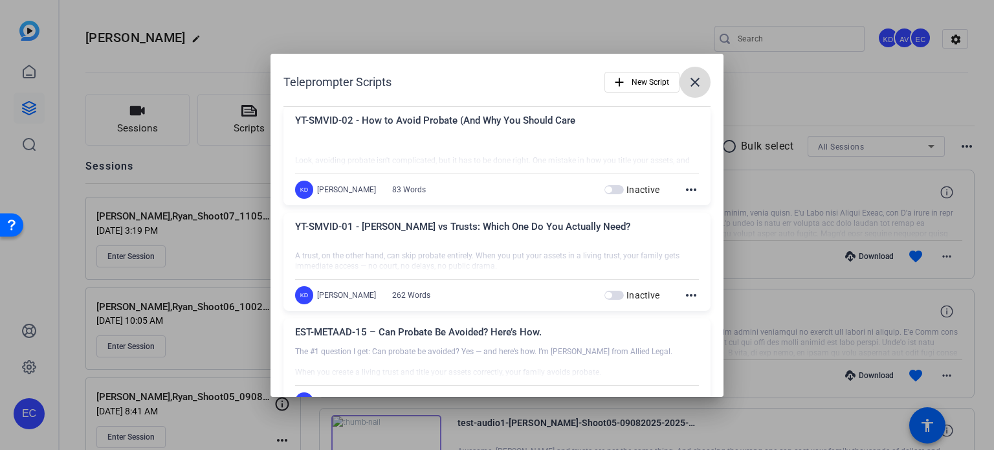
click at [691, 79] on mat-icon "close" at bounding box center [695, 82] width 16 height 16
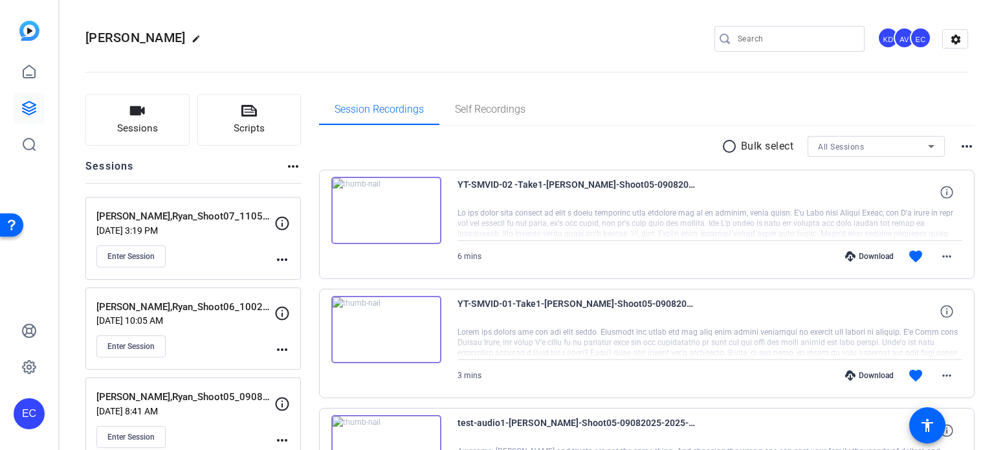
click at [279, 263] on mat-icon "more_horiz" at bounding box center [282, 260] width 16 height 16
click at [295, 278] on span "Edit Session" at bounding box center [314, 278] width 59 height 16
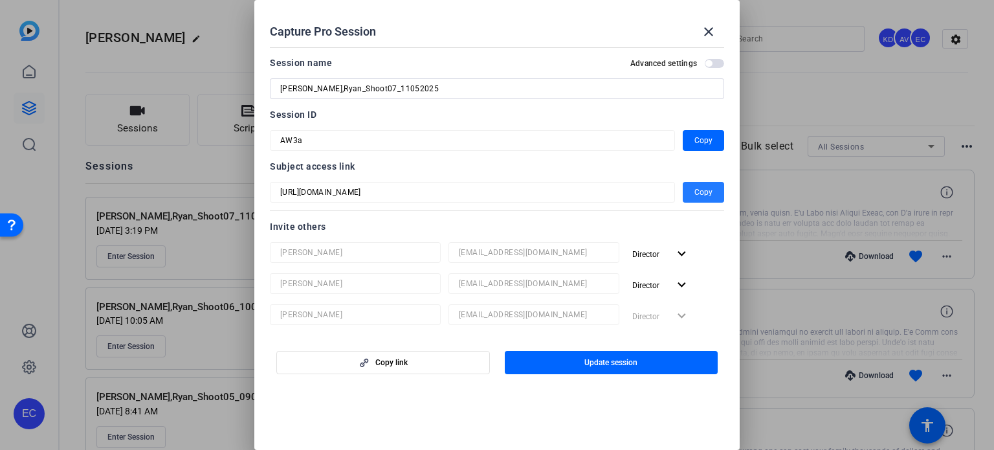
click at [683, 196] on span "button" at bounding box center [703, 192] width 41 height 31
click at [716, 23] on span at bounding box center [708, 31] width 31 height 31
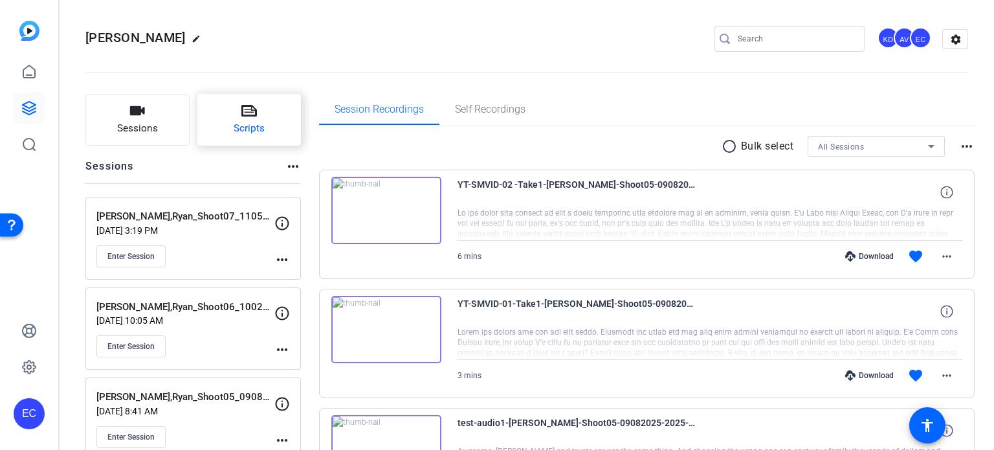
click at [252, 121] on span "Scripts" at bounding box center [249, 128] width 31 height 15
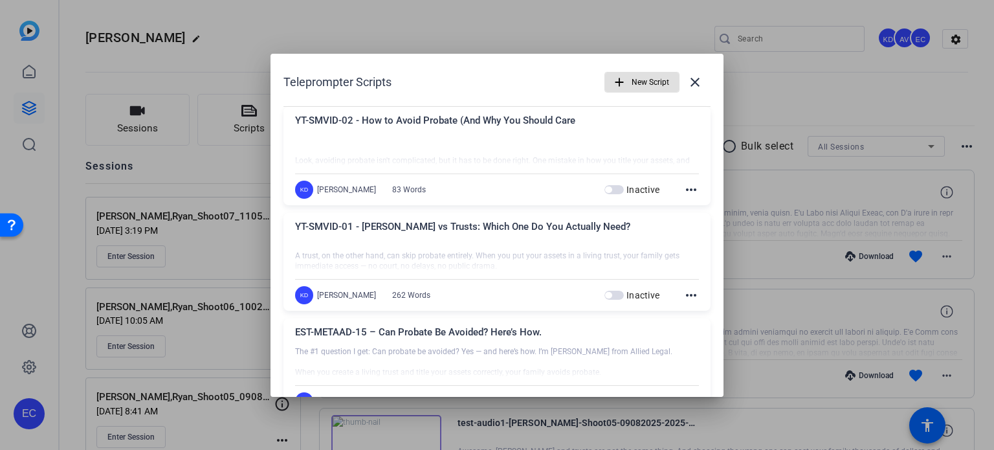
click at [769, 48] on div at bounding box center [497, 225] width 994 height 450
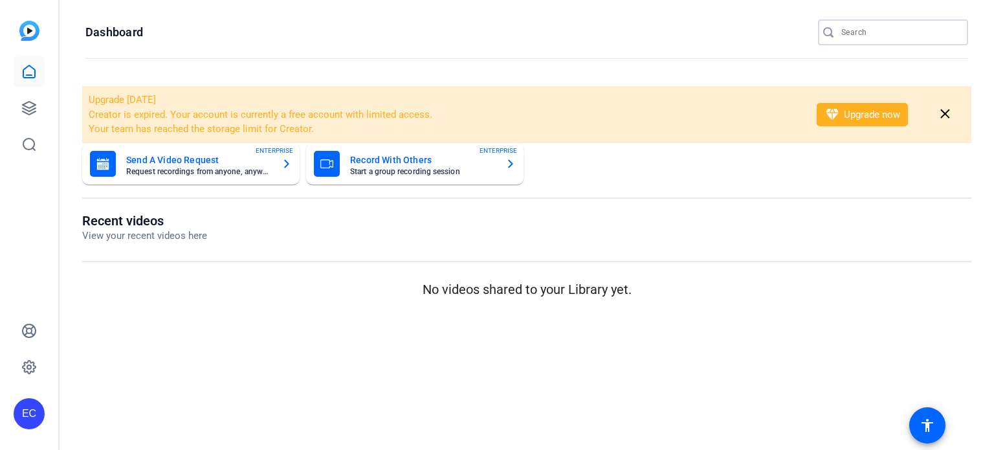
click at [848, 34] on input "Search" at bounding box center [899, 33] width 116 height 16
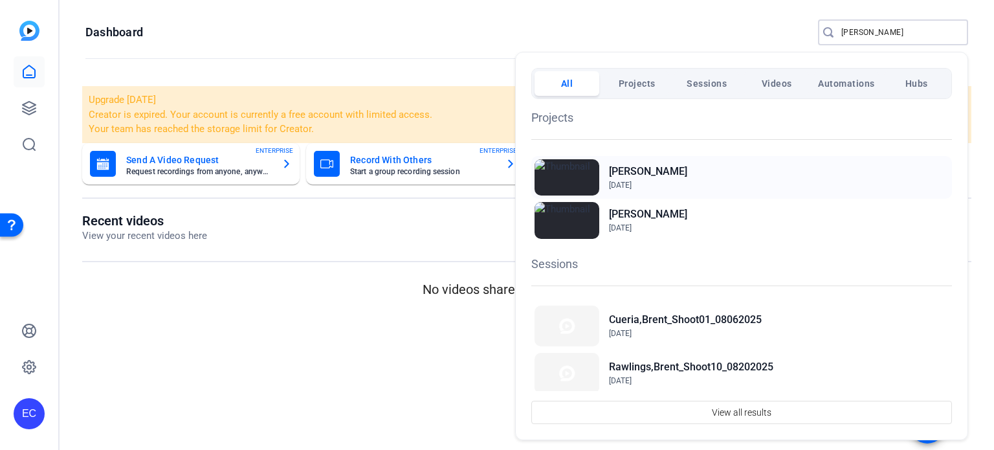
type input "[PERSON_NAME]"
click at [675, 173] on h2 "[PERSON_NAME]" at bounding box center [648, 172] width 78 height 16
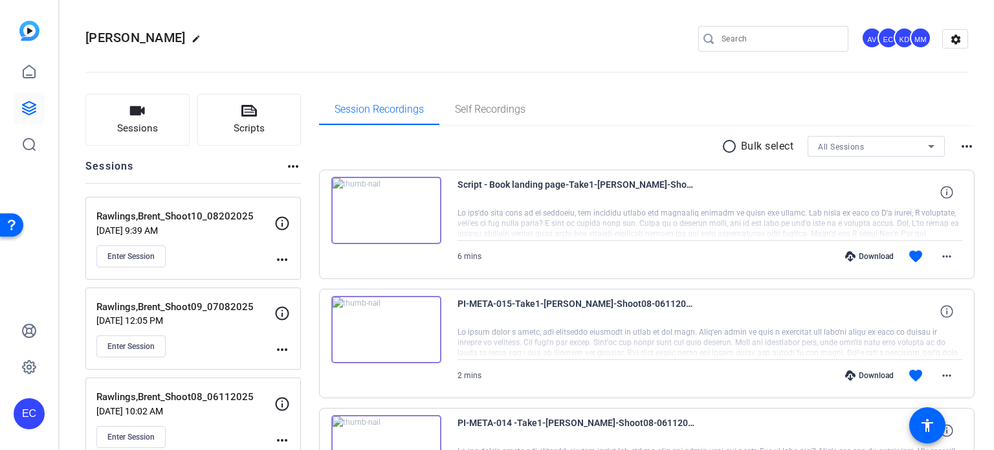
click at [278, 261] on mat-icon "more_horiz" at bounding box center [282, 260] width 16 height 16
click at [292, 279] on span "Edit Session" at bounding box center [314, 278] width 59 height 16
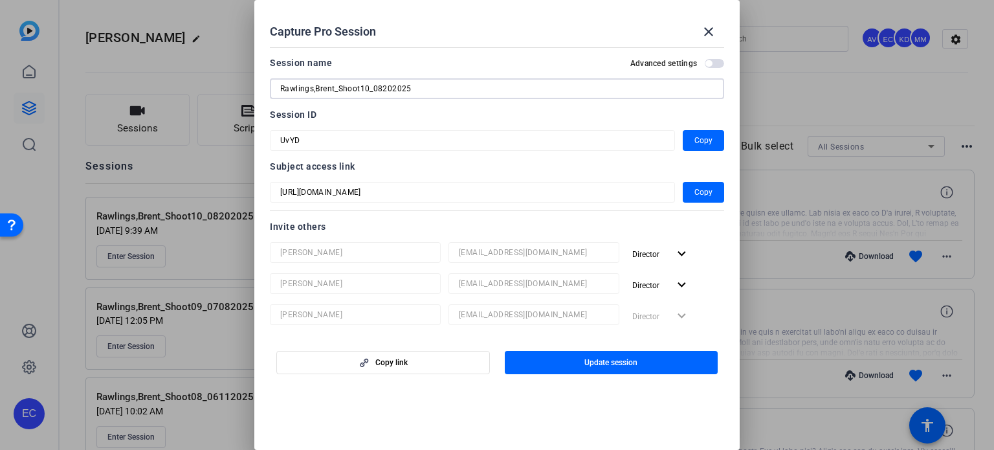
drag, startPoint x: 445, startPoint y: 85, endPoint x: 177, endPoint y: 17, distance: 276.8
click at [179, 17] on div "Capture Pro Session close Session name Advanced settings Rawlings,Brent_Shoot10…" at bounding box center [497, 225] width 994 height 450
click at [707, 33] on mat-icon "close" at bounding box center [709, 32] width 16 height 16
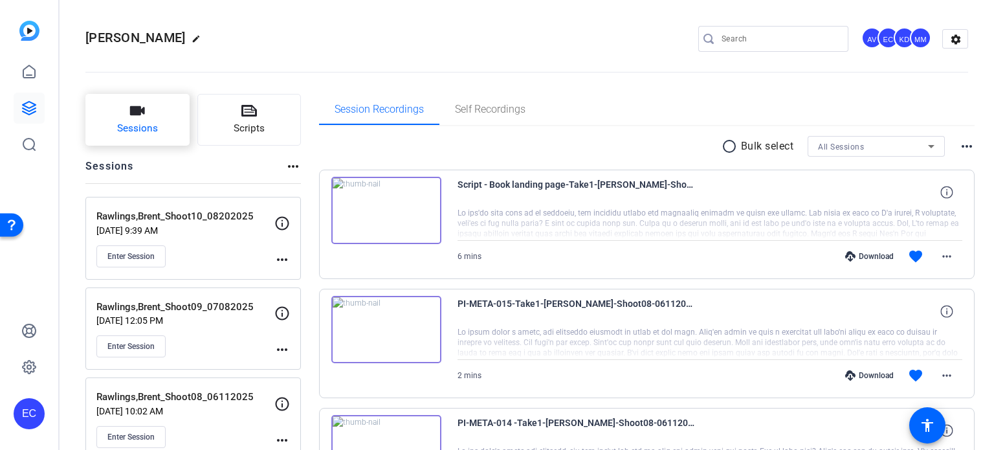
click at [164, 121] on button "Sessions" at bounding box center [137, 120] width 104 height 52
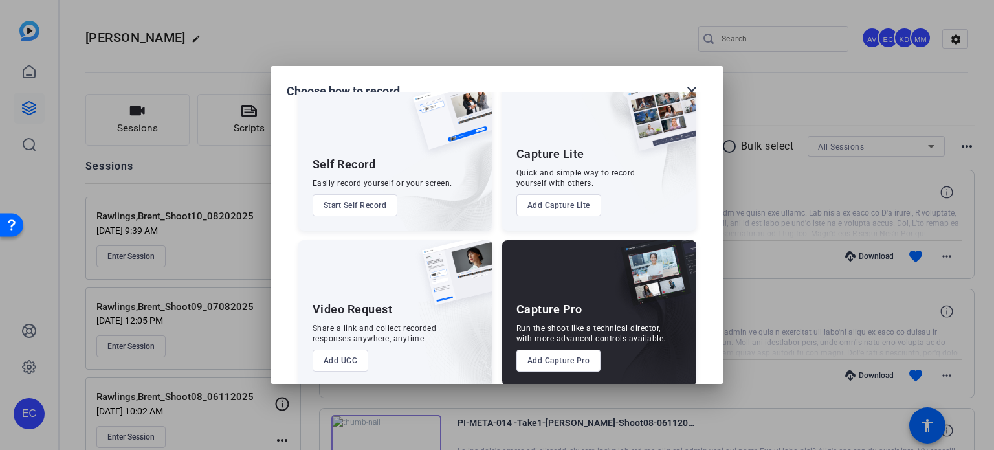
scroll to position [47, 0]
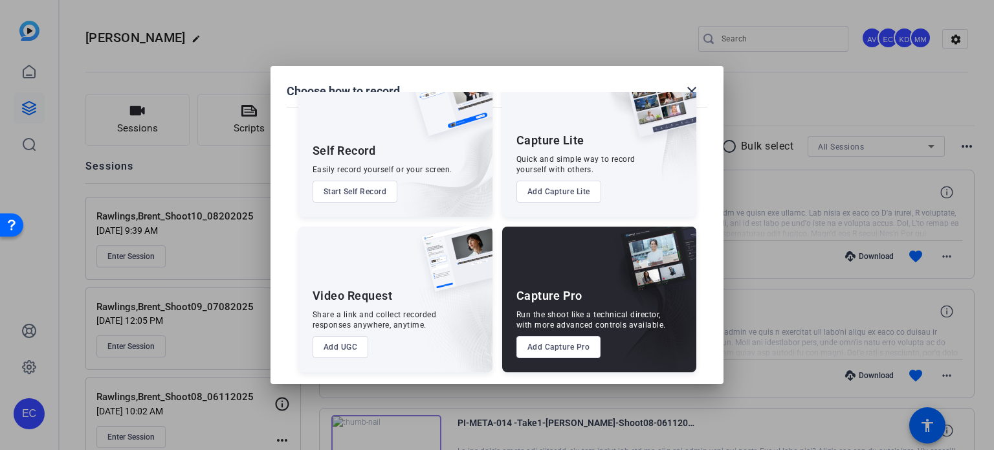
click at [567, 341] on button "Add Capture Pro" at bounding box center [558, 347] width 85 height 22
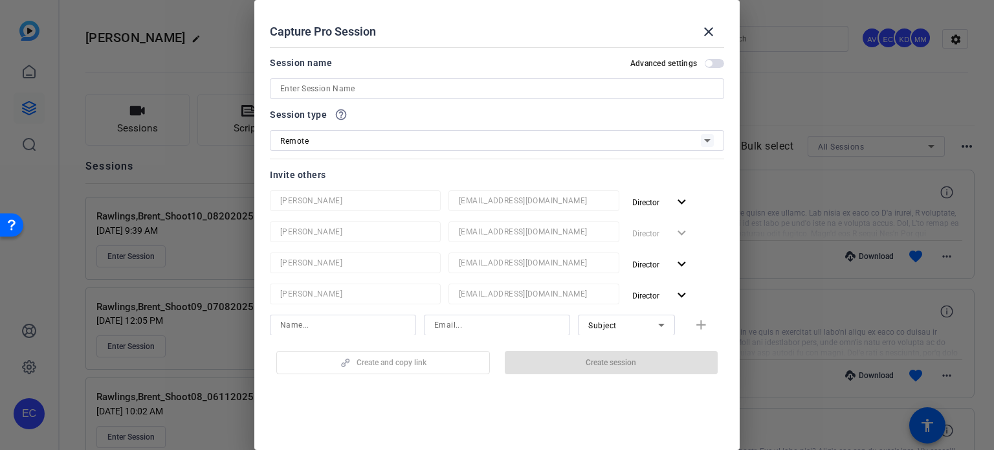
click at [380, 89] on input at bounding box center [496, 89] width 433 height 16
paste input "Rawlings,Brent_Shoot10_08202025"
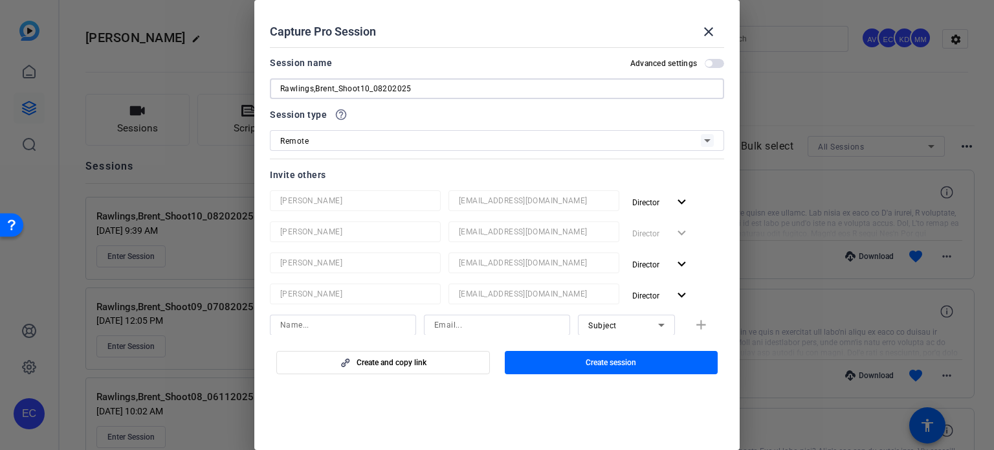
click at [367, 87] on input "Rawlings,Brent_Shoot10_08202025" at bounding box center [496, 89] width 433 height 16
drag, startPoint x: 380, startPoint y: 89, endPoint x: 371, endPoint y: 87, distance: 8.6
click at [371, 87] on input "Rawlings,Brent_Shoot11_08202025" at bounding box center [496, 89] width 433 height 16
click at [391, 93] on input "Rawlings,Brent_Shoot11_10202025" at bounding box center [496, 89] width 433 height 16
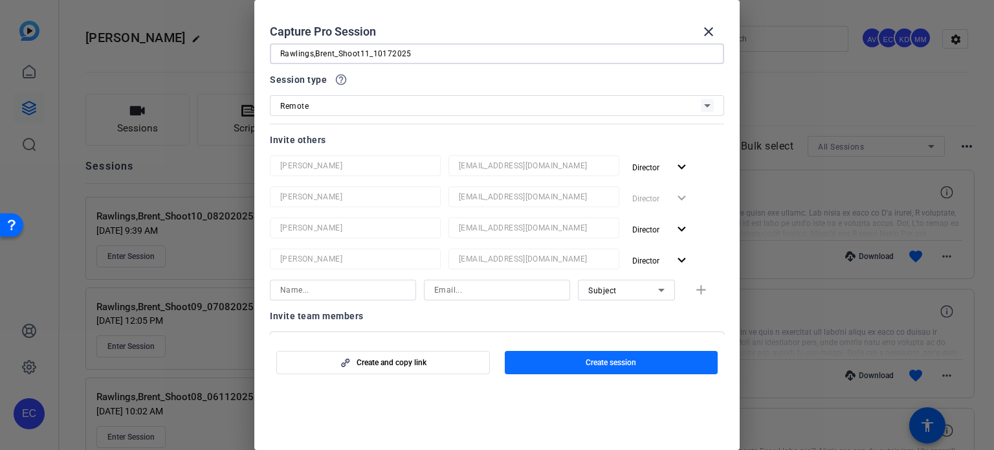
scroll to position [65, 0]
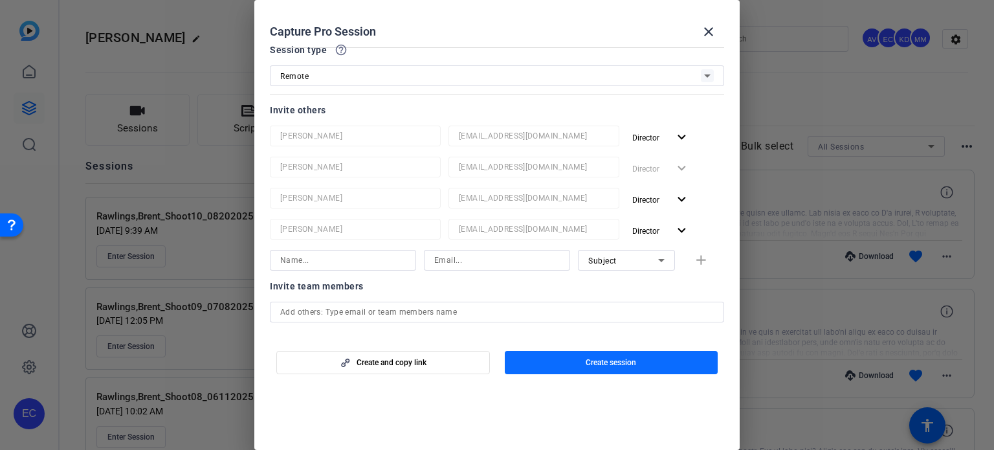
type input "Rawlings,Brent_Shoot11_10172025"
click at [618, 364] on span "Create session" at bounding box center [610, 362] width 50 height 10
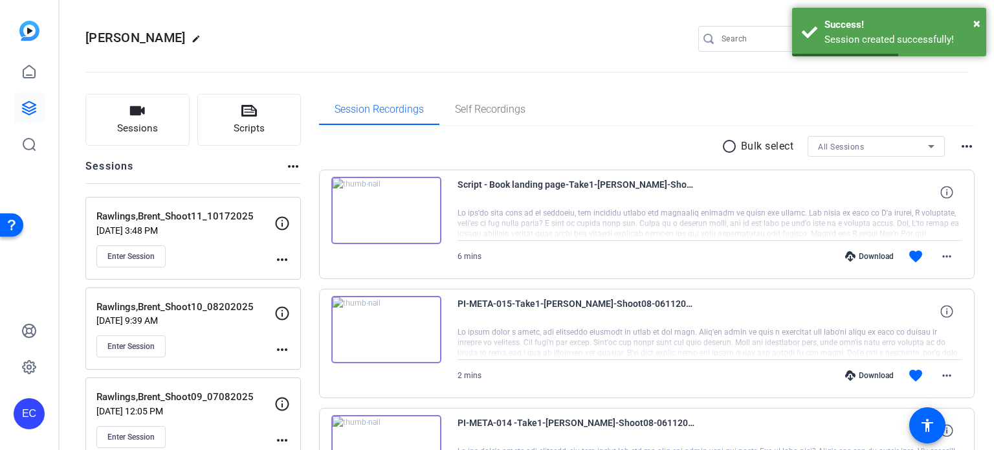
click at [285, 261] on mat-icon "more_horiz" at bounding box center [282, 260] width 16 height 16
click at [298, 279] on span "Edit Session" at bounding box center [314, 278] width 59 height 16
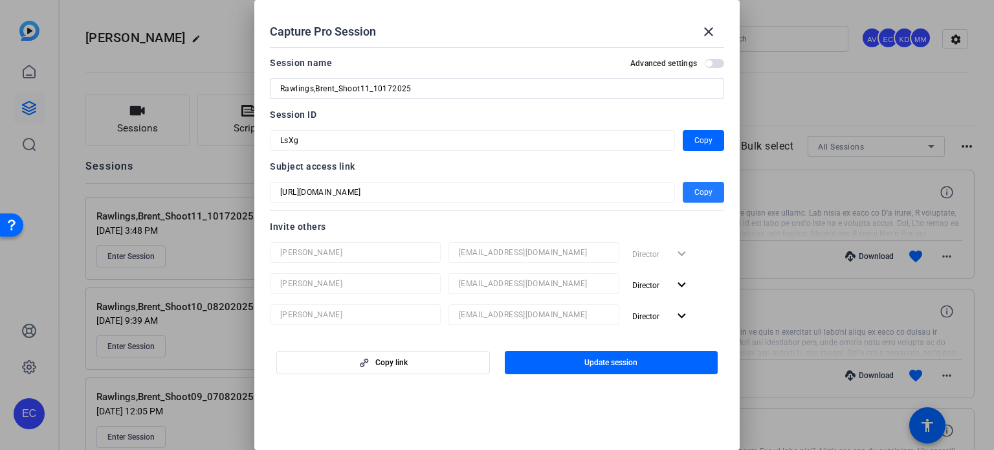
click at [702, 192] on span "Copy" at bounding box center [703, 192] width 18 height 16
click at [706, 28] on mat-icon "close" at bounding box center [709, 32] width 16 height 16
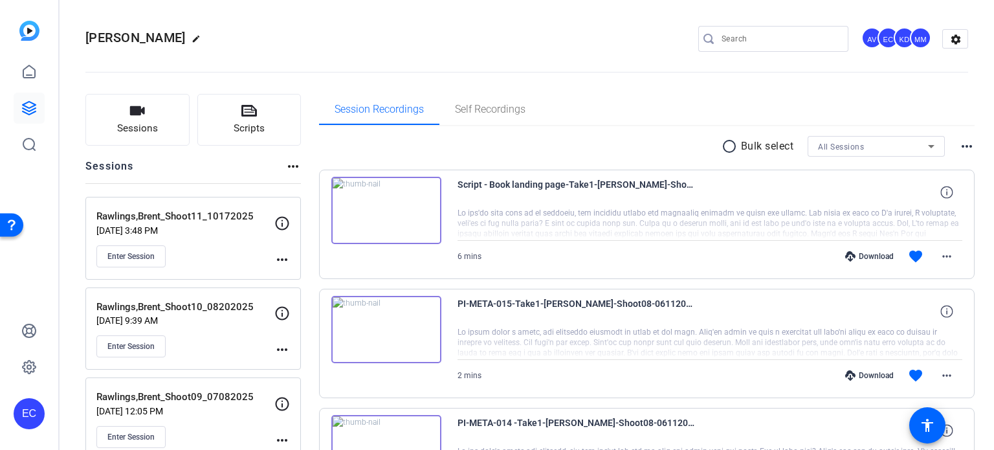
click at [279, 258] on mat-icon "more_horiz" at bounding box center [282, 260] width 16 height 16
click at [296, 278] on span "Edit Session" at bounding box center [314, 278] width 59 height 16
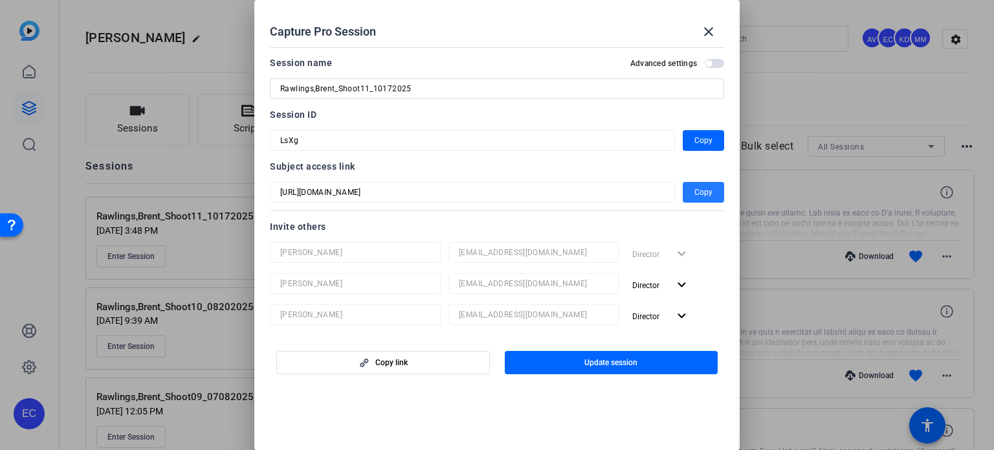
click at [694, 193] on span "Copy" at bounding box center [703, 192] width 18 height 16
